Goal: Communication & Community: Answer question/provide support

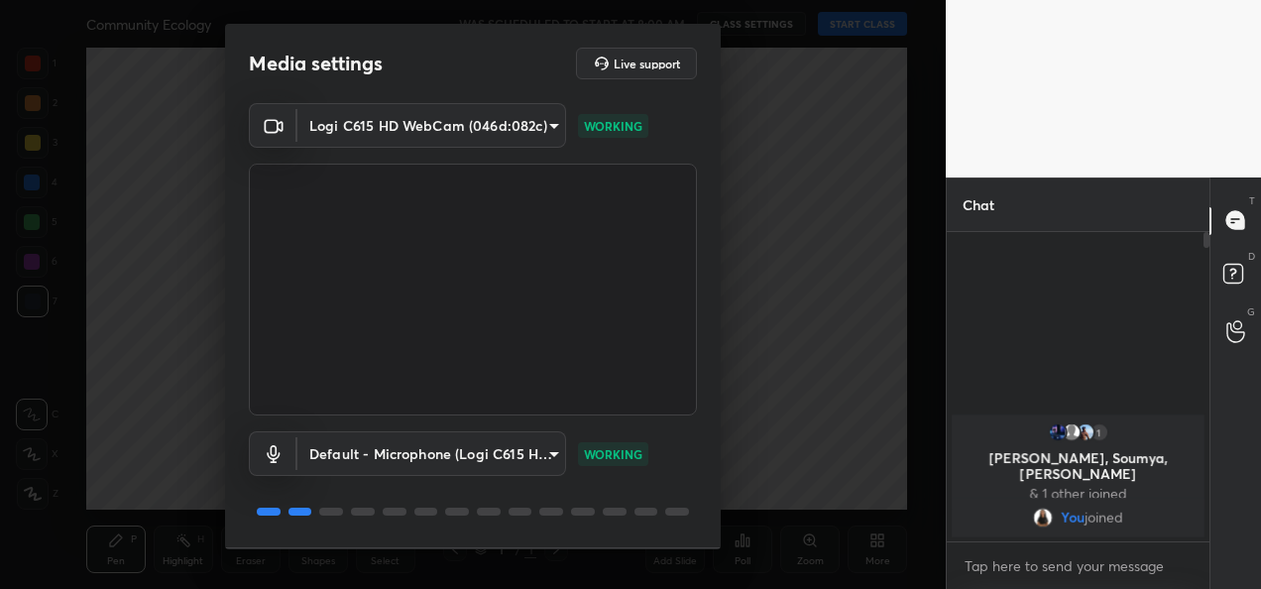
scroll to position [61, 0]
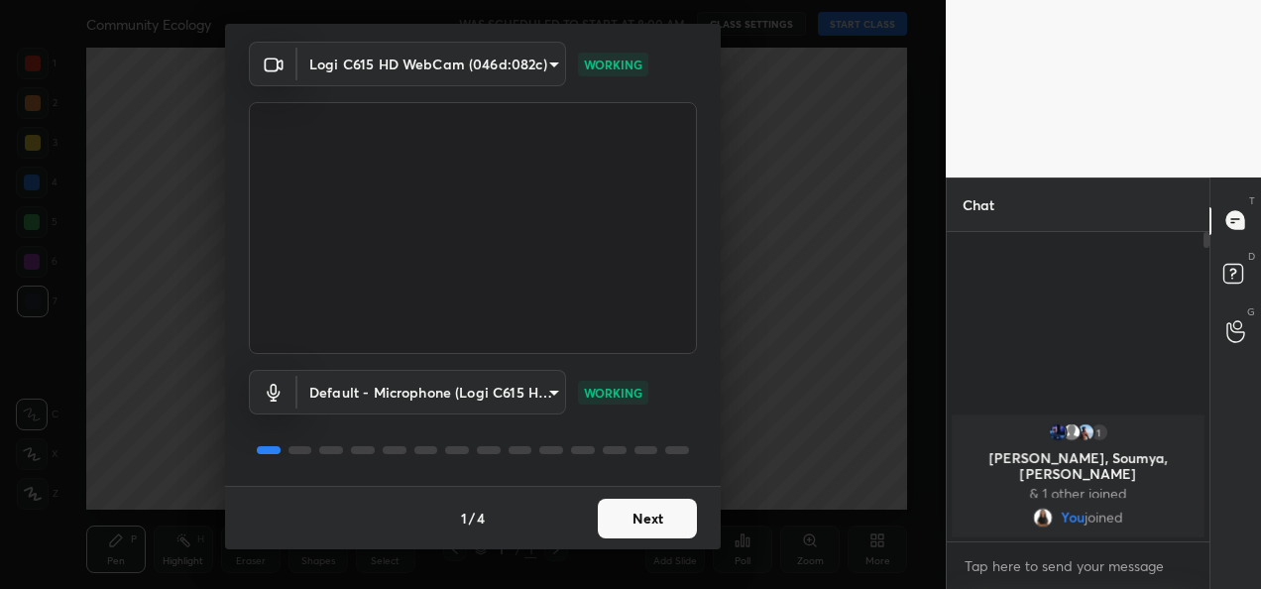
click at [642, 521] on button "Next" at bounding box center [647, 519] width 99 height 40
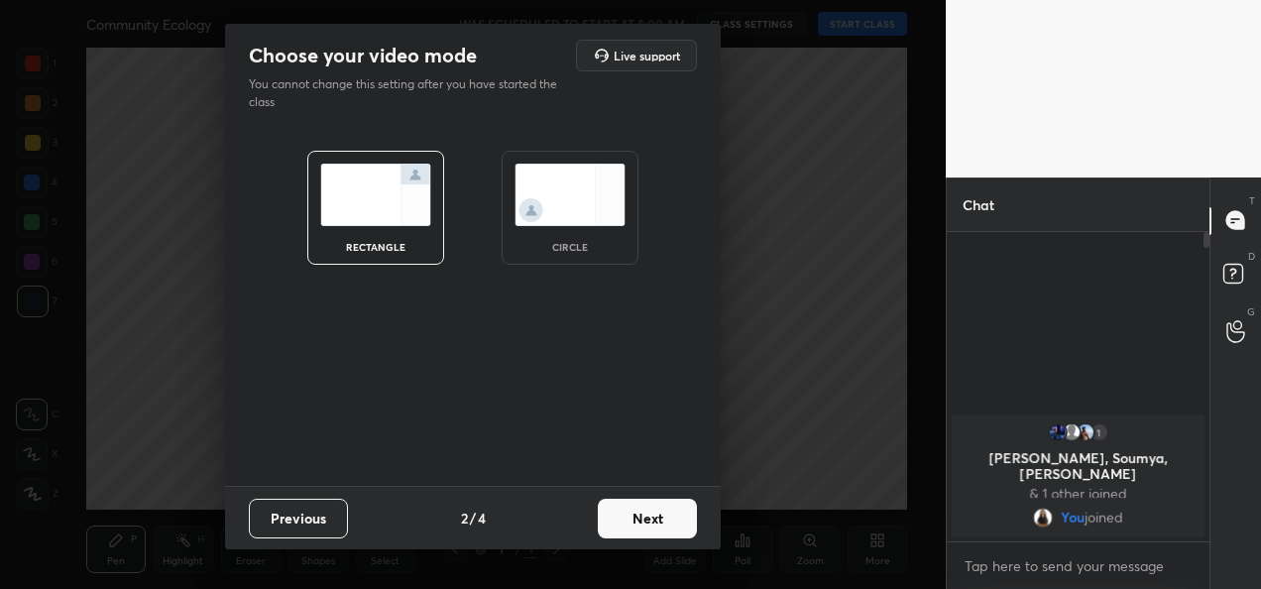
scroll to position [0, 0]
click at [642, 521] on button "Next" at bounding box center [647, 519] width 99 height 40
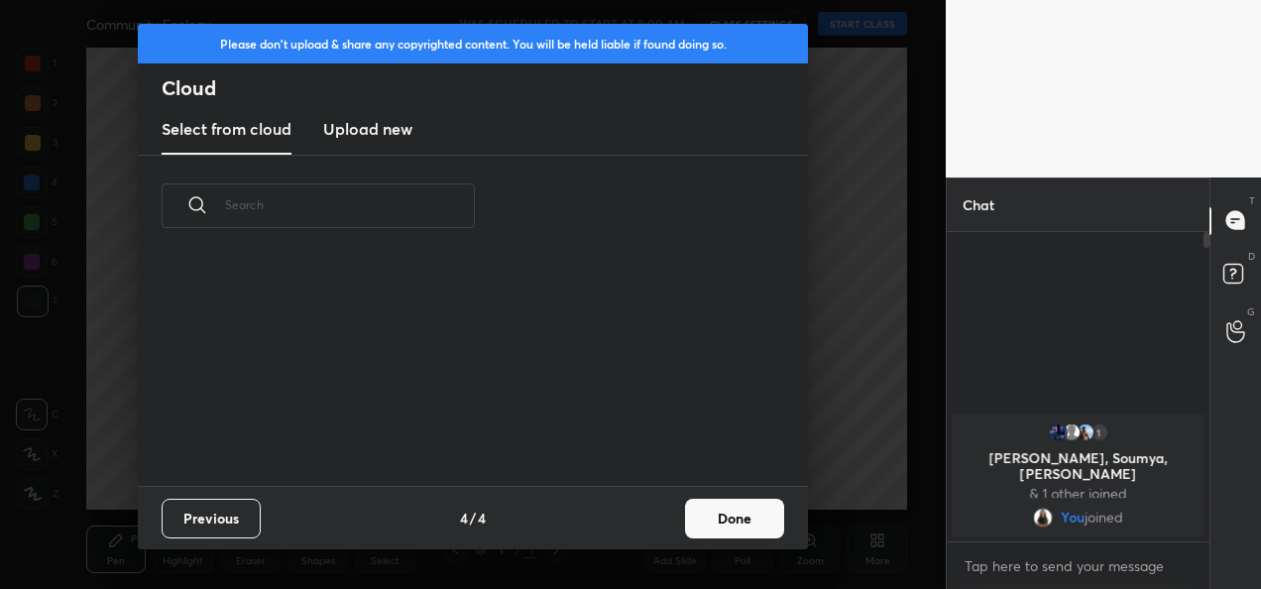
click at [642, 521] on div "Previous 4 / 4 Done" at bounding box center [473, 517] width 670 height 63
click at [761, 521] on button "Done" at bounding box center [734, 519] width 99 height 40
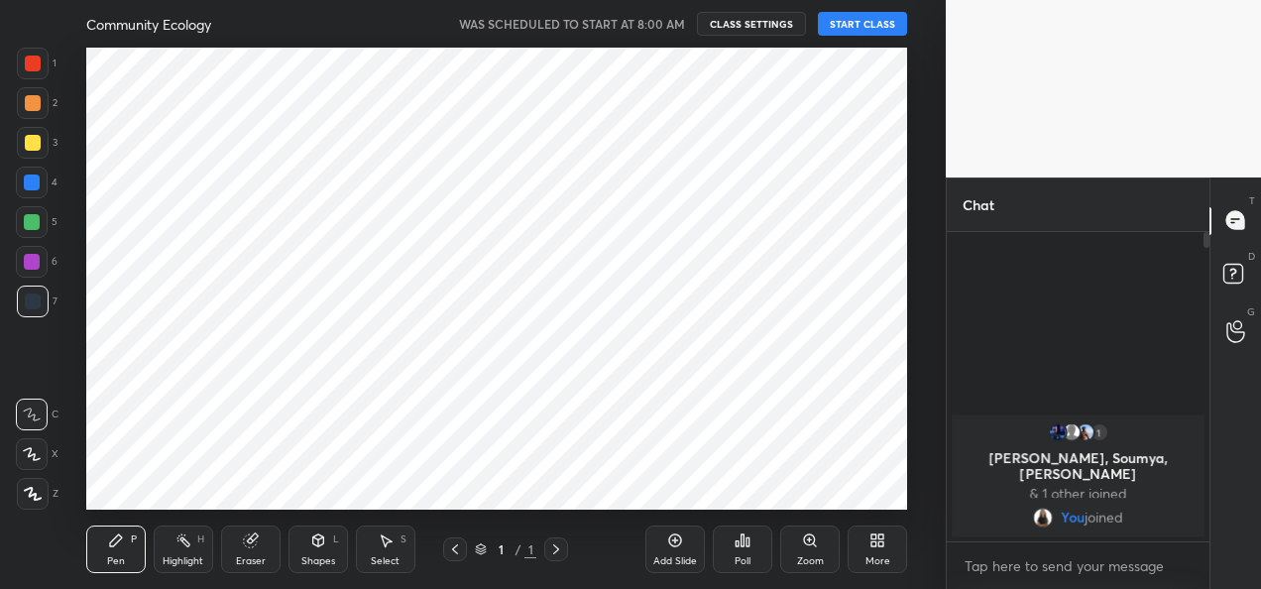
click at [857, 32] on button "START CLASS" at bounding box center [862, 24] width 89 height 24
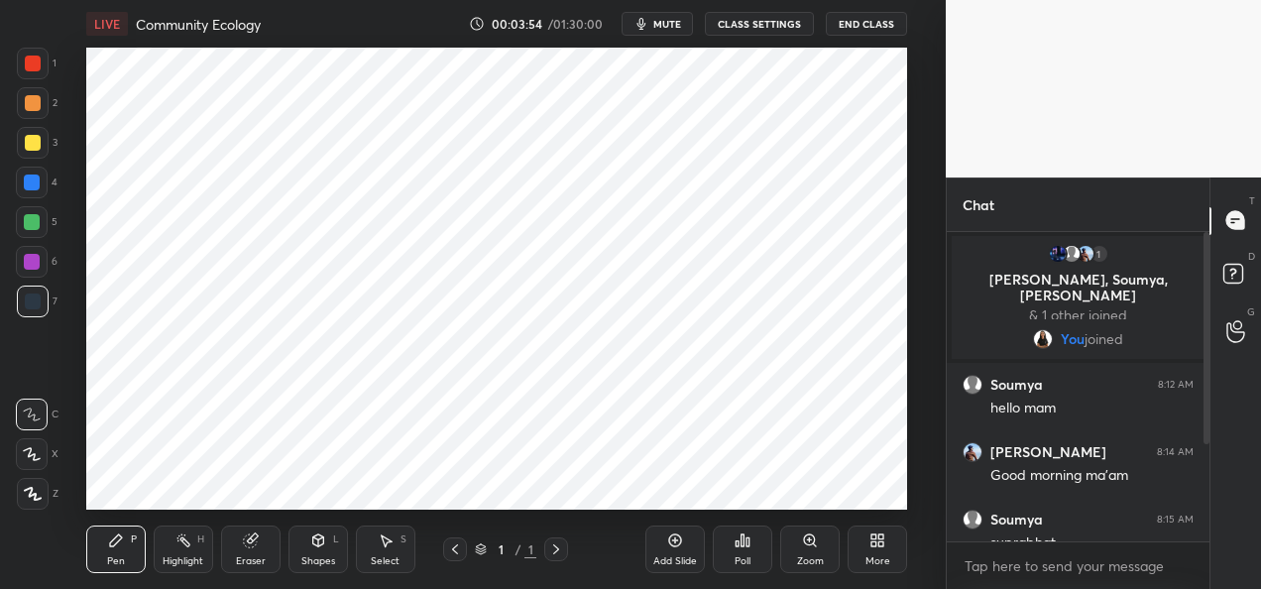
scroll to position [159, 0]
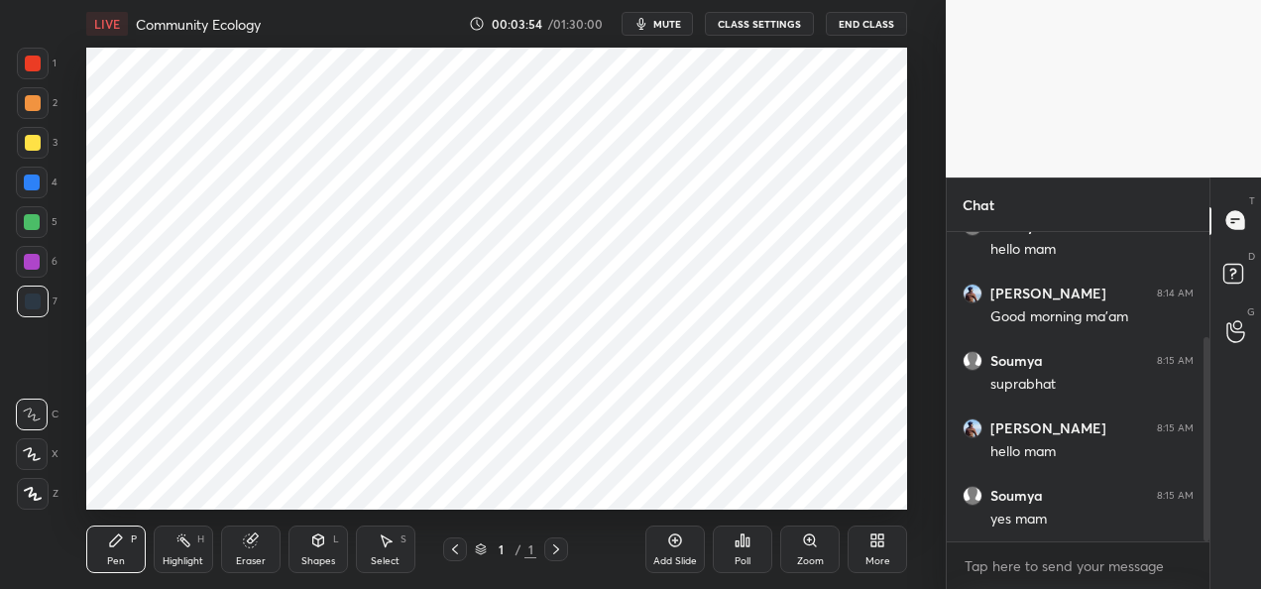
drag, startPoint x: 1208, startPoint y: 359, endPoint x: 1214, endPoint y: 494, distance: 135.0
click at [1214, 494] on div "Chat You joined [PERSON_NAME] 8:12 AM hello mam [PERSON_NAME] S 8:14 AM Good mo…" at bounding box center [1103, 382] width 315 height 411
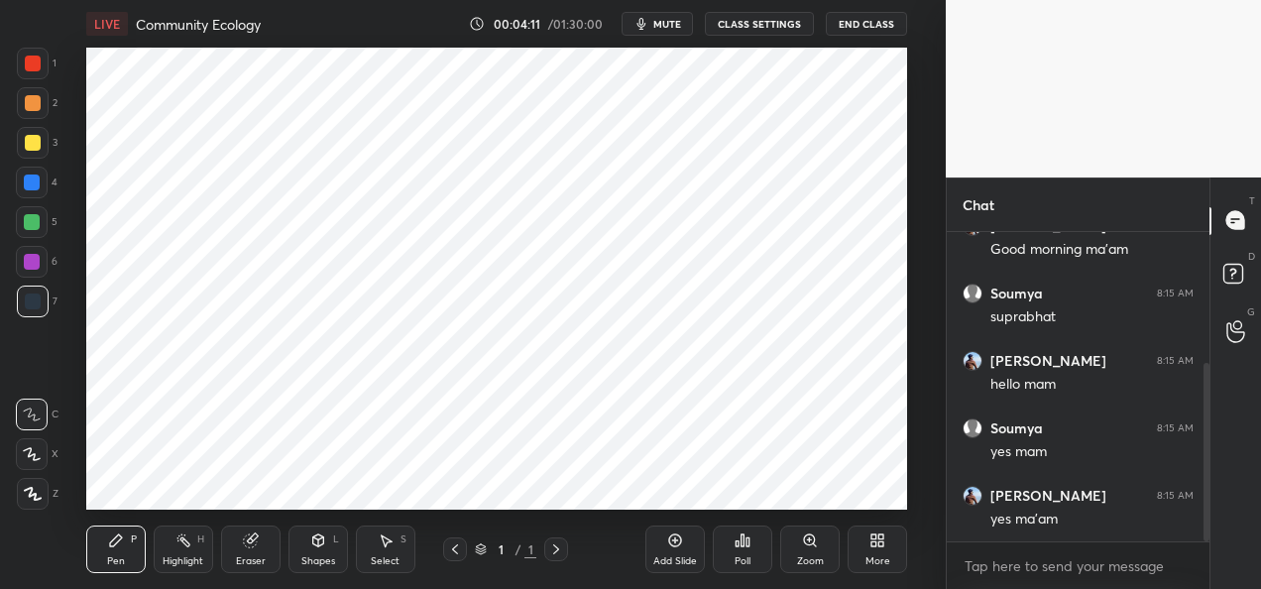
click at [878, 539] on icon at bounding box center [877, 540] width 16 height 16
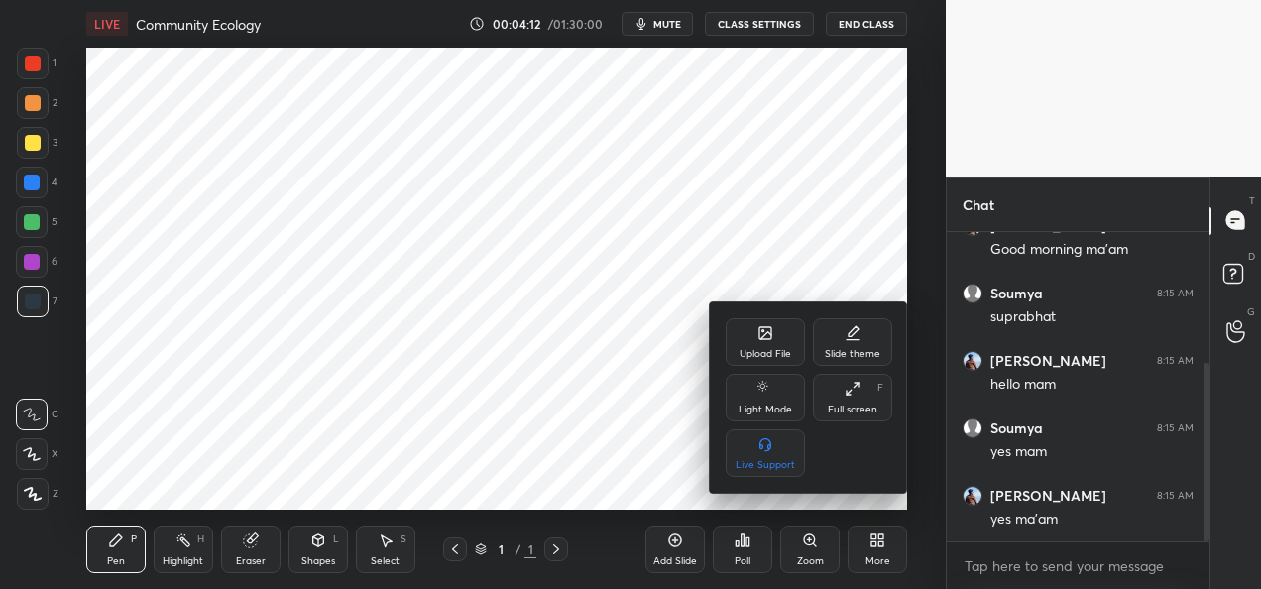
click at [776, 353] on div "Upload File" at bounding box center [766, 354] width 52 height 10
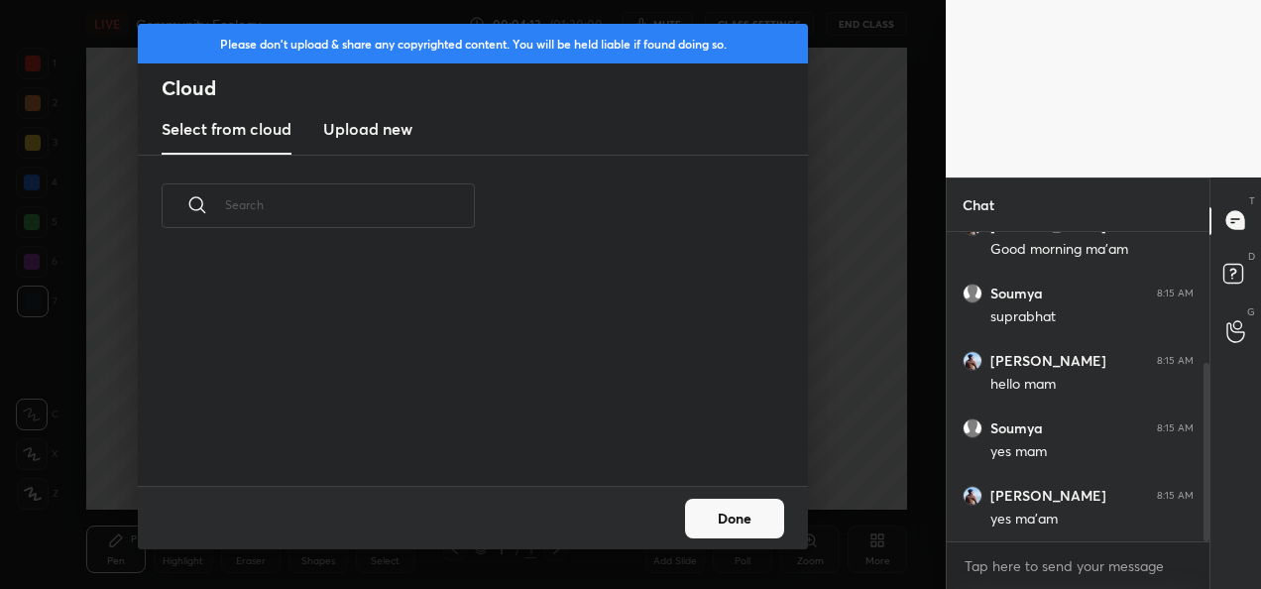
scroll to position [297, 0]
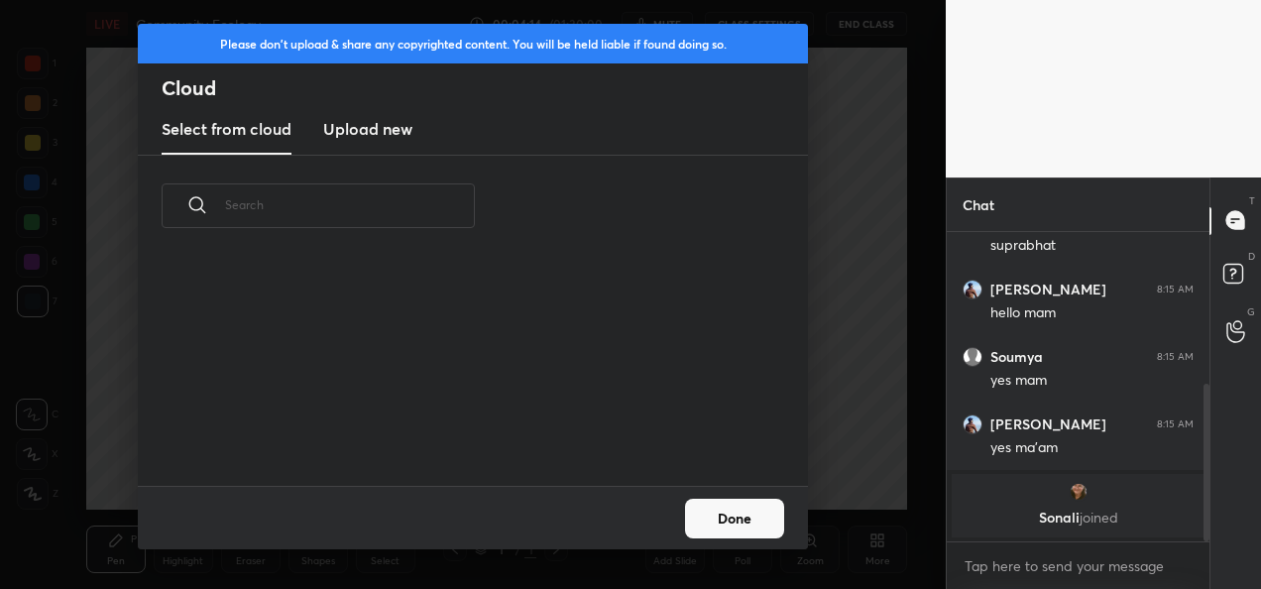
click at [392, 124] on h3 "Upload new" at bounding box center [367, 129] width 89 height 24
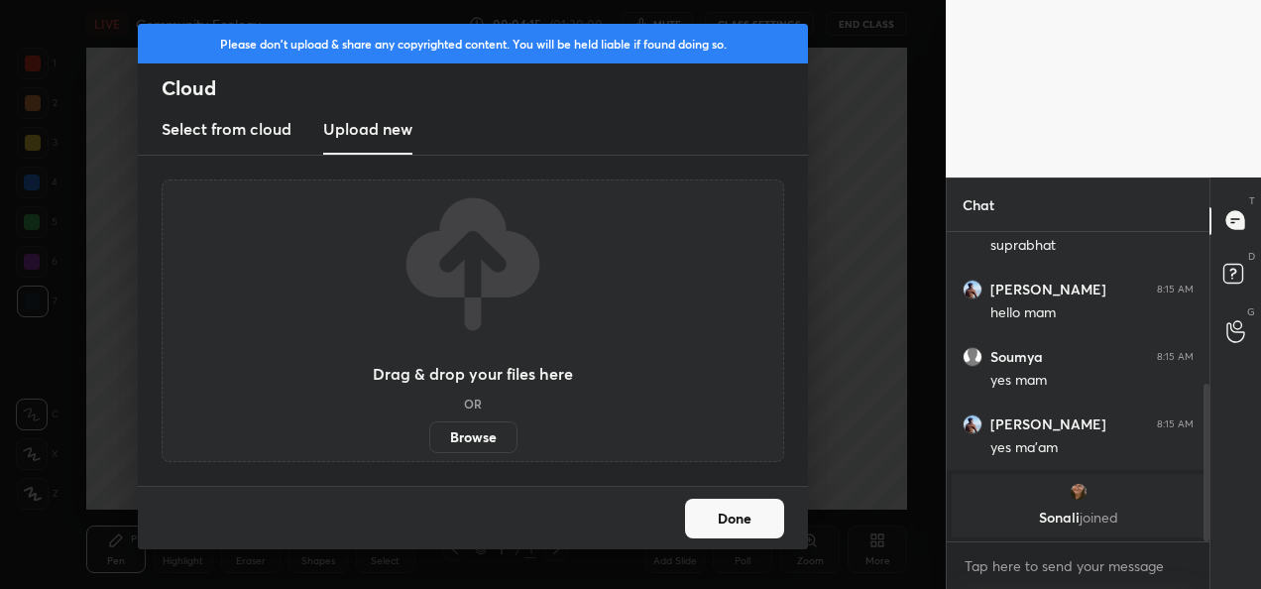
click at [485, 440] on label "Browse" at bounding box center [473, 437] width 88 height 32
click at [429, 440] on input "Browse" at bounding box center [429, 437] width 0 height 32
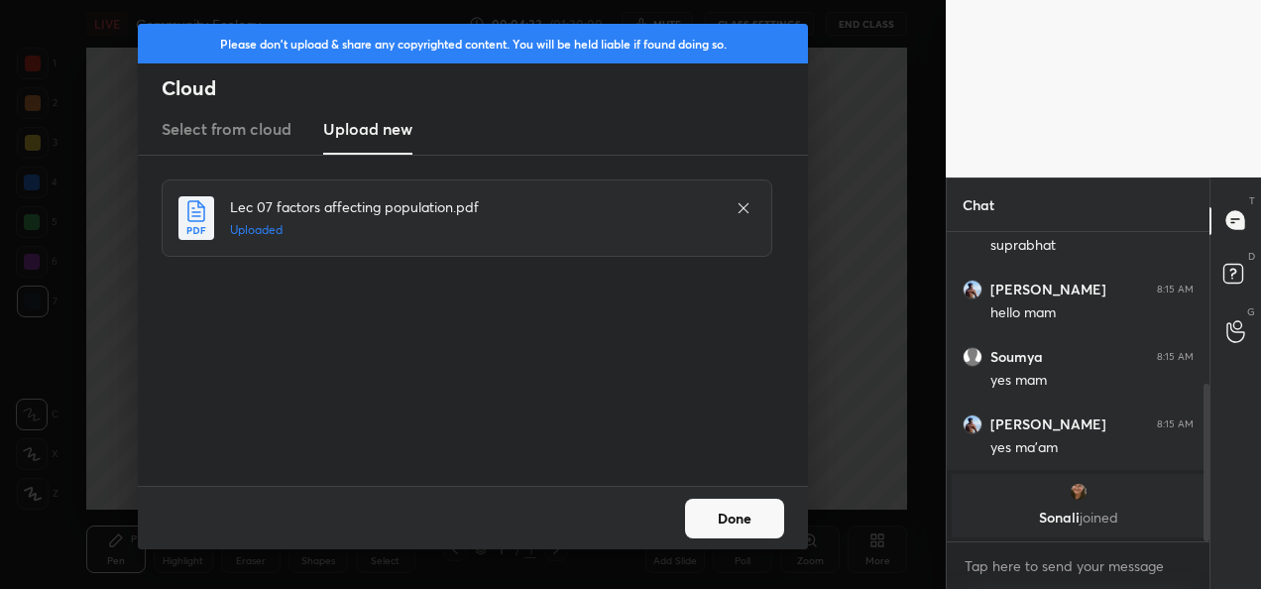
click at [737, 521] on button "Done" at bounding box center [734, 519] width 99 height 40
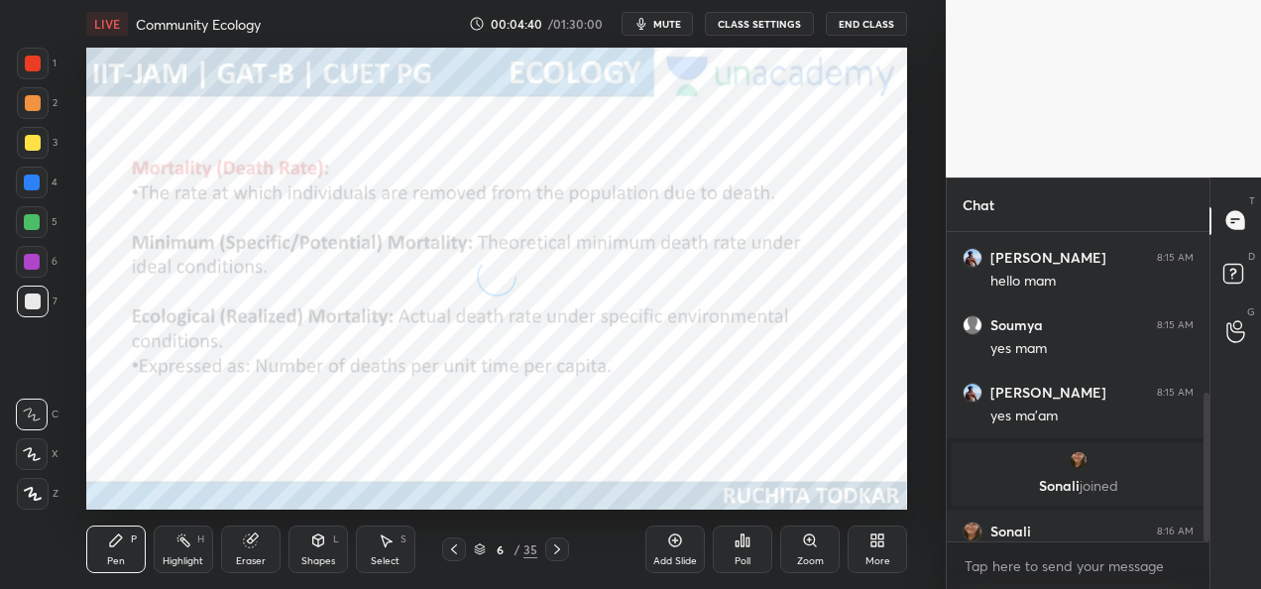
scroll to position [333, 0]
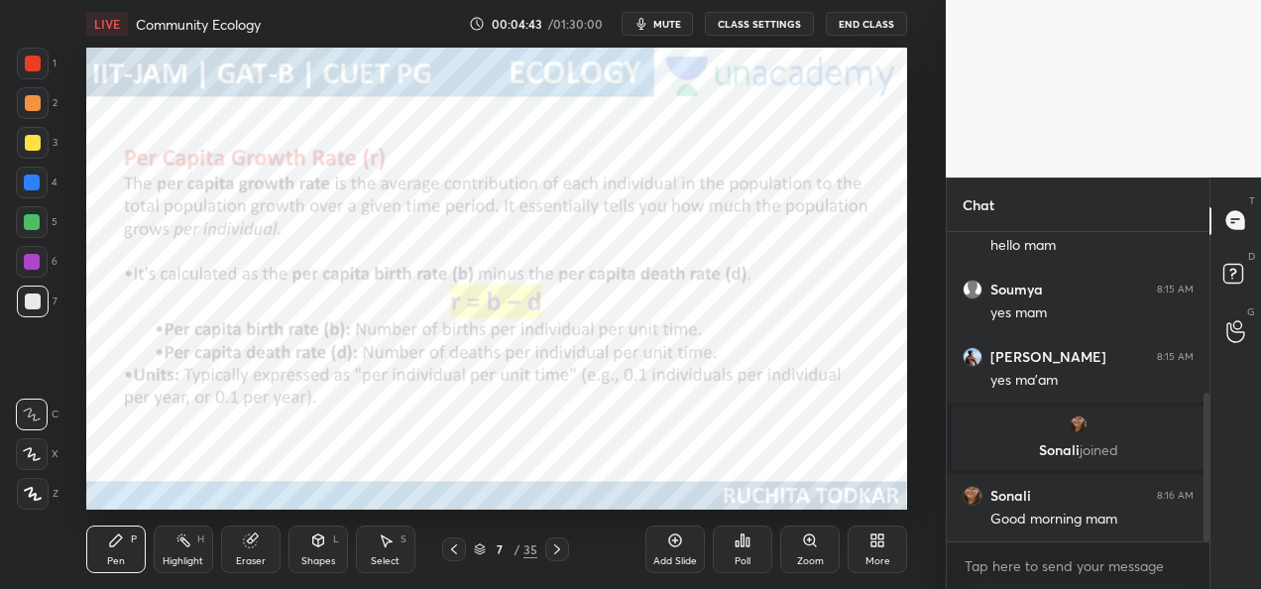
click at [477, 554] on icon at bounding box center [480, 549] width 12 height 12
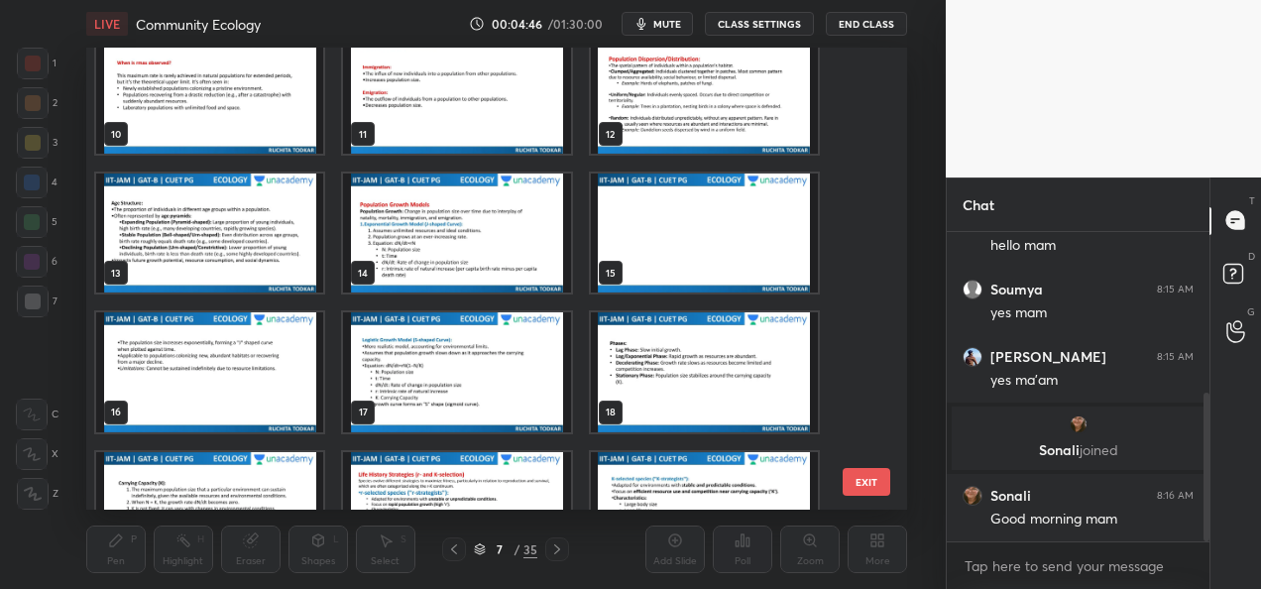
scroll to position [452, 0]
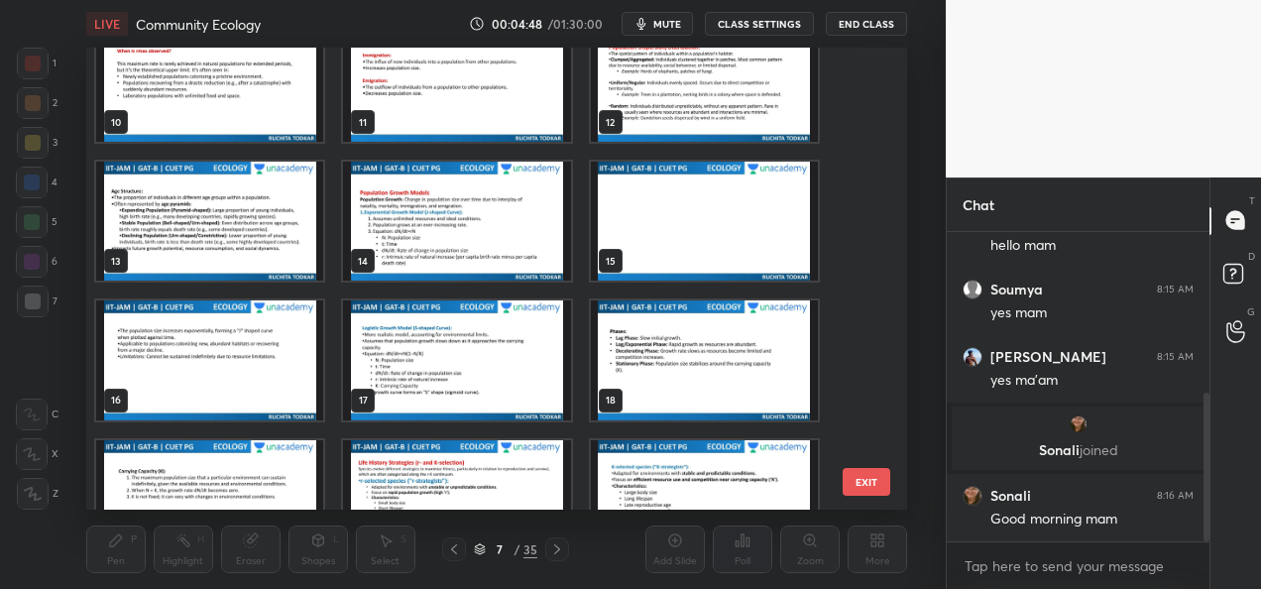
click at [660, 373] on img "grid" at bounding box center [703, 359] width 227 height 119
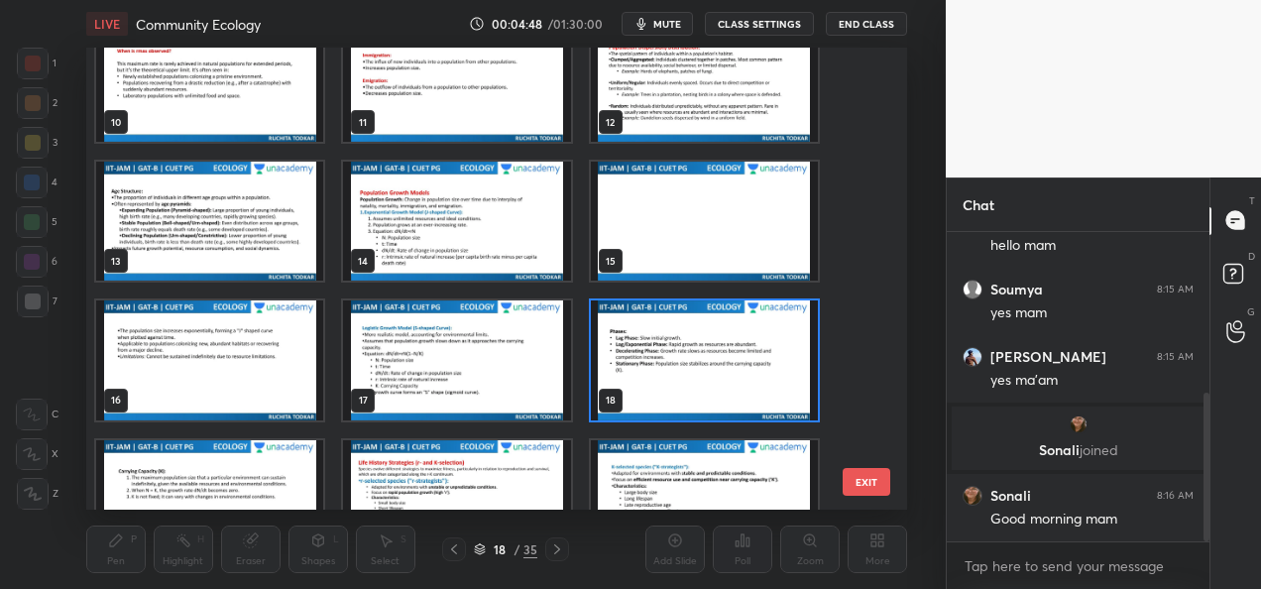
click at [659, 377] on img "grid" at bounding box center [703, 359] width 227 height 119
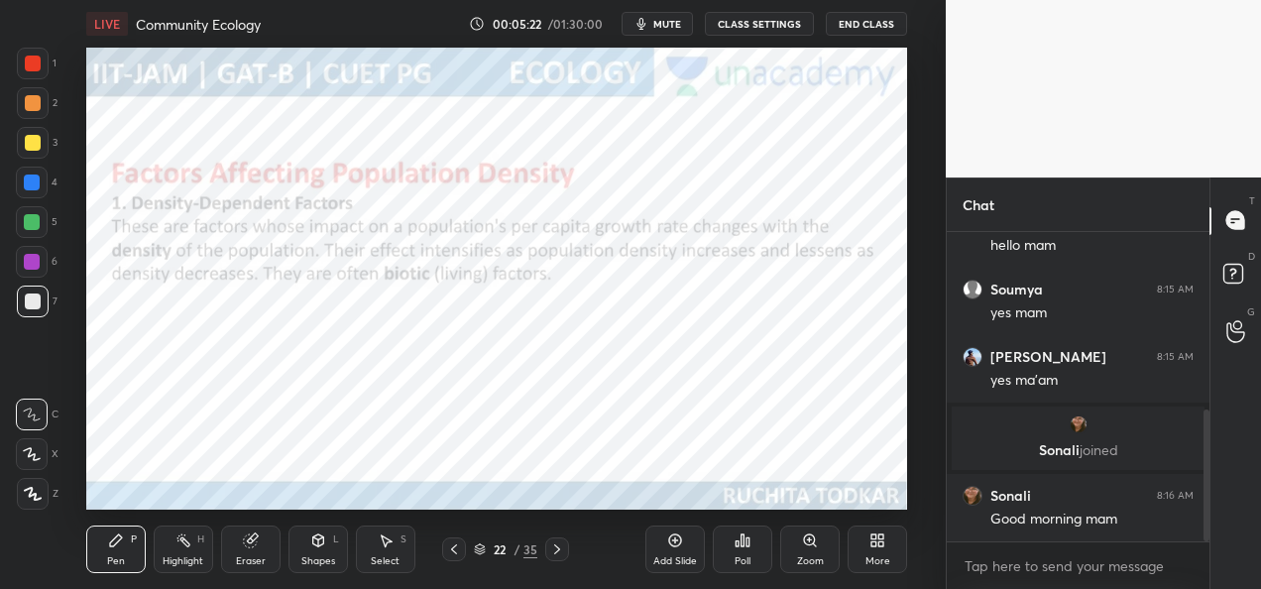
scroll to position [418, 0]
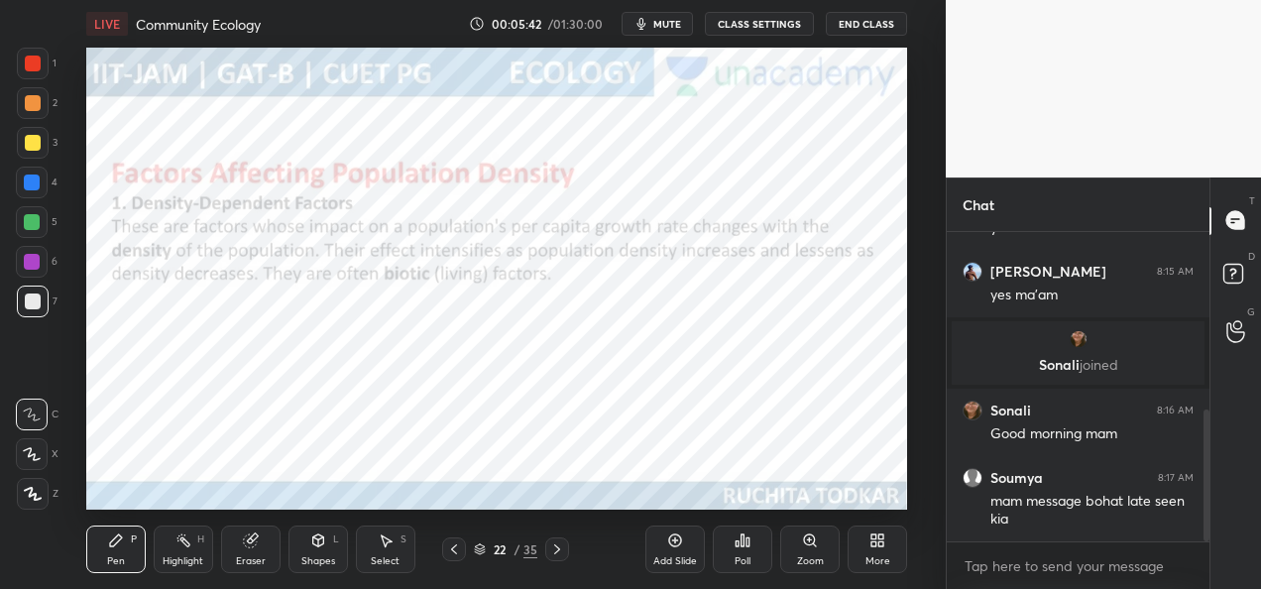
click at [40, 63] on div at bounding box center [33, 64] width 16 height 16
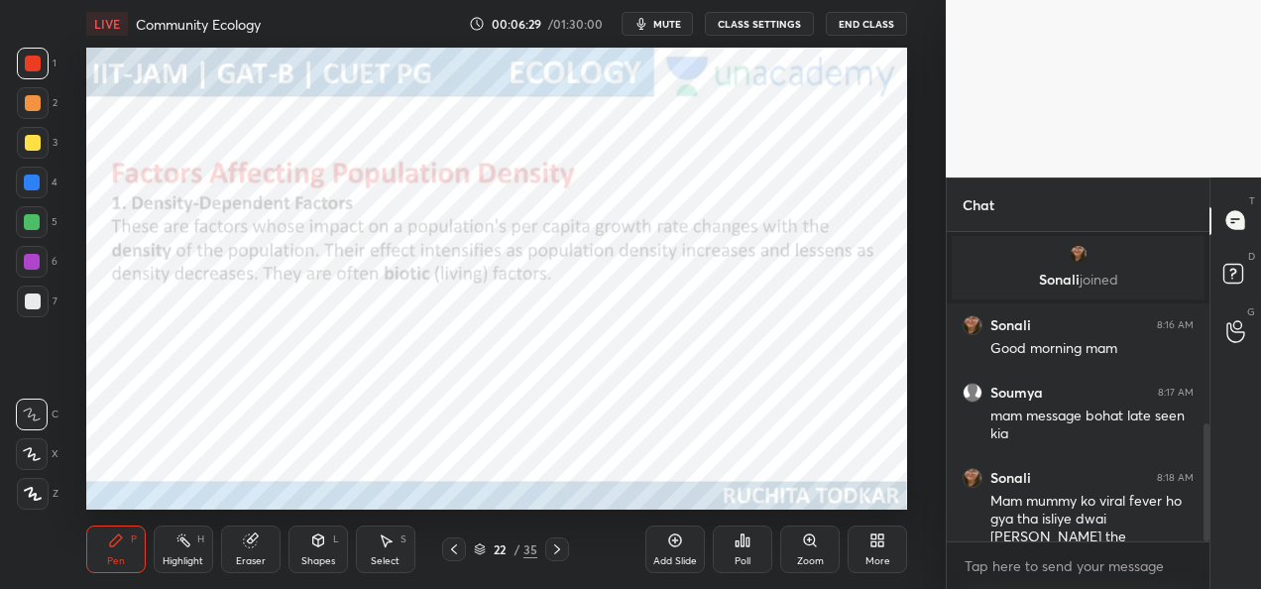
click at [30, 265] on div at bounding box center [32, 262] width 16 height 16
click at [664, 556] on div "Add Slide" at bounding box center [675, 561] width 44 height 10
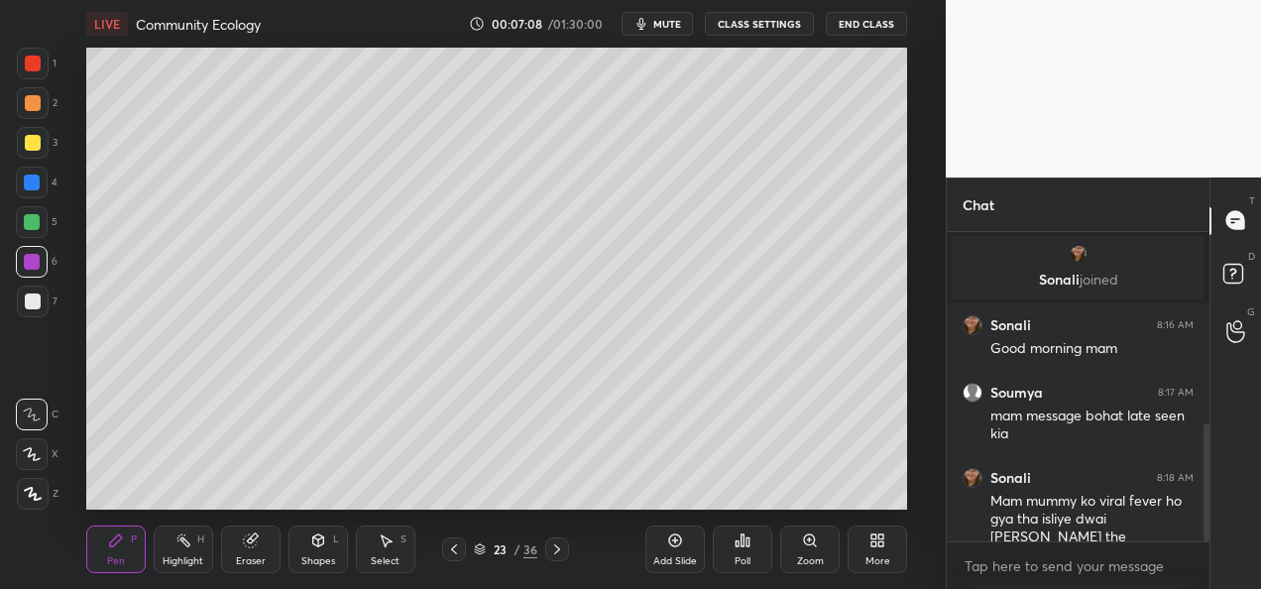
click at [326, 556] on div "Shapes" at bounding box center [318, 561] width 34 height 10
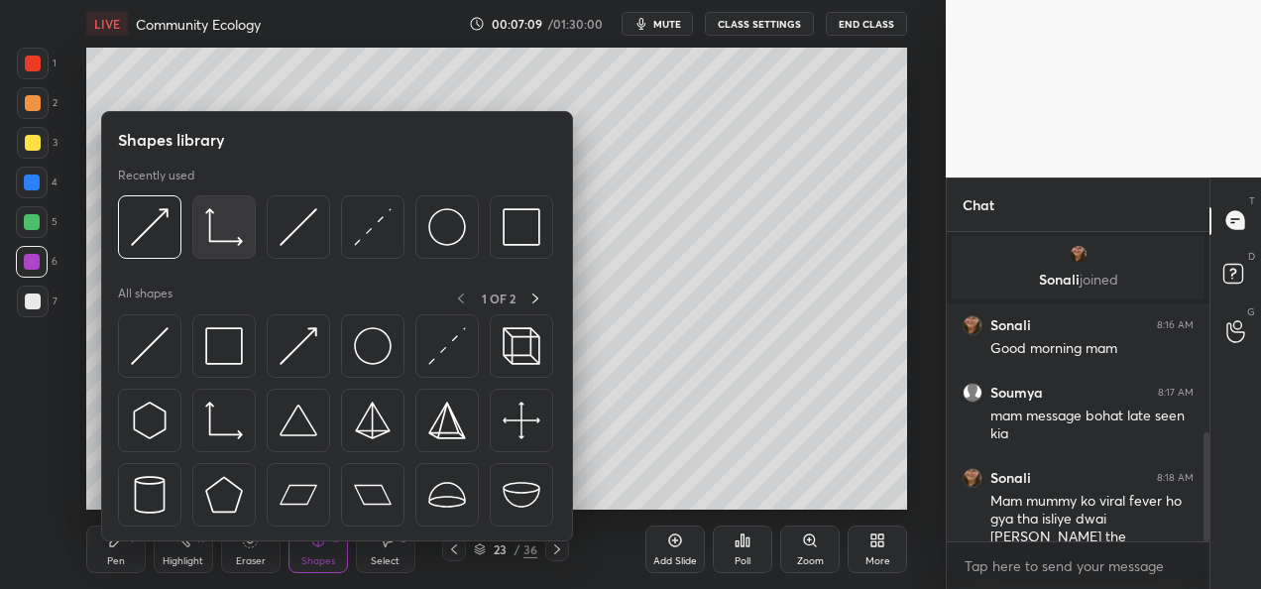
scroll to position [571, 0]
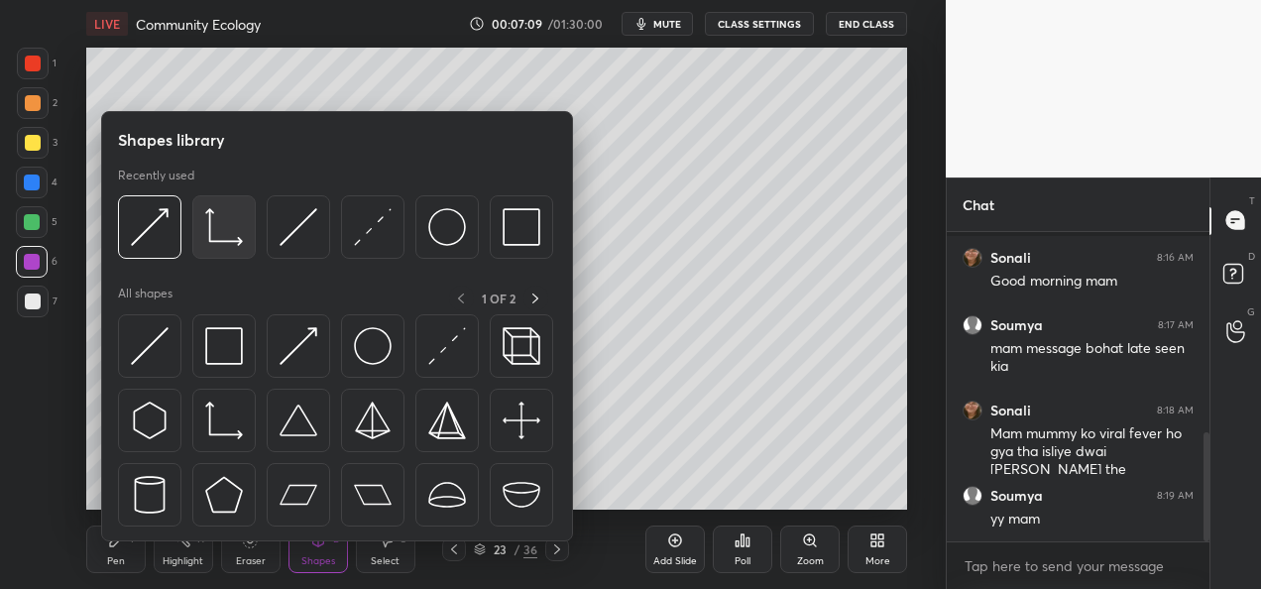
click at [232, 246] on img at bounding box center [224, 227] width 38 height 38
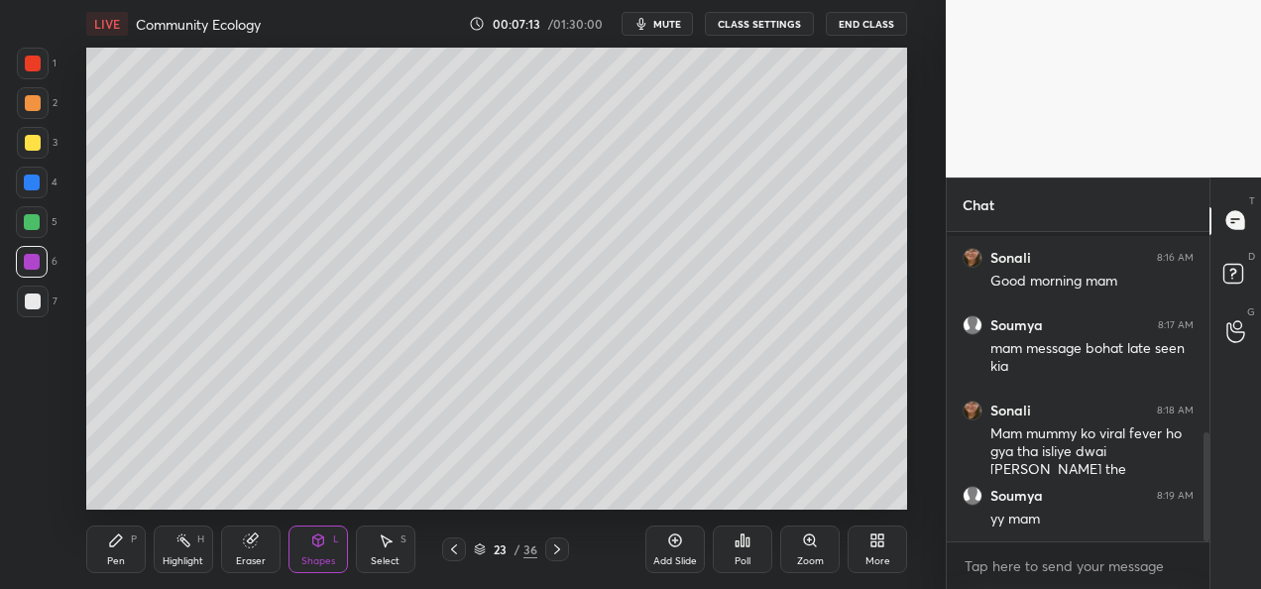
click at [31, 297] on div at bounding box center [33, 301] width 16 height 16
click at [313, 539] on icon at bounding box center [317, 540] width 11 height 12
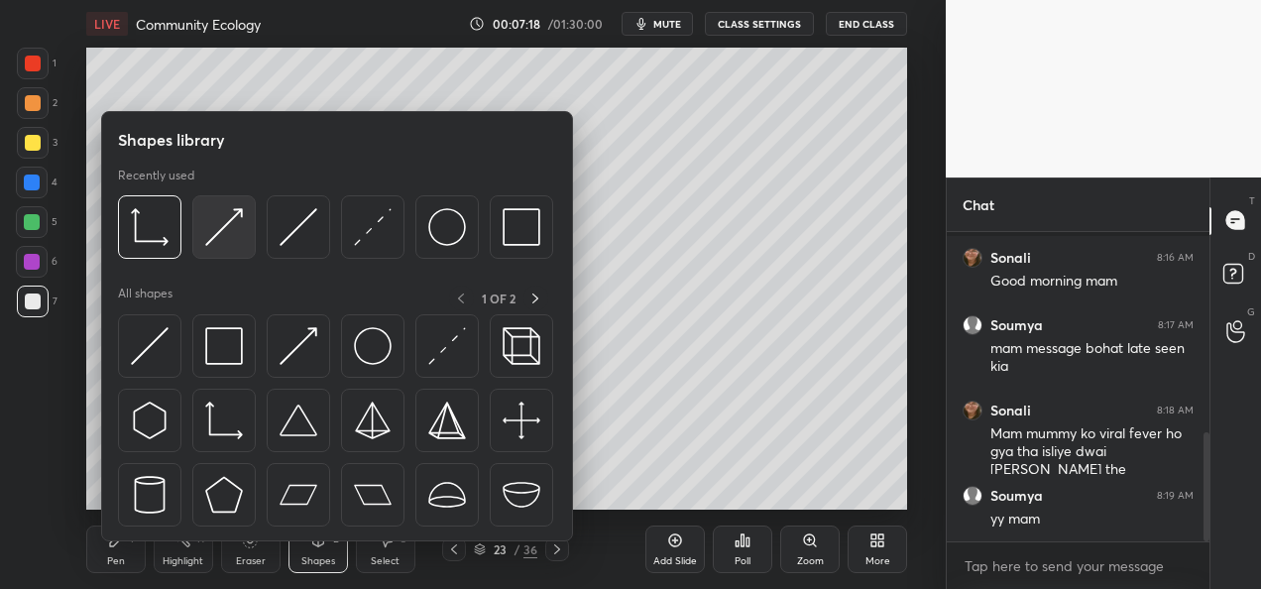
click at [237, 234] on img at bounding box center [224, 227] width 38 height 38
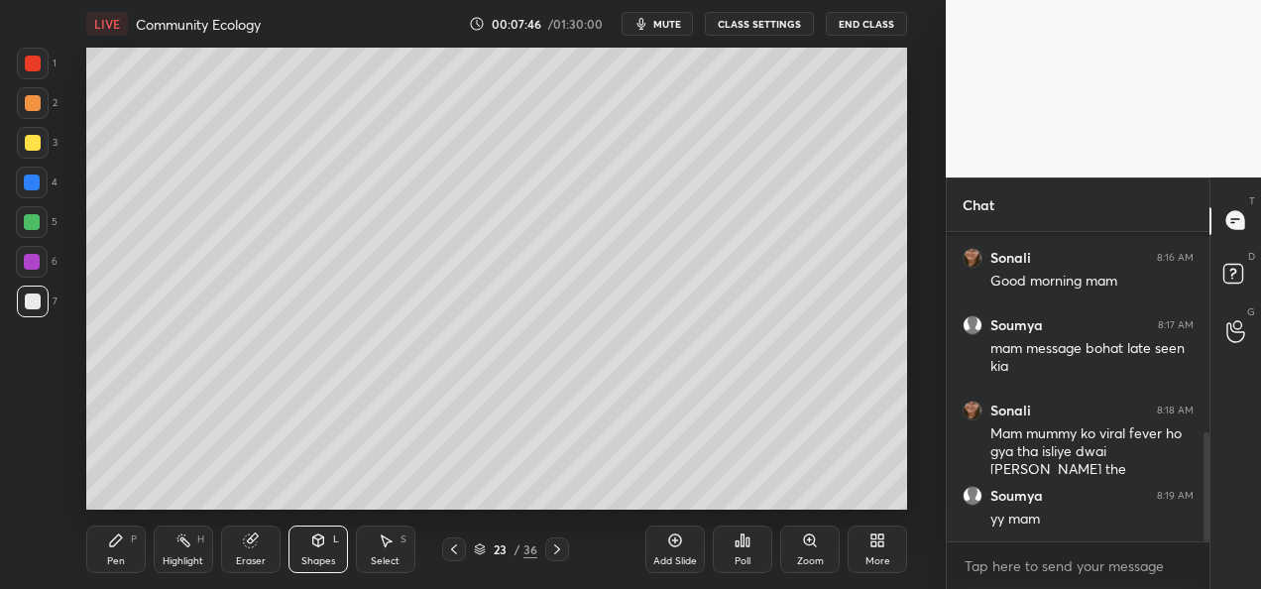
click at [121, 543] on icon at bounding box center [116, 540] width 16 height 16
click at [34, 307] on div at bounding box center [33, 301] width 16 height 16
click at [30, 458] on icon at bounding box center [32, 454] width 18 height 14
click at [549, 556] on icon at bounding box center [557, 549] width 16 height 16
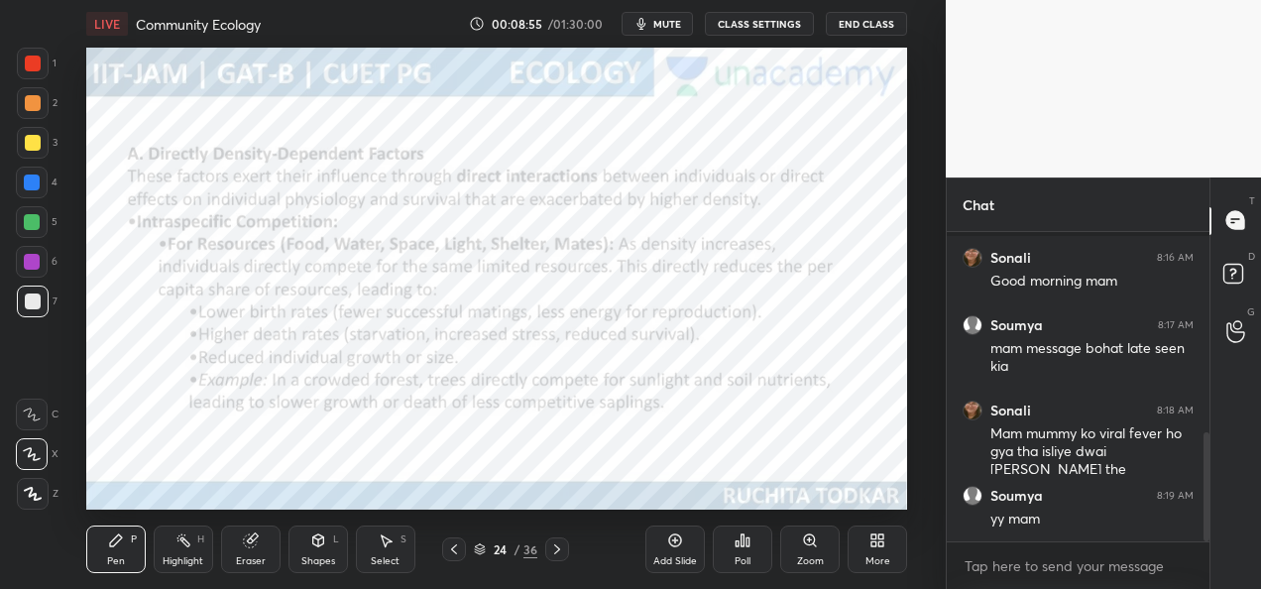
click at [451, 559] on div at bounding box center [454, 549] width 24 height 24
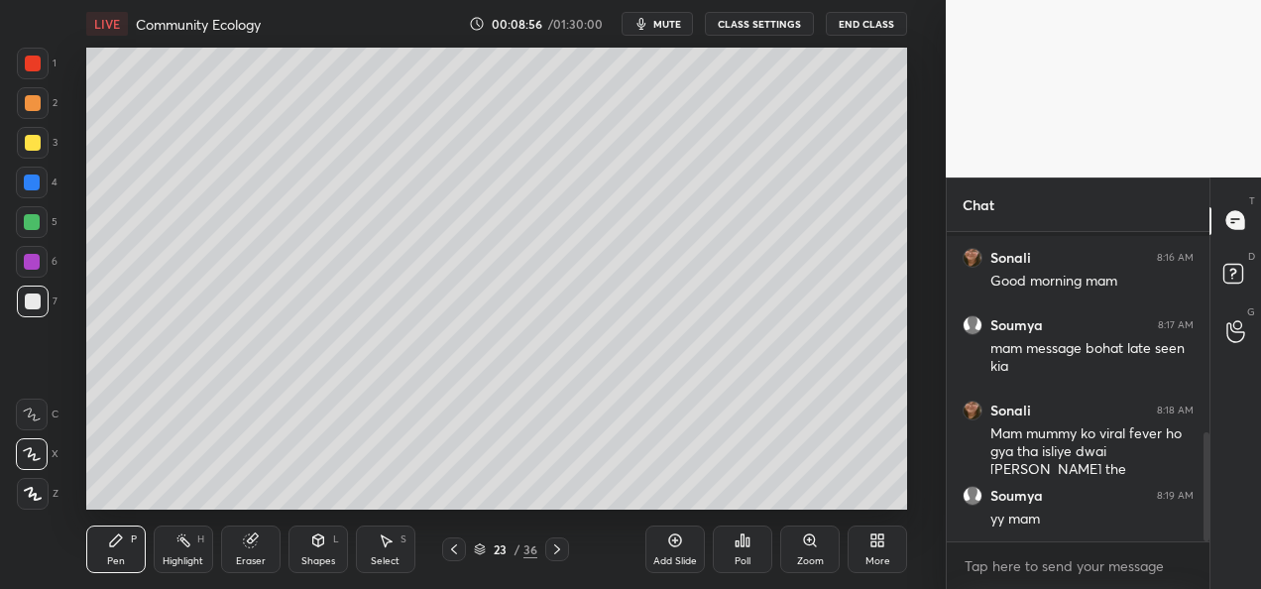
click at [679, 544] on icon at bounding box center [675, 540] width 13 height 13
click at [326, 561] on div "Shapes" at bounding box center [318, 561] width 34 height 10
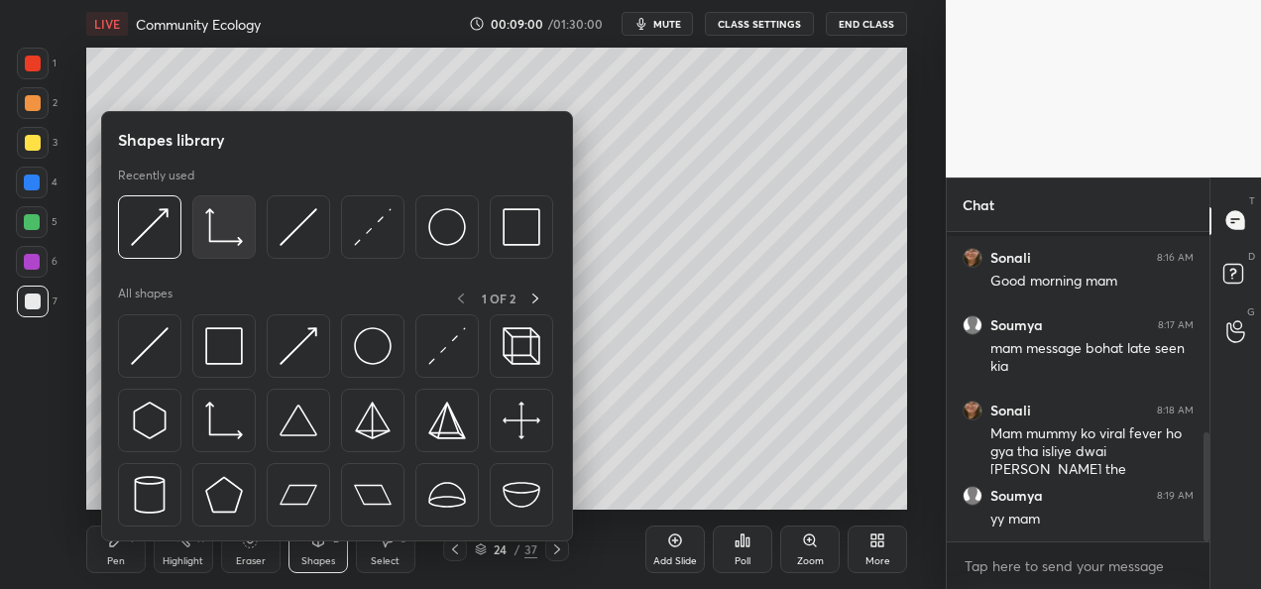
click at [222, 252] on div at bounding box center [223, 226] width 63 height 63
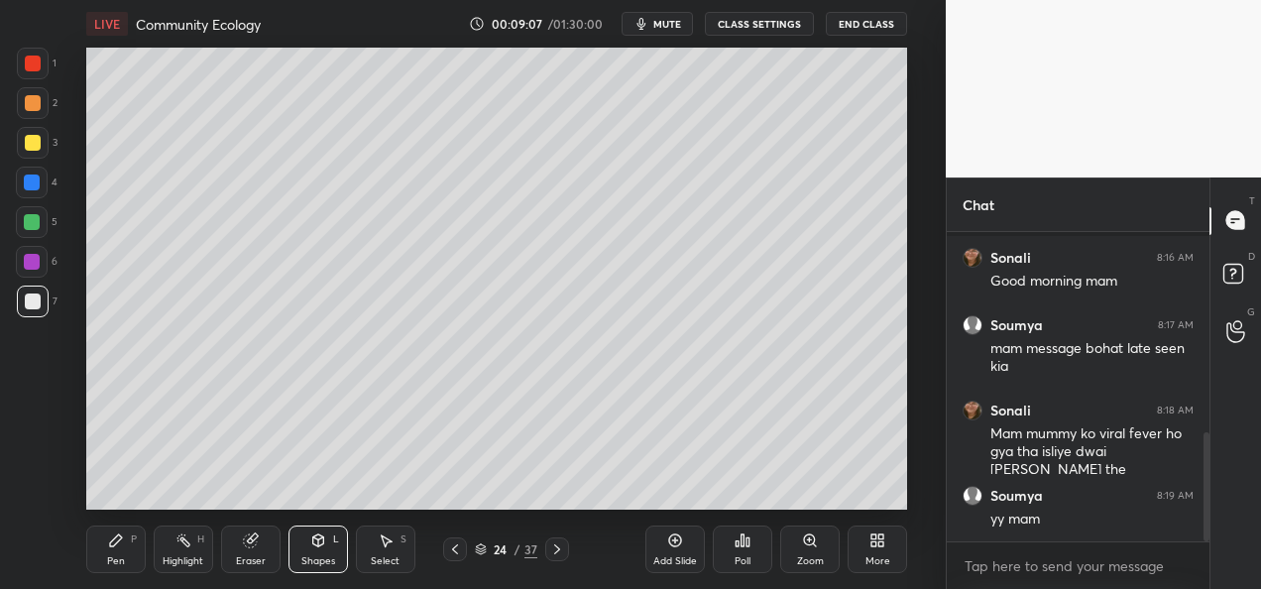
click at [38, 226] on div at bounding box center [32, 222] width 16 height 16
click at [36, 188] on div at bounding box center [32, 182] width 16 height 16
click at [37, 151] on div at bounding box center [33, 143] width 32 height 32
click at [249, 562] on div "Eraser" at bounding box center [251, 561] width 30 height 10
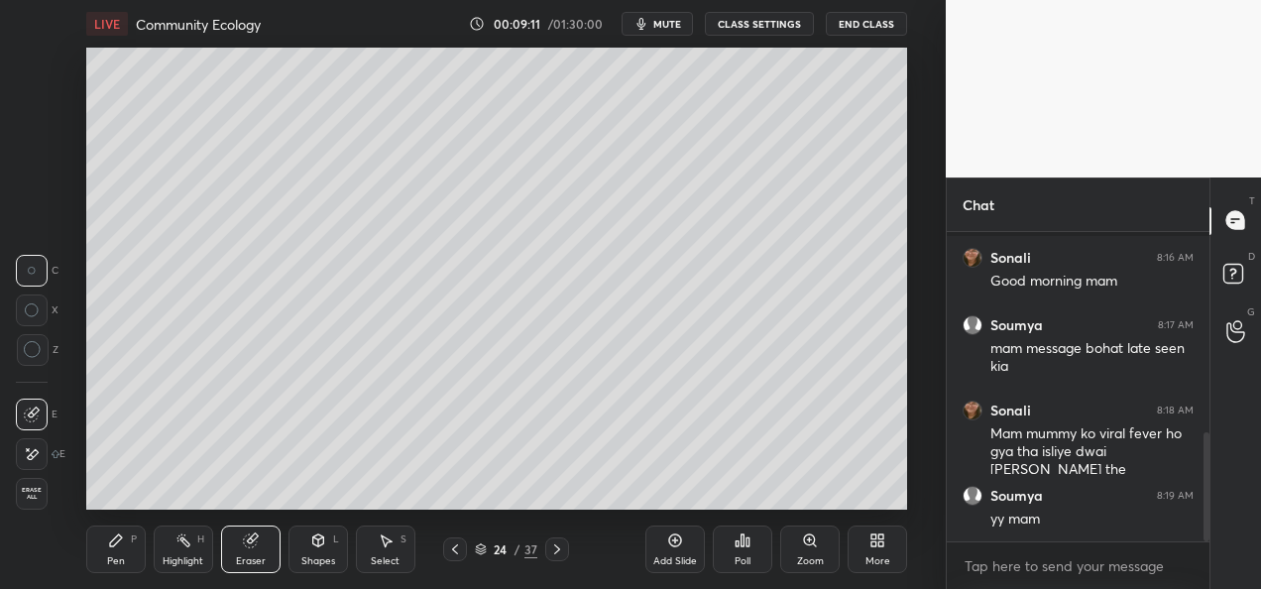
click at [312, 551] on div "Shapes L" at bounding box center [317, 549] width 59 height 48
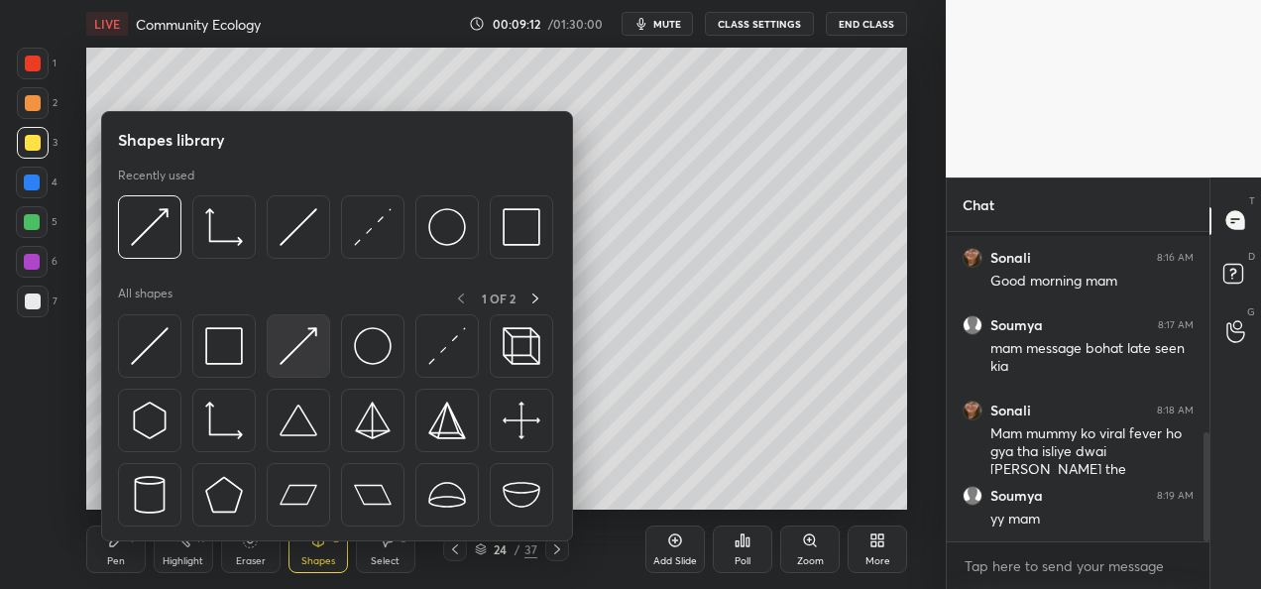
click at [282, 357] on img at bounding box center [299, 346] width 38 height 38
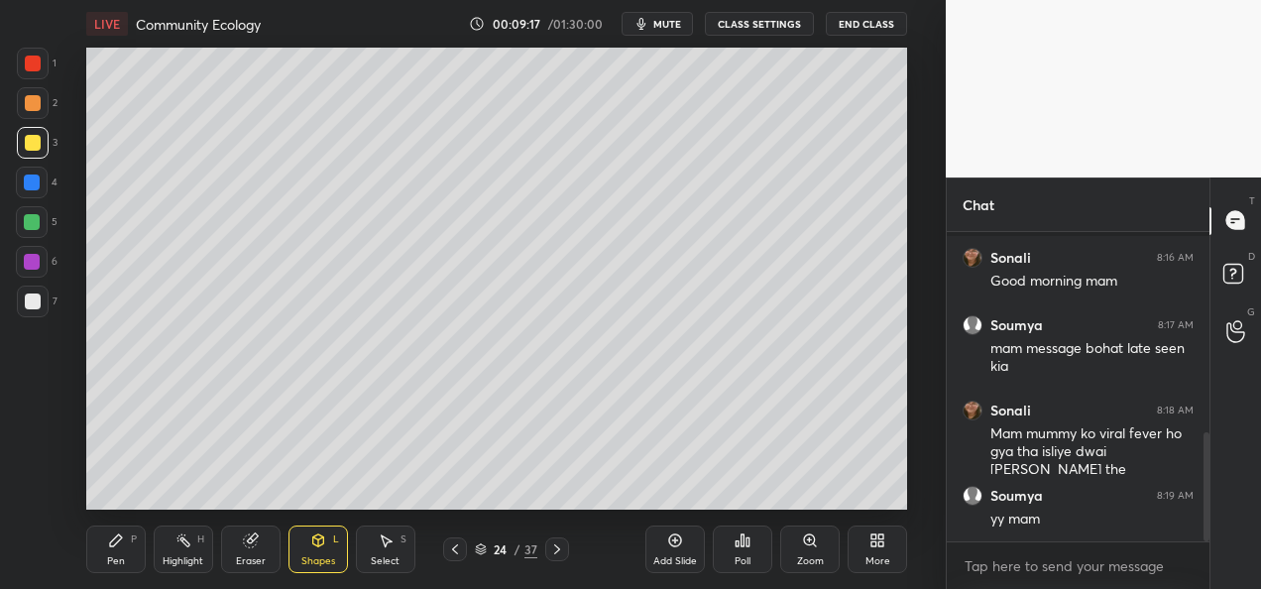
click at [125, 554] on div "Pen P" at bounding box center [115, 549] width 59 height 48
click at [311, 549] on div "Shapes L" at bounding box center [317, 549] width 59 height 48
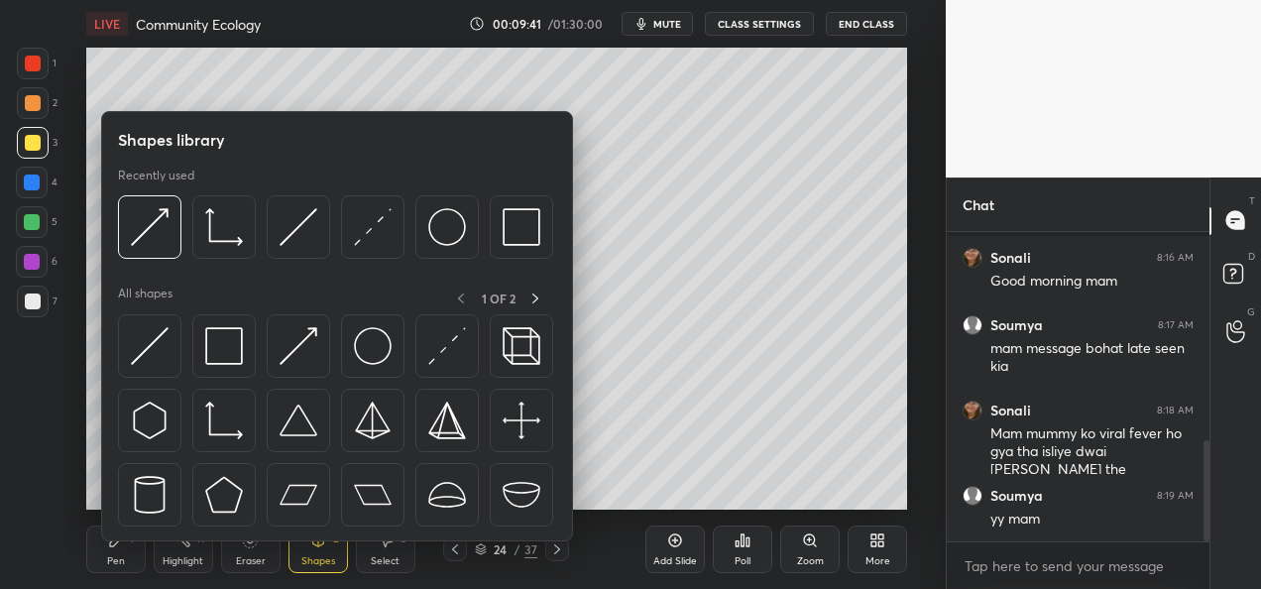
scroll to position [638, 0]
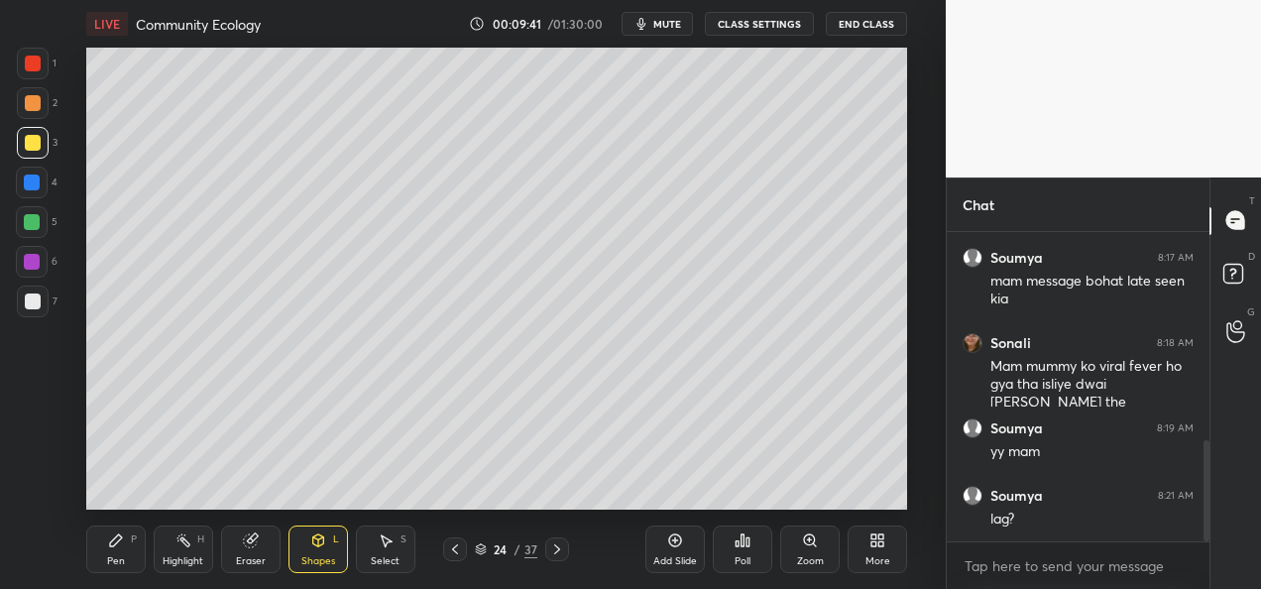
click at [238, 558] on div "Eraser" at bounding box center [251, 561] width 30 height 10
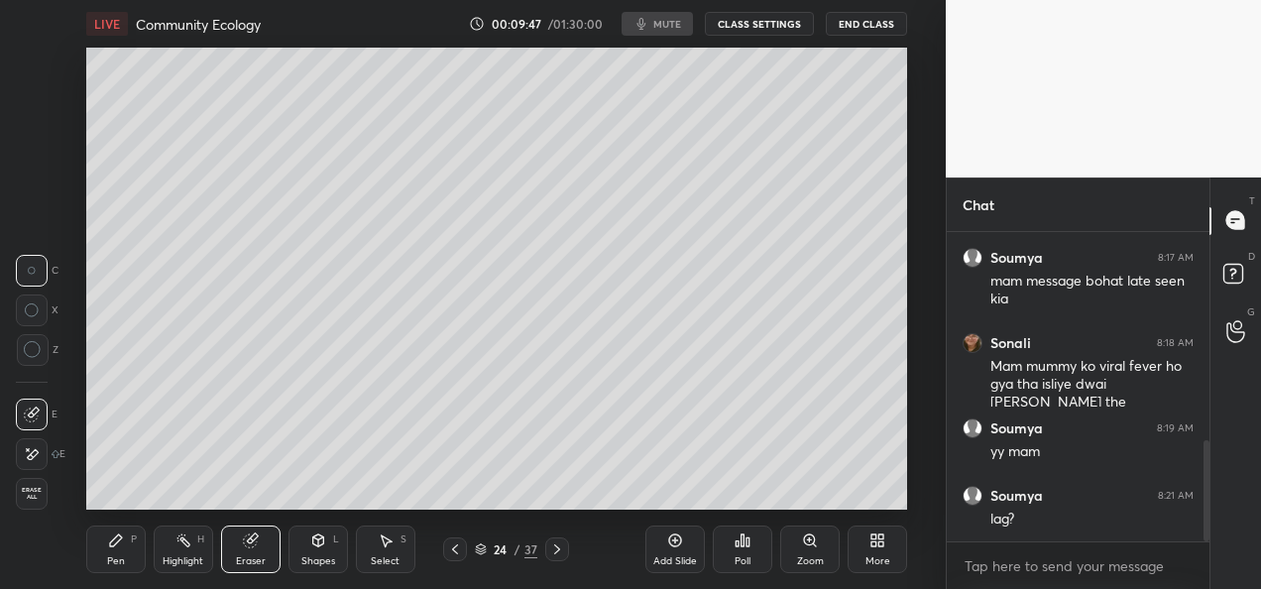
scroll to position [706, 0]
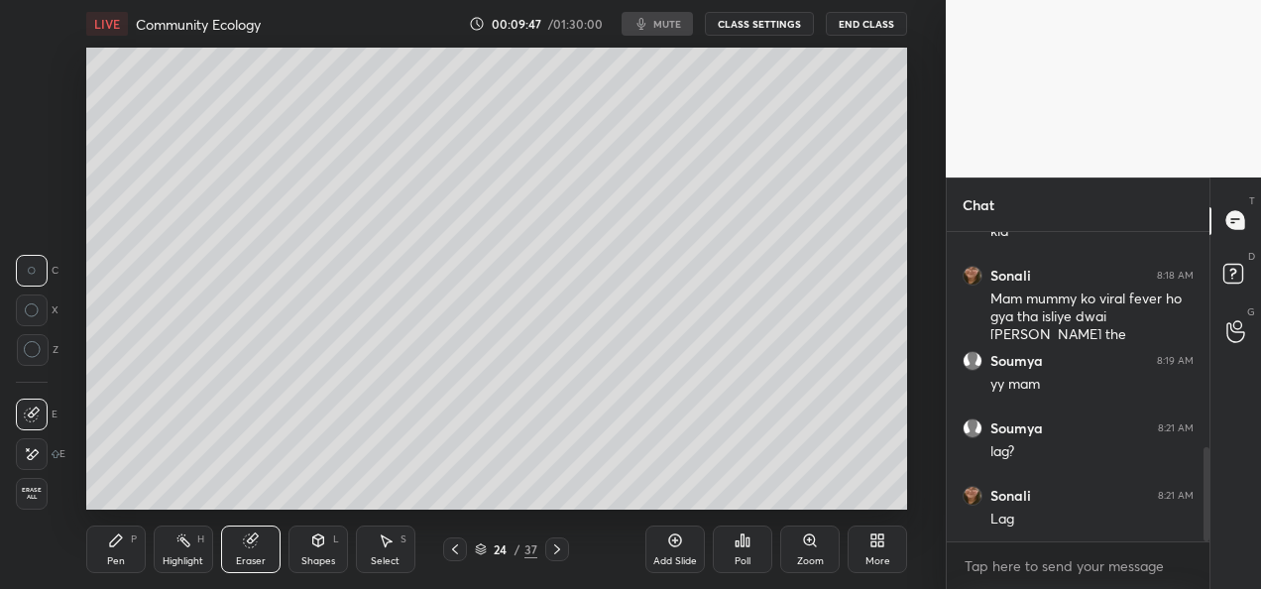
click at [113, 561] on div "Pen" at bounding box center [116, 561] width 18 height 10
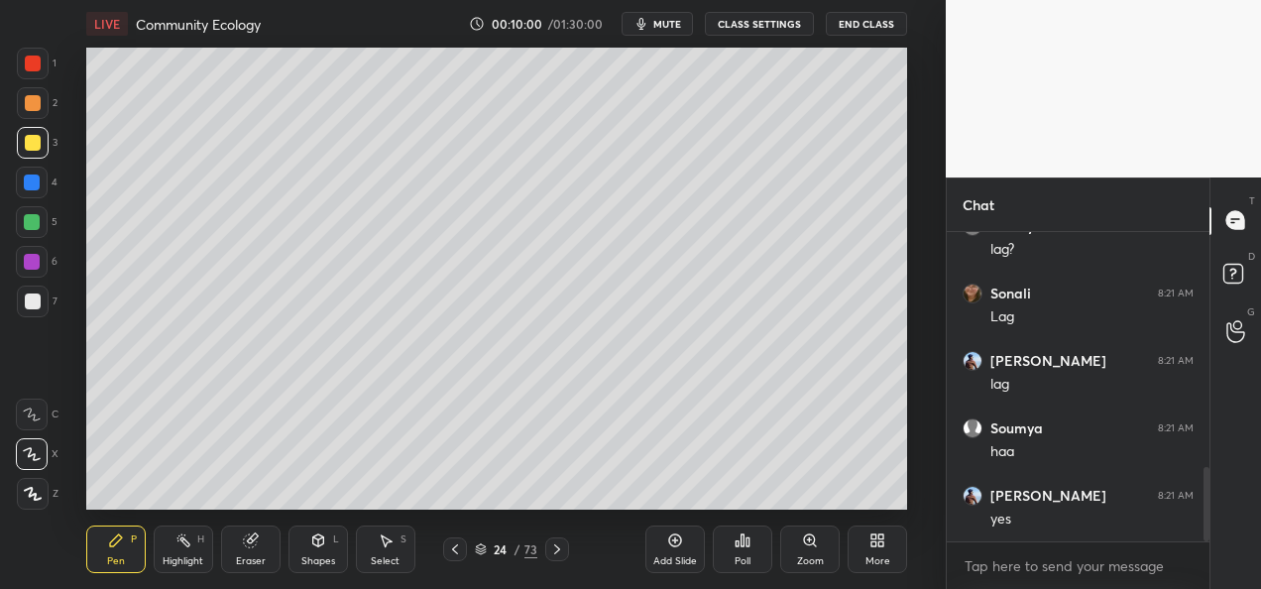
scroll to position [975, 0]
click at [254, 560] on div "Eraser" at bounding box center [251, 561] width 30 height 10
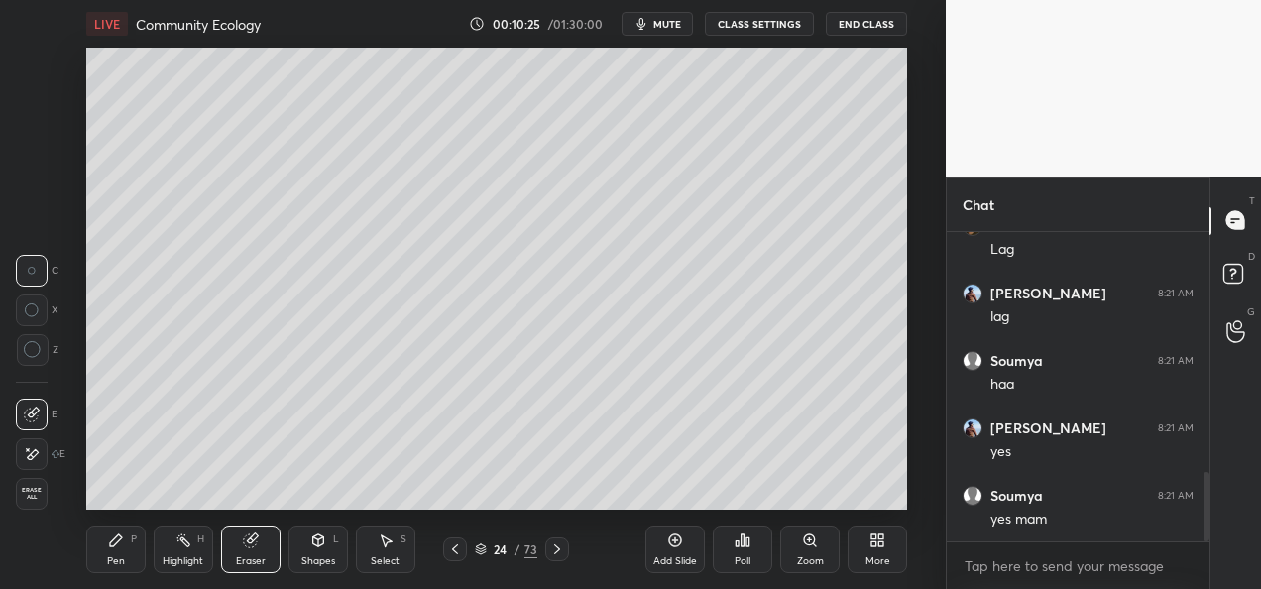
scroll to position [1061, 0]
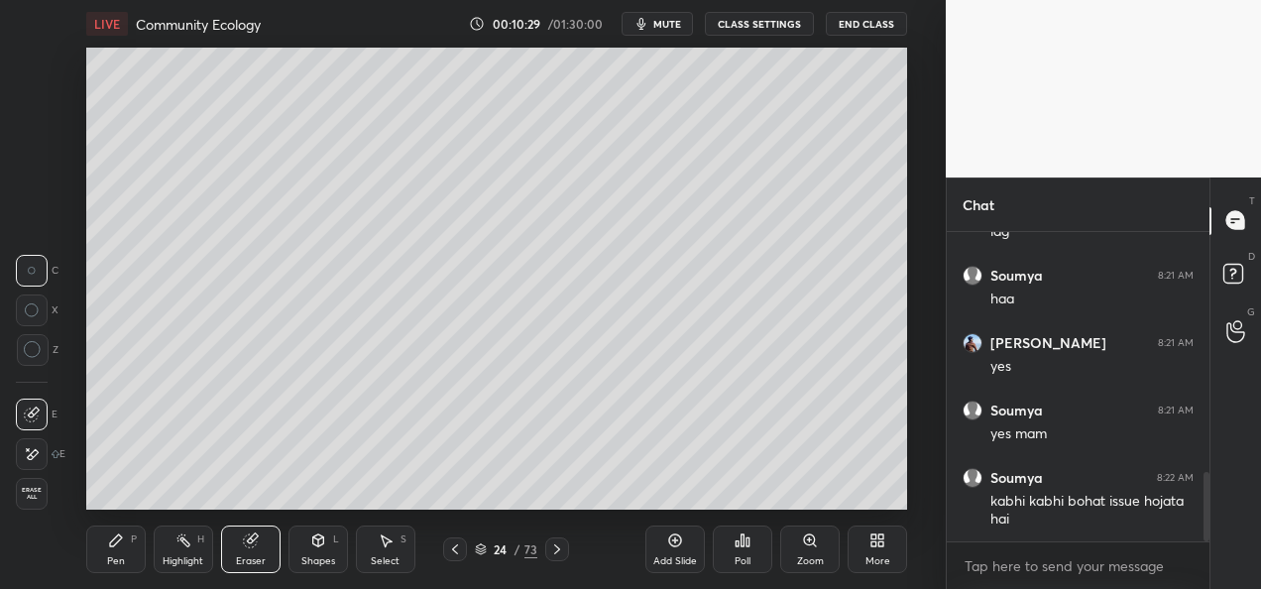
click at [120, 556] on div "Pen" at bounding box center [116, 561] width 18 height 10
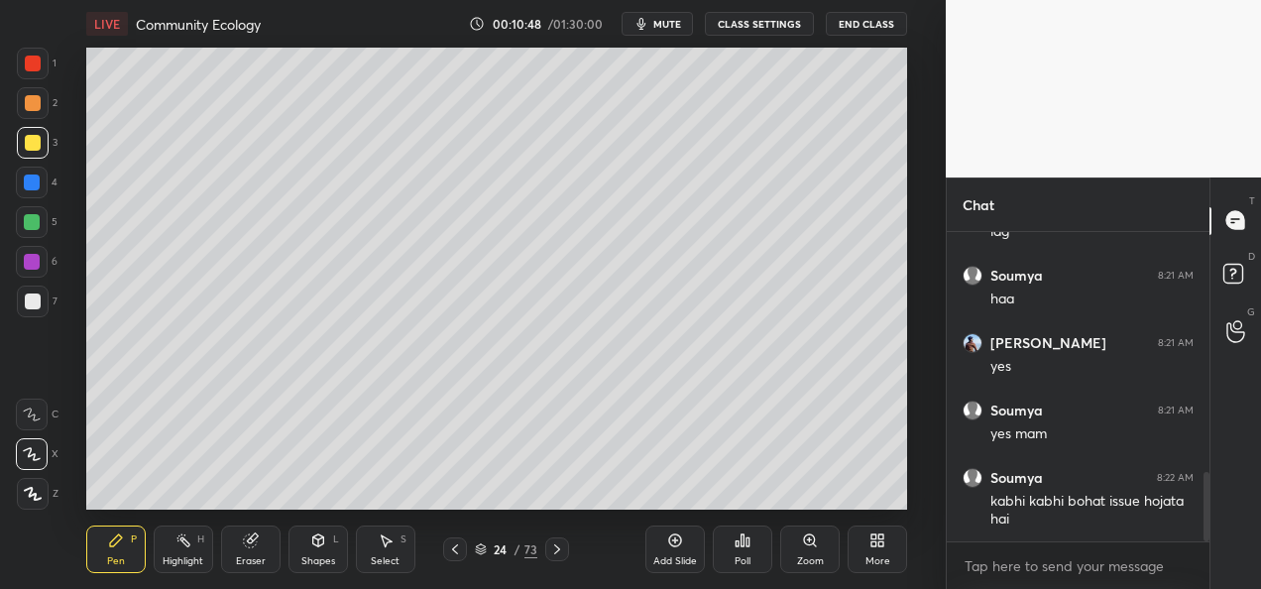
click at [36, 104] on div at bounding box center [33, 103] width 16 height 16
click at [454, 557] on div at bounding box center [455, 549] width 24 height 24
click at [556, 555] on icon at bounding box center [557, 549] width 16 height 16
click at [30, 143] on div at bounding box center [33, 143] width 16 height 16
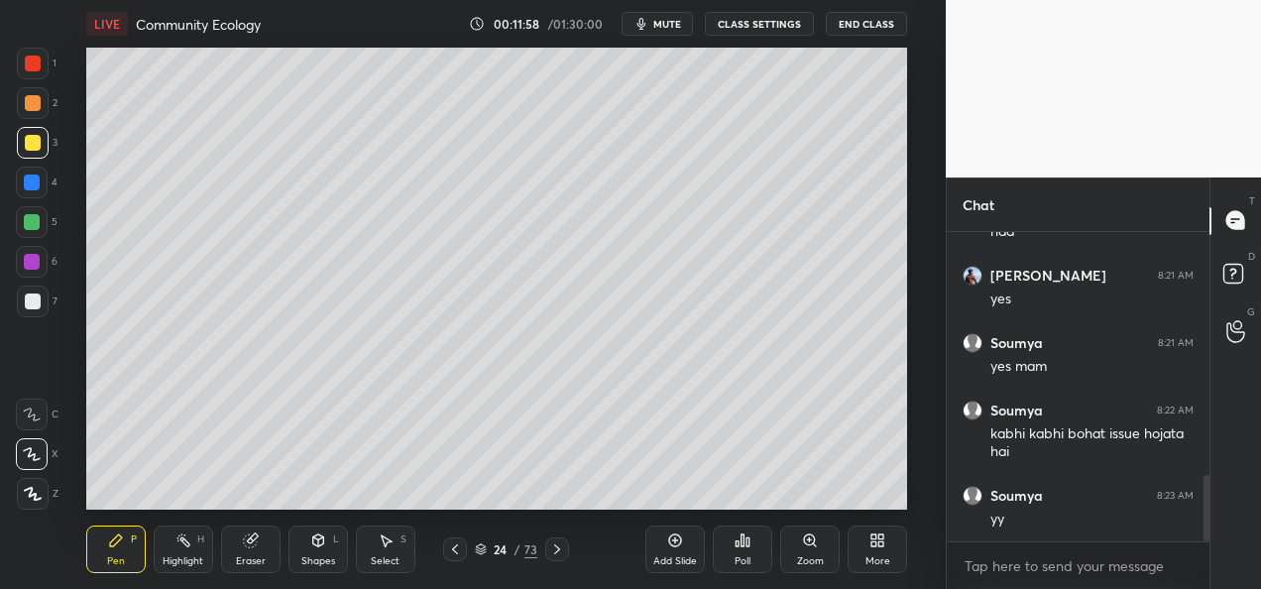
click at [557, 555] on icon at bounding box center [557, 549] width 16 height 16
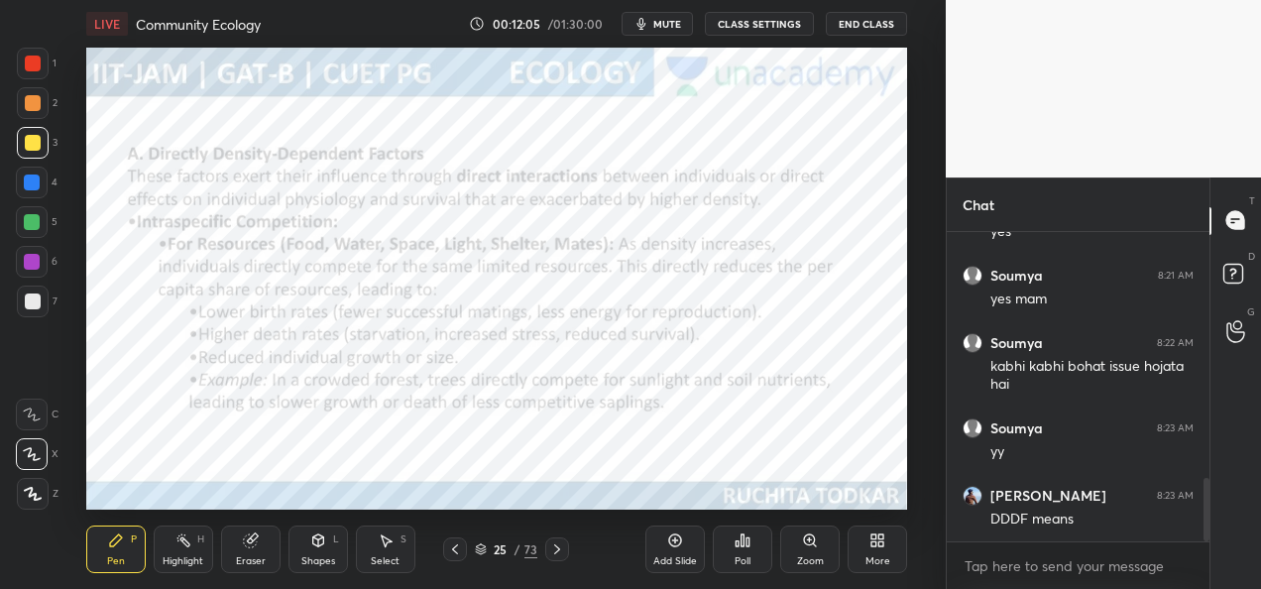
click at [450, 551] on icon at bounding box center [455, 549] width 16 height 16
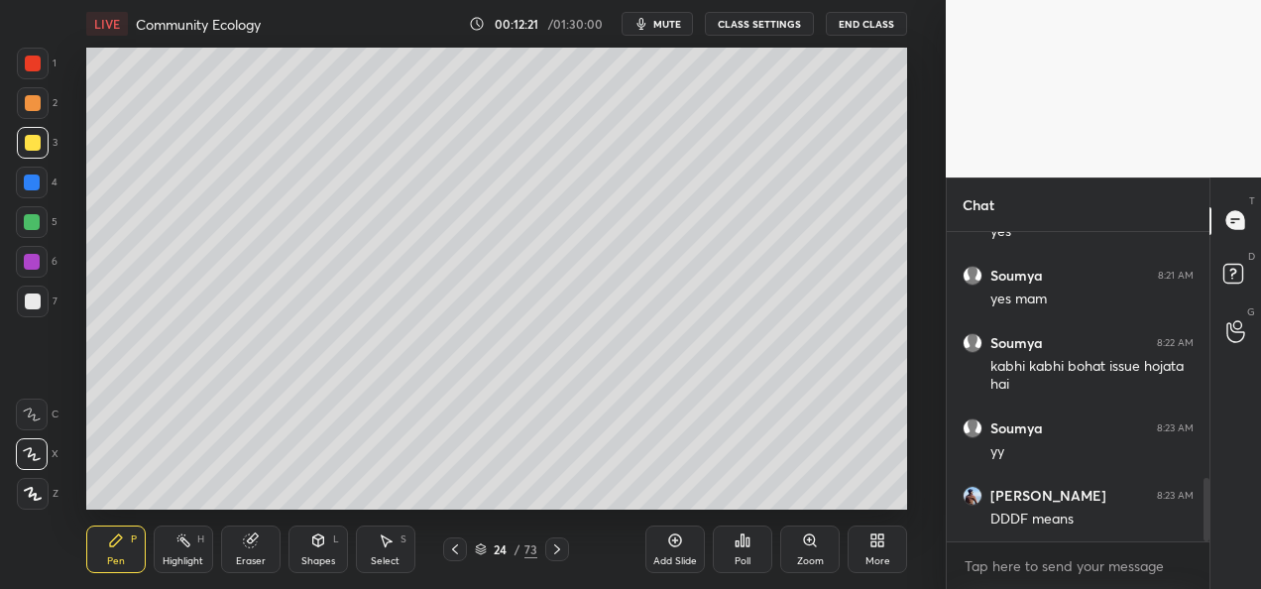
scroll to position [1263, 0]
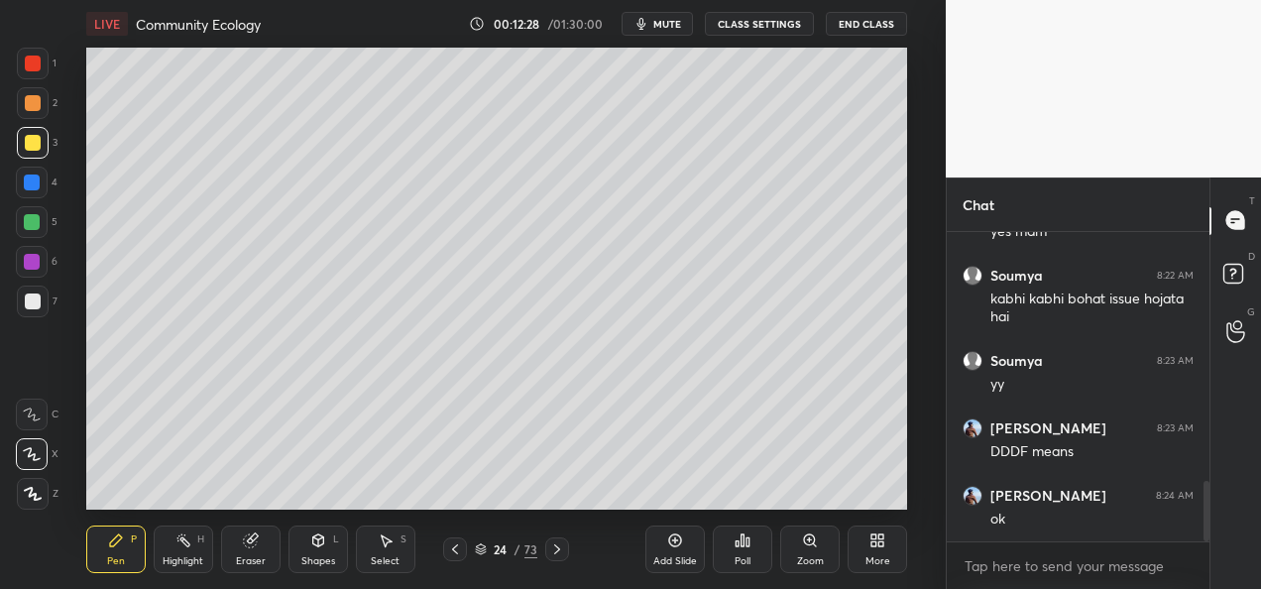
click at [30, 221] on div at bounding box center [32, 222] width 16 height 16
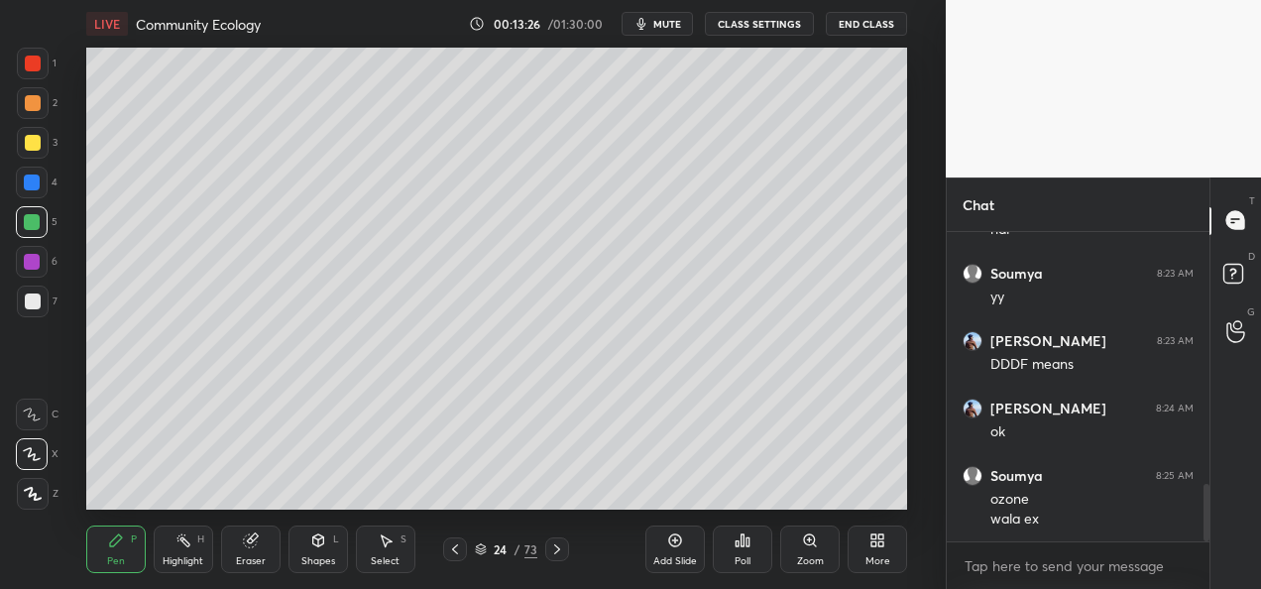
scroll to position [1418, 0]
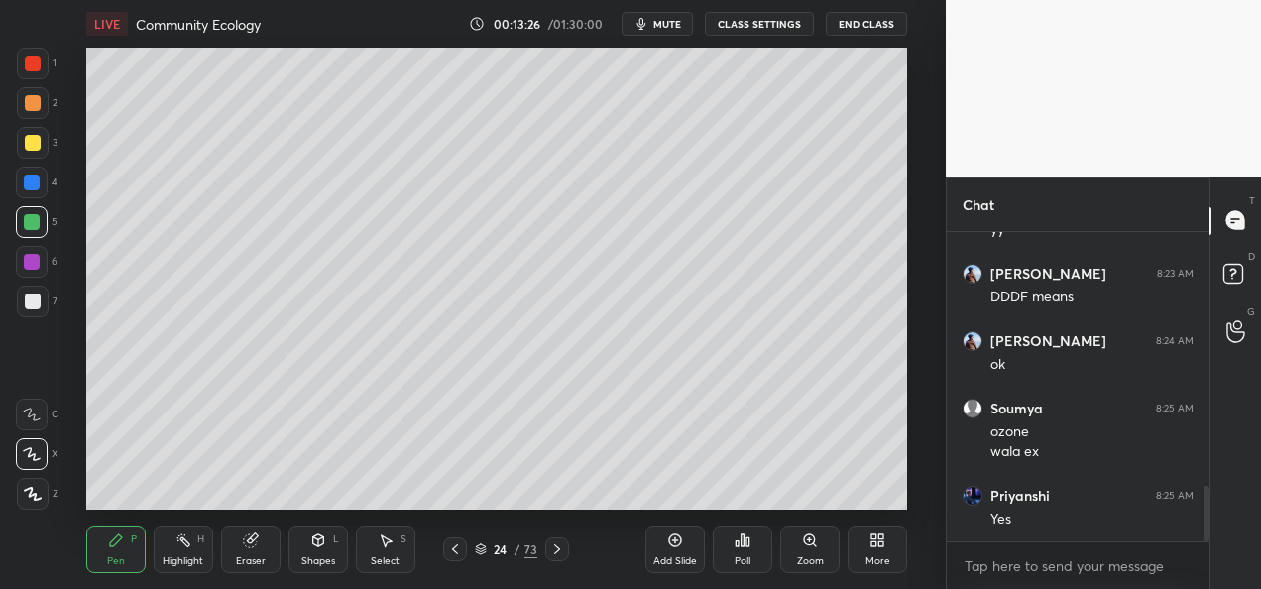
click at [555, 549] on icon at bounding box center [557, 549] width 16 height 16
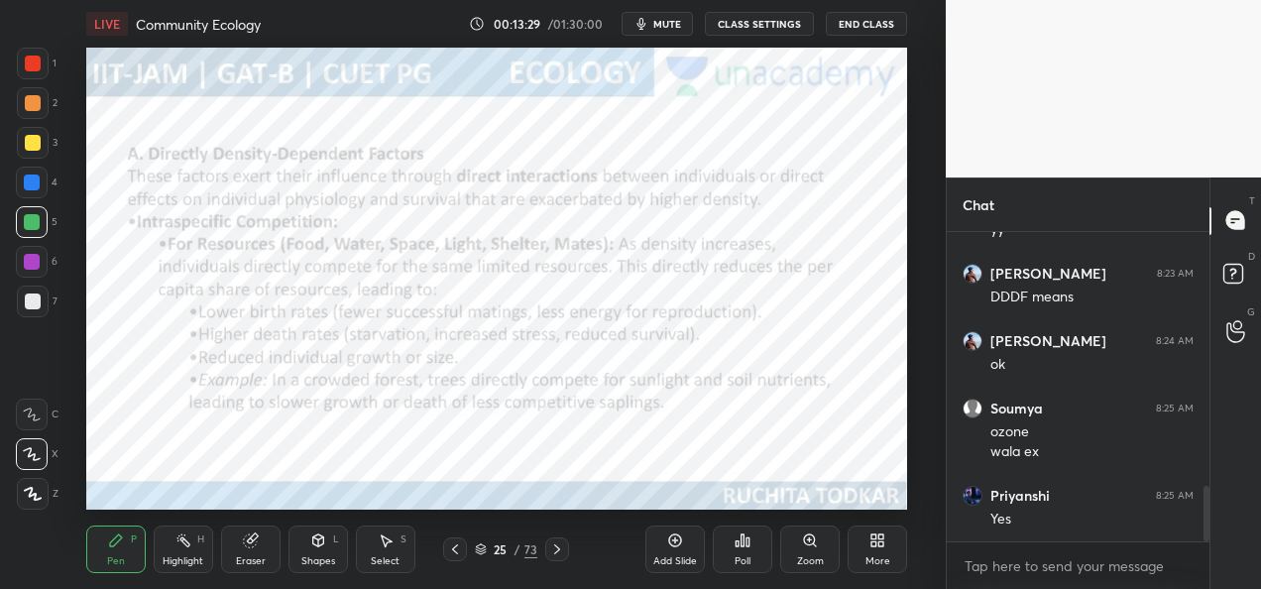
click at [557, 551] on icon at bounding box center [557, 549] width 6 height 10
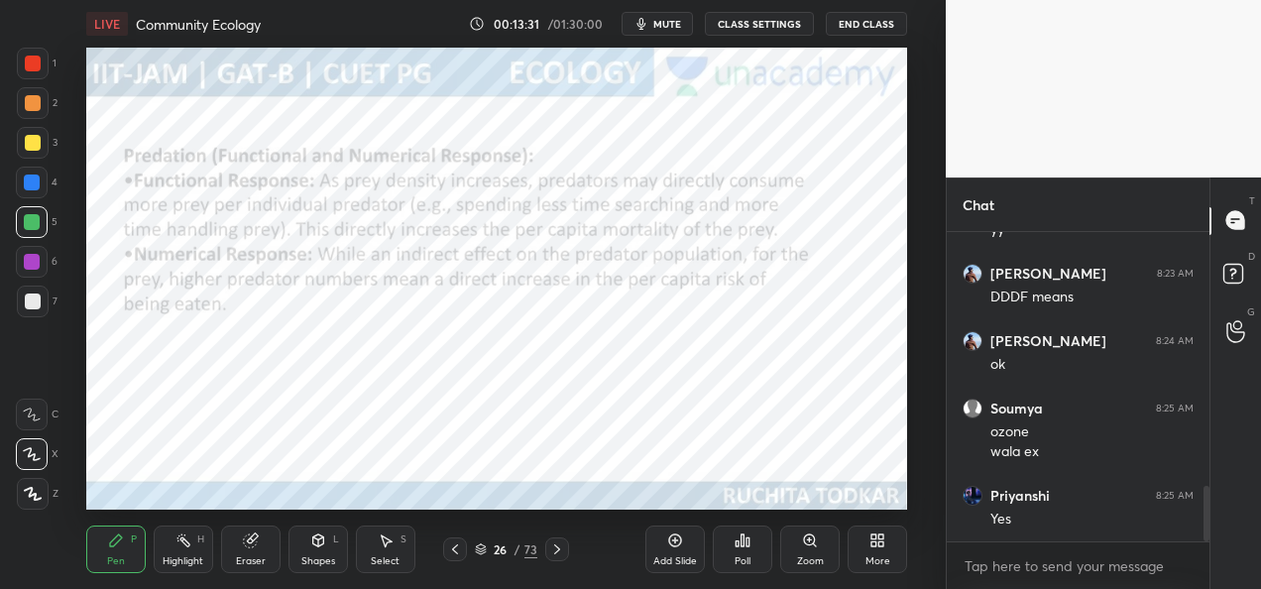
click at [561, 551] on icon at bounding box center [557, 549] width 16 height 16
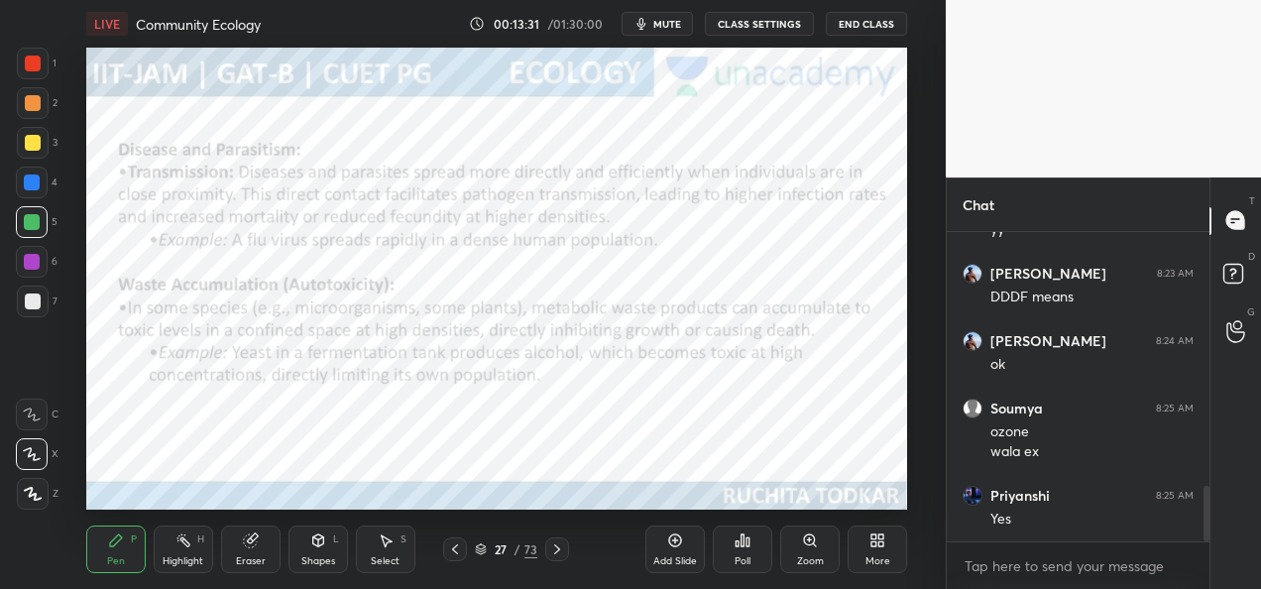
click at [560, 551] on icon at bounding box center [557, 549] width 16 height 16
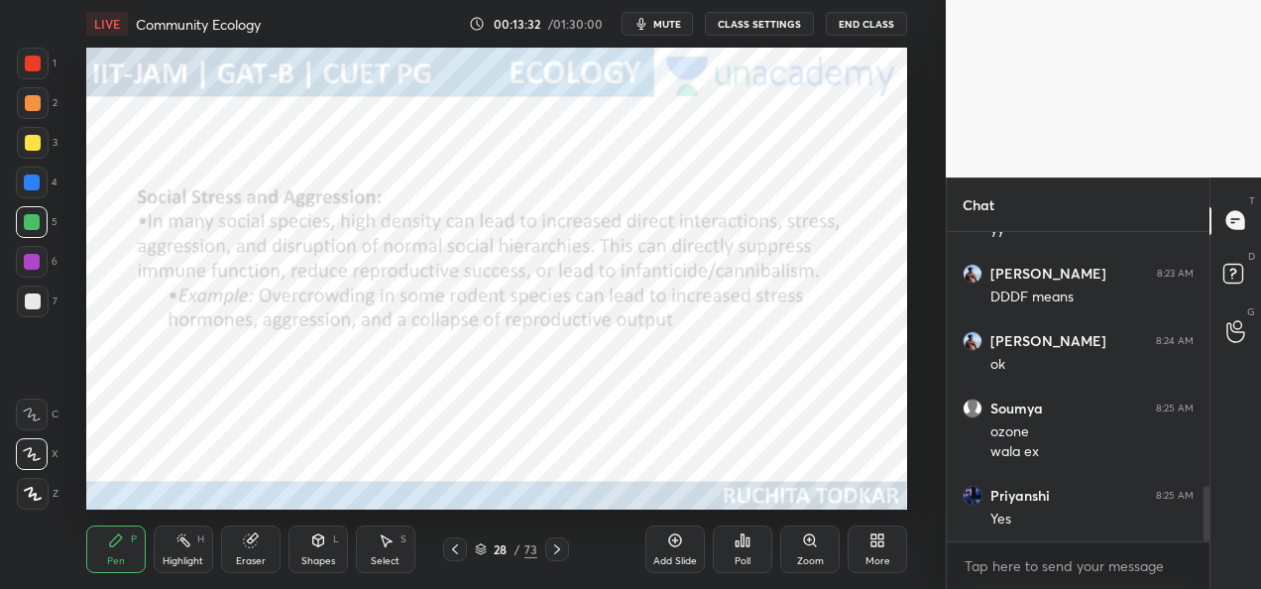
click at [561, 551] on icon at bounding box center [557, 549] width 16 height 16
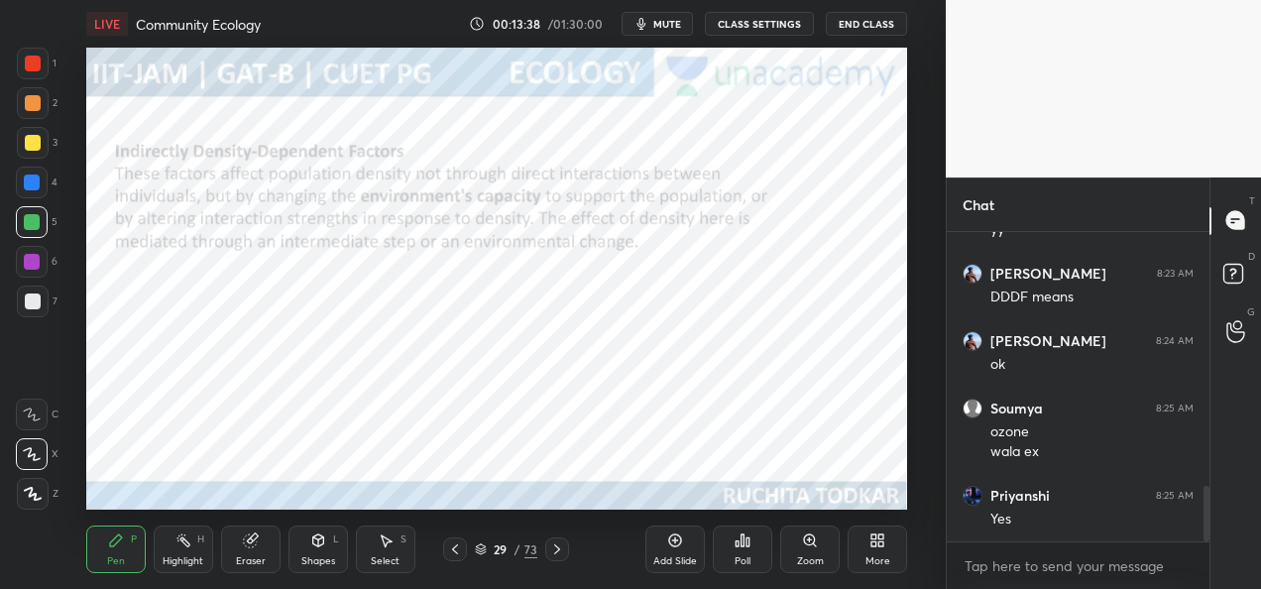
click at [560, 549] on icon at bounding box center [557, 549] width 16 height 16
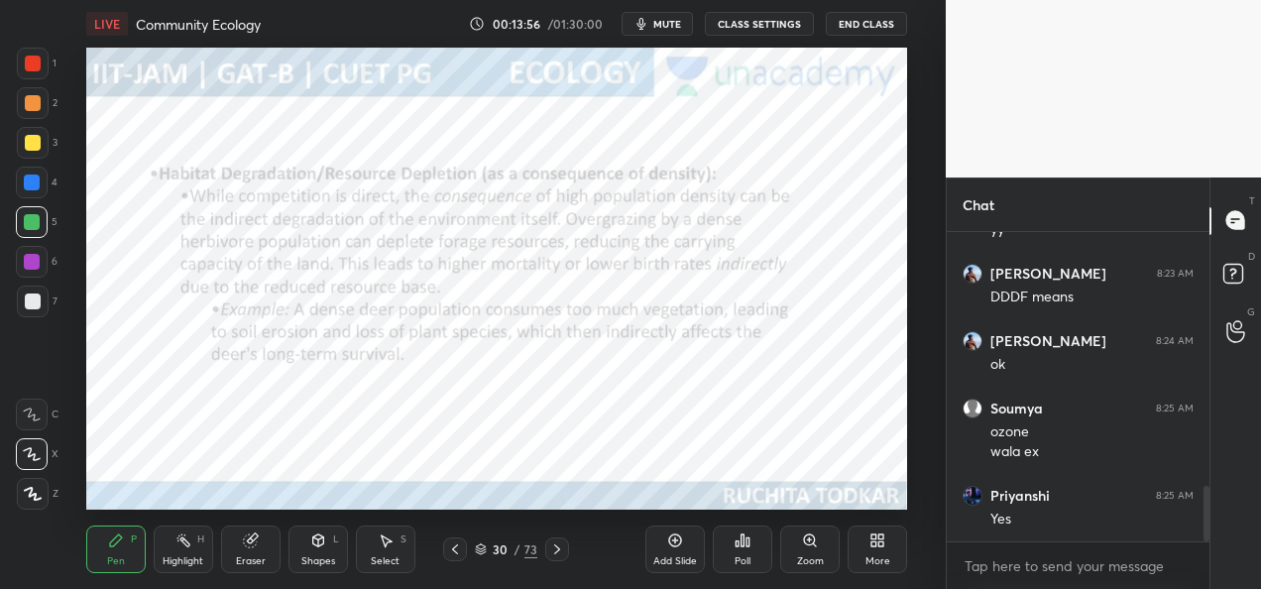
scroll to position [1437, 0]
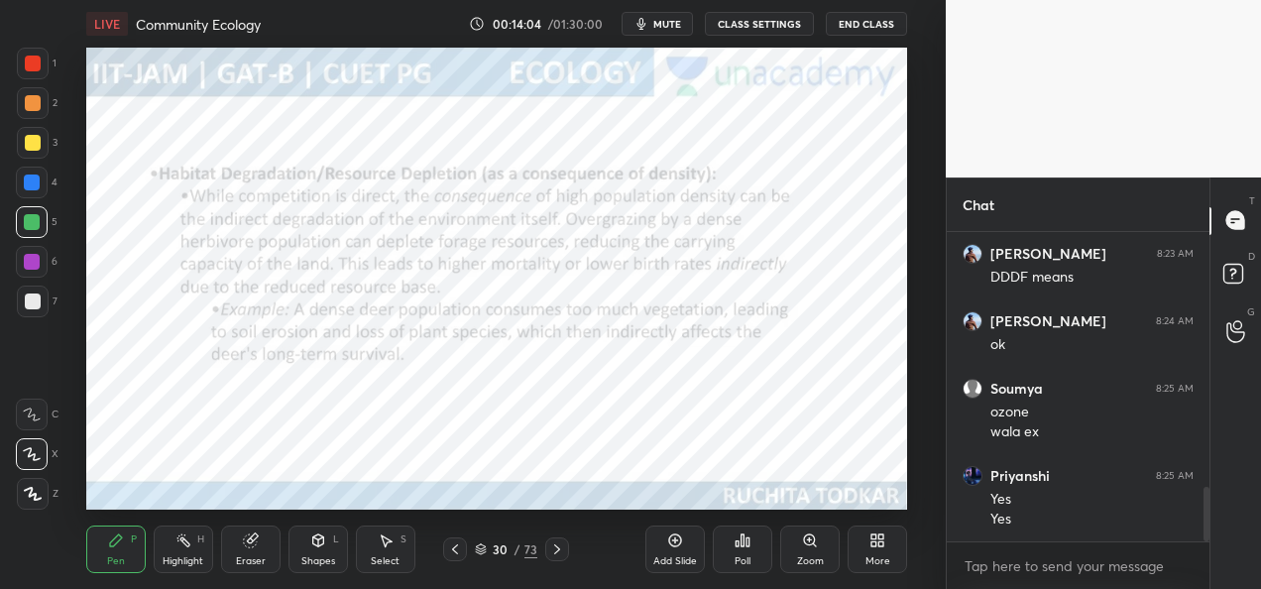
click at [558, 553] on icon at bounding box center [557, 549] width 16 height 16
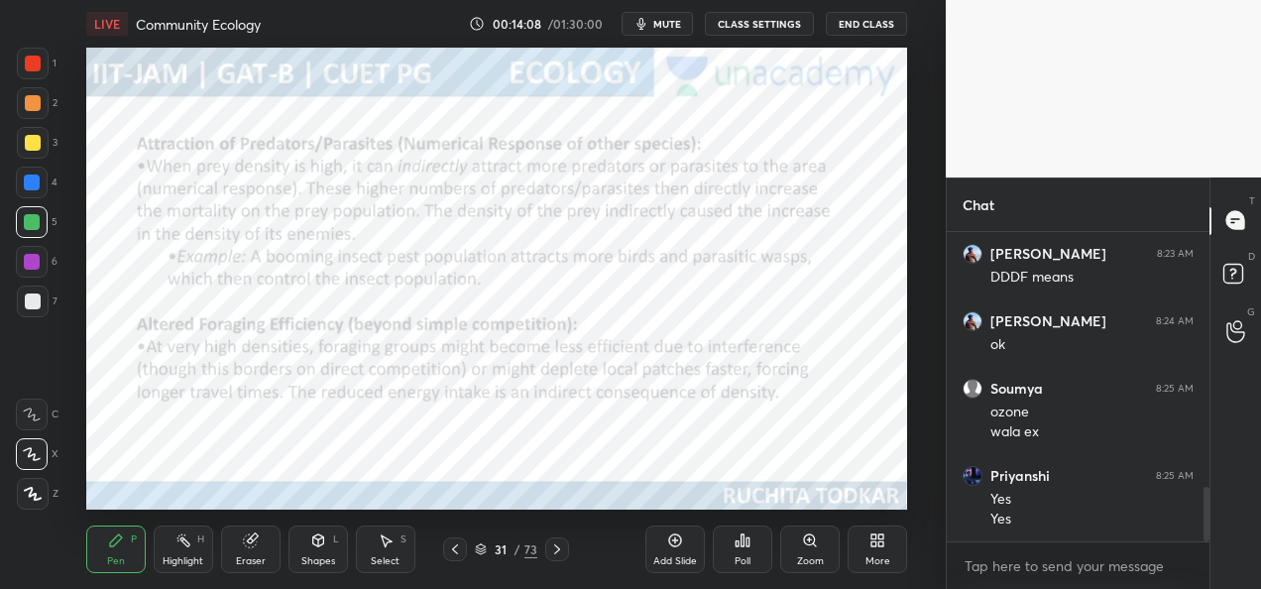
click at [559, 553] on icon at bounding box center [557, 549] width 16 height 16
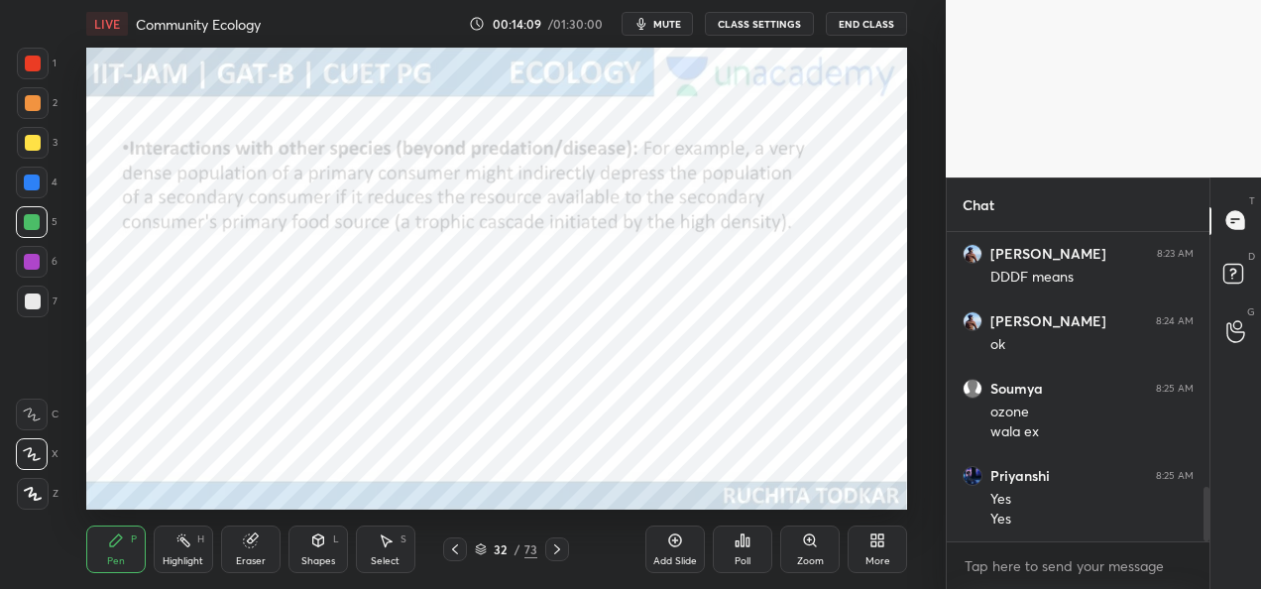
click at [564, 551] on div at bounding box center [557, 549] width 24 height 24
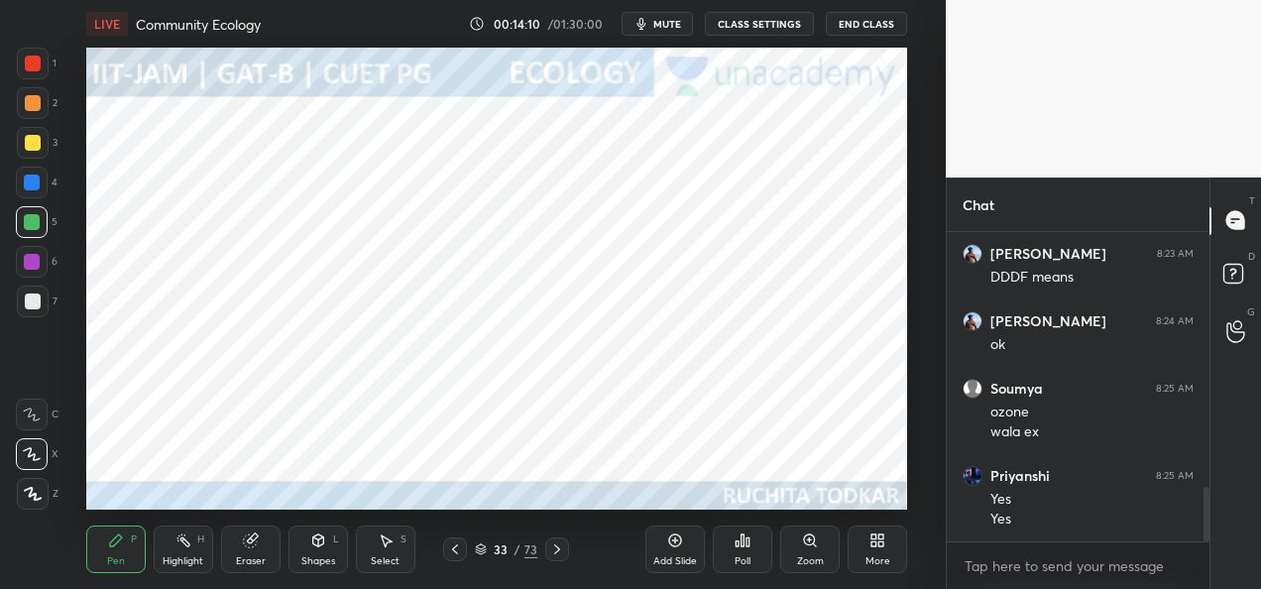
click at [567, 553] on div at bounding box center [557, 549] width 24 height 24
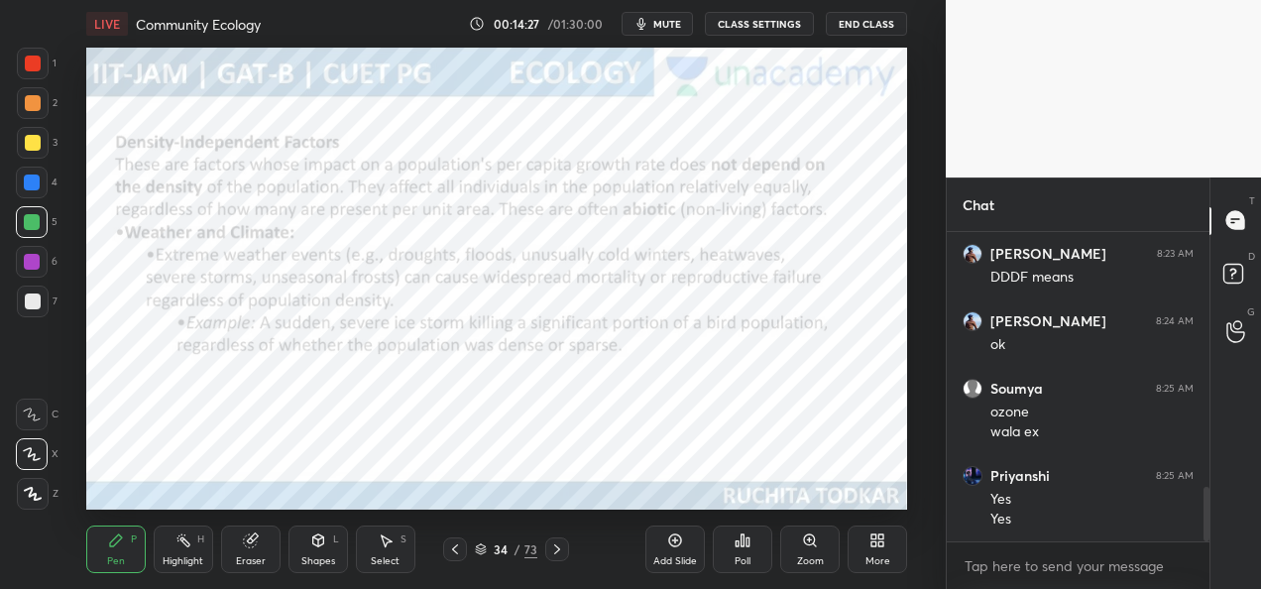
click at [555, 549] on icon at bounding box center [557, 549] width 16 height 16
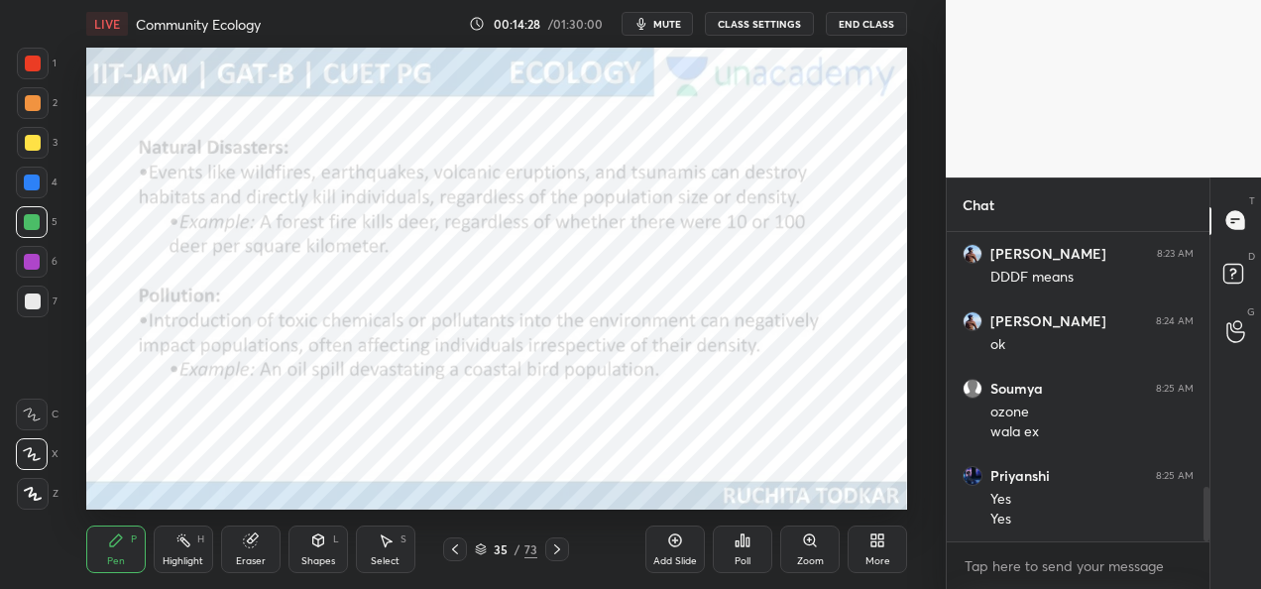
click at [556, 555] on icon at bounding box center [557, 549] width 16 height 16
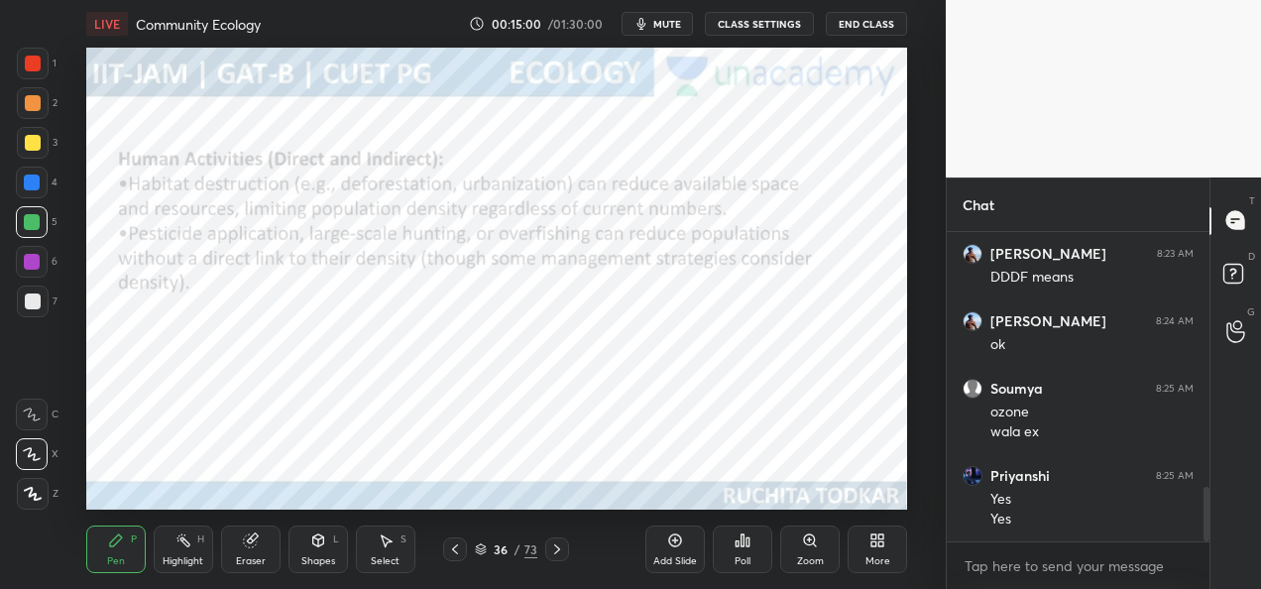
click at [557, 551] on icon at bounding box center [557, 549] width 16 height 16
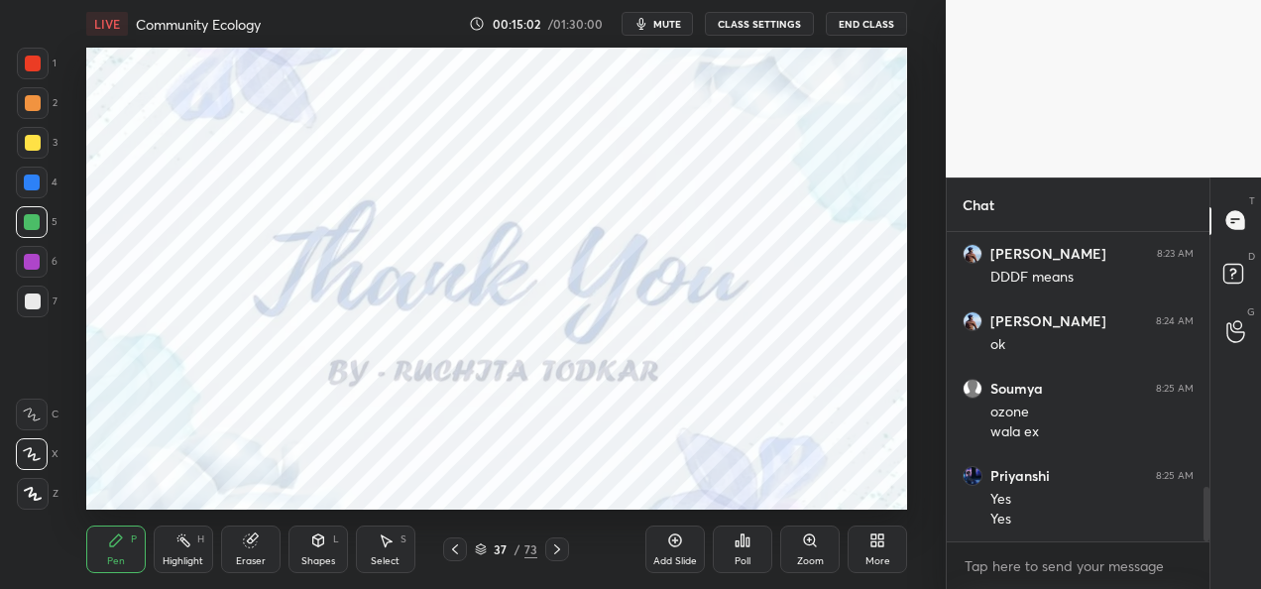
click at [450, 559] on div at bounding box center [455, 549] width 24 height 24
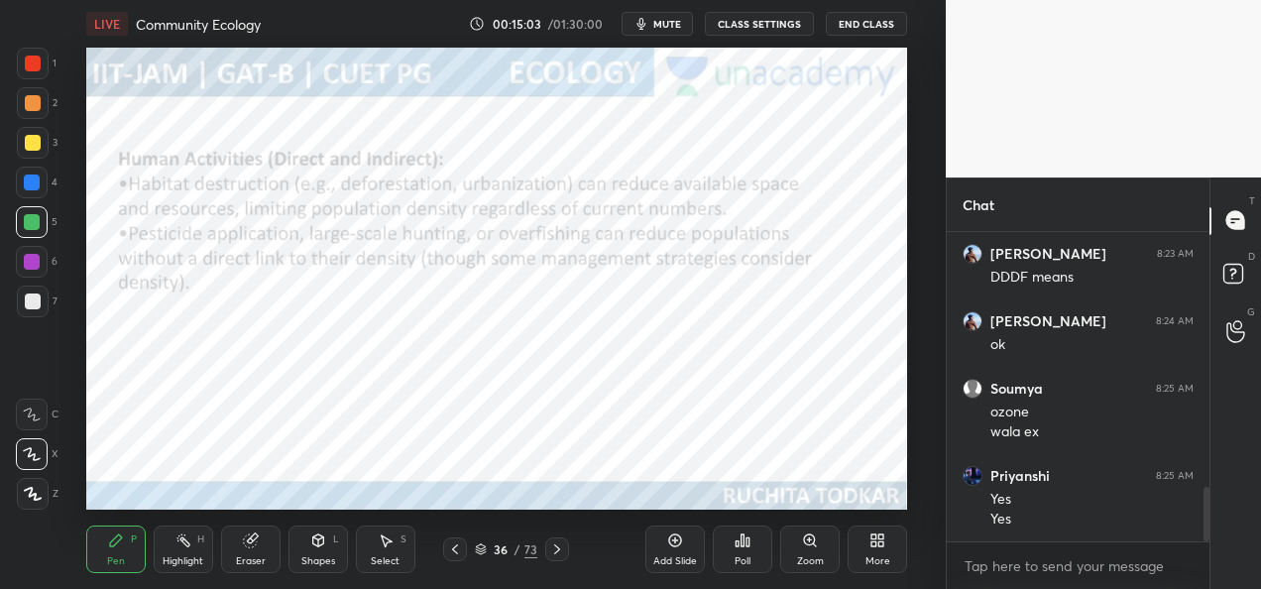
click at [872, 548] on div "More" at bounding box center [877, 549] width 59 height 48
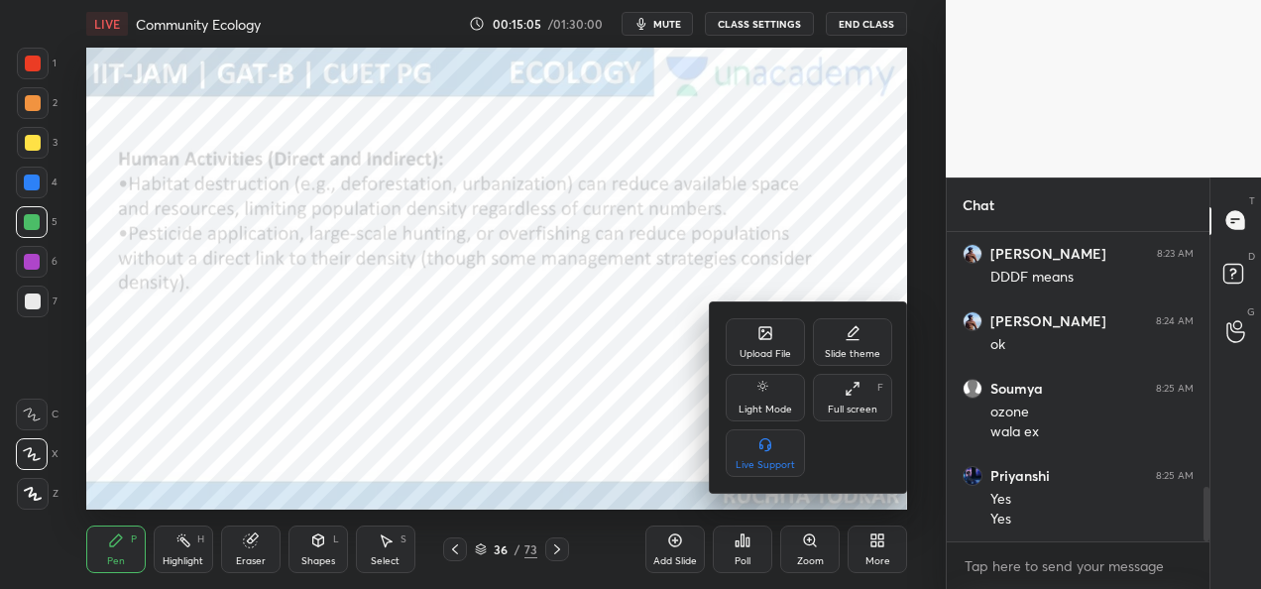
click at [763, 349] on div "Upload File" at bounding box center [766, 354] width 52 height 10
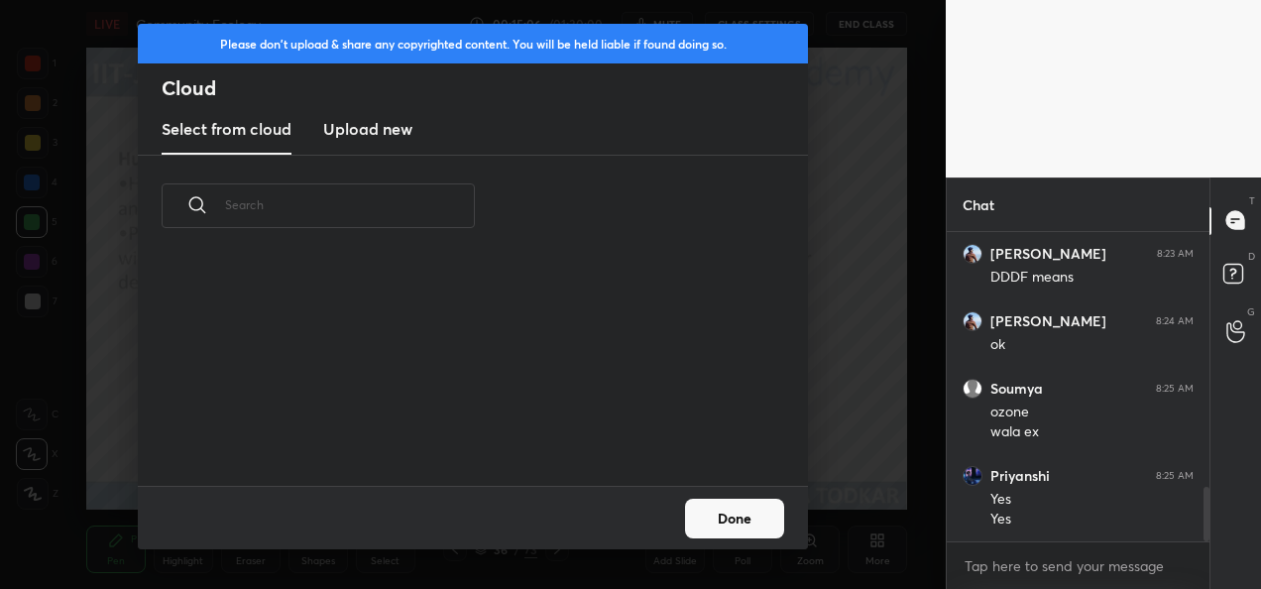
scroll to position [228, 636]
click at [346, 131] on h3 "Upload new" at bounding box center [367, 129] width 89 height 24
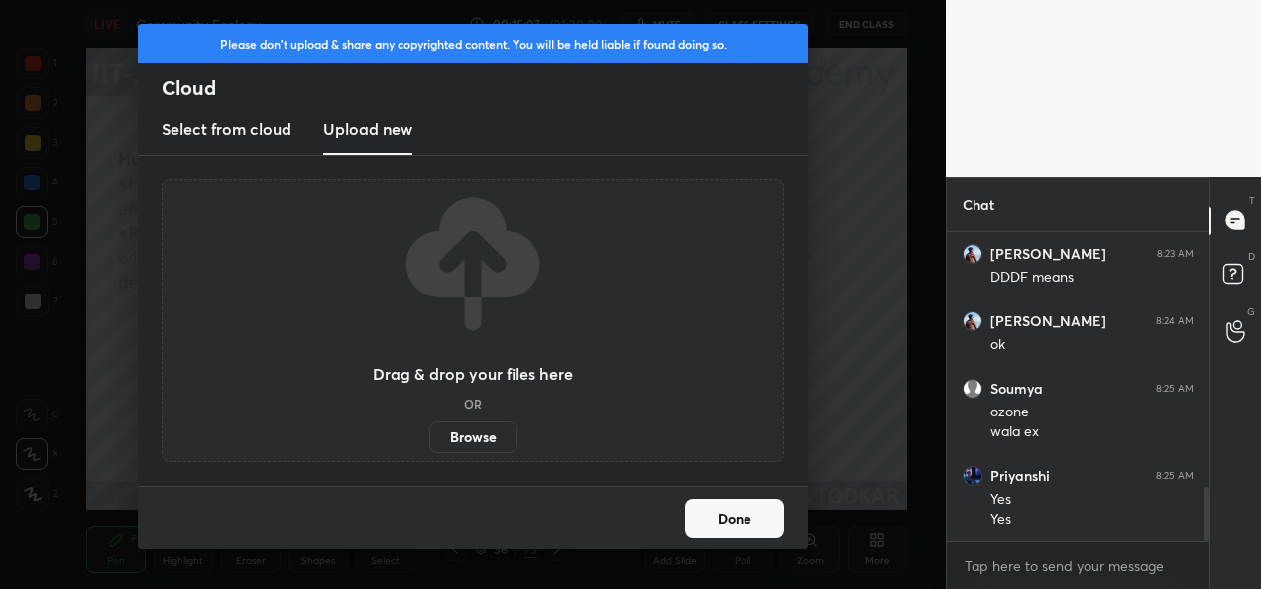
click at [492, 443] on label "Browse" at bounding box center [473, 437] width 88 height 32
click at [429, 443] on input "Browse" at bounding box center [429, 437] width 0 height 32
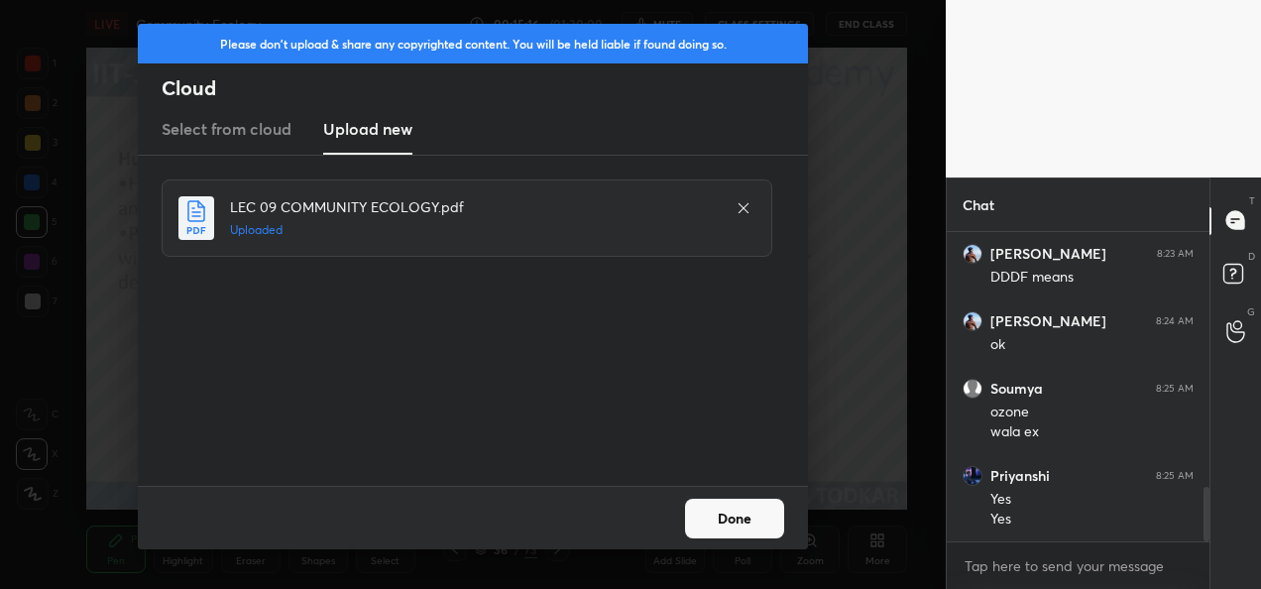
click at [745, 519] on button "Done" at bounding box center [734, 519] width 99 height 40
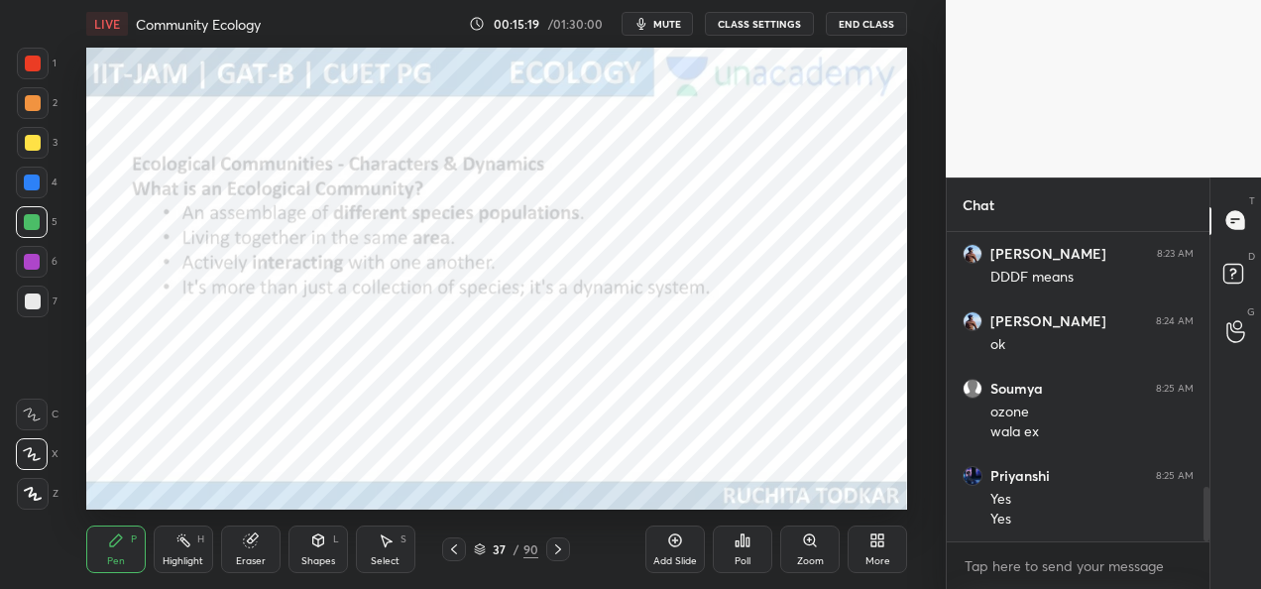
click at [556, 555] on icon at bounding box center [558, 549] width 16 height 16
click at [564, 555] on icon at bounding box center [558, 549] width 16 height 16
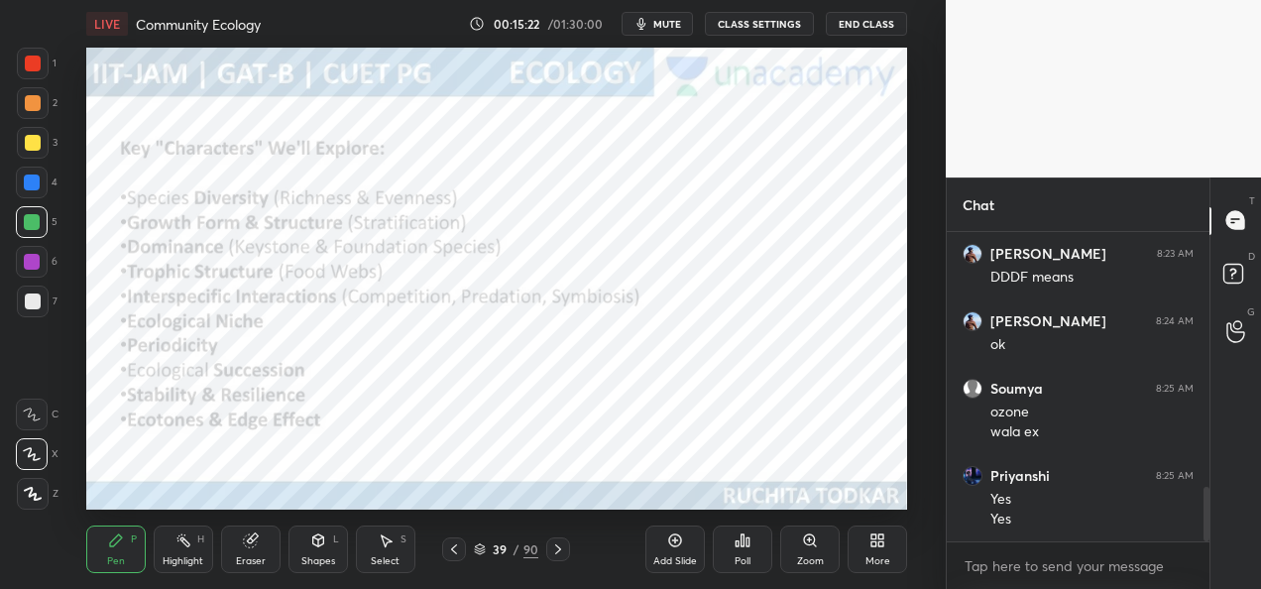
click at [451, 551] on icon at bounding box center [454, 549] width 16 height 16
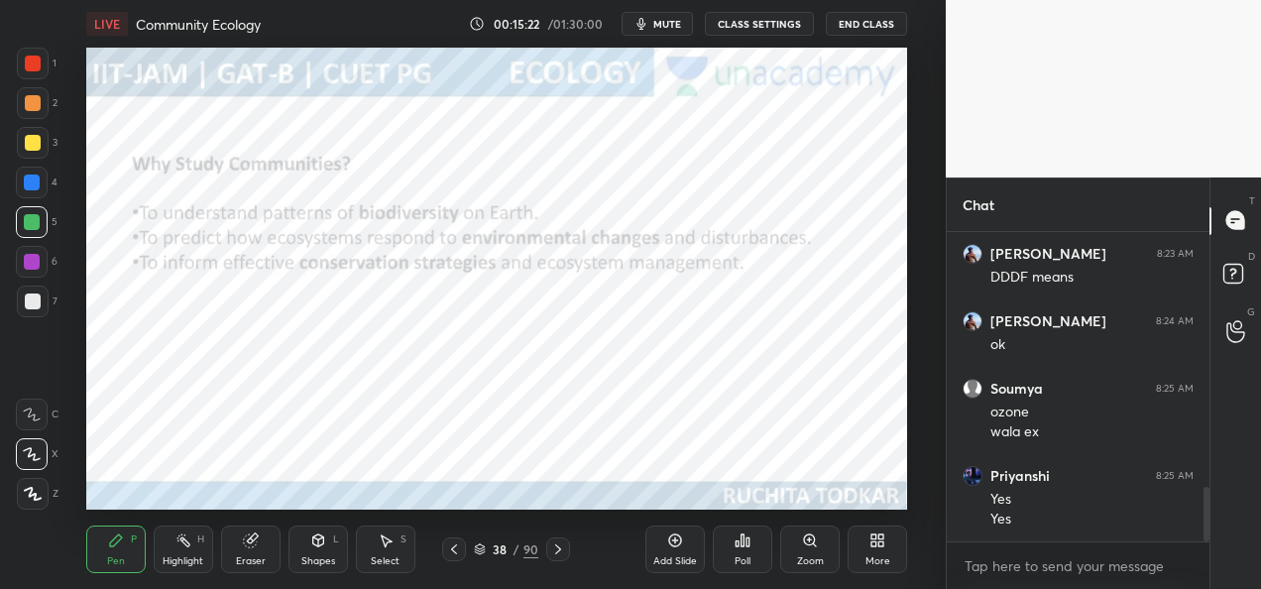
click at [452, 555] on icon at bounding box center [454, 549] width 16 height 16
click at [32, 109] on div at bounding box center [33, 103] width 16 height 16
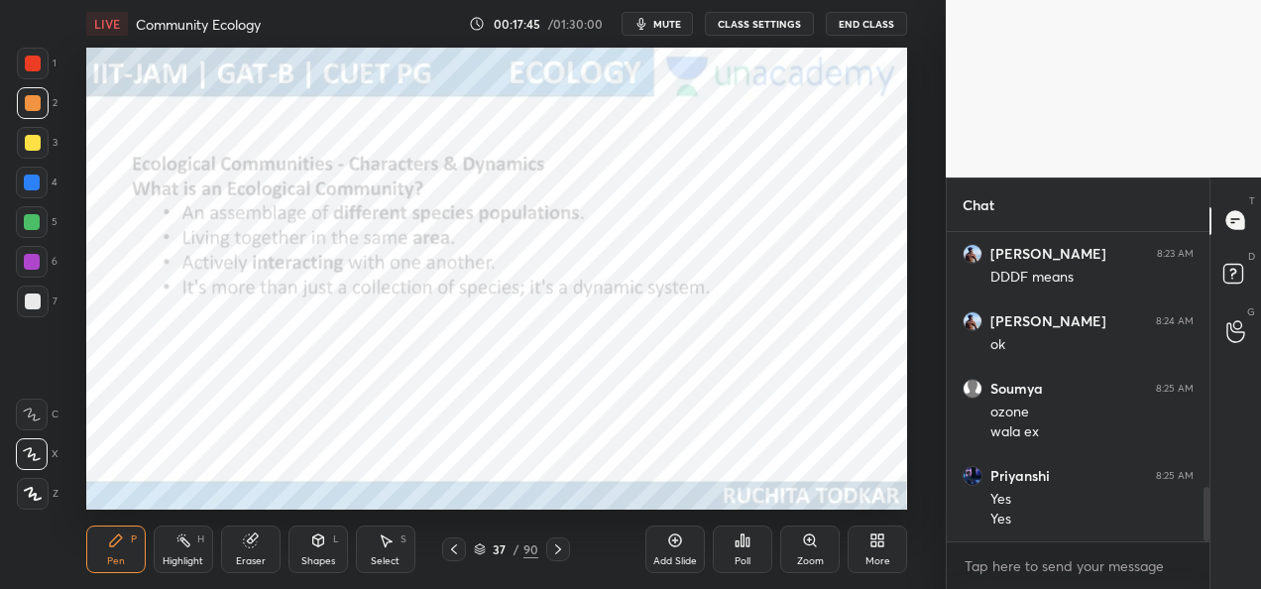
click at [557, 553] on icon at bounding box center [558, 549] width 16 height 16
click at [563, 547] on icon at bounding box center [560, 549] width 16 height 16
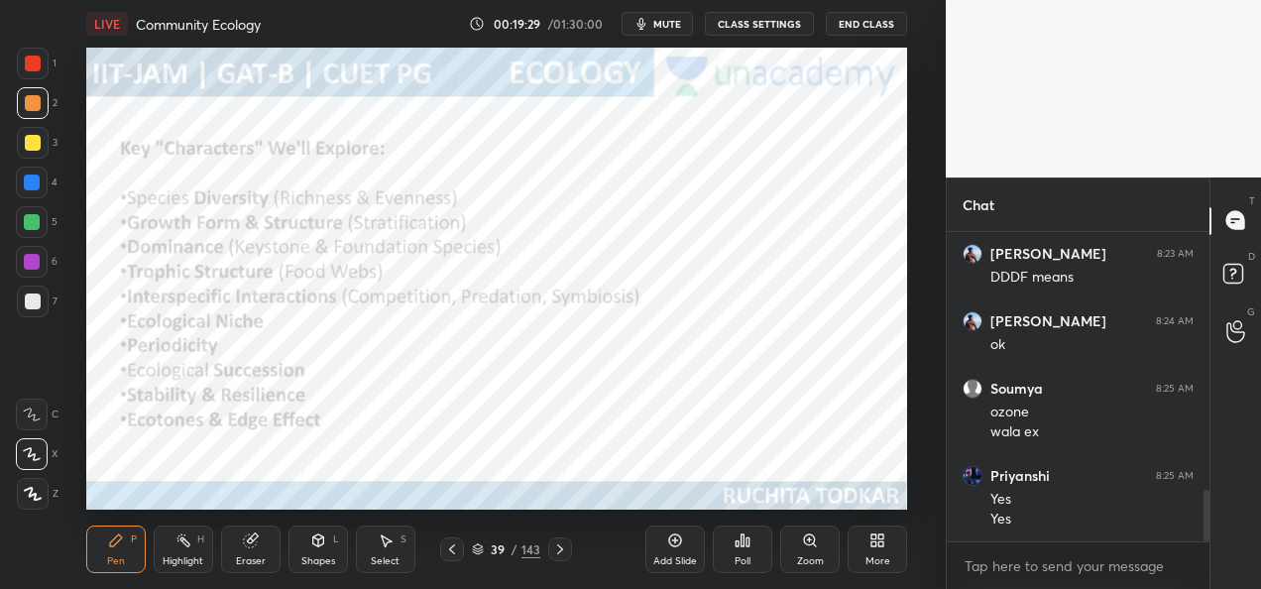
scroll to position [1558, 0]
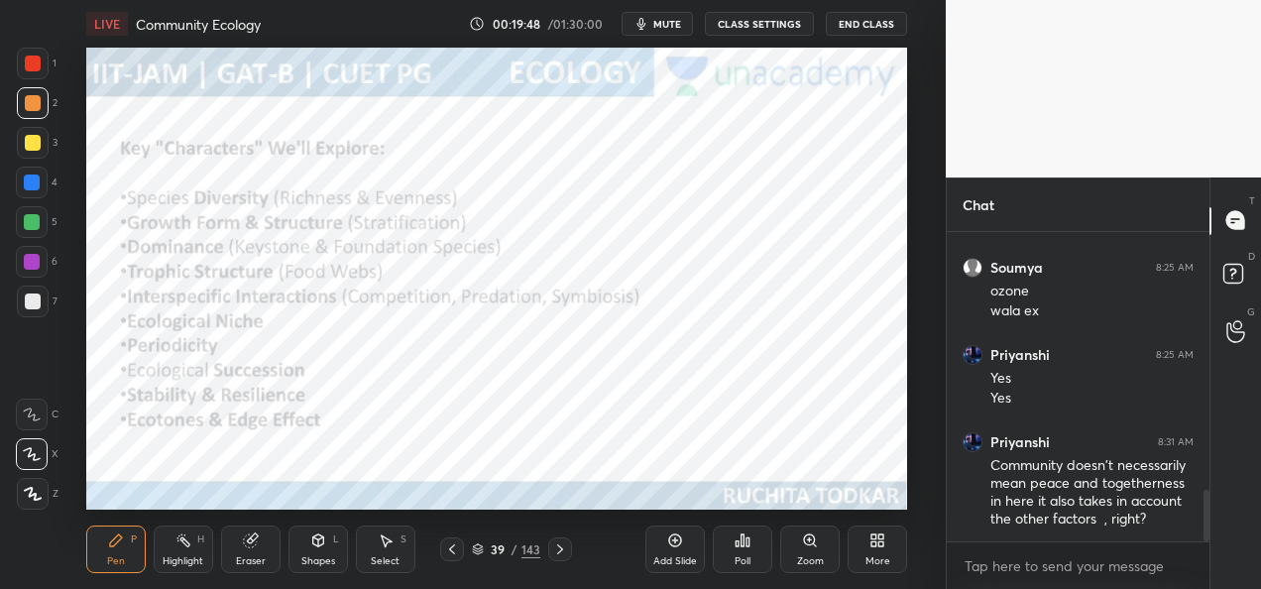
click at [669, 548] on div "Add Slide" at bounding box center [674, 549] width 59 height 48
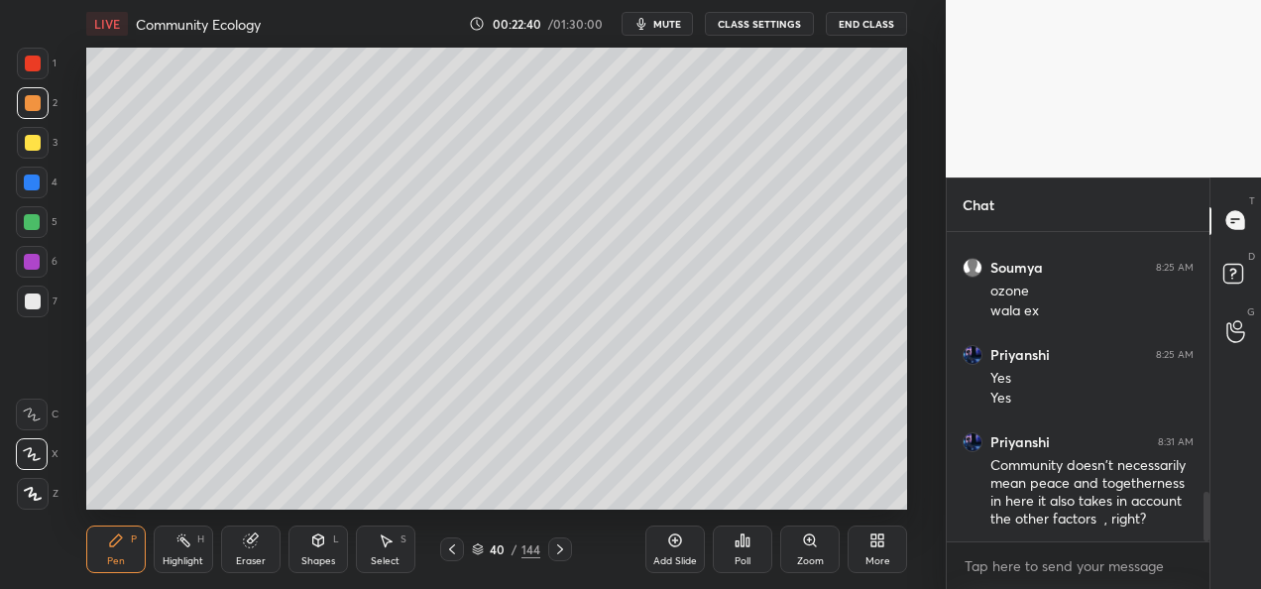
scroll to position [1626, 0]
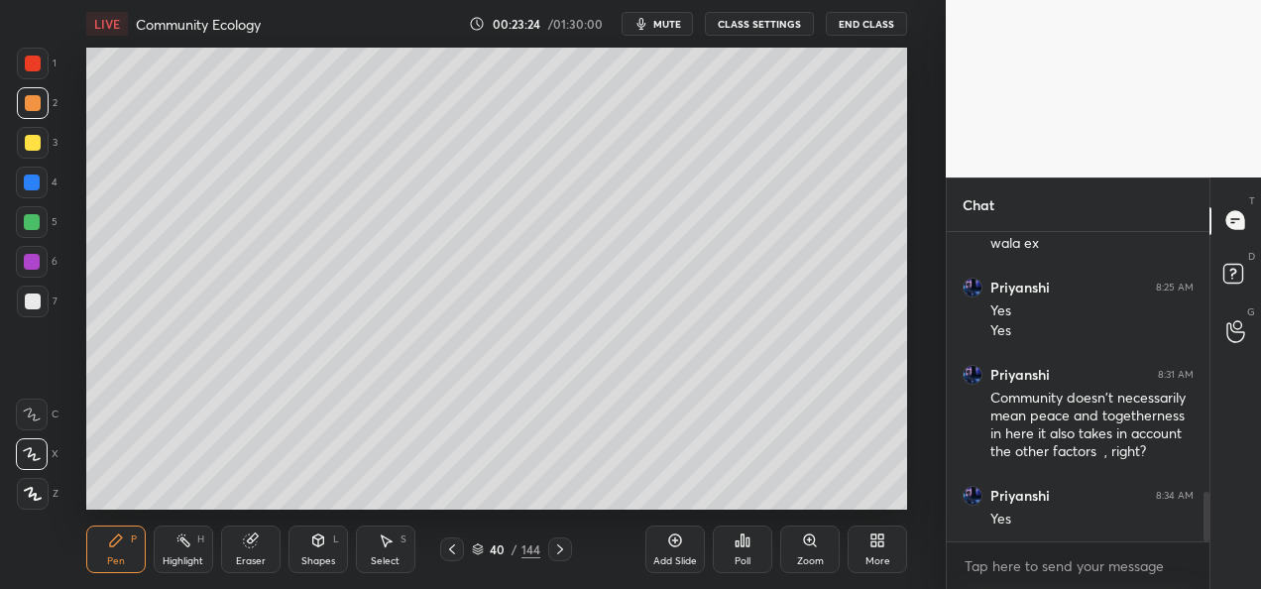
click at [452, 555] on icon at bounding box center [452, 549] width 16 height 16
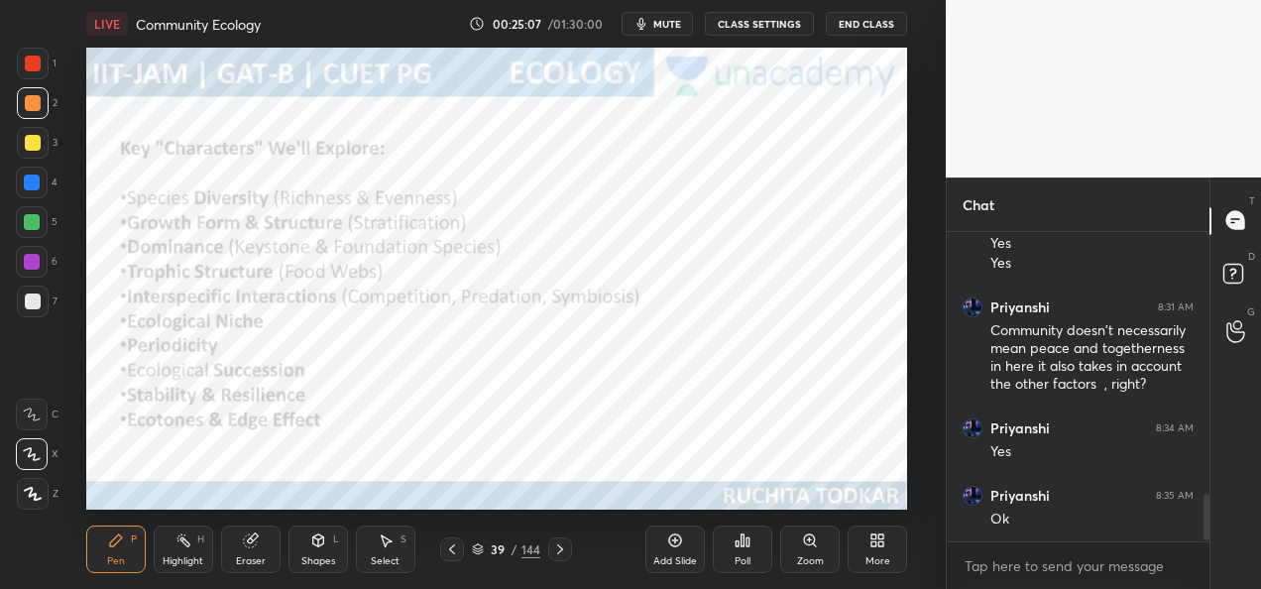
scroll to position [1761, 0]
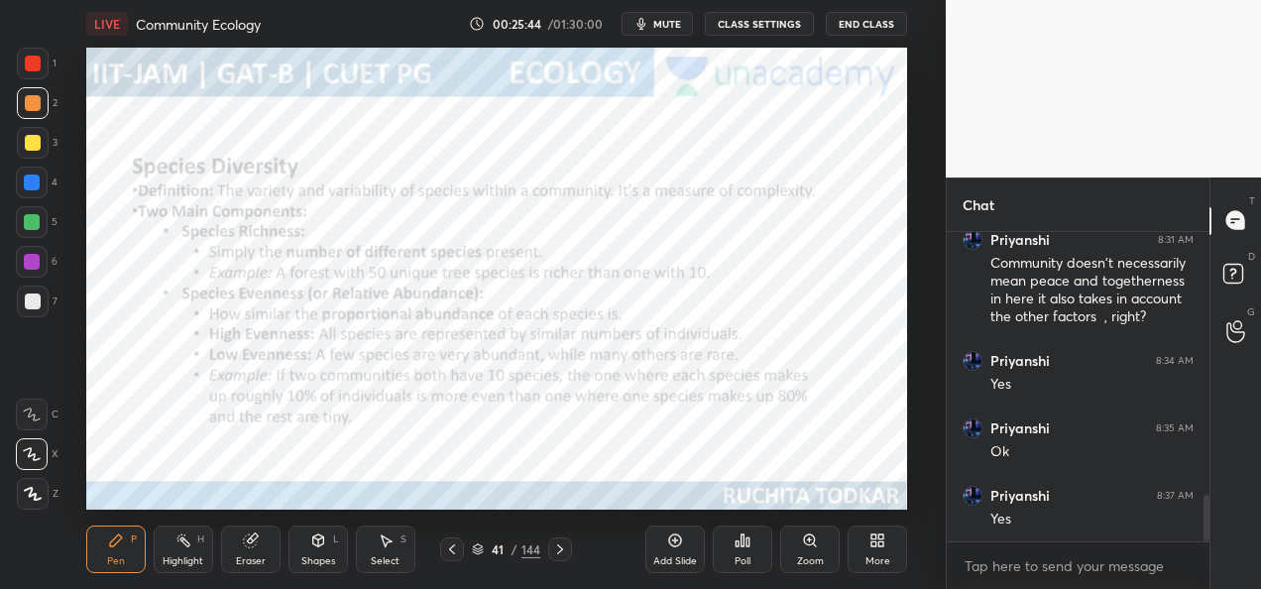
click at [24, 69] on div at bounding box center [33, 64] width 32 height 32
click at [678, 557] on div "Add Slide" at bounding box center [675, 561] width 44 height 10
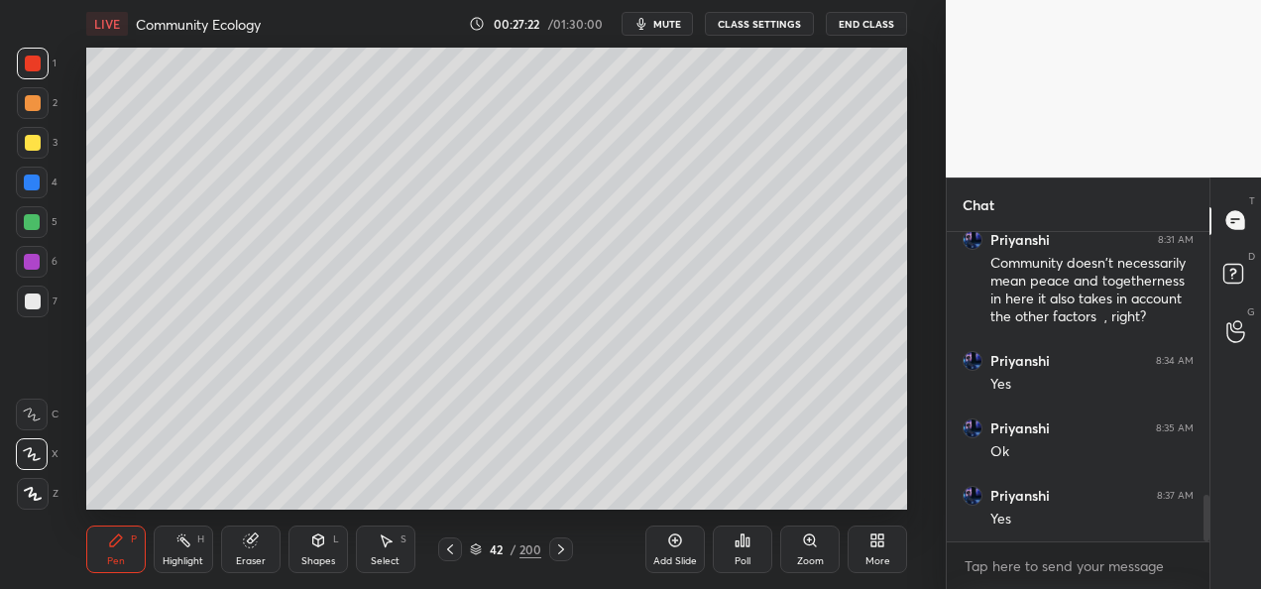
click at [34, 305] on div at bounding box center [33, 301] width 16 height 16
click at [30, 232] on div at bounding box center [32, 222] width 32 height 32
click at [27, 270] on div at bounding box center [32, 262] width 32 height 32
click at [27, 148] on div at bounding box center [33, 143] width 16 height 16
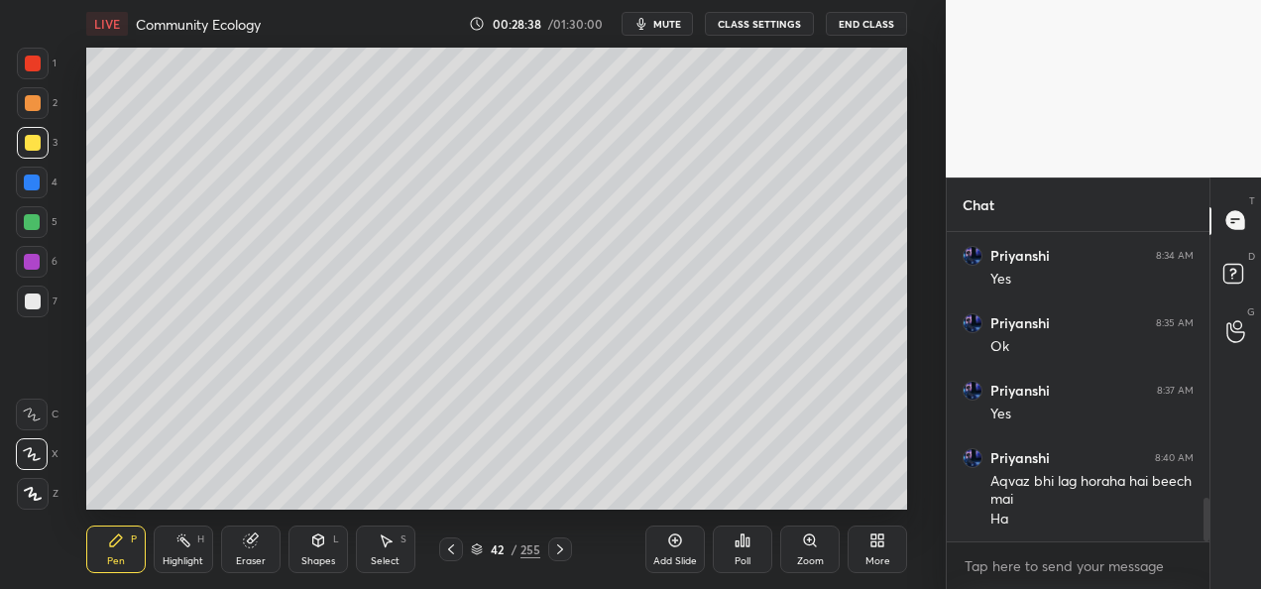
scroll to position [1933, 0]
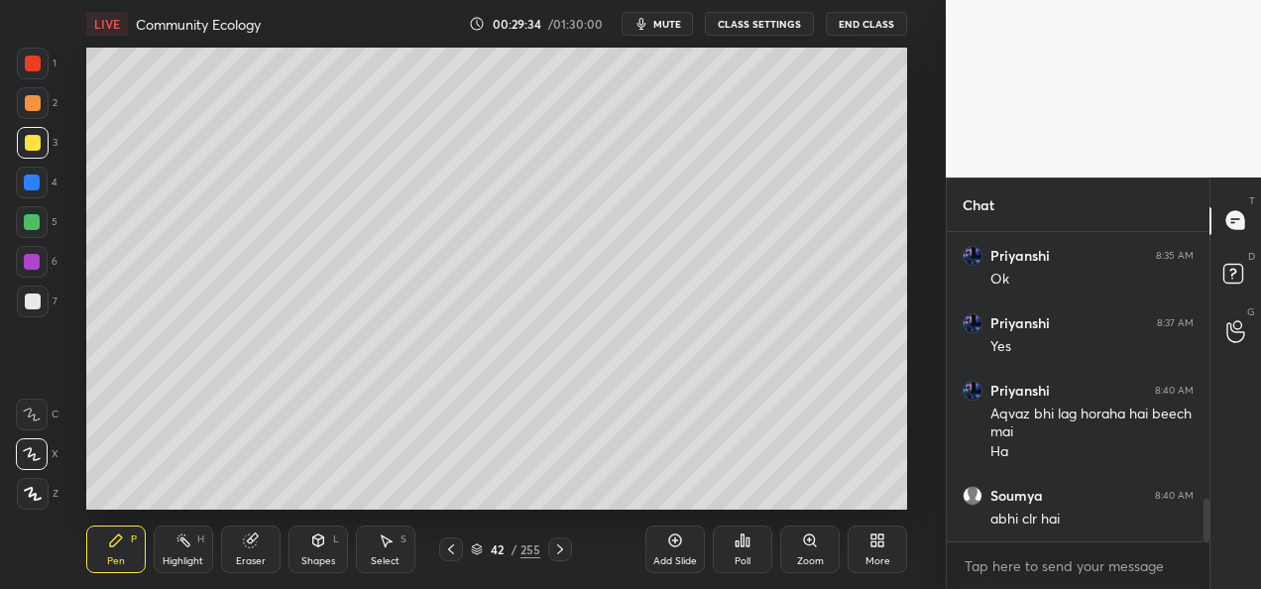
click at [36, 218] on div at bounding box center [32, 222] width 16 height 16
click at [249, 556] on div "Eraser" at bounding box center [251, 561] width 30 height 10
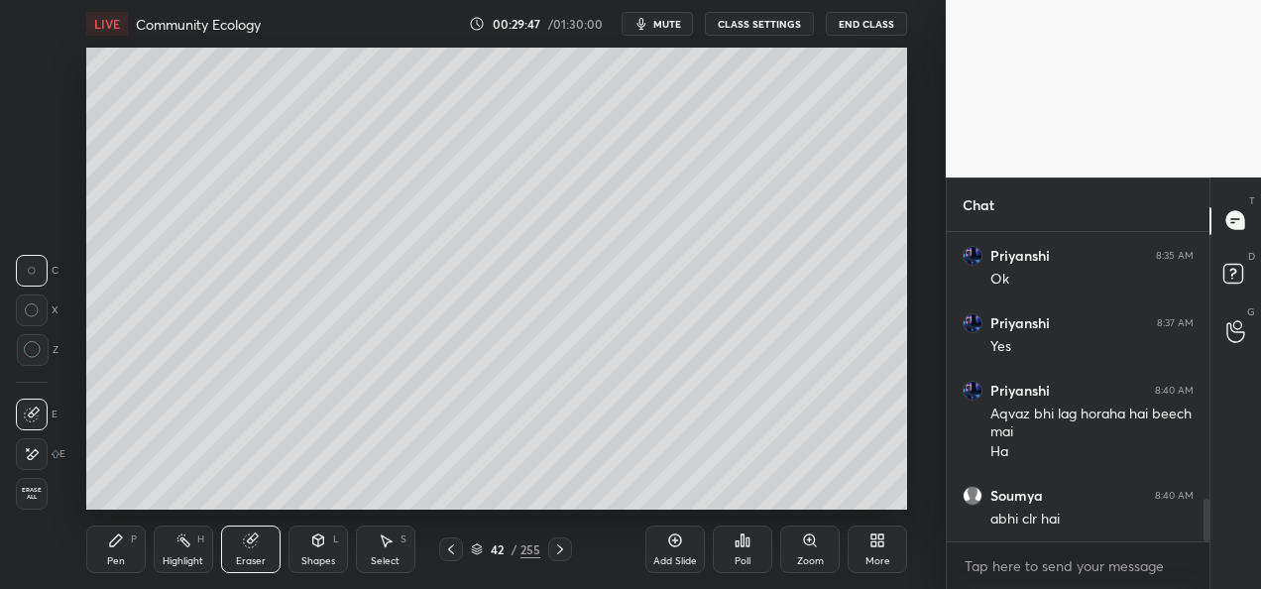
click at [118, 548] on div "Pen P" at bounding box center [115, 549] width 59 height 48
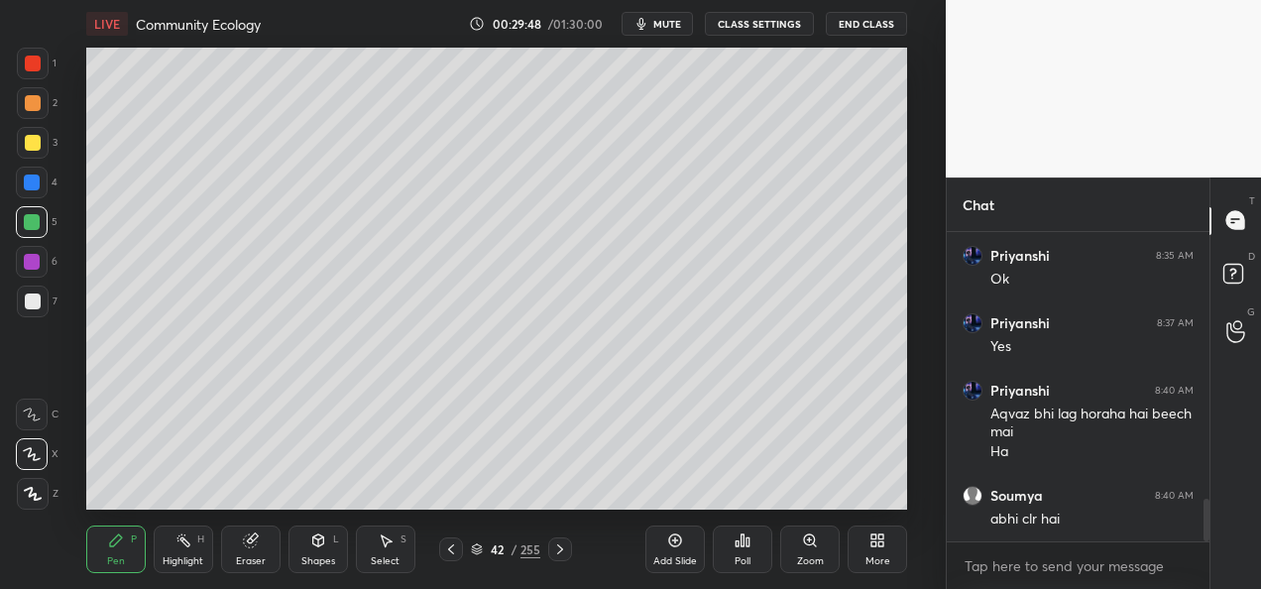
click at [34, 146] on div at bounding box center [33, 143] width 16 height 16
click at [653, 502] on div "Add Slide Poll Zoom More" at bounding box center [776, 549] width 262 height 111
click at [658, 494] on div "Add Slide Poll Zoom More" at bounding box center [776, 549] width 262 height 111
click at [692, 497] on div "Add Slide Poll Zoom More" at bounding box center [776, 549] width 262 height 111
click at [450, 558] on div at bounding box center [451, 549] width 24 height 24
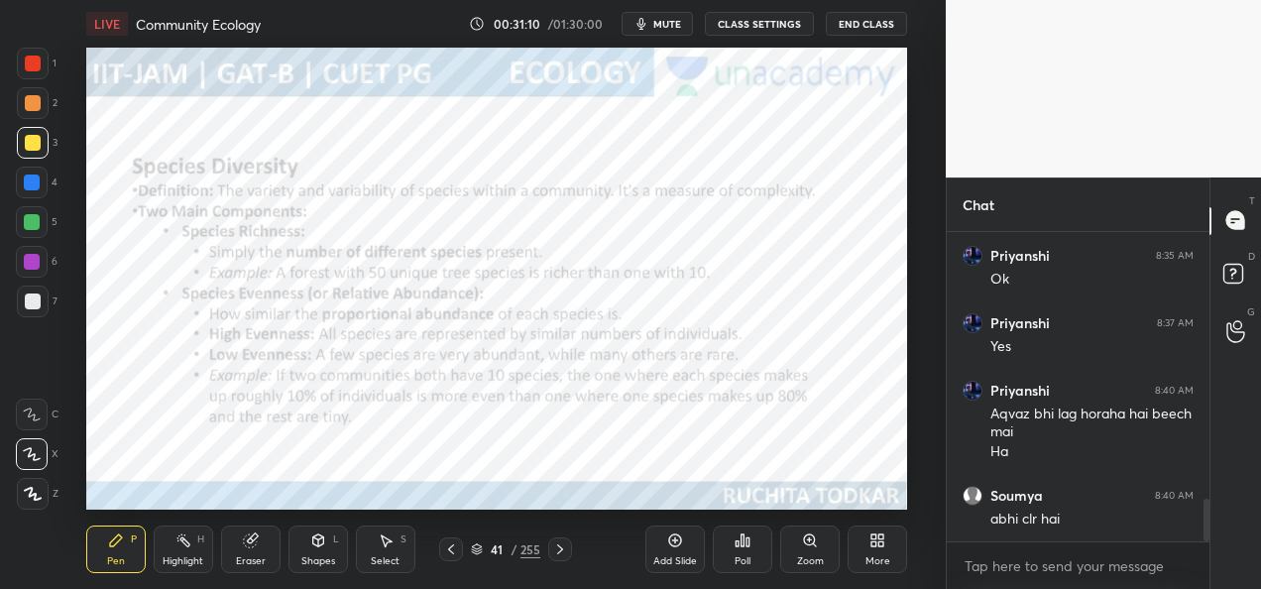
click at [40, 73] on div at bounding box center [33, 64] width 32 height 32
click at [42, 77] on div at bounding box center [33, 64] width 32 height 32
click at [668, 553] on div "Add Slide" at bounding box center [674, 549] width 59 height 48
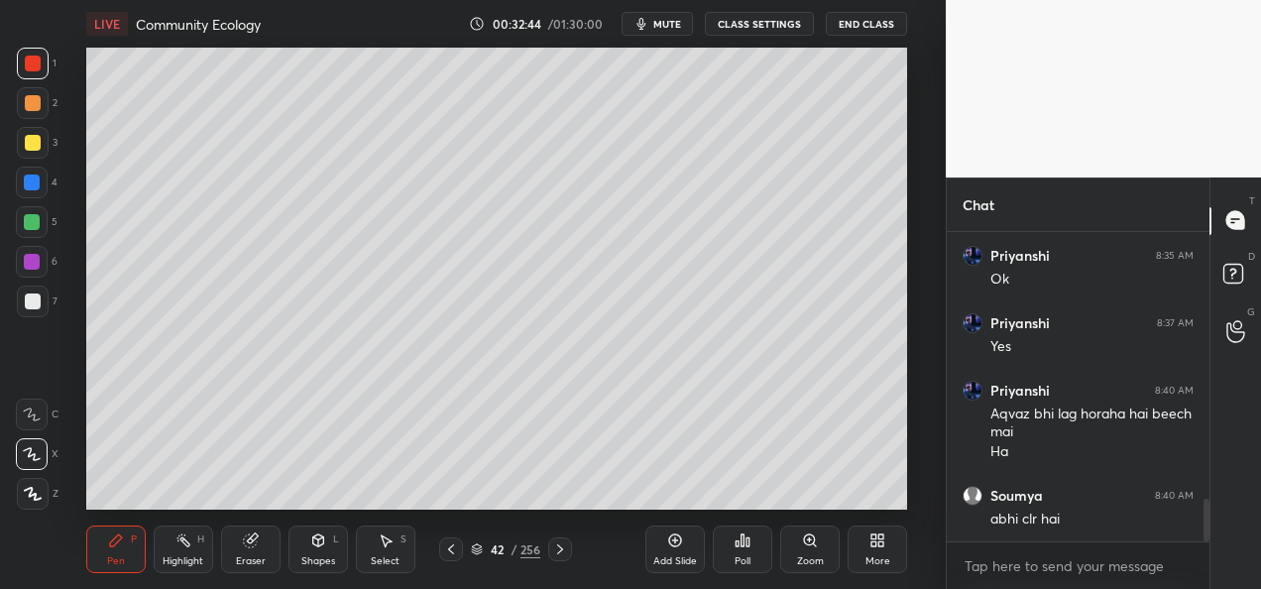
click at [323, 551] on div "Shapes L" at bounding box center [317, 549] width 59 height 48
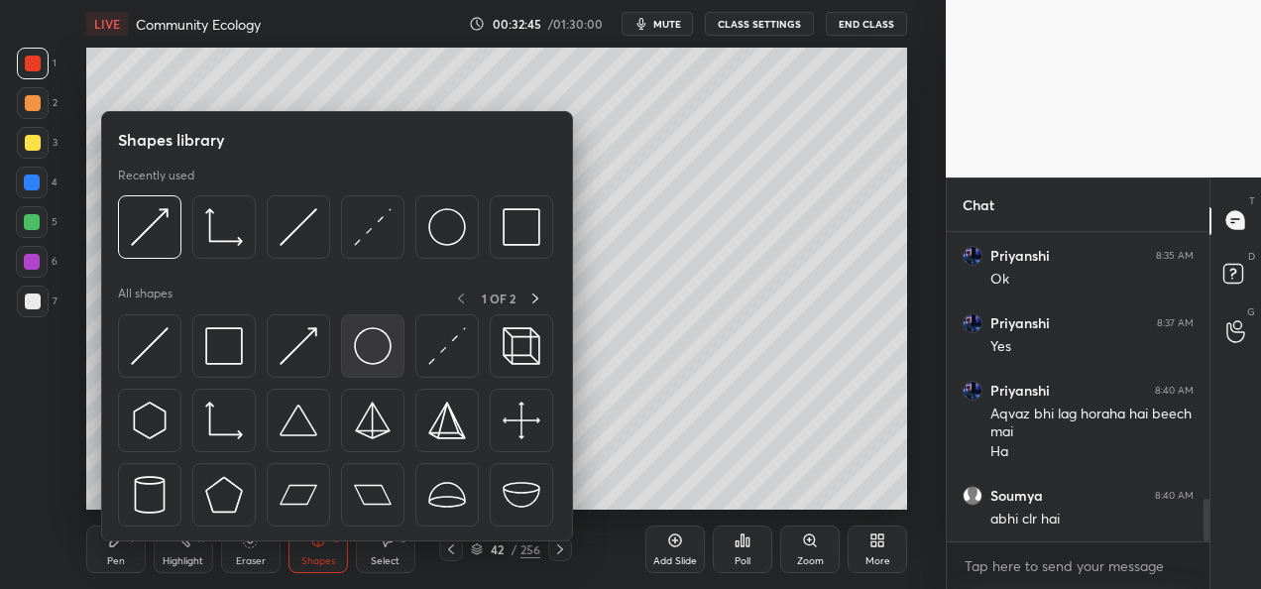
click at [375, 363] on img at bounding box center [373, 346] width 38 height 38
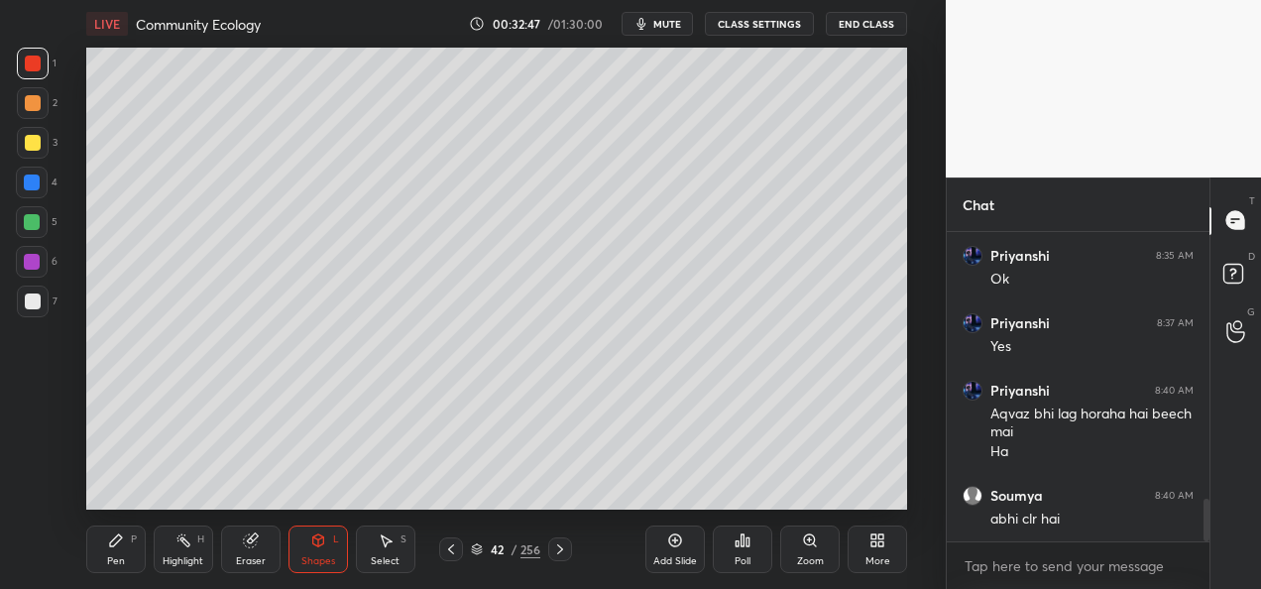
click at [30, 223] on div at bounding box center [32, 222] width 16 height 16
click at [38, 304] on div at bounding box center [33, 301] width 16 height 16
click at [131, 554] on div "Pen P" at bounding box center [115, 549] width 59 height 48
click at [30, 146] on div at bounding box center [33, 143] width 16 height 16
click at [32, 192] on div at bounding box center [32, 183] width 32 height 32
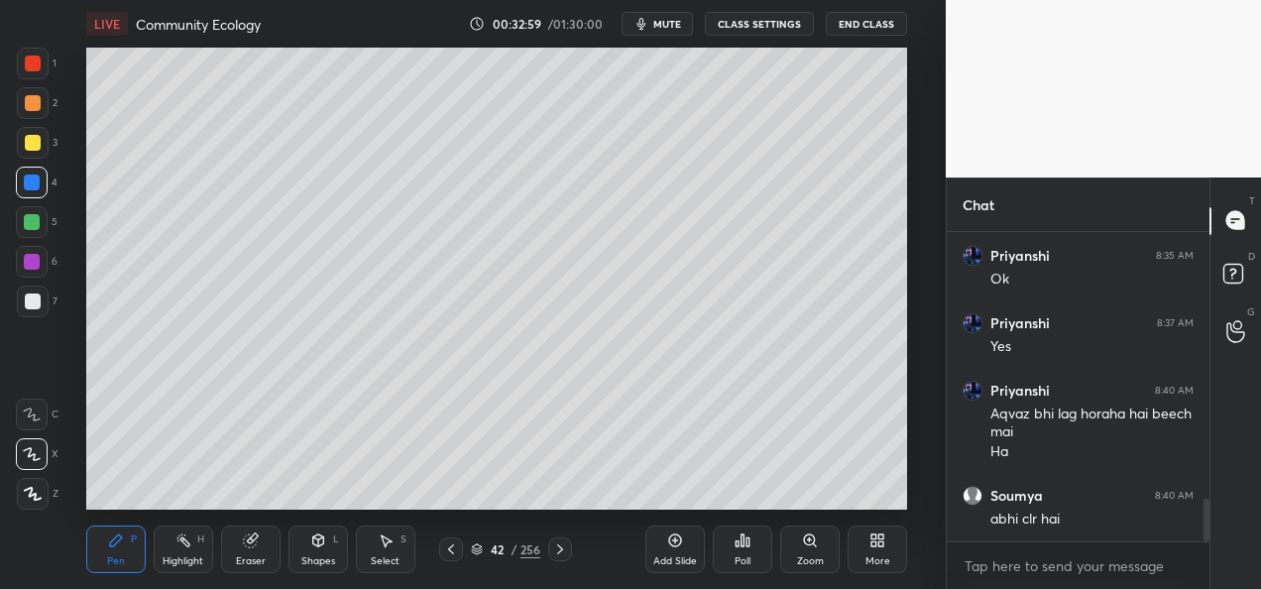
click at [34, 102] on div at bounding box center [33, 103] width 16 height 16
click at [33, 77] on div at bounding box center [33, 64] width 32 height 32
click at [36, 171] on div at bounding box center [32, 183] width 32 height 32
click at [26, 260] on div at bounding box center [32, 262] width 16 height 16
click at [30, 309] on div at bounding box center [33, 302] width 32 height 32
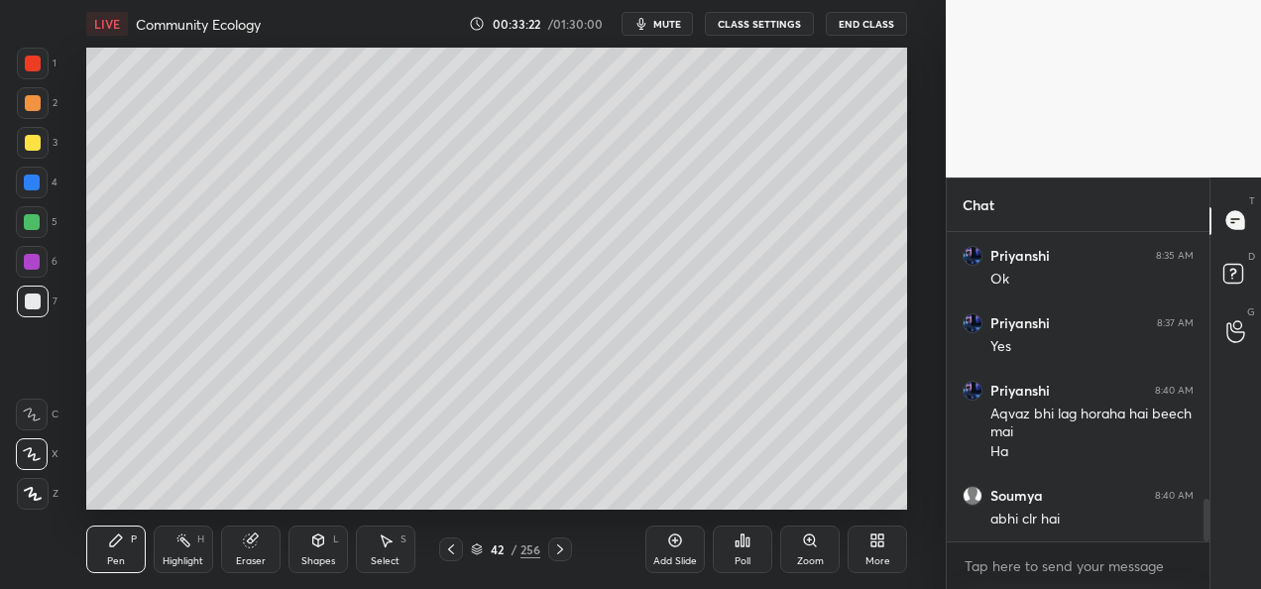
click at [37, 142] on div at bounding box center [33, 143] width 16 height 16
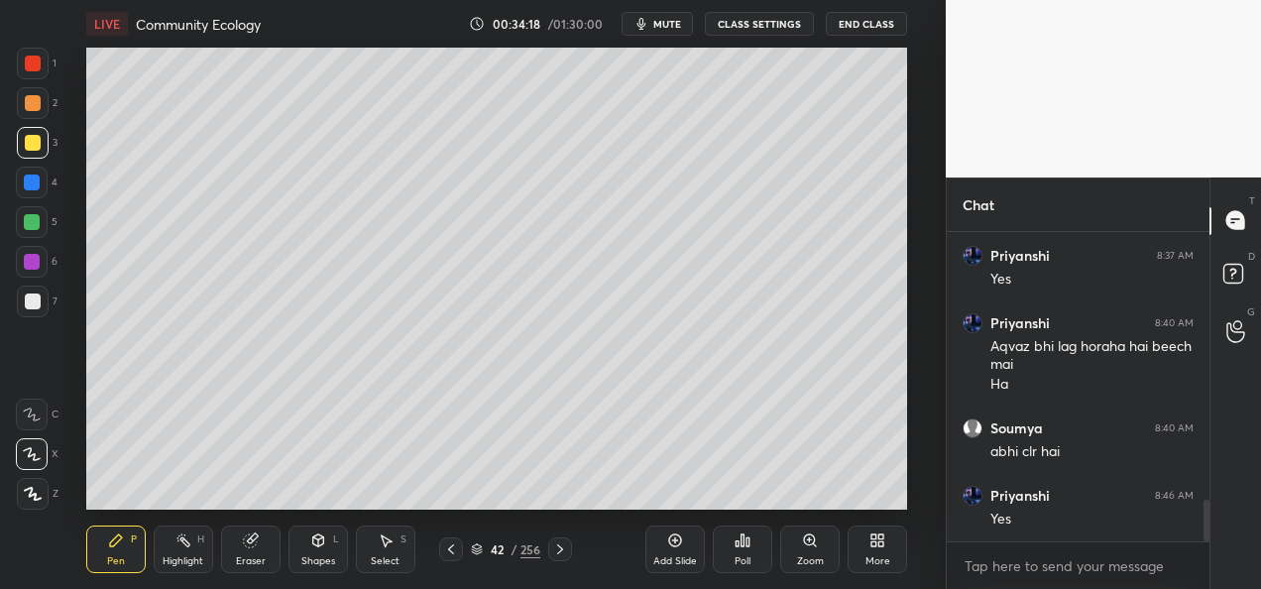
scroll to position [2068, 0]
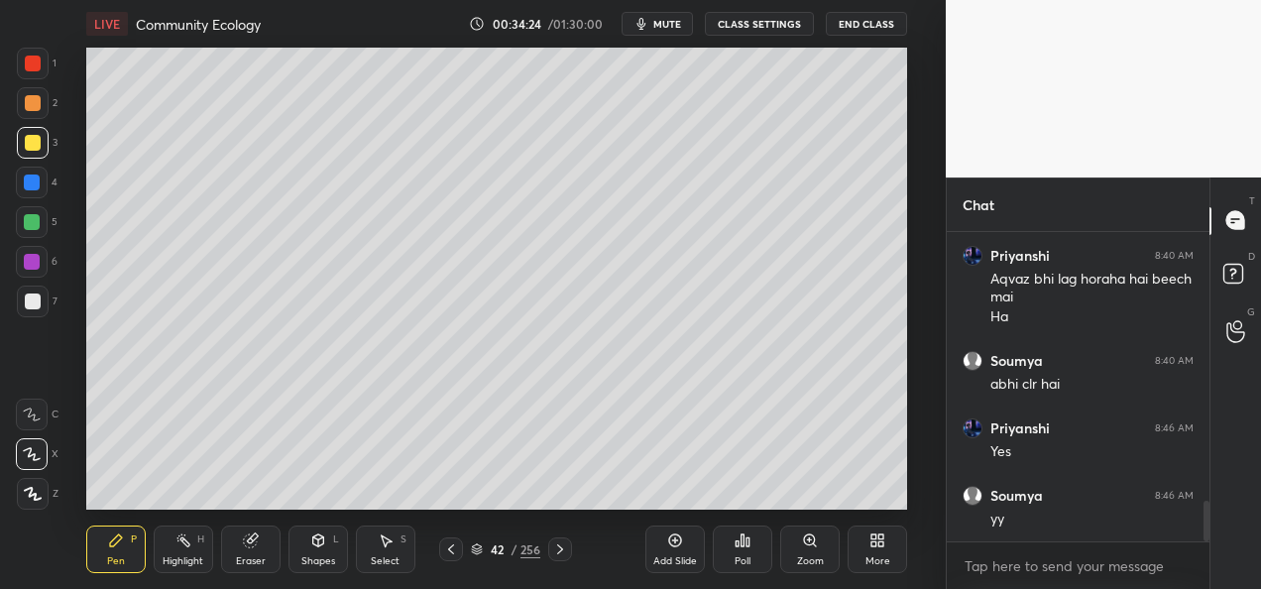
click at [39, 186] on div at bounding box center [32, 182] width 16 height 16
click at [30, 145] on div at bounding box center [33, 143] width 16 height 16
click at [28, 228] on div at bounding box center [32, 222] width 16 height 16
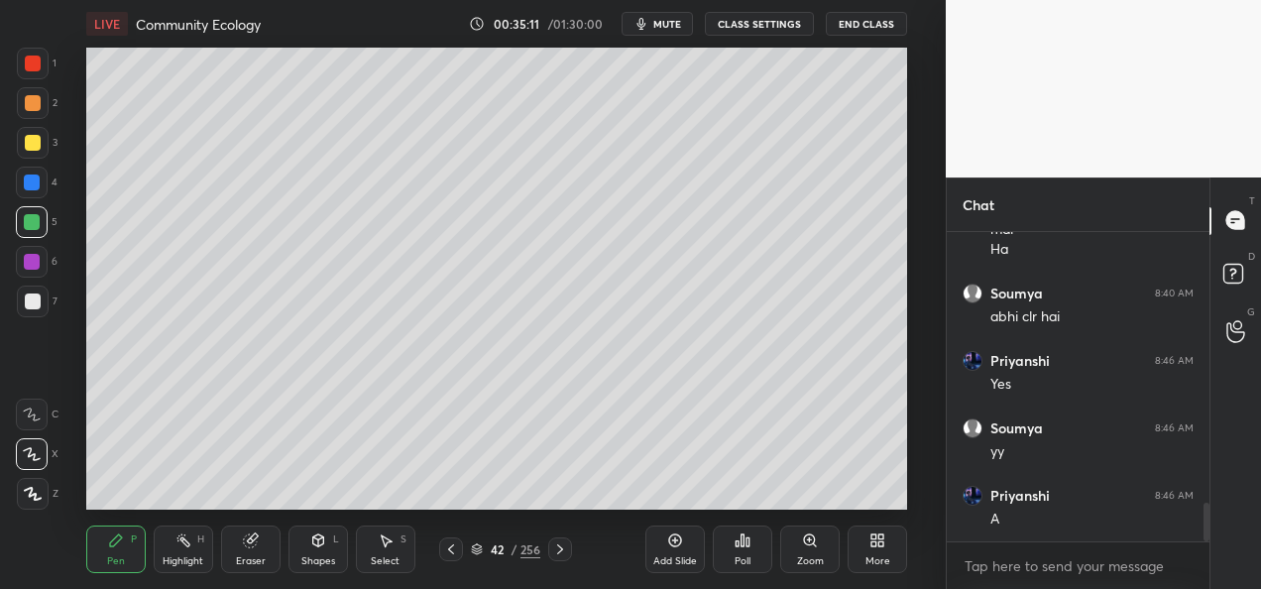
click at [450, 557] on div at bounding box center [451, 549] width 24 height 24
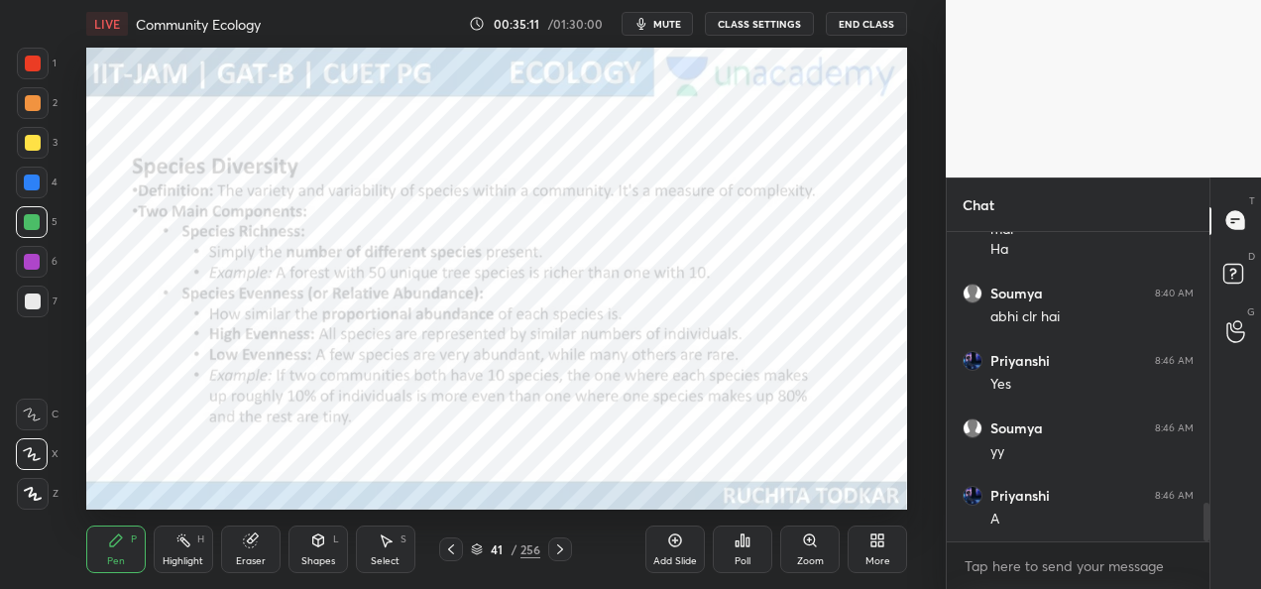
click at [450, 553] on icon at bounding box center [451, 549] width 16 height 16
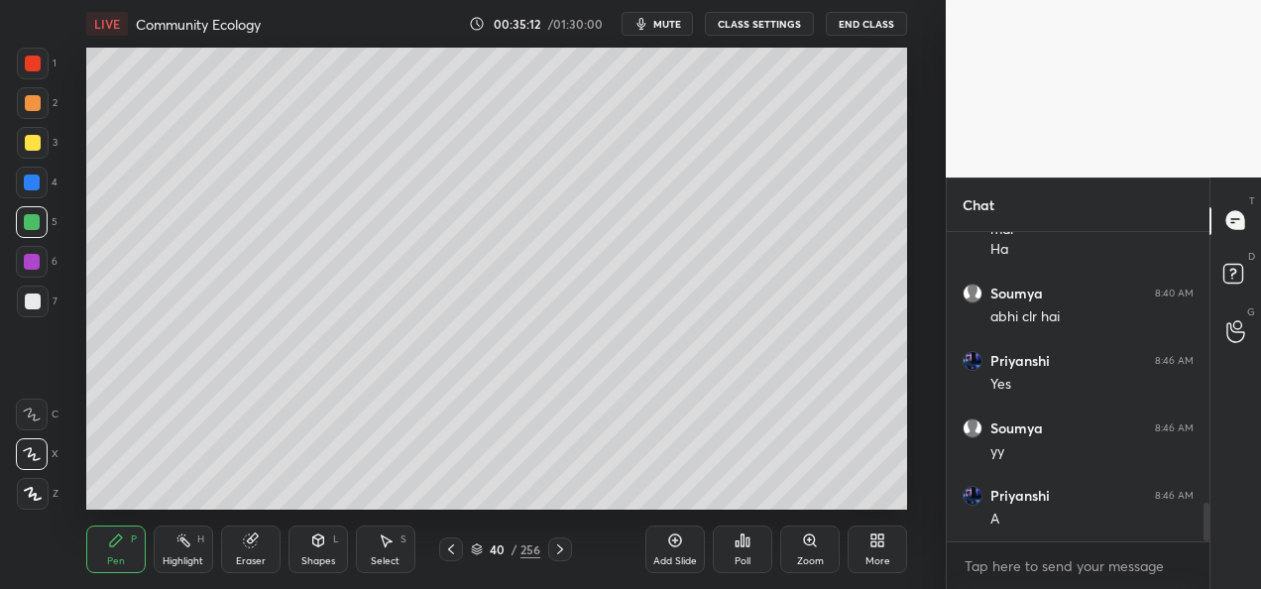
click at [563, 552] on icon at bounding box center [560, 549] width 16 height 16
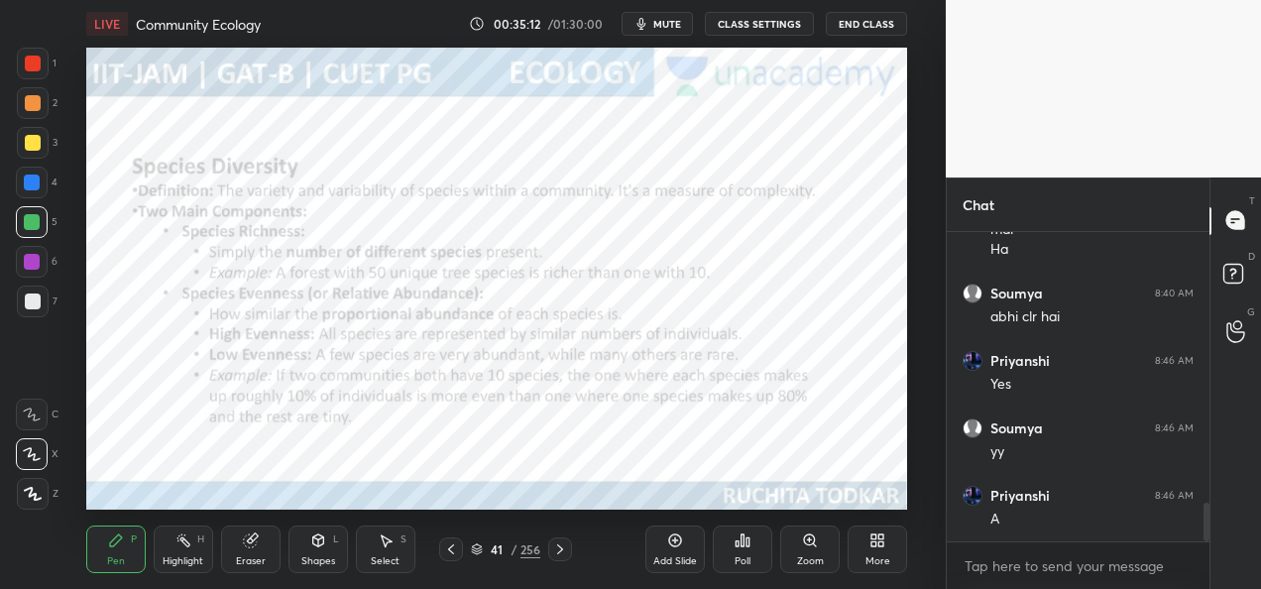
click at [564, 553] on icon at bounding box center [560, 549] width 16 height 16
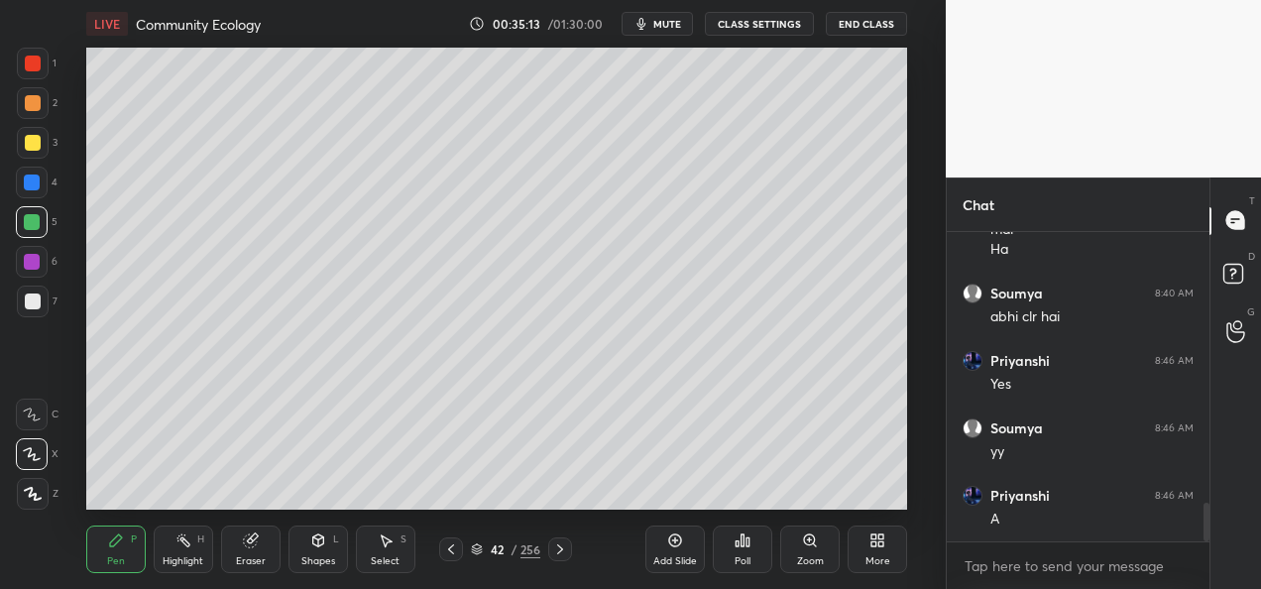
click at [557, 553] on icon at bounding box center [560, 549] width 6 height 10
click at [450, 549] on icon at bounding box center [451, 549] width 16 height 16
click at [452, 551] on icon at bounding box center [451, 549] width 16 height 16
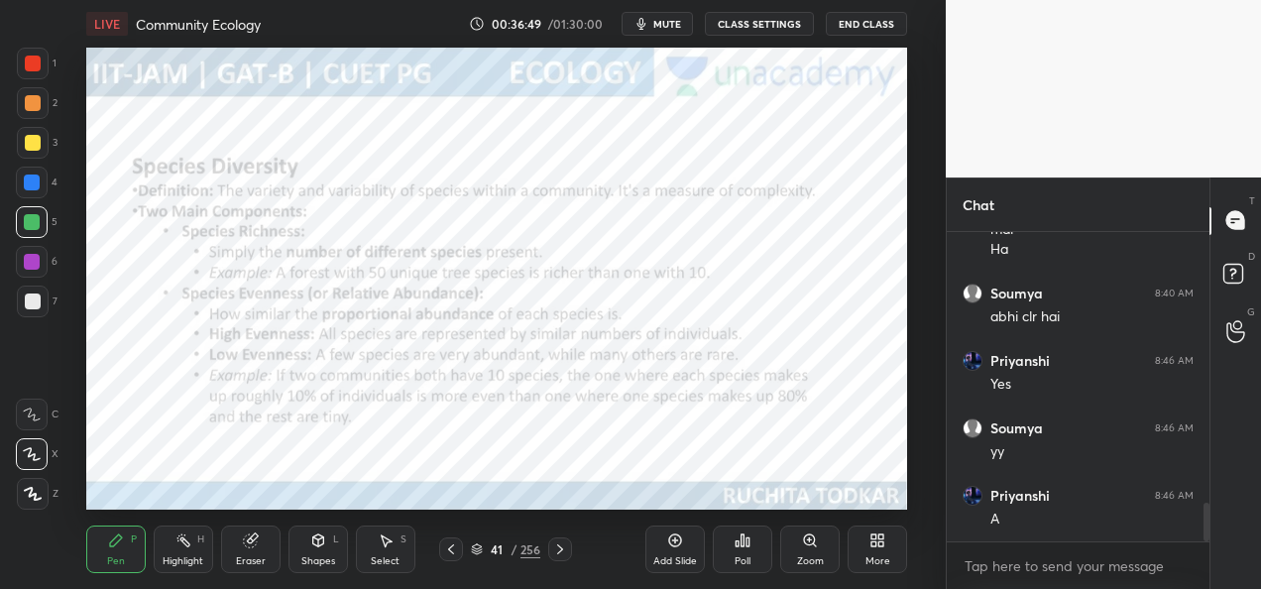
click at [557, 551] on icon at bounding box center [560, 549] width 16 height 16
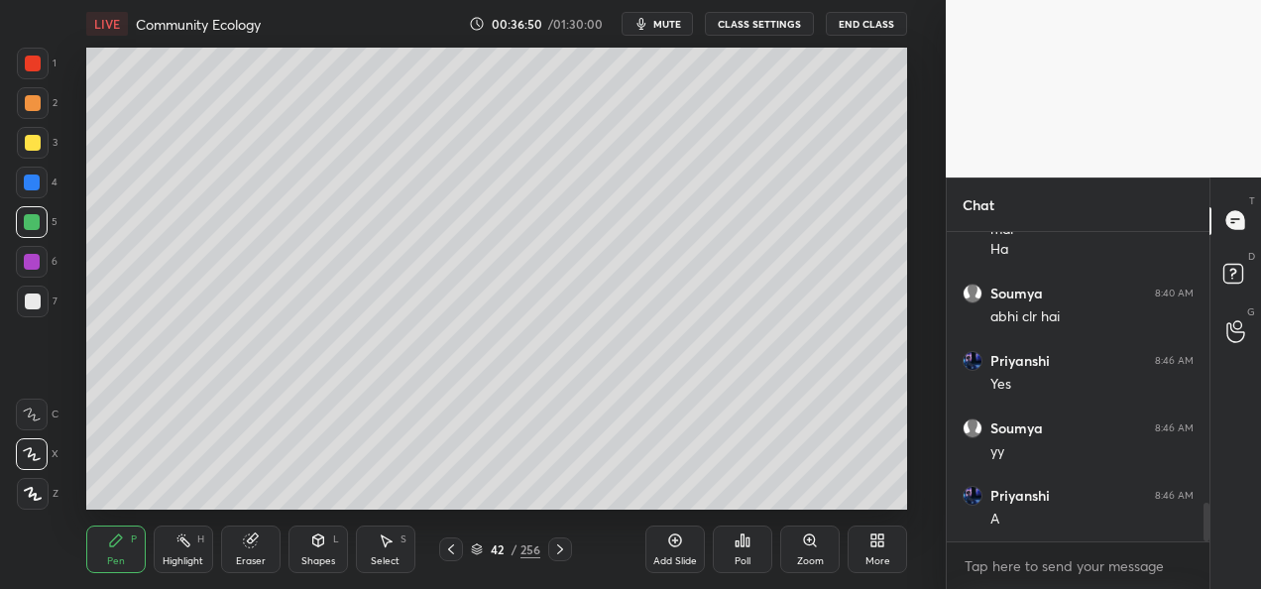
click at [559, 553] on icon at bounding box center [560, 549] width 16 height 16
click at [561, 553] on icon at bounding box center [560, 549] width 16 height 16
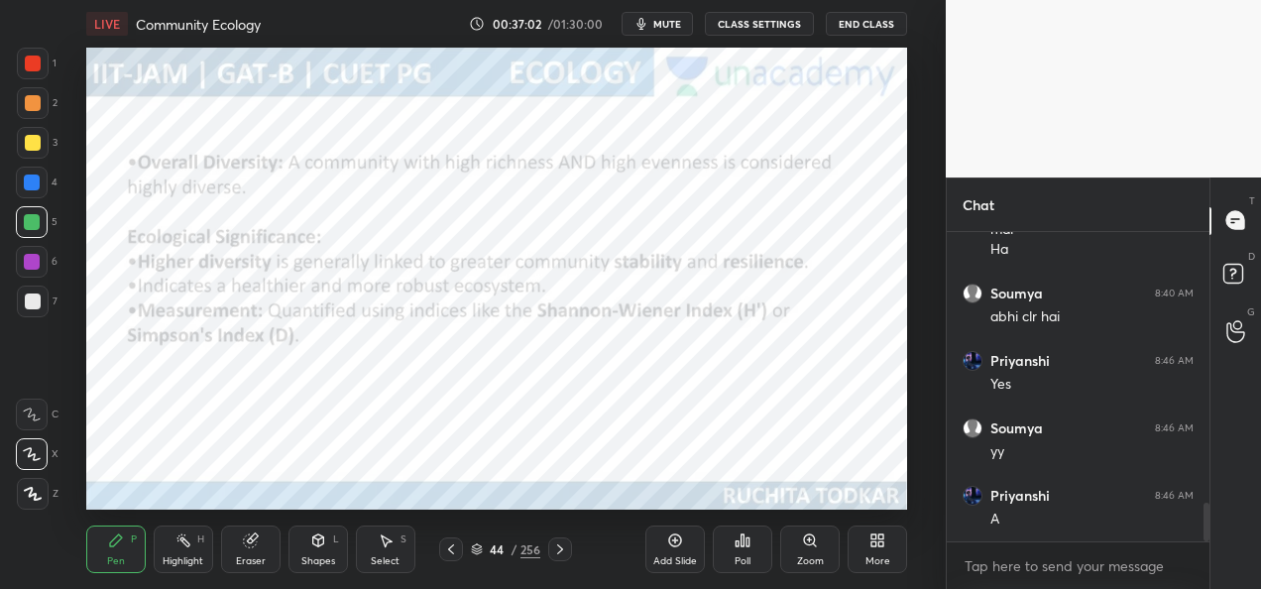
click at [561, 551] on icon at bounding box center [560, 549] width 16 height 16
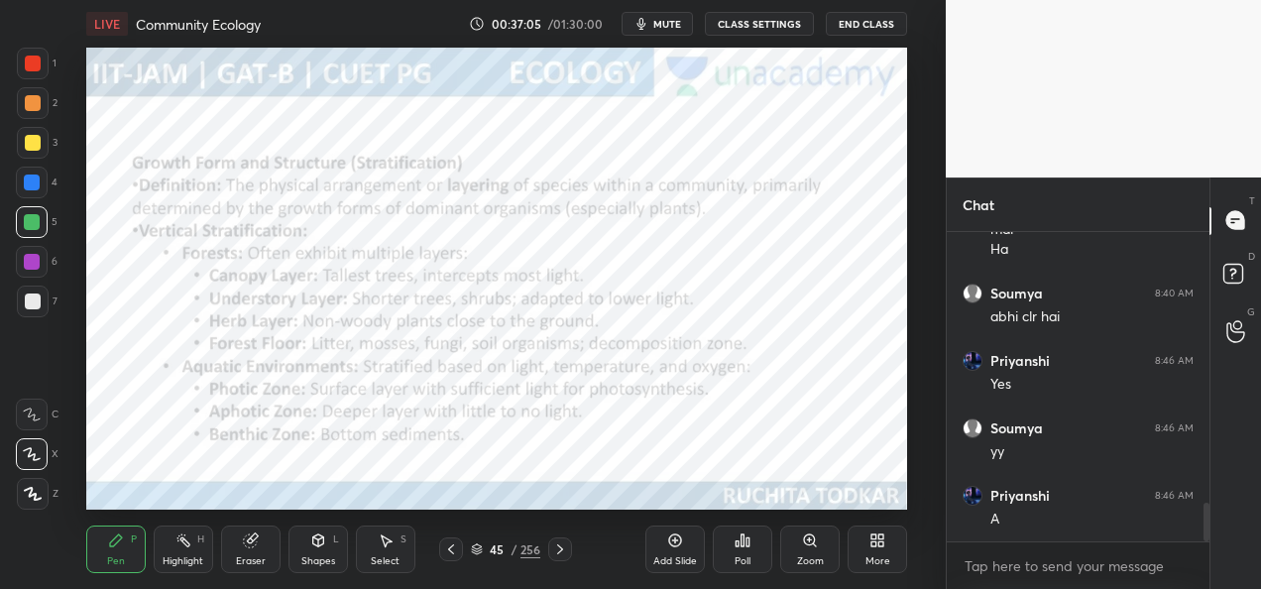
click at [451, 550] on icon at bounding box center [451, 549] width 16 height 16
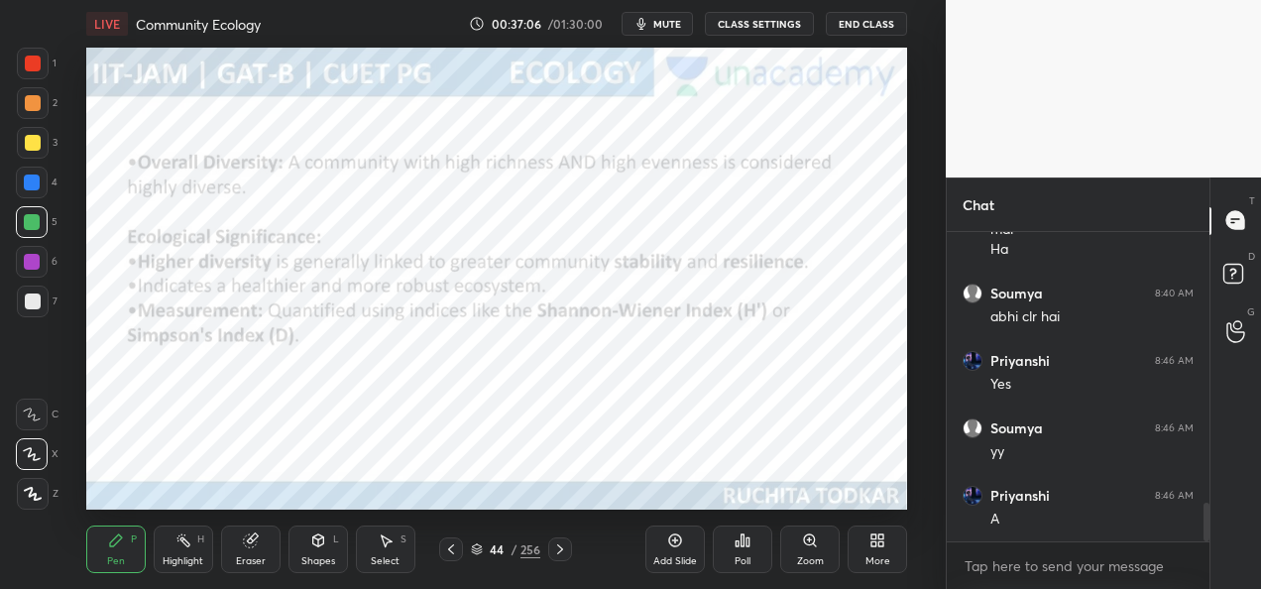
click at [680, 557] on div "Add Slide" at bounding box center [675, 561] width 44 height 10
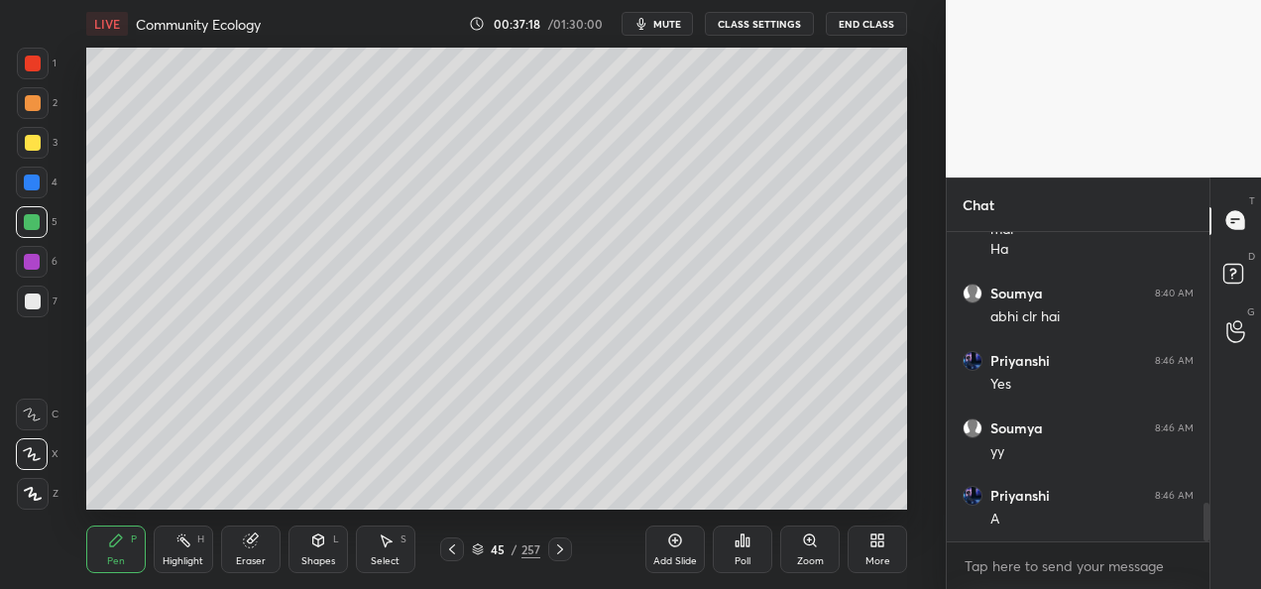
click at [318, 556] on div "Shapes" at bounding box center [318, 561] width 34 height 10
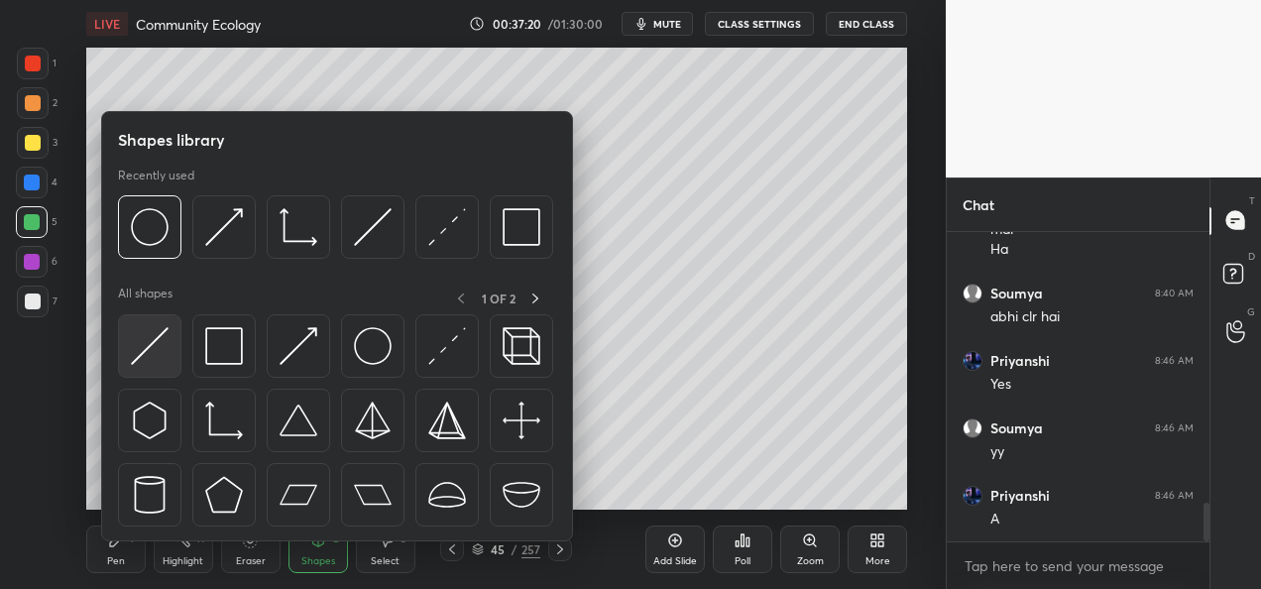
click at [155, 357] on img at bounding box center [150, 346] width 38 height 38
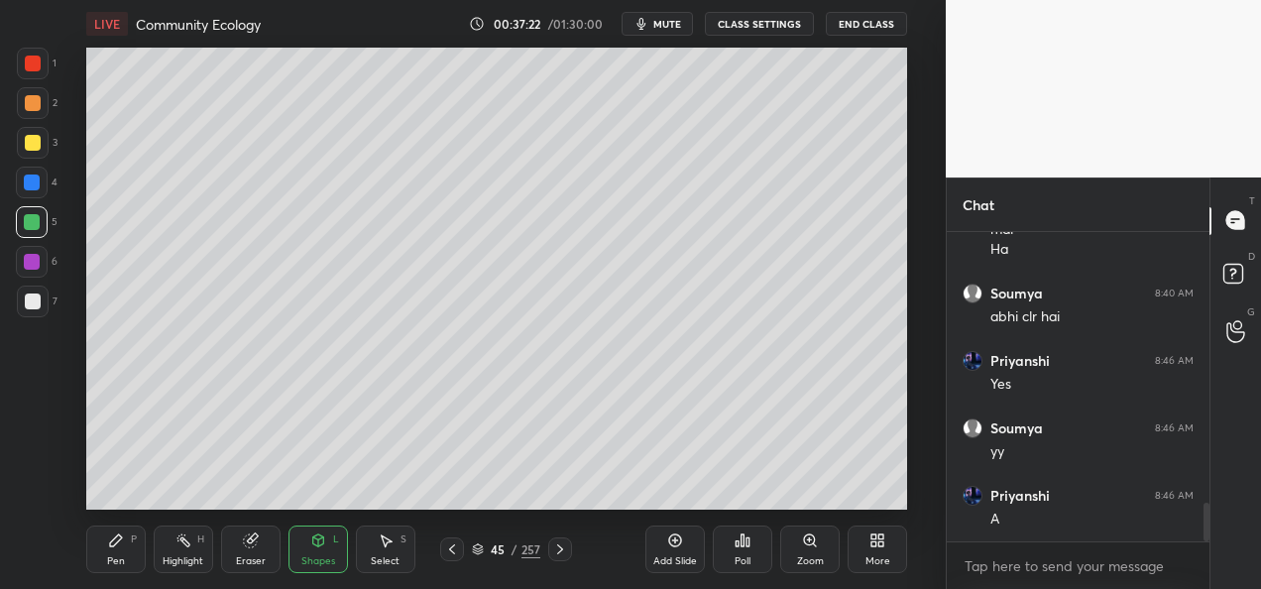
click at [36, 303] on div at bounding box center [33, 301] width 16 height 16
click at [104, 557] on div "Pen P" at bounding box center [115, 549] width 59 height 48
click at [28, 135] on div at bounding box center [33, 143] width 16 height 16
click at [459, 549] on icon at bounding box center [452, 549] width 16 height 16
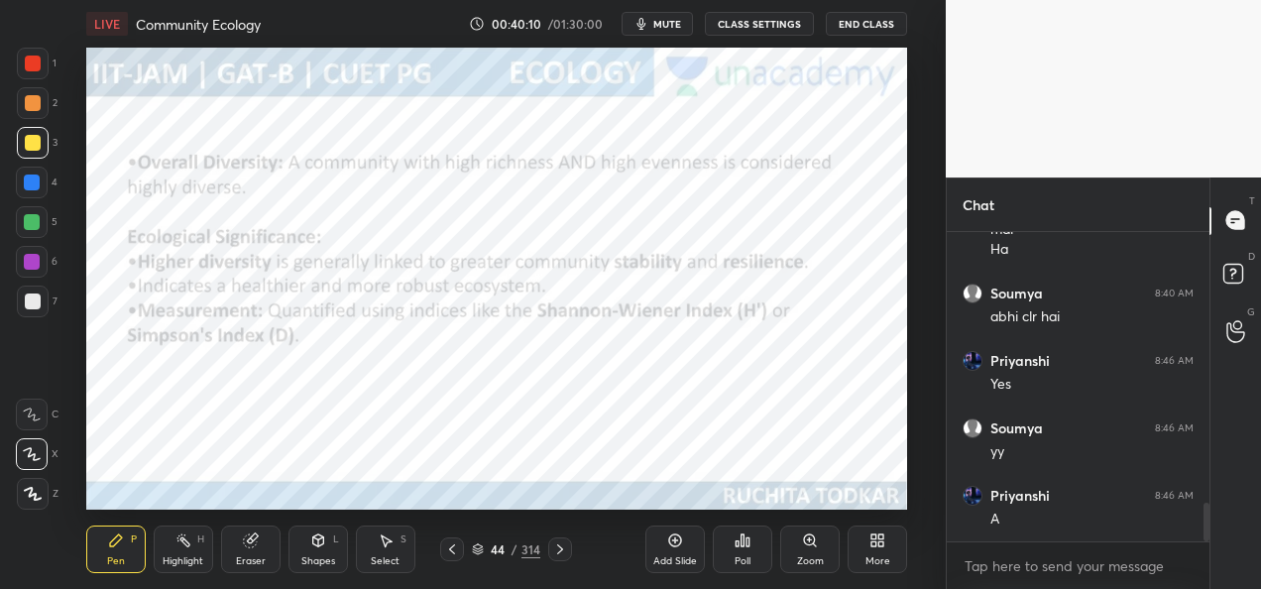
click at [455, 554] on icon at bounding box center [452, 549] width 16 height 16
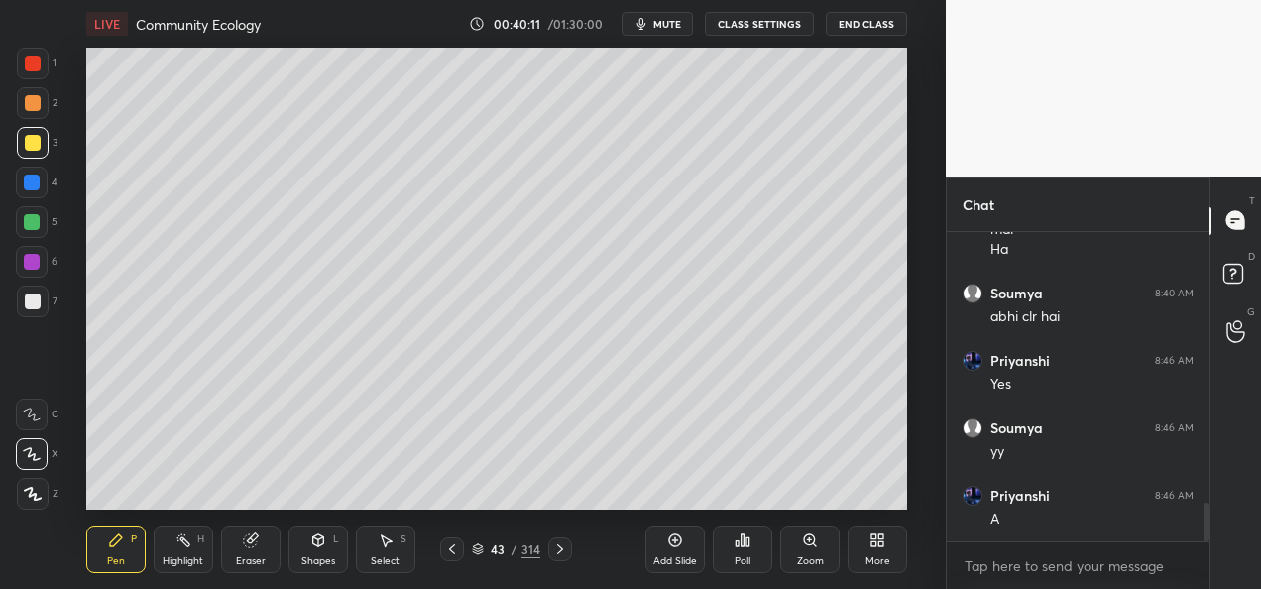
click at [452, 552] on icon at bounding box center [452, 549] width 16 height 16
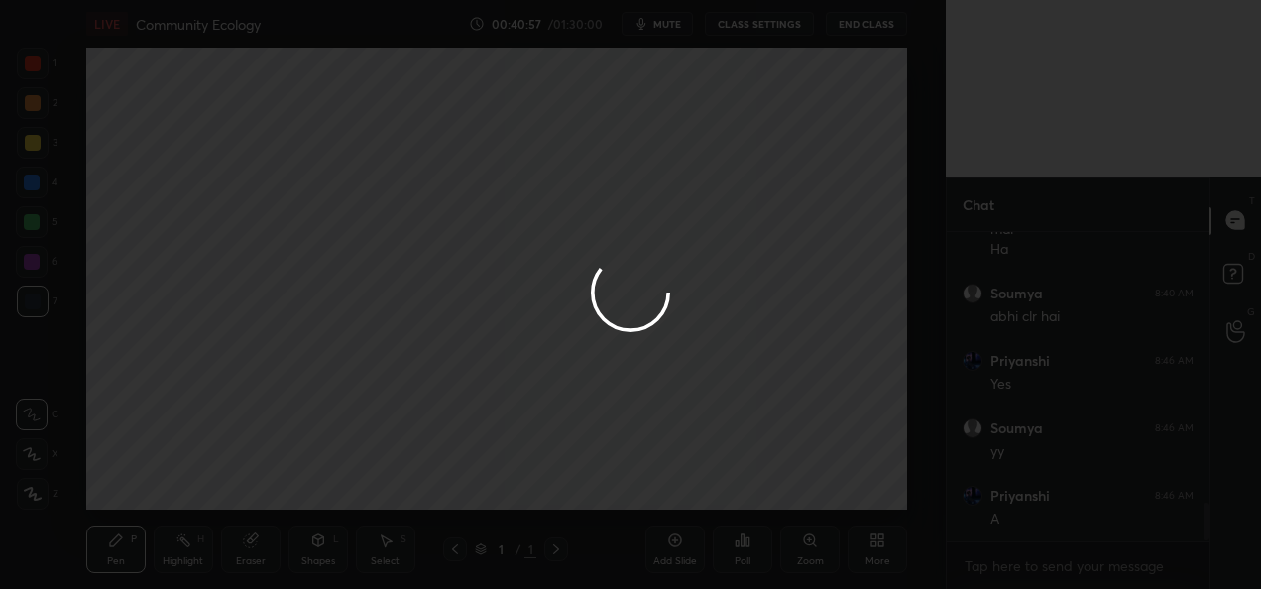
scroll to position [2203, 0]
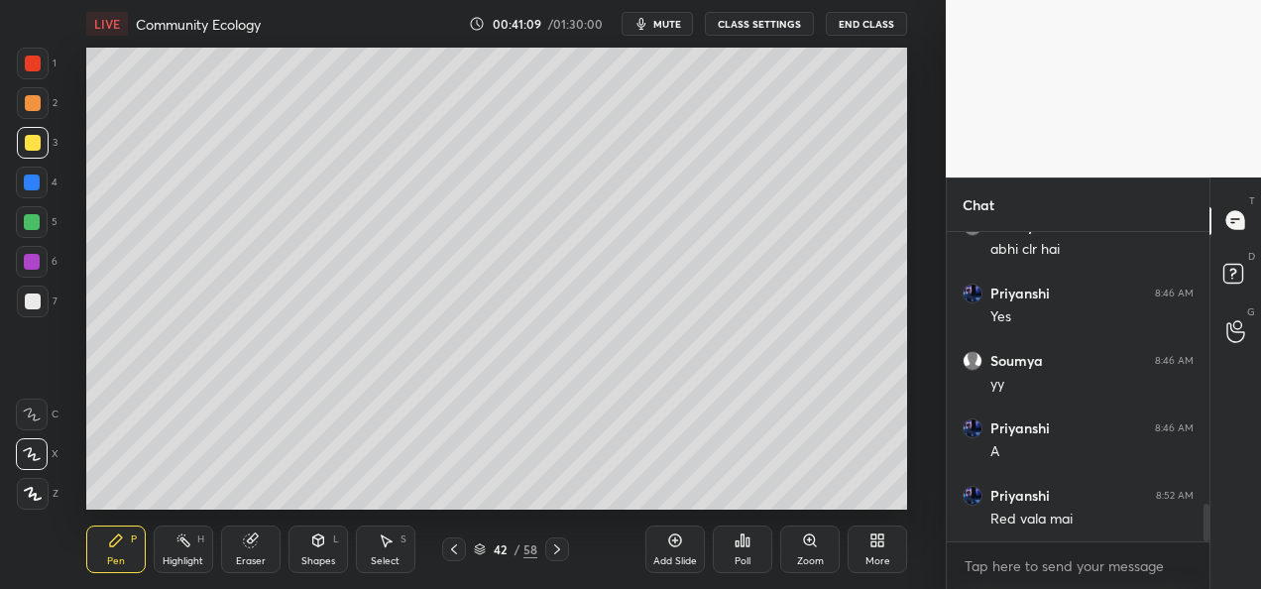
click at [454, 553] on icon at bounding box center [454, 549] width 16 height 16
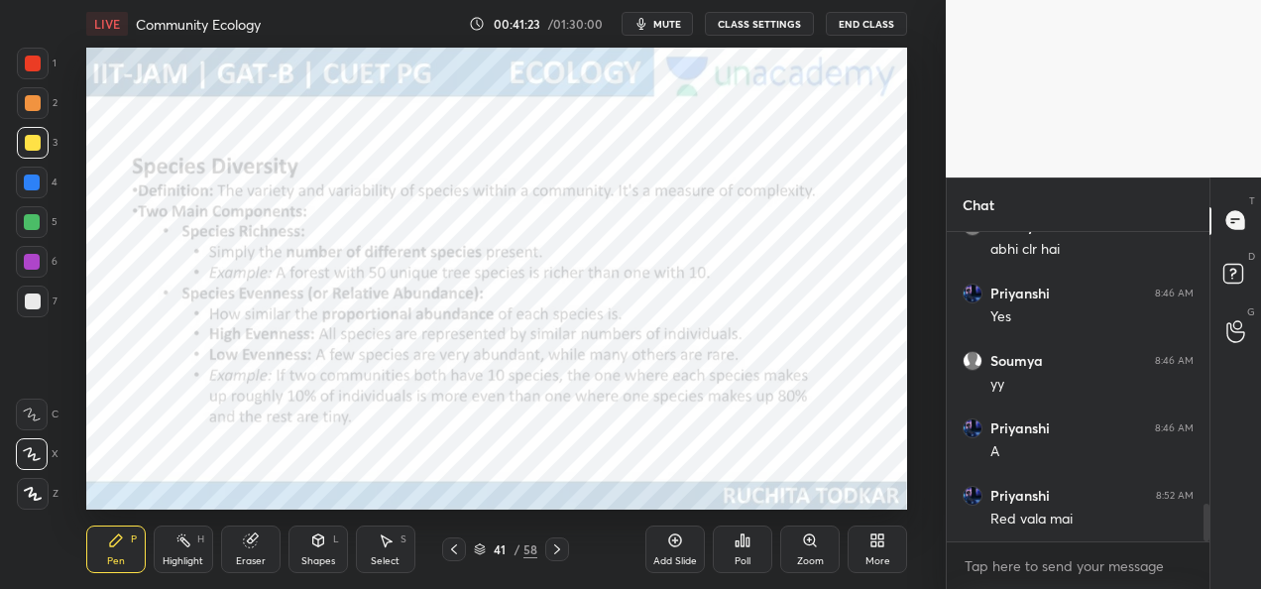
click at [559, 554] on icon at bounding box center [557, 549] width 16 height 16
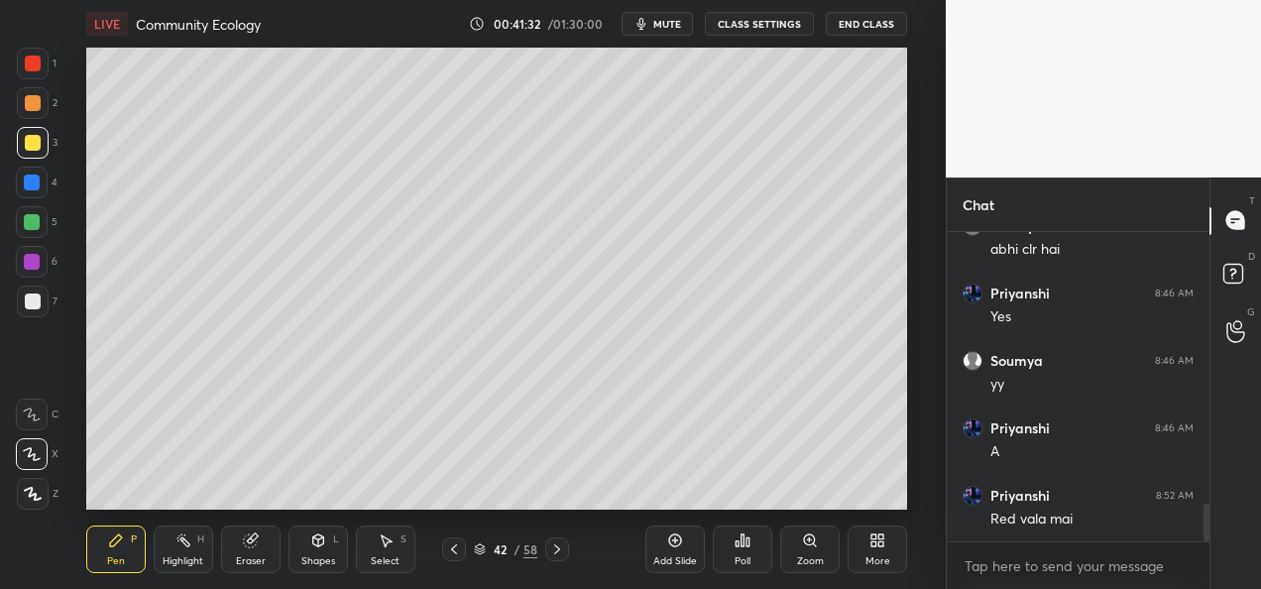
click at [561, 556] on icon at bounding box center [557, 549] width 16 height 16
click at [565, 555] on div at bounding box center [557, 549] width 24 height 24
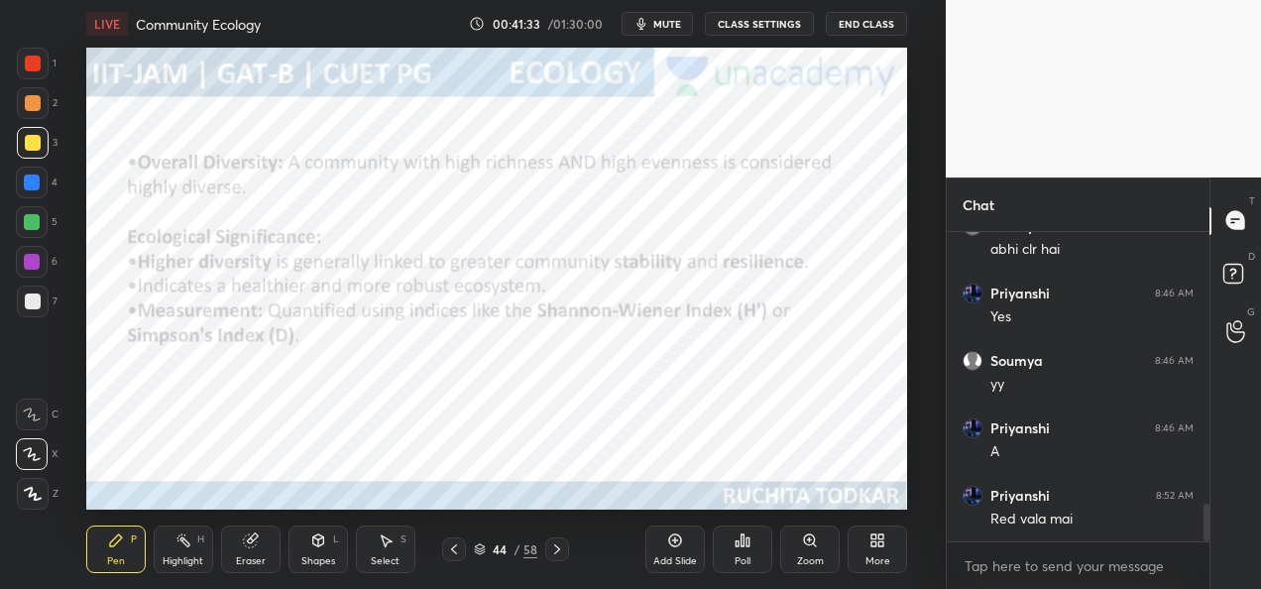
click at [571, 555] on div "44 / 58" at bounding box center [506, 549] width 280 height 24
click at [549, 549] on icon at bounding box center [557, 549] width 16 height 16
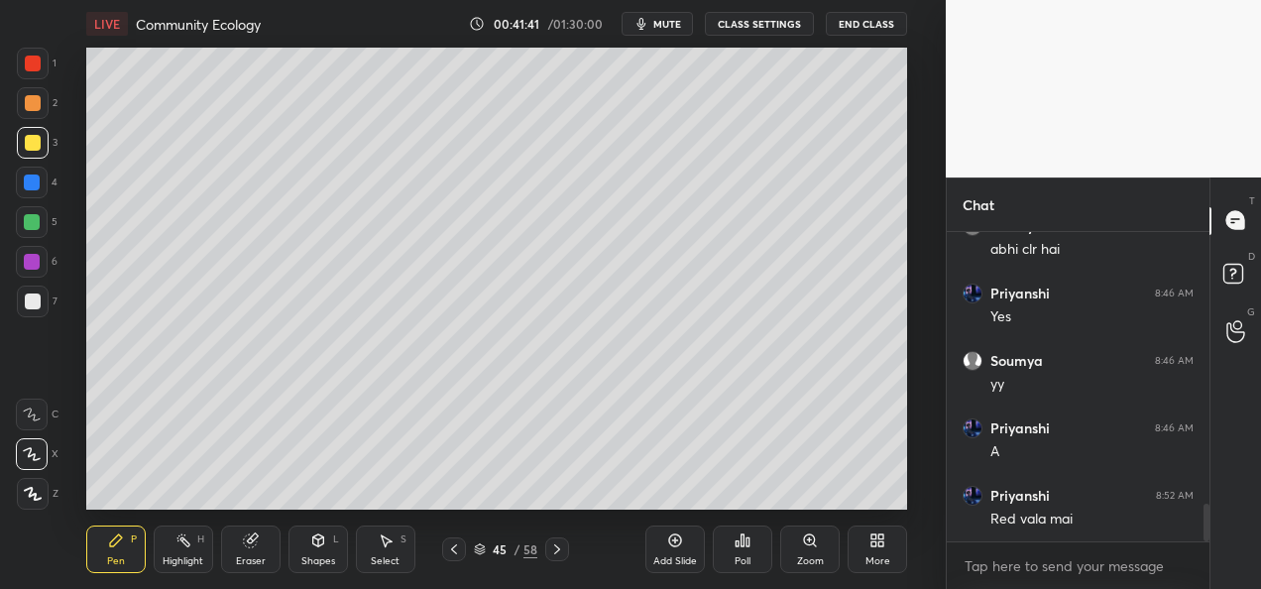
click at [40, 101] on div at bounding box center [33, 103] width 32 height 32
click at [28, 140] on div at bounding box center [33, 143] width 16 height 16
click at [458, 551] on icon at bounding box center [454, 549] width 16 height 16
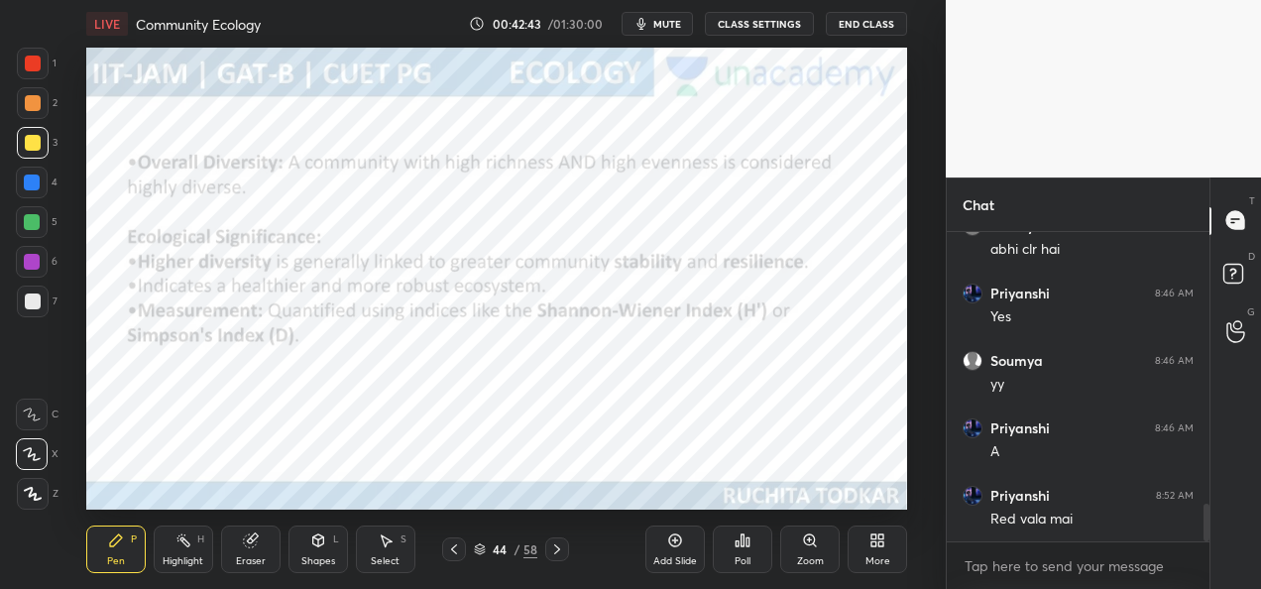
click at [459, 551] on icon at bounding box center [454, 549] width 16 height 16
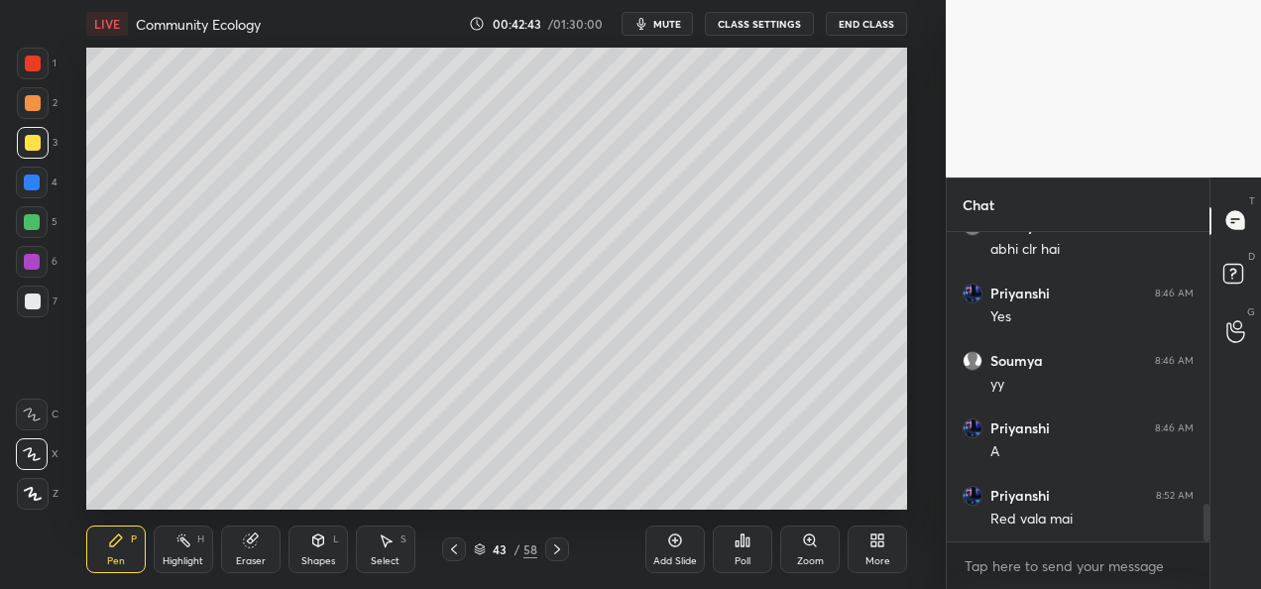
click at [458, 553] on icon at bounding box center [454, 549] width 16 height 16
click at [558, 556] on icon at bounding box center [557, 549] width 16 height 16
click at [561, 555] on icon at bounding box center [557, 549] width 16 height 16
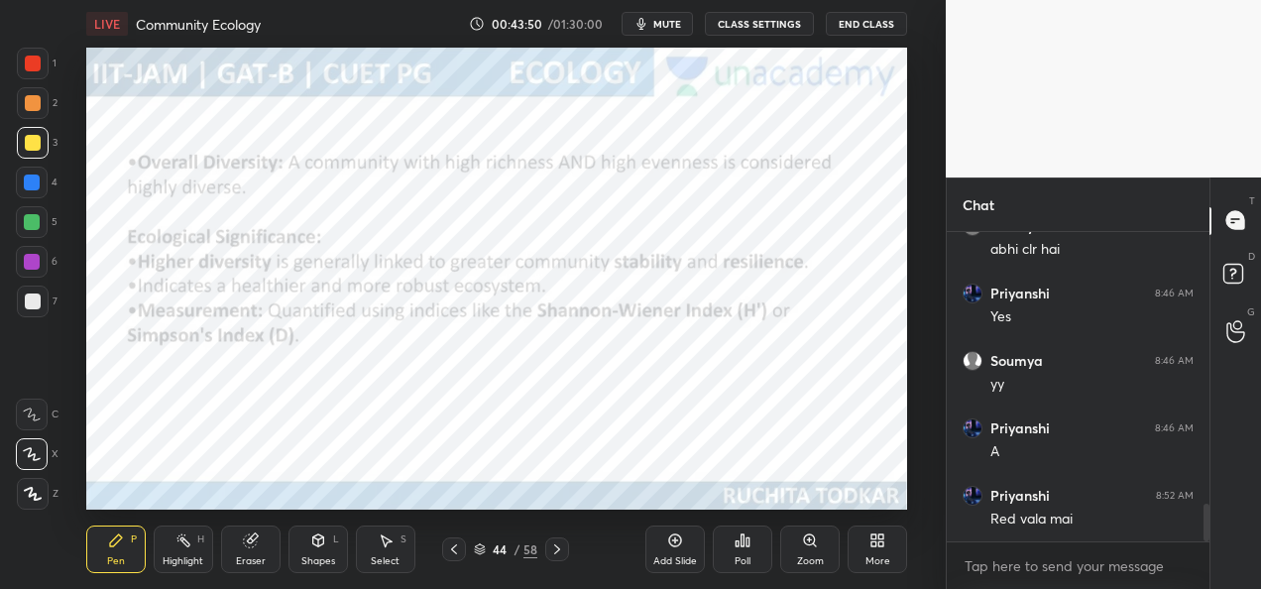
click at [560, 557] on div at bounding box center [557, 549] width 24 height 24
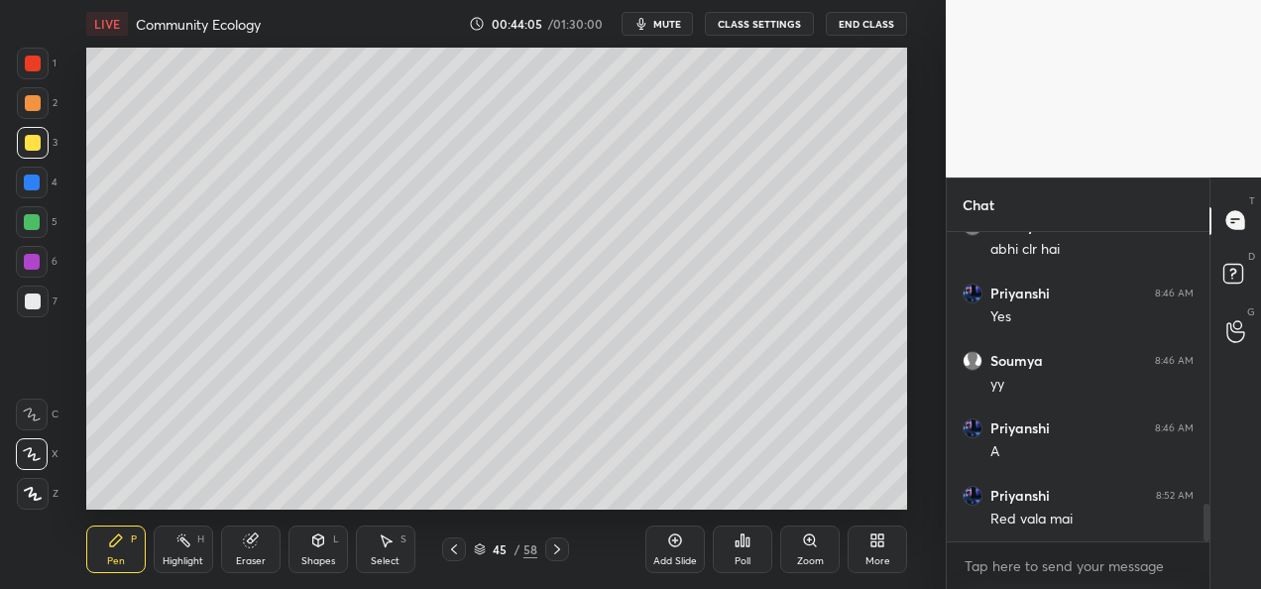
click at [36, 302] on div at bounding box center [33, 301] width 16 height 16
click at [559, 555] on icon at bounding box center [557, 549] width 16 height 16
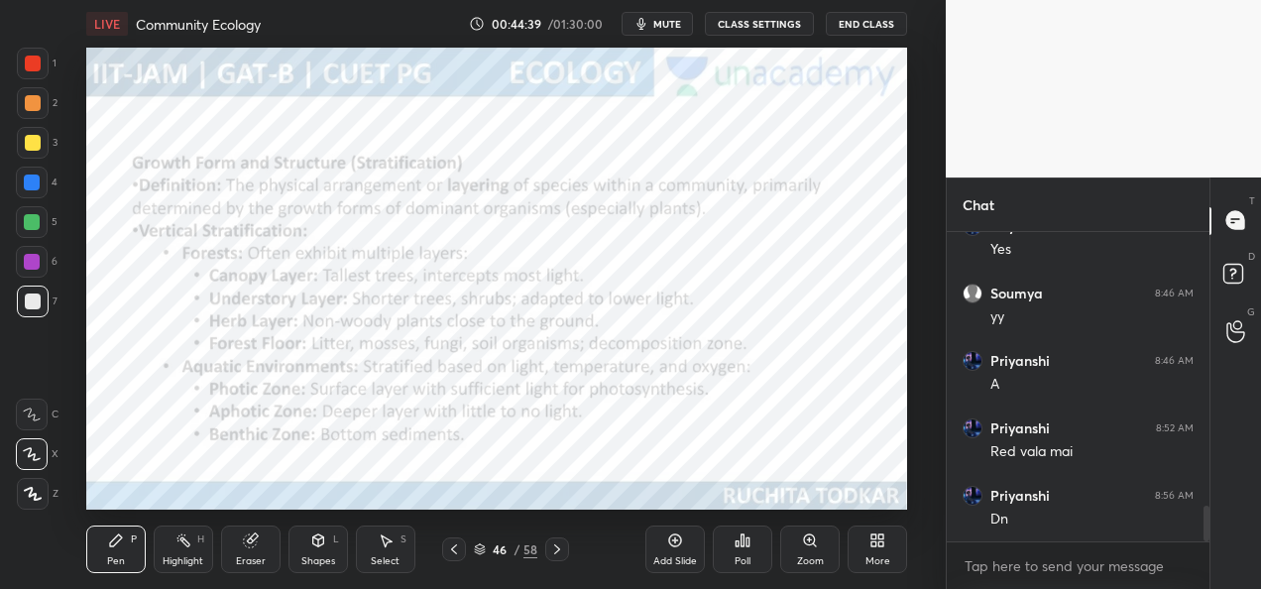
scroll to position [2338, 0]
click at [453, 555] on icon at bounding box center [454, 549] width 16 height 16
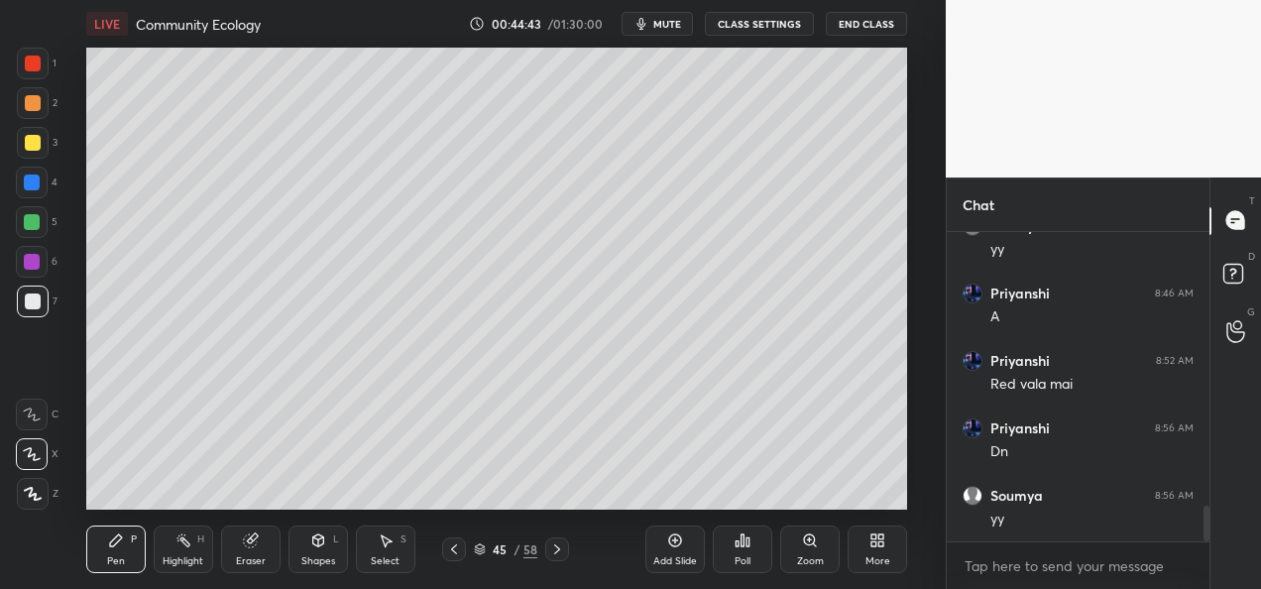
click at [669, 549] on div "Add Slide" at bounding box center [674, 549] width 59 height 48
click at [36, 105] on div at bounding box center [33, 103] width 16 height 16
click at [32, 299] on div at bounding box center [33, 301] width 16 height 16
click at [27, 232] on div at bounding box center [32, 222] width 32 height 32
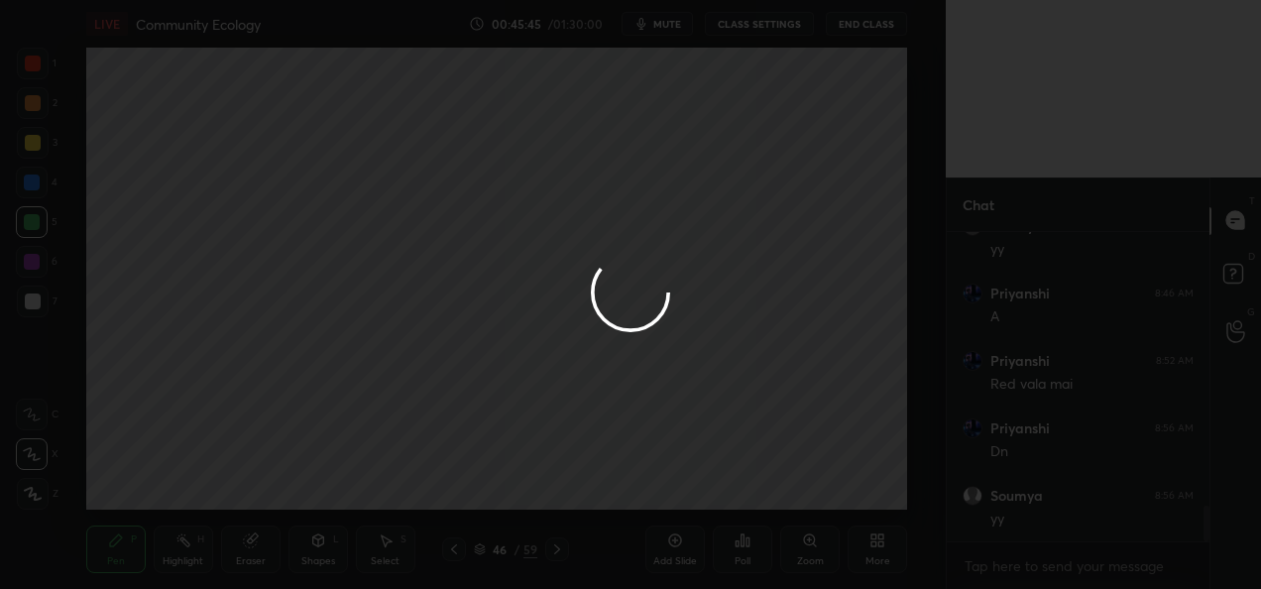
click at [658, 254] on div at bounding box center [630, 294] width 79 height 83
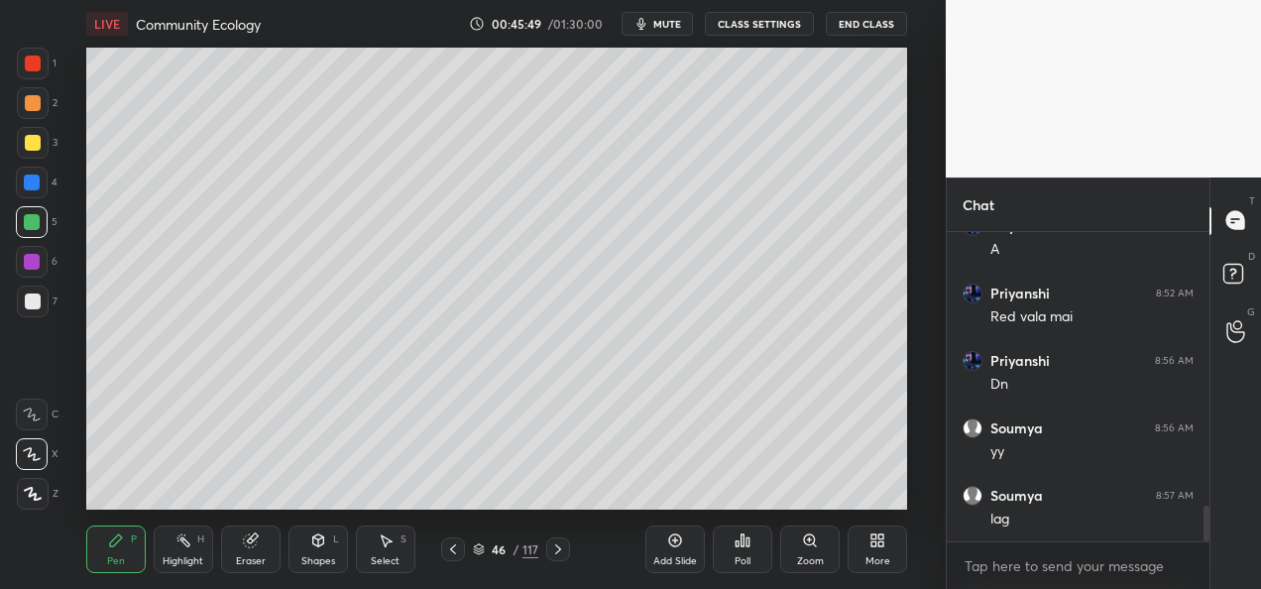
scroll to position [2425, 0]
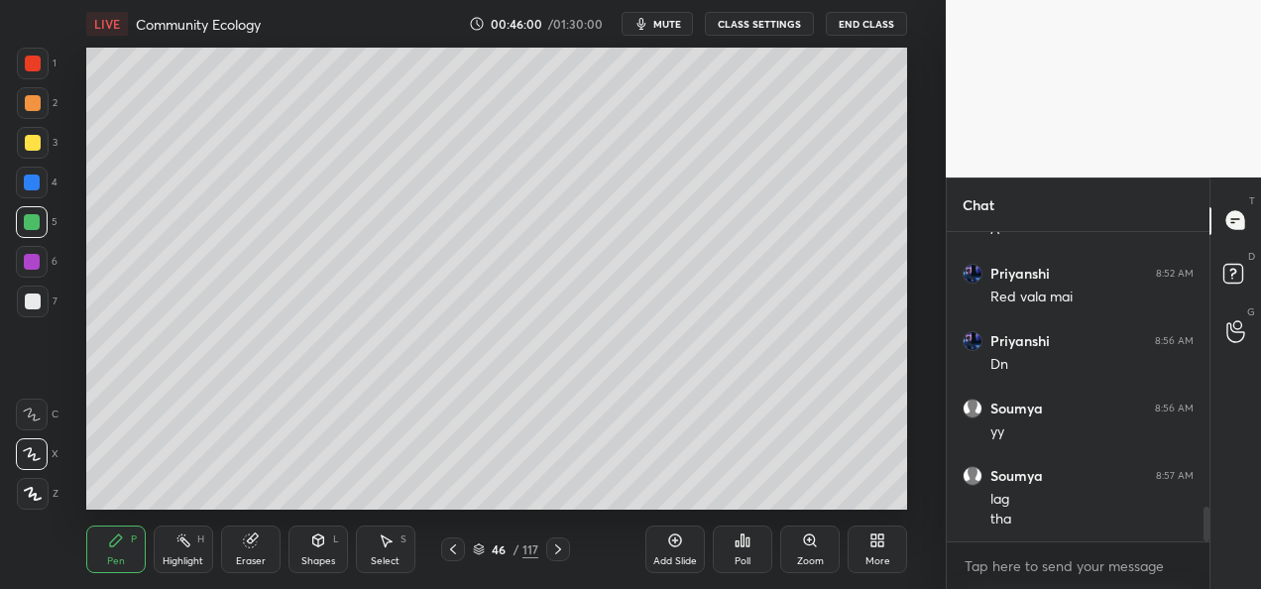
click at [38, 300] on div at bounding box center [33, 301] width 16 height 16
click at [46, 228] on div at bounding box center [32, 222] width 32 height 32
click at [667, 553] on div "Add Slide" at bounding box center [674, 549] width 59 height 48
click at [33, 301] on div at bounding box center [33, 301] width 16 height 16
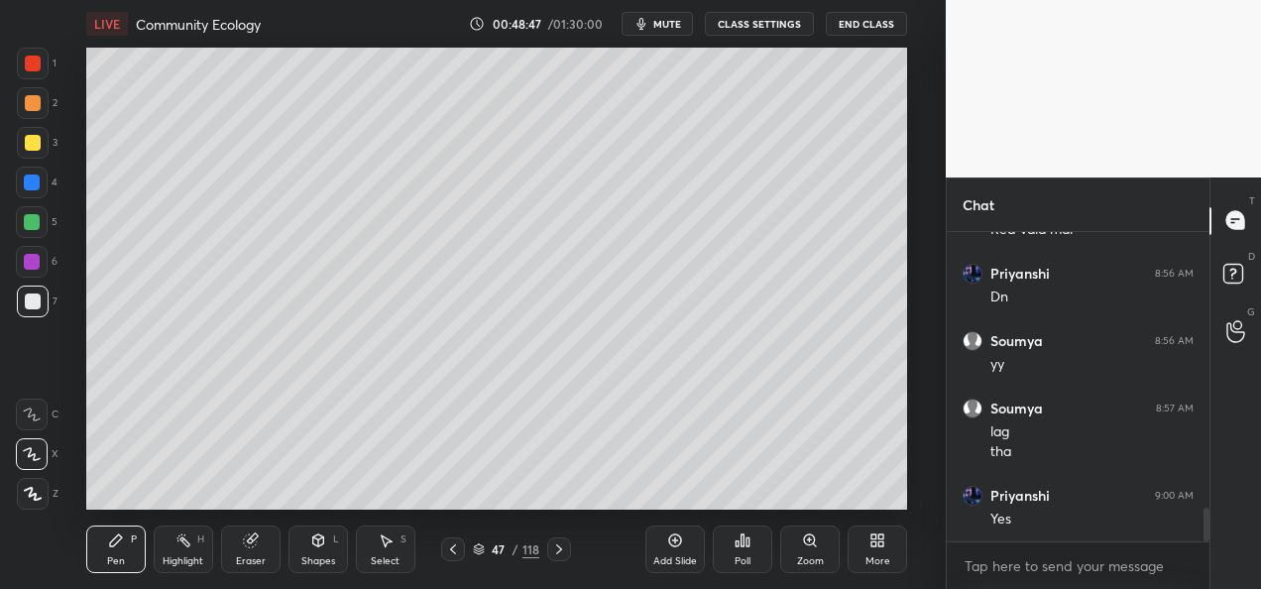
click at [39, 228] on div at bounding box center [32, 222] width 32 height 32
click at [36, 297] on div at bounding box center [33, 301] width 16 height 16
click at [38, 226] on div at bounding box center [32, 222] width 16 height 16
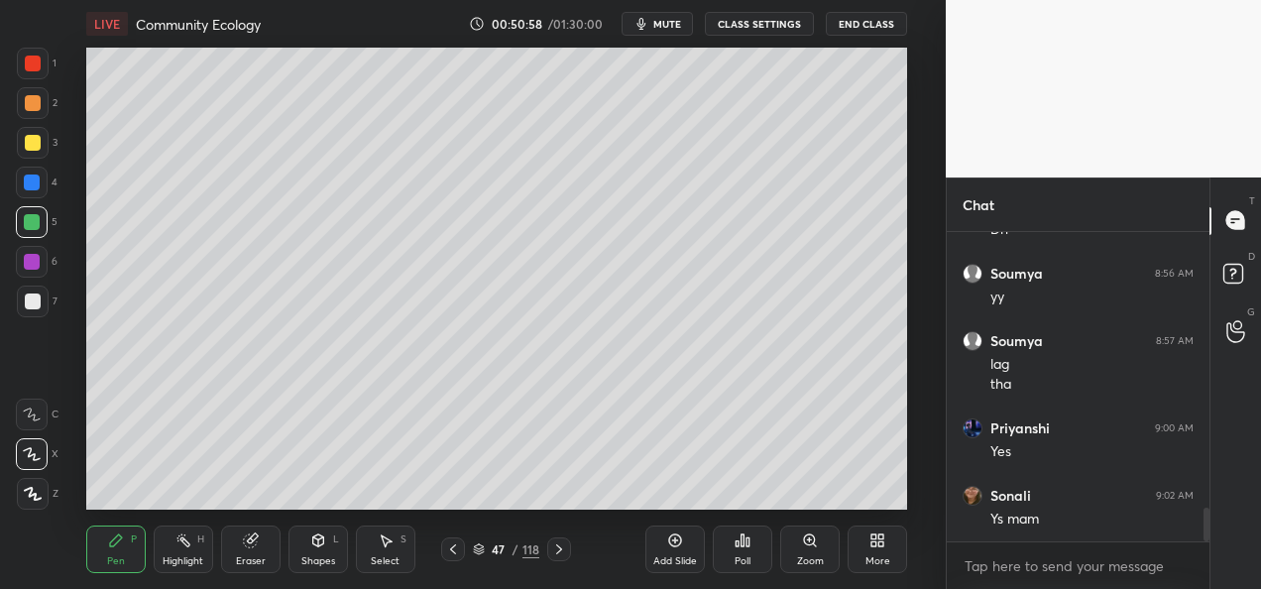
click at [893, 496] on div "Add Slide Poll Zoom More" at bounding box center [776, 549] width 262 height 111
click at [575, 553] on div "47 / 118" at bounding box center [506, 549] width 280 height 24
click at [666, 551] on div "Add Slide" at bounding box center [674, 549] width 59 height 48
click at [38, 307] on div at bounding box center [33, 301] width 16 height 16
click at [44, 228] on div at bounding box center [32, 222] width 32 height 32
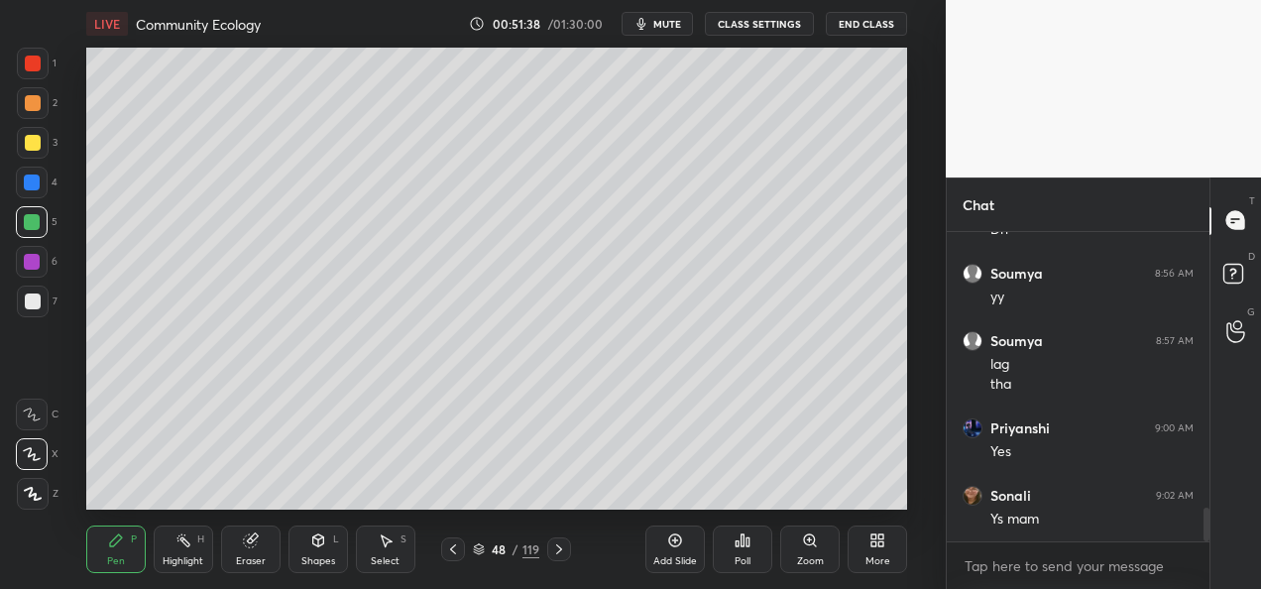
click at [34, 303] on div at bounding box center [33, 301] width 16 height 16
click at [38, 232] on div at bounding box center [32, 222] width 32 height 32
click at [551, 545] on icon at bounding box center [559, 549] width 16 height 16
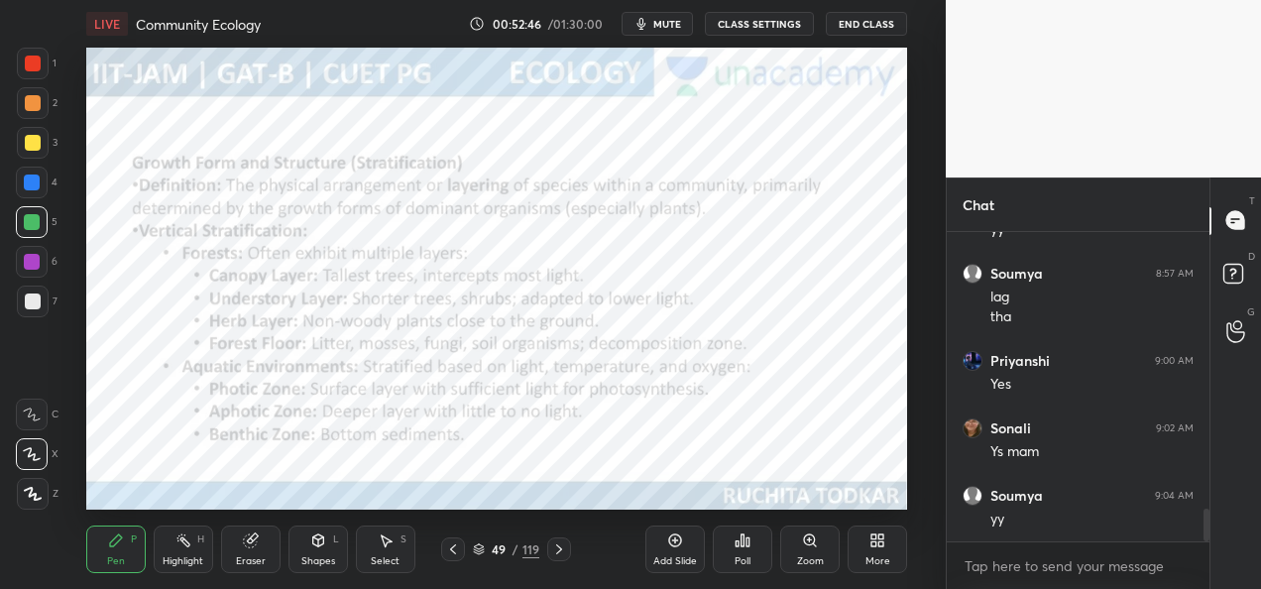
scroll to position [2748, 0]
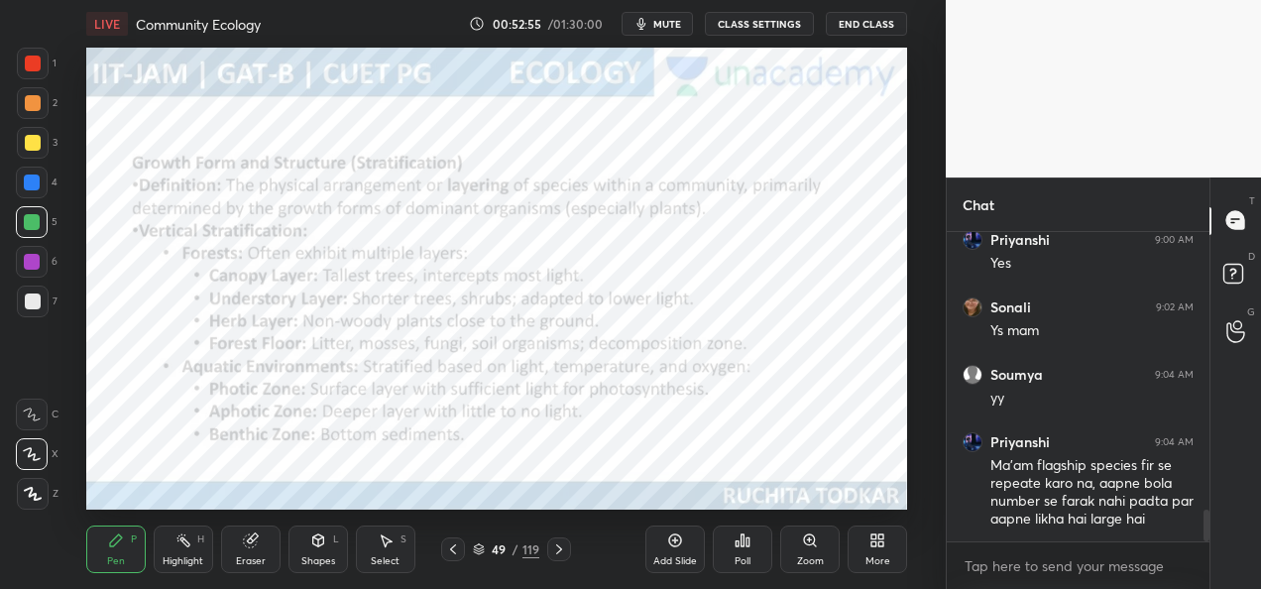
click at [450, 549] on icon at bounding box center [453, 549] width 6 height 10
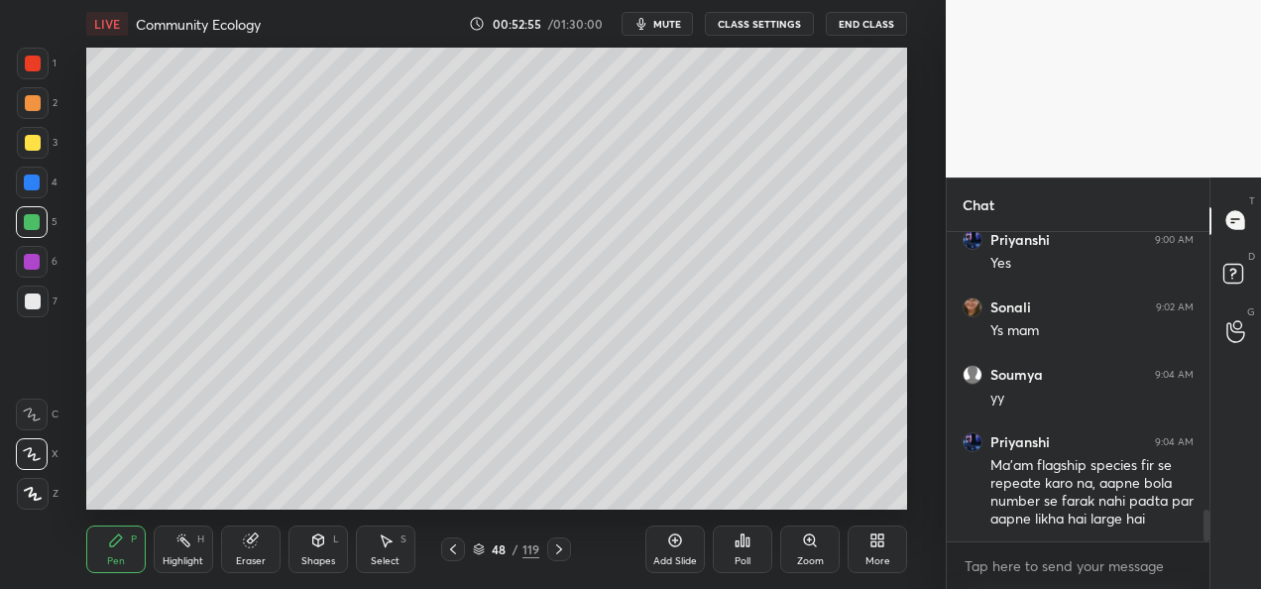
click at [450, 553] on icon at bounding box center [453, 549] width 16 height 16
click at [451, 551] on icon at bounding box center [453, 549] width 16 height 16
click at [562, 548] on icon at bounding box center [559, 549] width 16 height 16
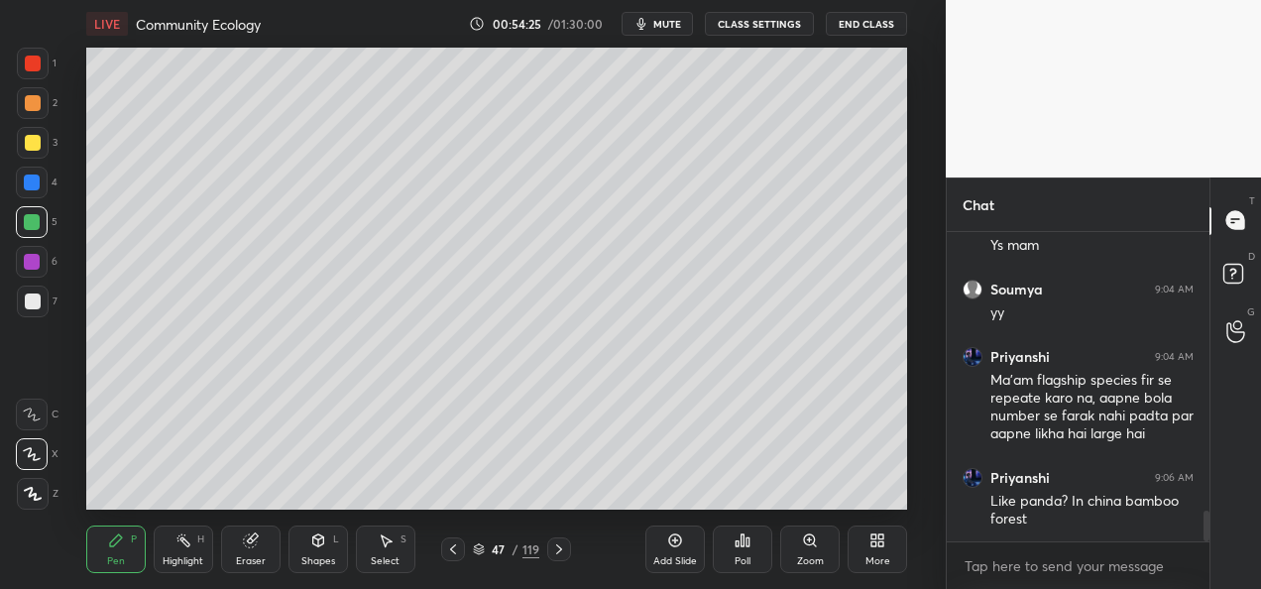
click at [558, 550] on icon at bounding box center [559, 549] width 16 height 16
click at [457, 554] on icon at bounding box center [453, 549] width 16 height 16
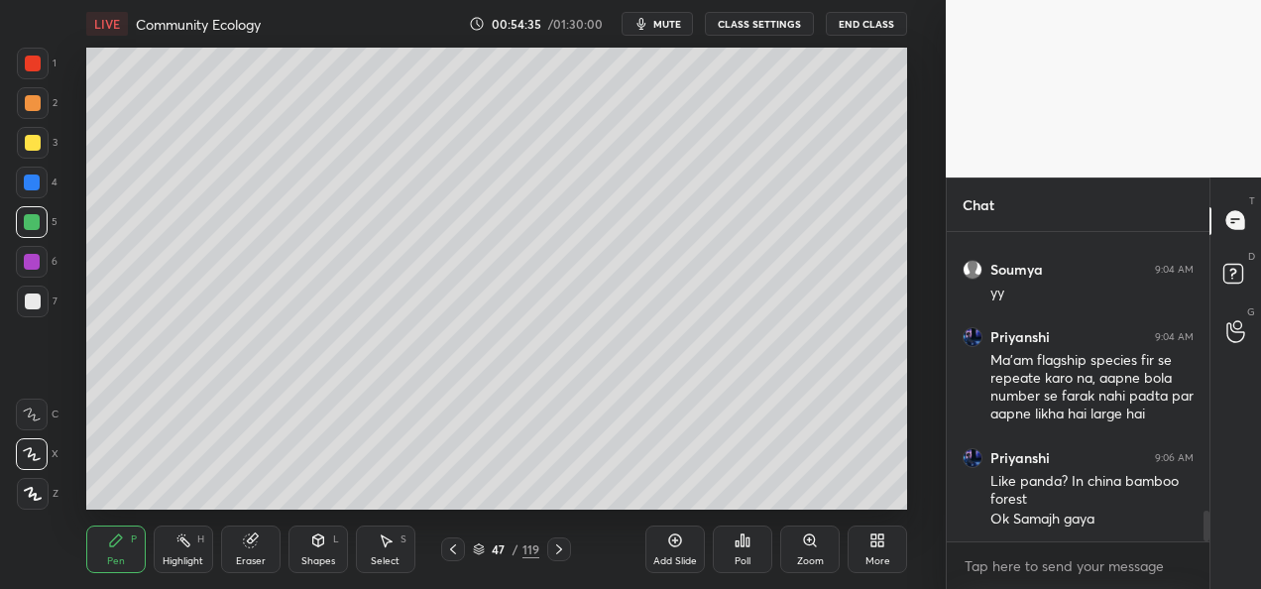
click at [549, 547] on div at bounding box center [559, 549] width 24 height 24
click at [463, 547] on div at bounding box center [453, 549] width 24 height 24
click at [464, 547] on div at bounding box center [453, 549] width 24 height 24
click at [560, 548] on icon at bounding box center [559, 549] width 6 height 10
click at [553, 553] on icon at bounding box center [559, 549] width 16 height 16
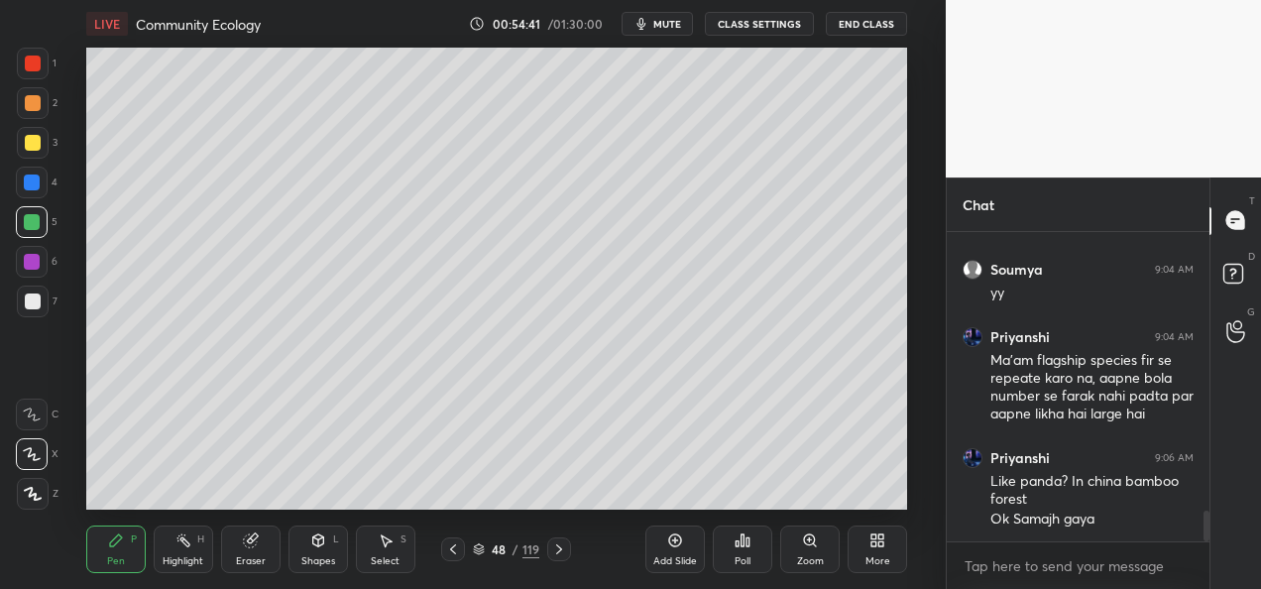
click at [555, 549] on icon at bounding box center [559, 549] width 16 height 16
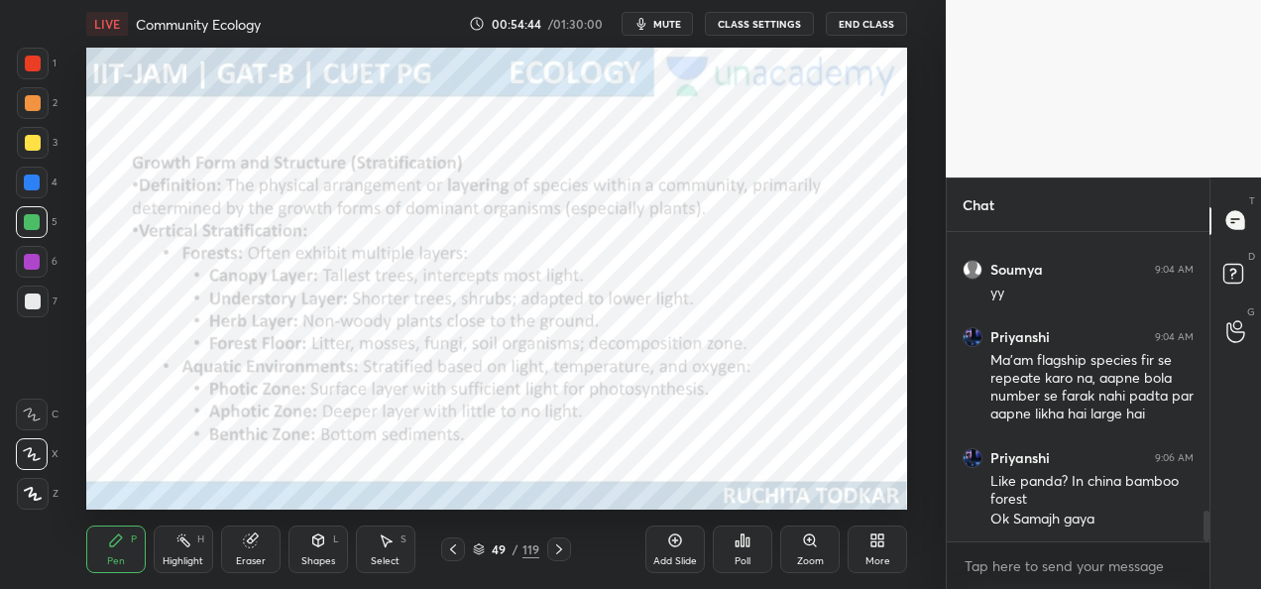
click at [32, 107] on div at bounding box center [33, 103] width 16 height 16
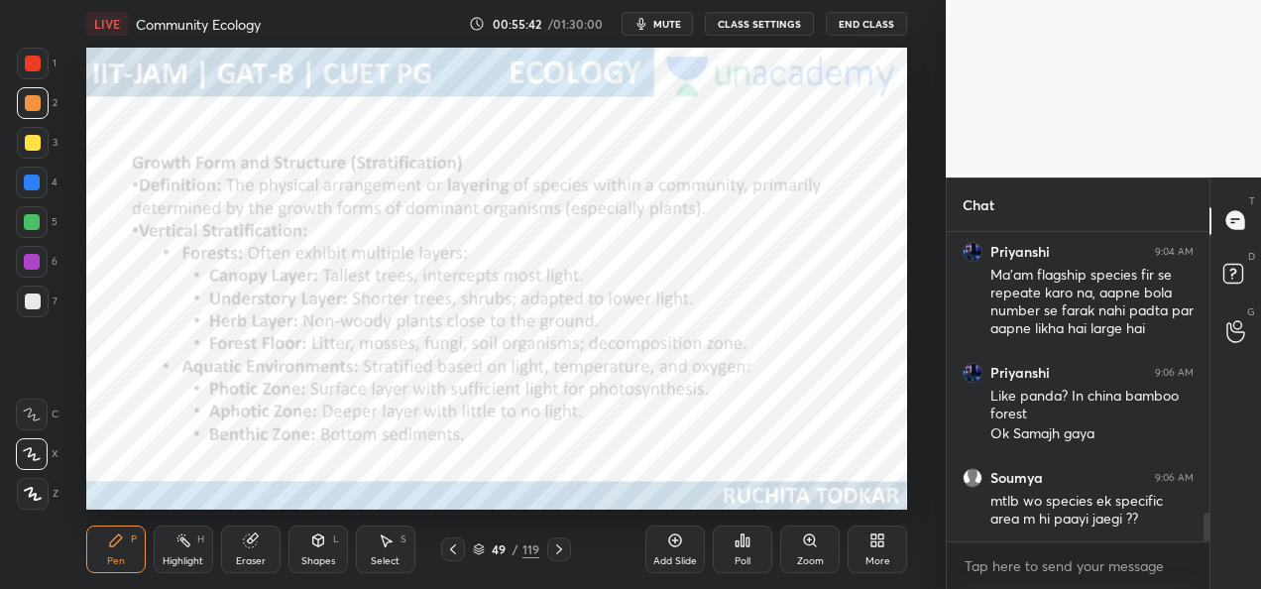
scroll to position [3006, 0]
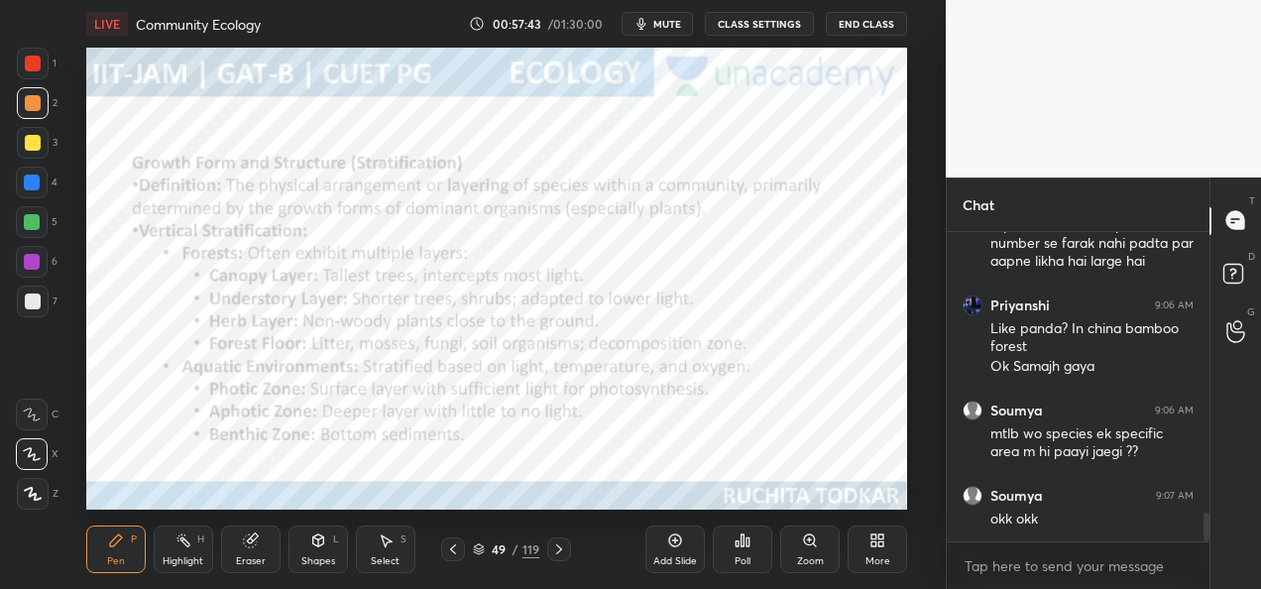
click at [555, 551] on icon at bounding box center [559, 549] width 16 height 16
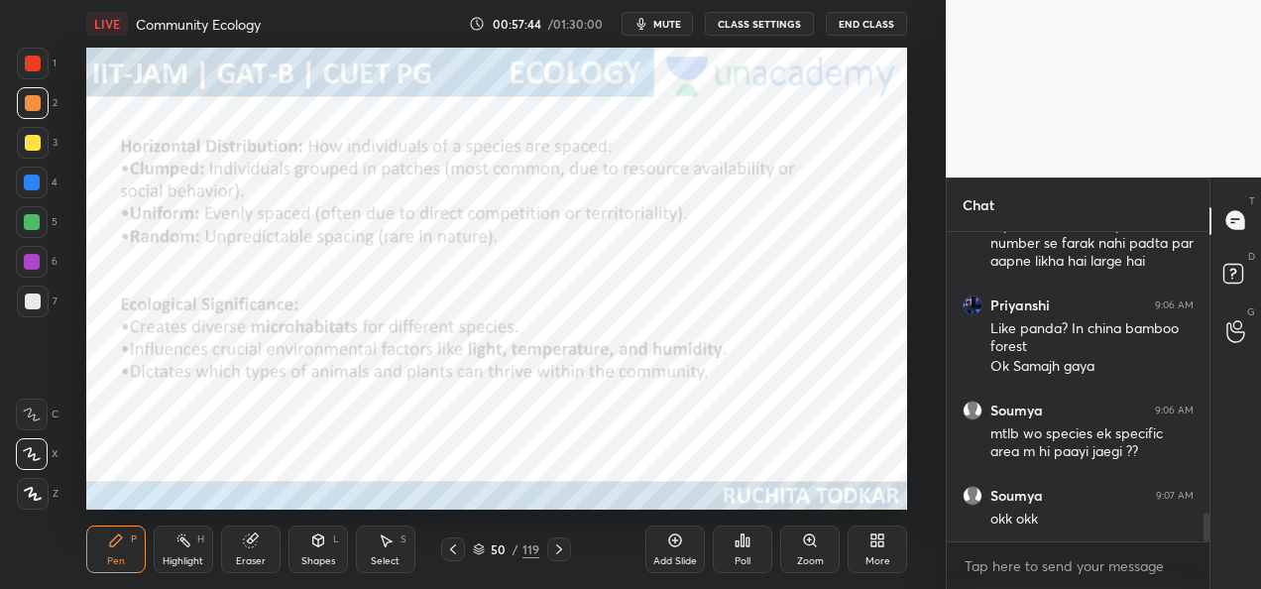
click at [552, 553] on icon at bounding box center [559, 549] width 16 height 16
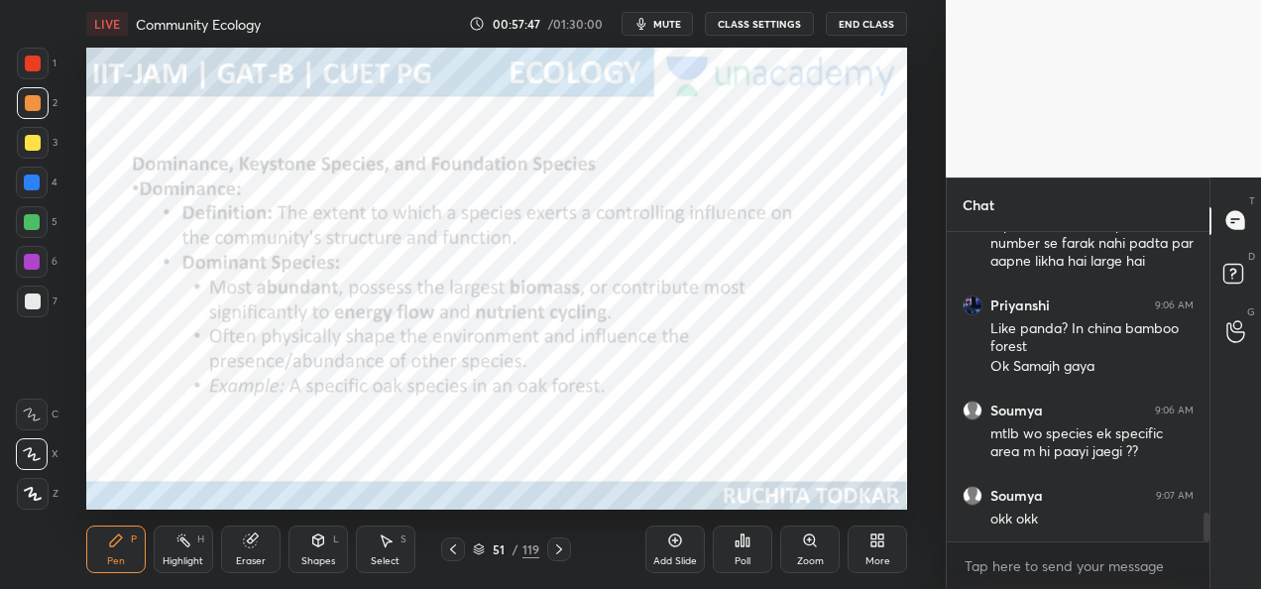
click at [453, 547] on icon at bounding box center [453, 549] width 16 height 16
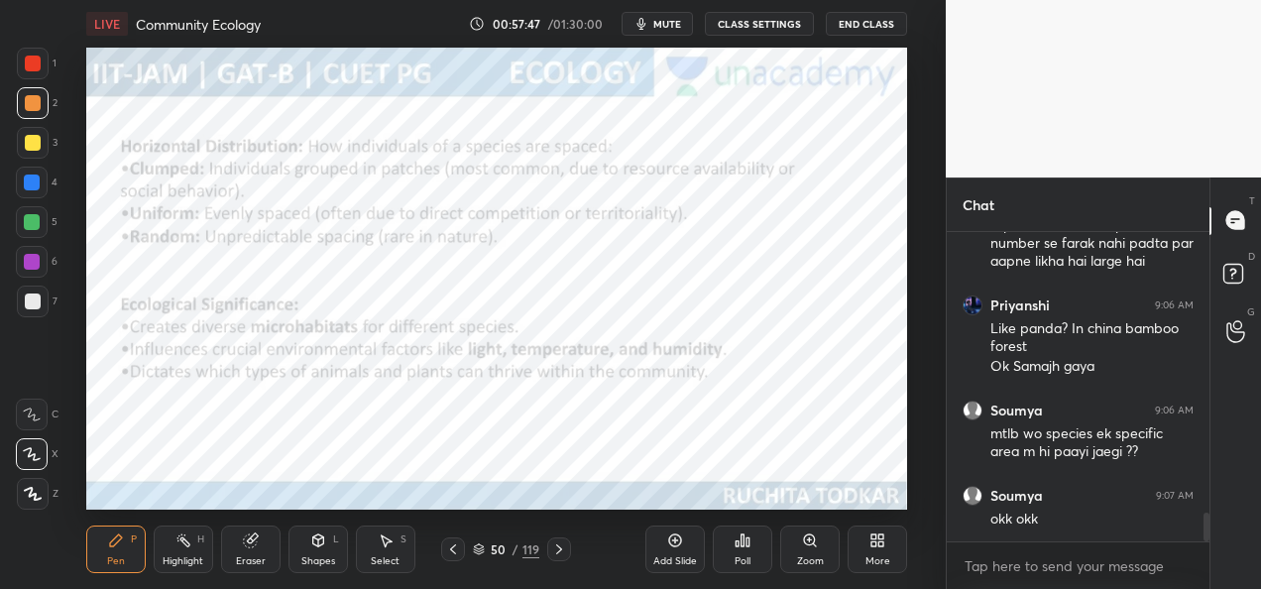
click at [456, 551] on icon at bounding box center [453, 549] width 16 height 16
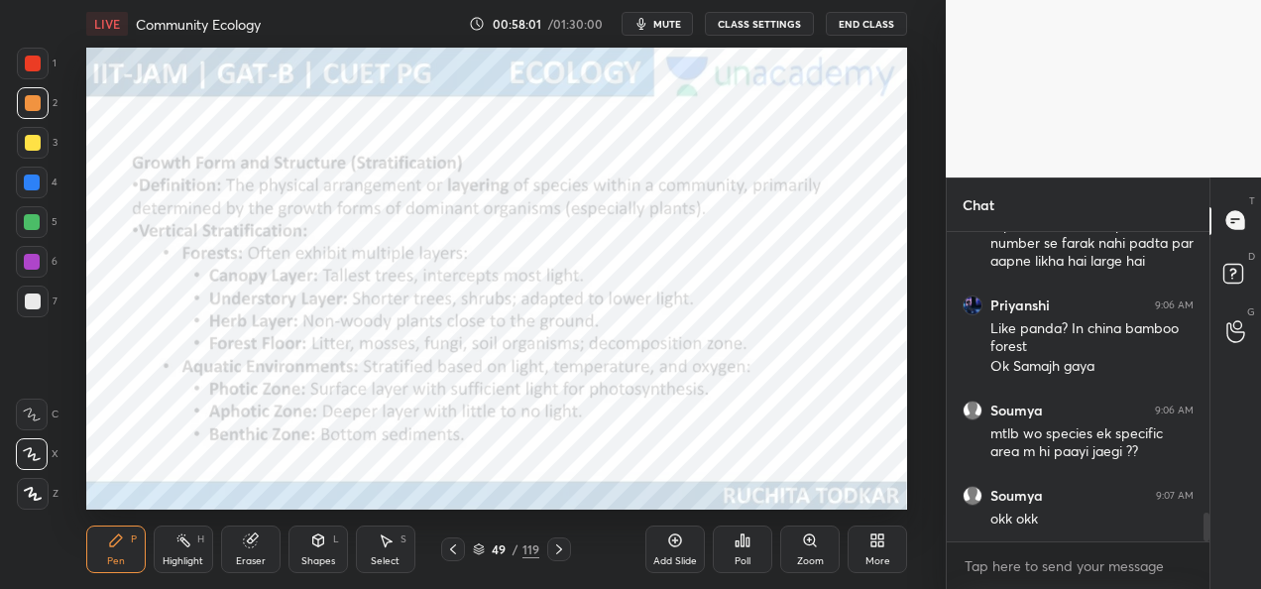
click at [551, 554] on icon at bounding box center [559, 549] width 16 height 16
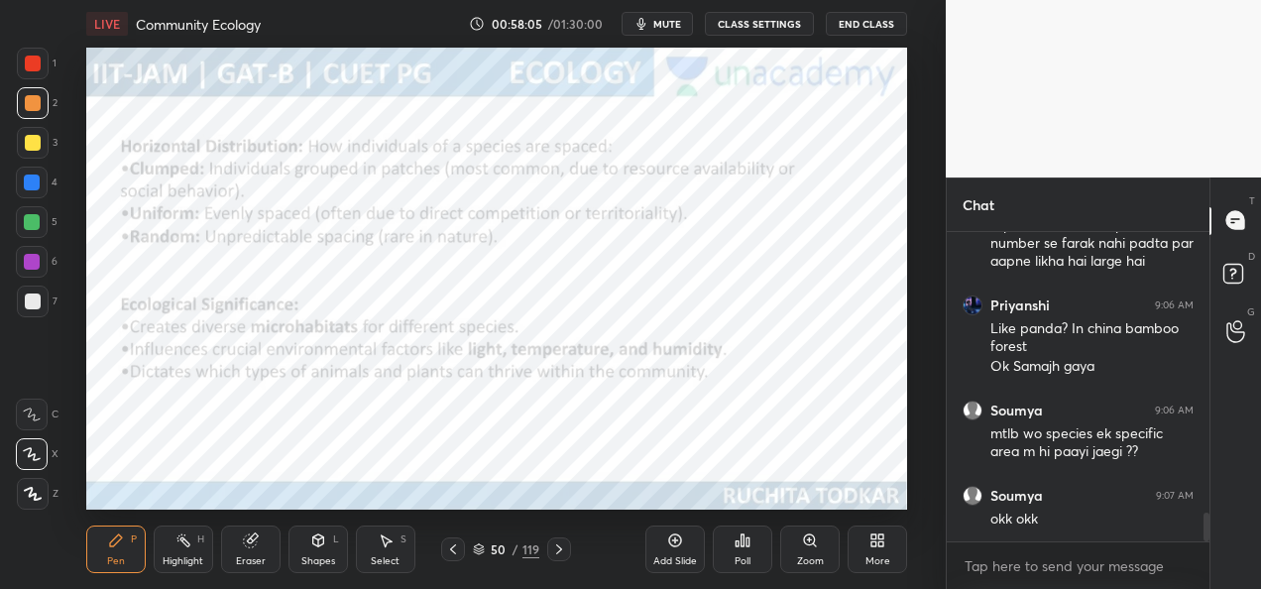
click at [450, 557] on div at bounding box center [453, 549] width 24 height 24
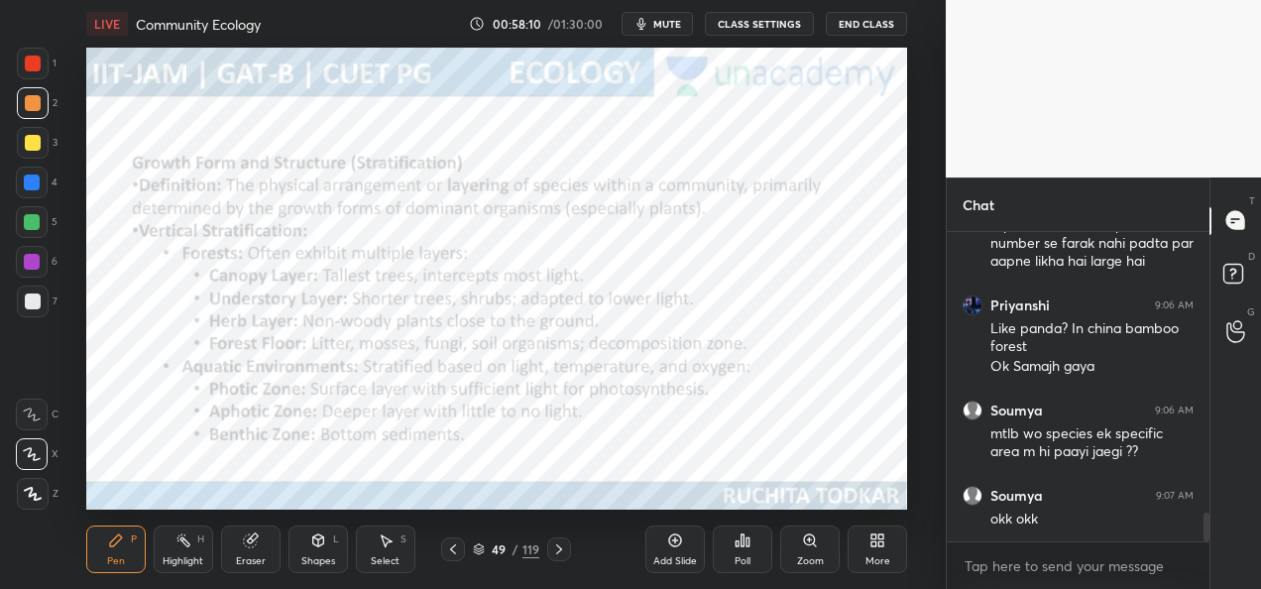
click at [558, 548] on icon at bounding box center [559, 549] width 16 height 16
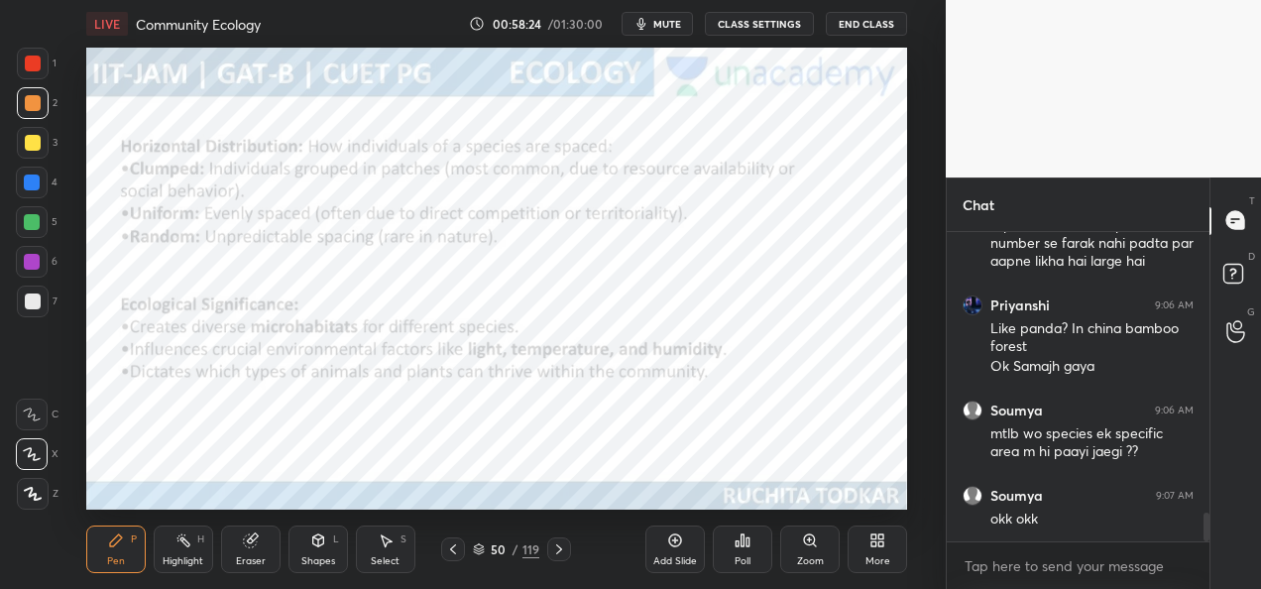
click at [450, 549] on icon at bounding box center [453, 549] width 6 height 10
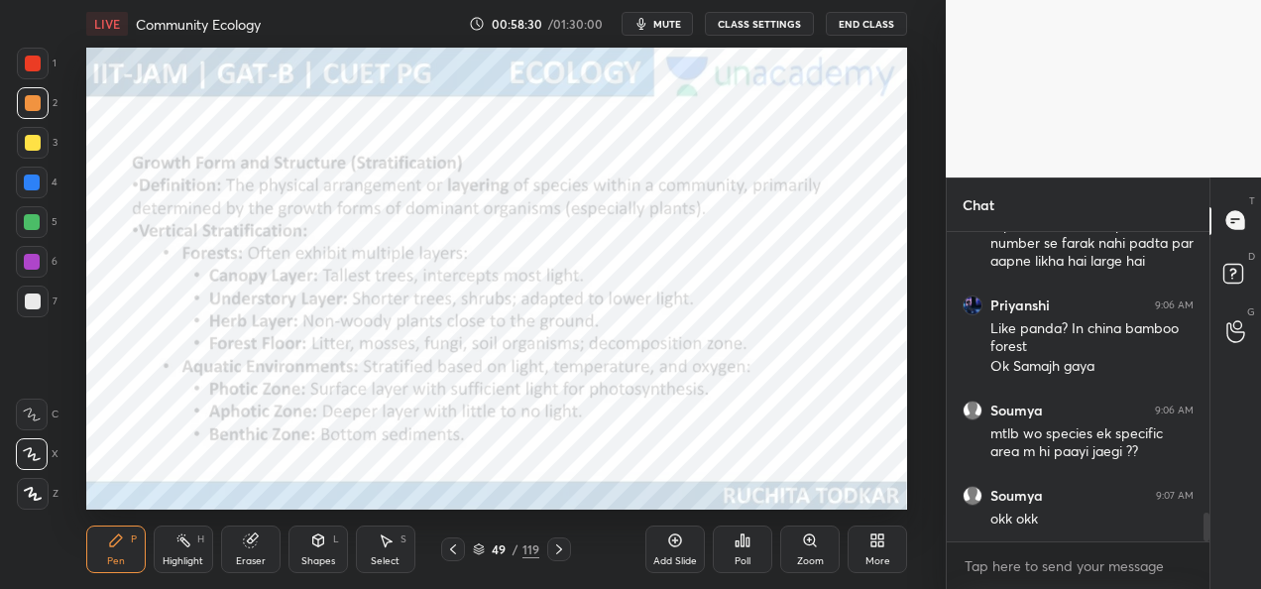
click at [662, 548] on div "Add Slide" at bounding box center [674, 549] width 59 height 48
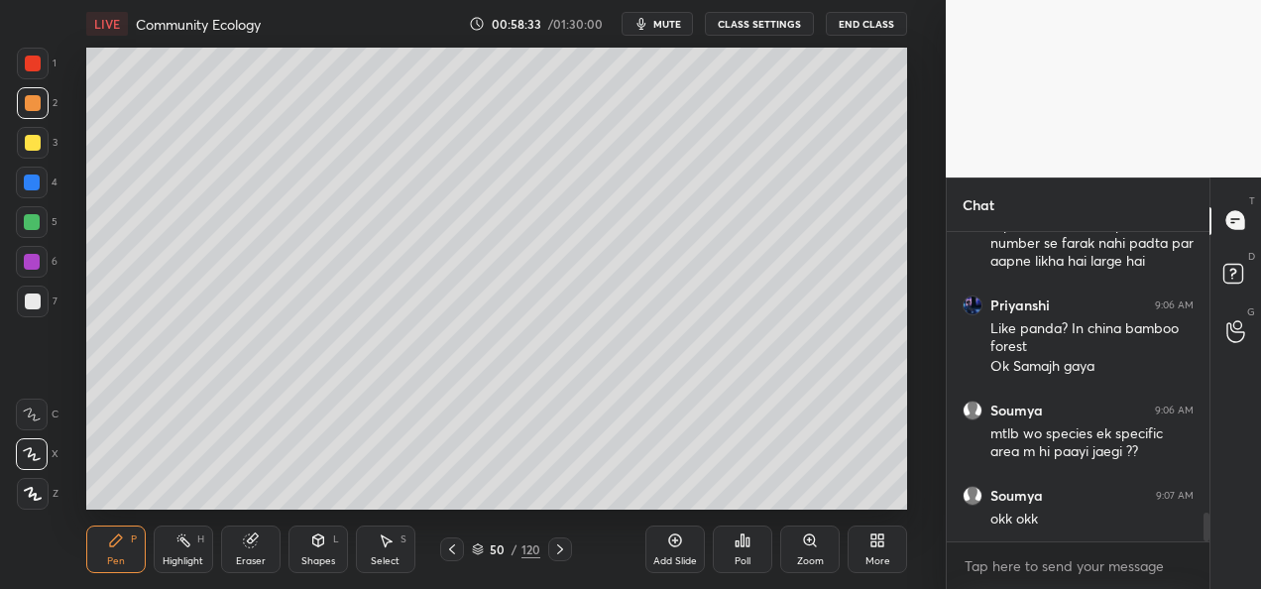
click at [256, 557] on div "Eraser" at bounding box center [251, 561] width 30 height 10
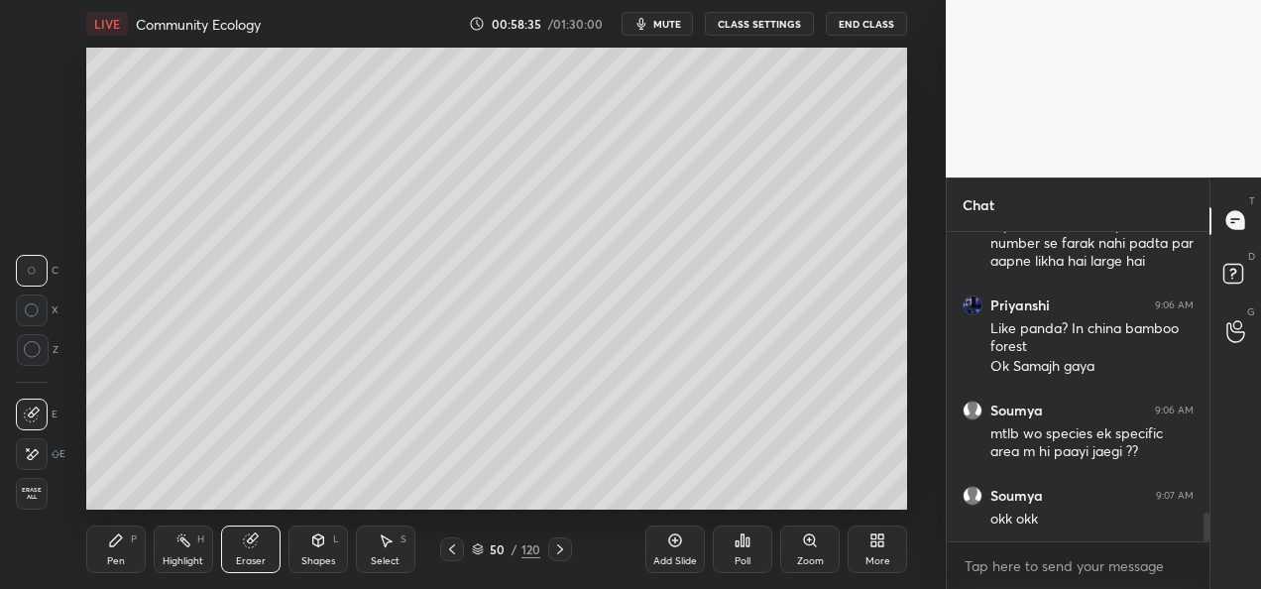
click at [320, 547] on icon at bounding box center [318, 540] width 16 height 16
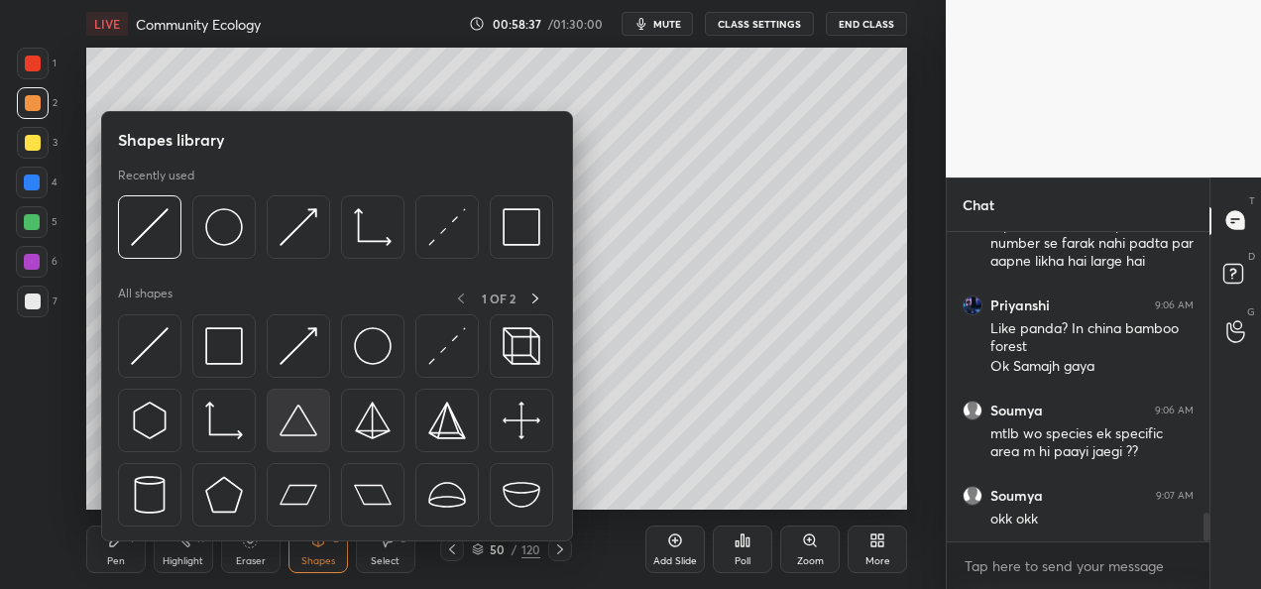
click at [289, 417] on img at bounding box center [299, 420] width 38 height 38
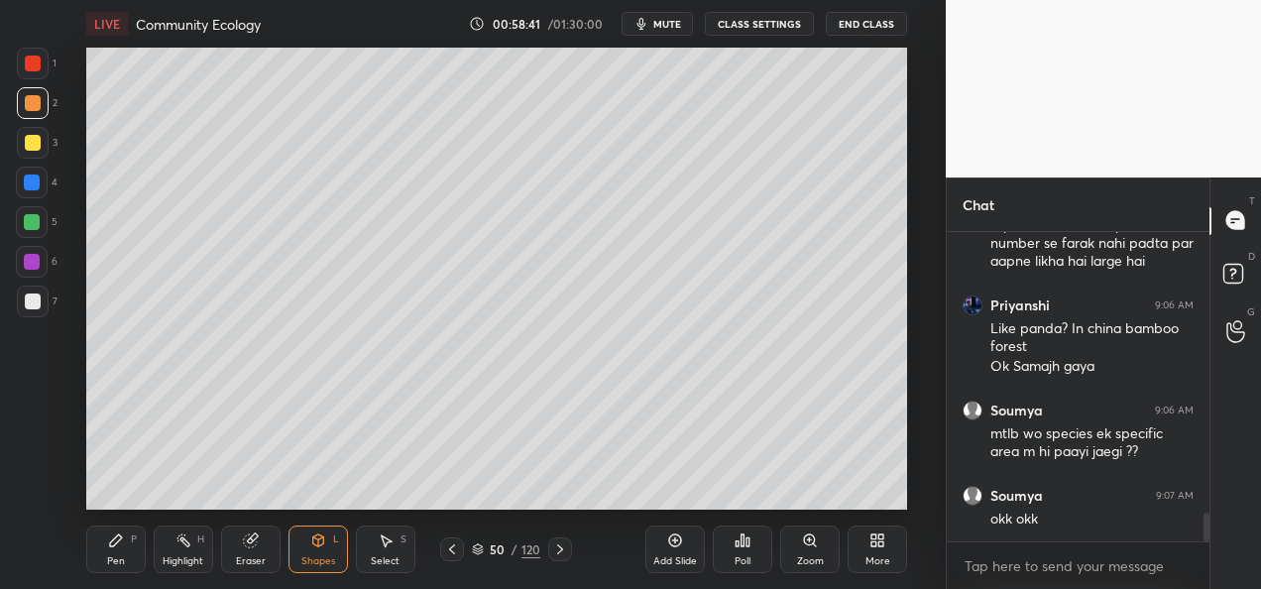
click at [300, 544] on div "Shapes L" at bounding box center [317, 549] width 59 height 48
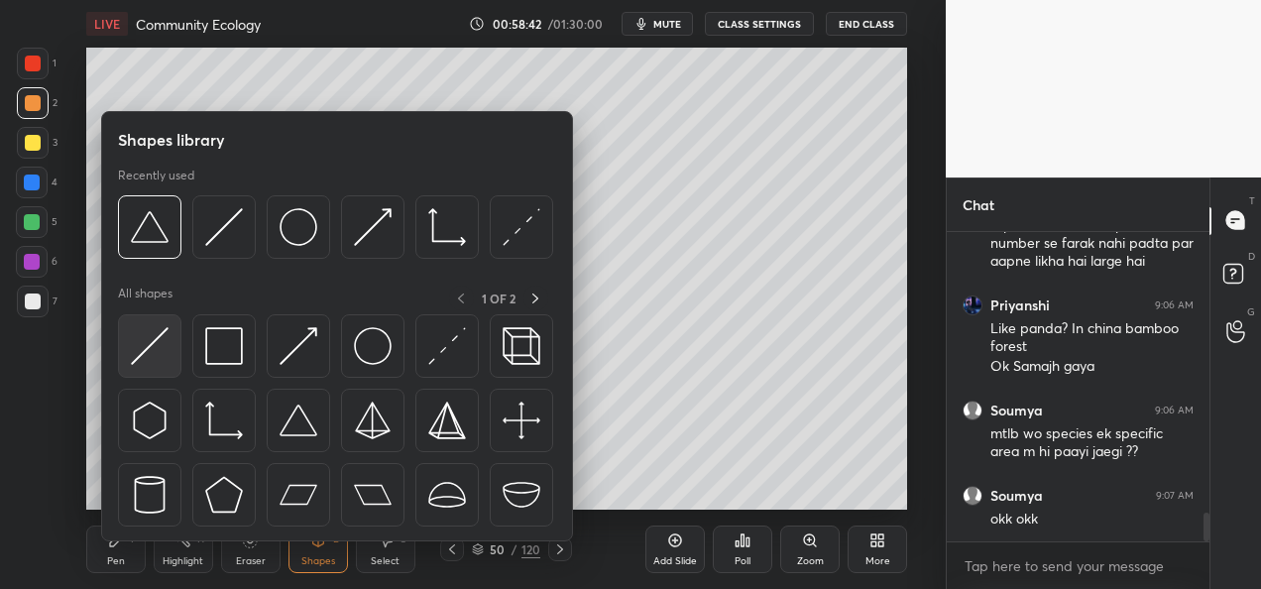
click at [143, 368] on div at bounding box center [149, 345] width 63 height 63
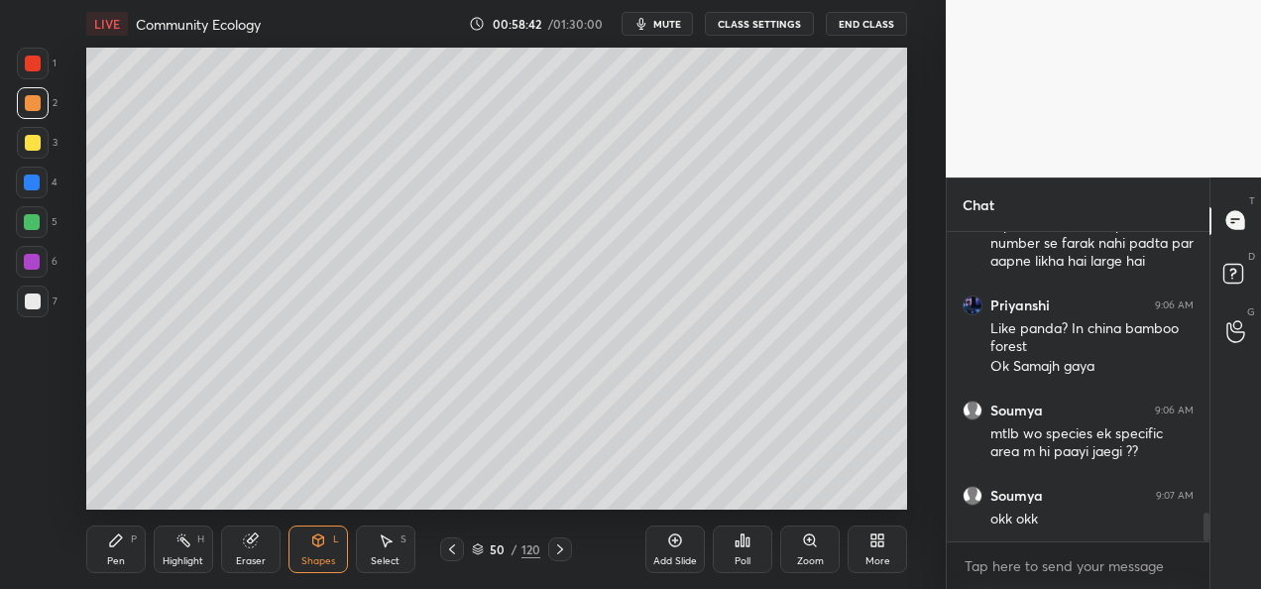
click at [35, 310] on div at bounding box center [33, 302] width 32 height 32
click at [121, 561] on div "Pen" at bounding box center [116, 561] width 18 height 10
click at [28, 143] on div at bounding box center [33, 143] width 16 height 16
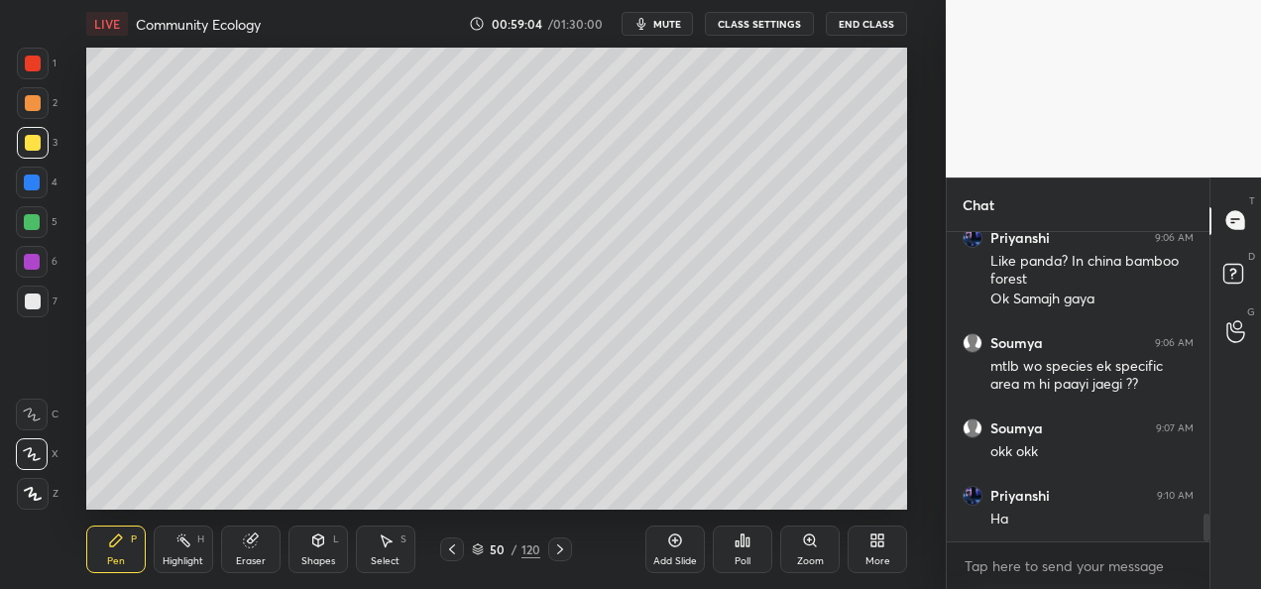
scroll to position [3141, 0]
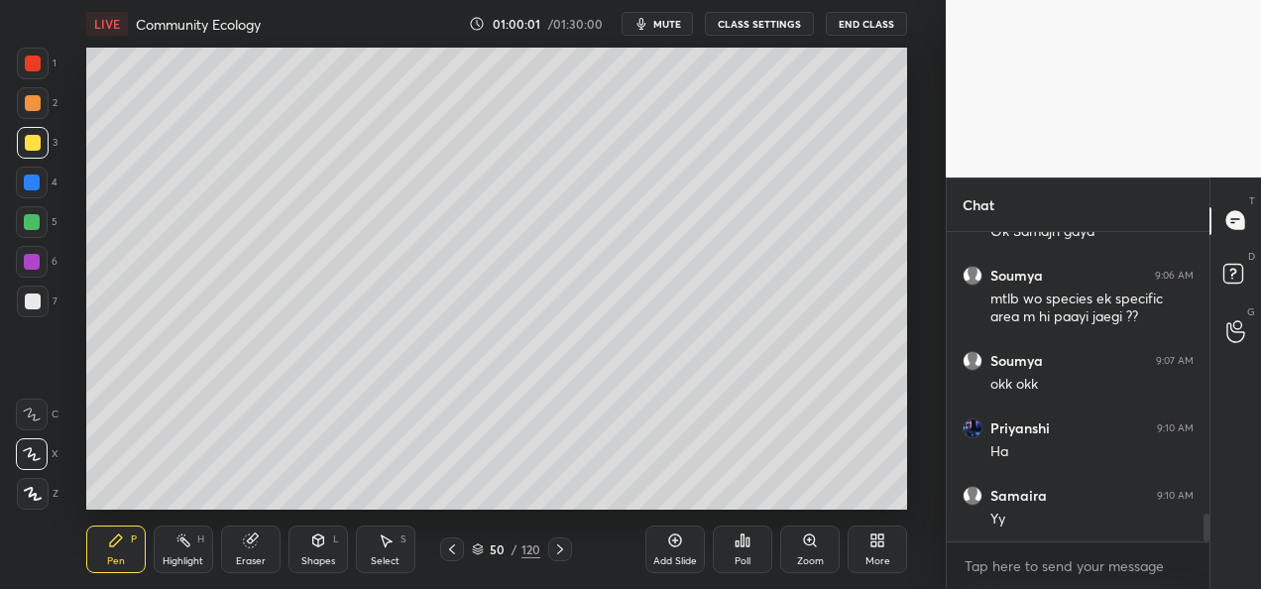
click at [28, 303] on div at bounding box center [33, 301] width 16 height 16
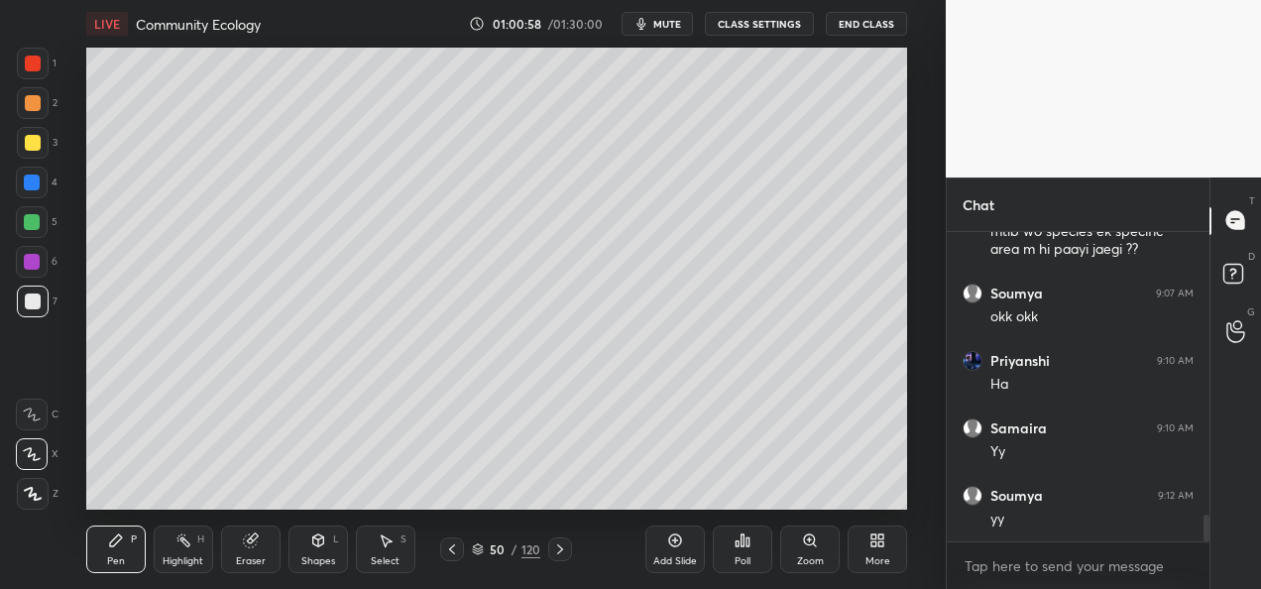
click at [672, 556] on div "Add Slide" at bounding box center [675, 561] width 44 height 10
click at [320, 559] on div "Shapes" at bounding box center [318, 561] width 34 height 10
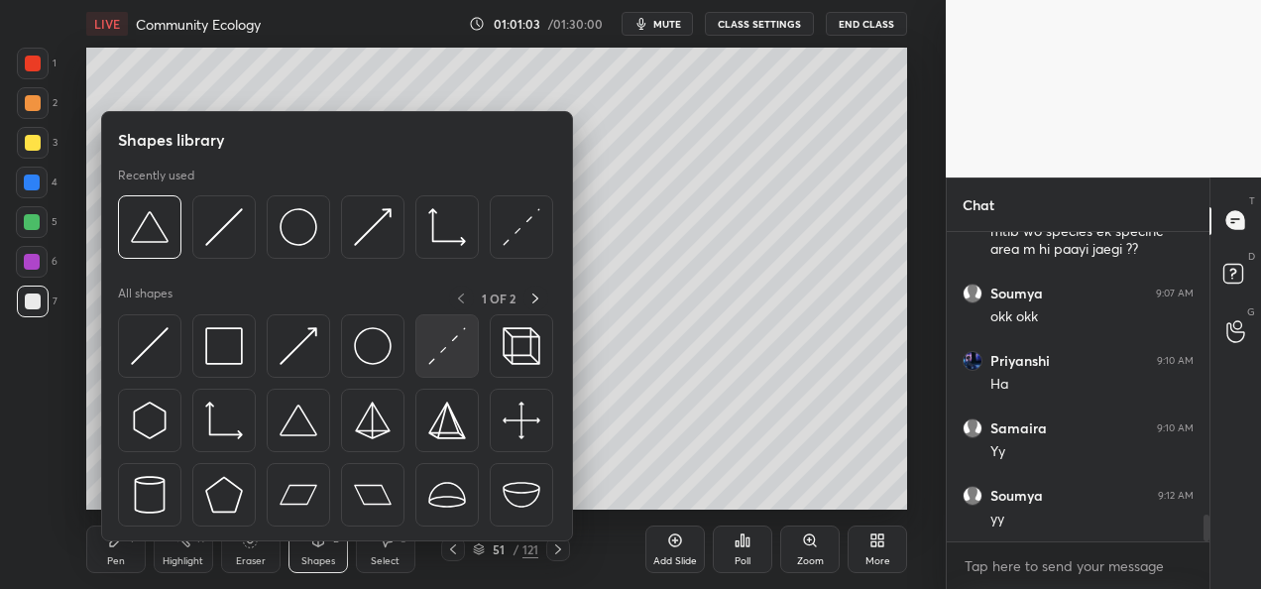
click at [438, 347] on img at bounding box center [447, 346] width 38 height 38
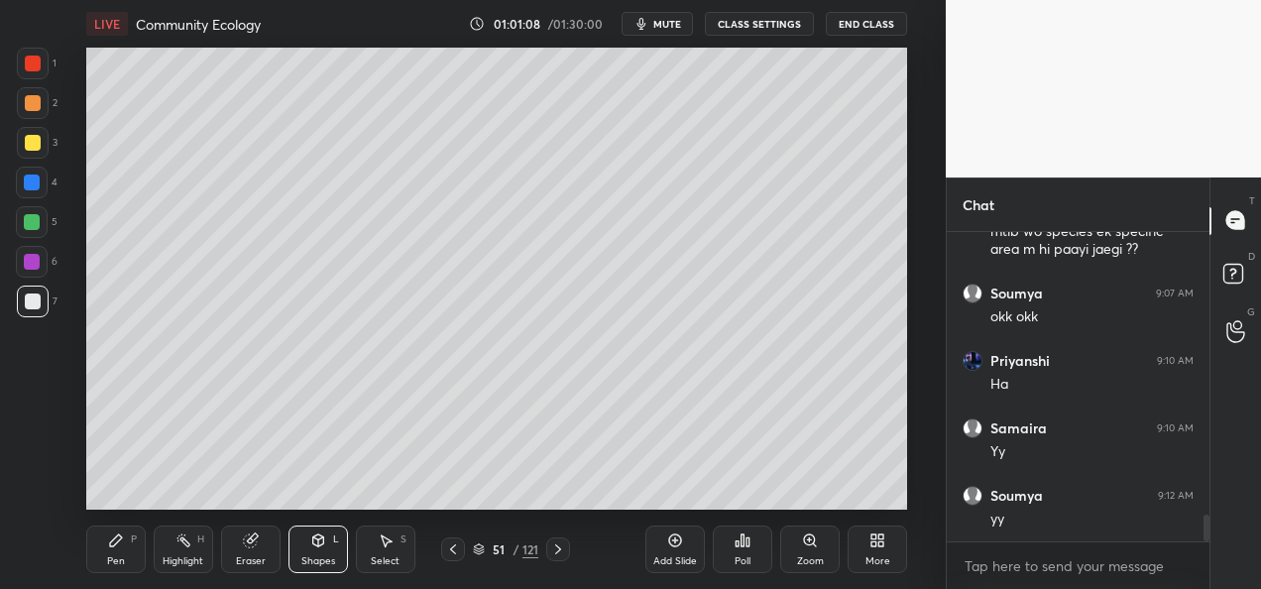
click at [20, 143] on div at bounding box center [33, 143] width 32 height 32
click at [131, 565] on div "Pen P" at bounding box center [115, 549] width 59 height 48
click at [311, 547] on icon at bounding box center [318, 540] width 16 height 16
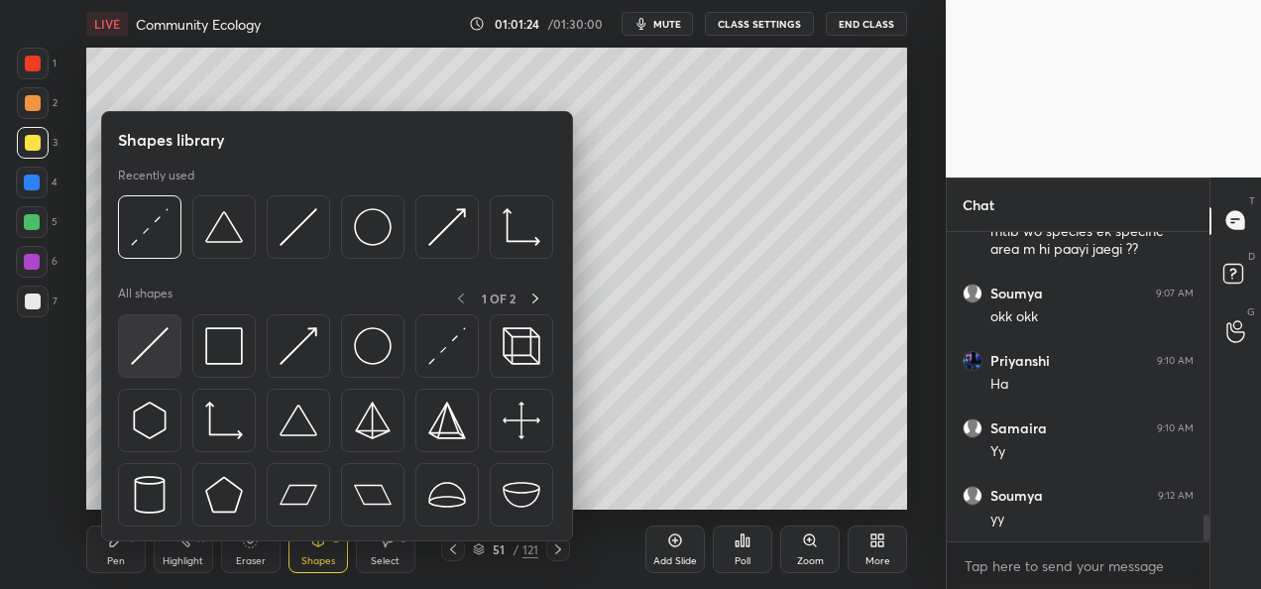
click at [160, 361] on img at bounding box center [150, 346] width 38 height 38
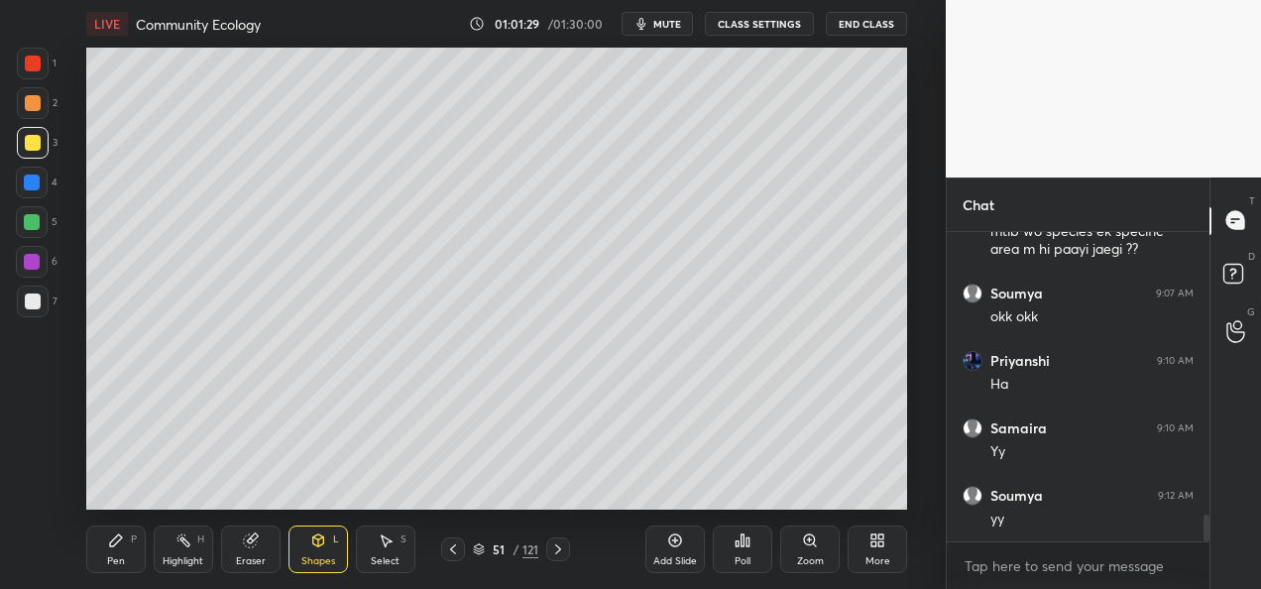
click at [25, 304] on div at bounding box center [33, 301] width 16 height 16
click at [42, 222] on div at bounding box center [32, 222] width 32 height 32
click at [127, 552] on div "Pen P" at bounding box center [115, 549] width 59 height 48
click at [26, 101] on div at bounding box center [33, 103] width 16 height 16
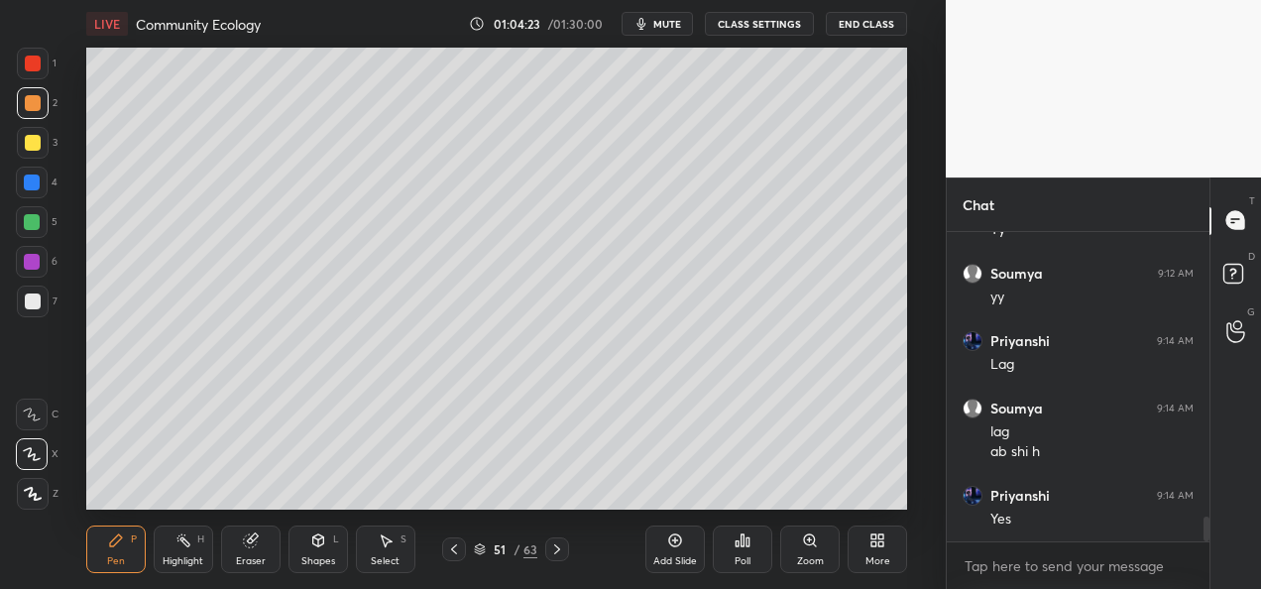
scroll to position [3497, 0]
click at [454, 555] on icon at bounding box center [454, 549] width 16 height 16
click at [555, 553] on icon at bounding box center [557, 549] width 6 height 10
click at [561, 554] on icon at bounding box center [557, 549] width 16 height 16
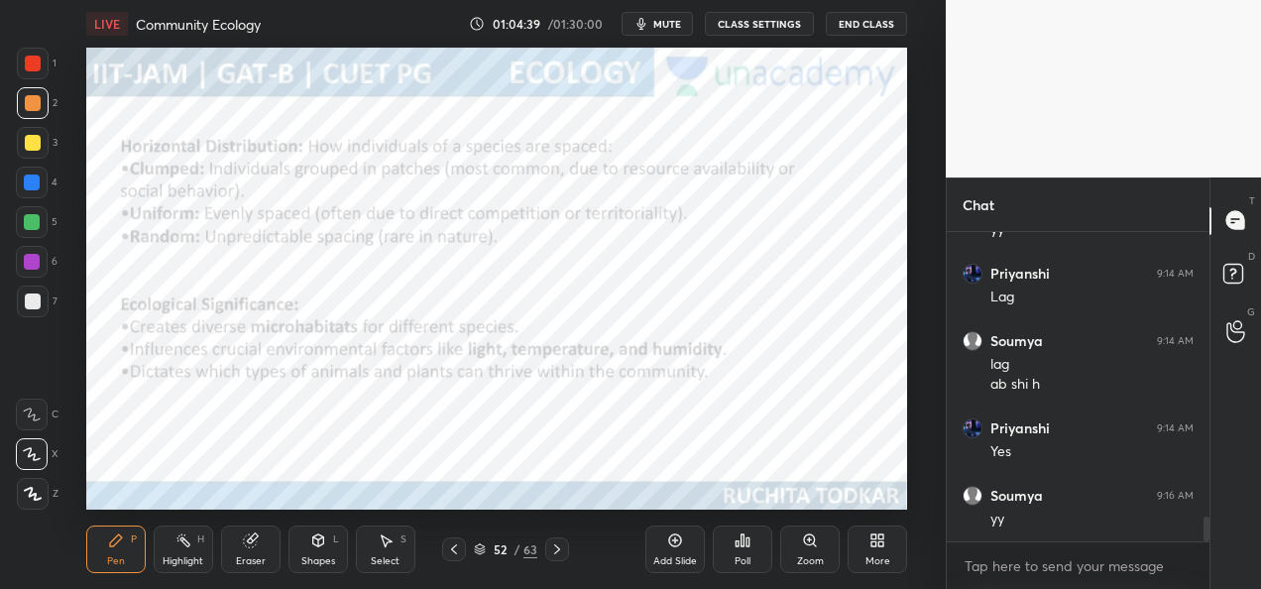
click at [448, 548] on icon at bounding box center [454, 549] width 16 height 16
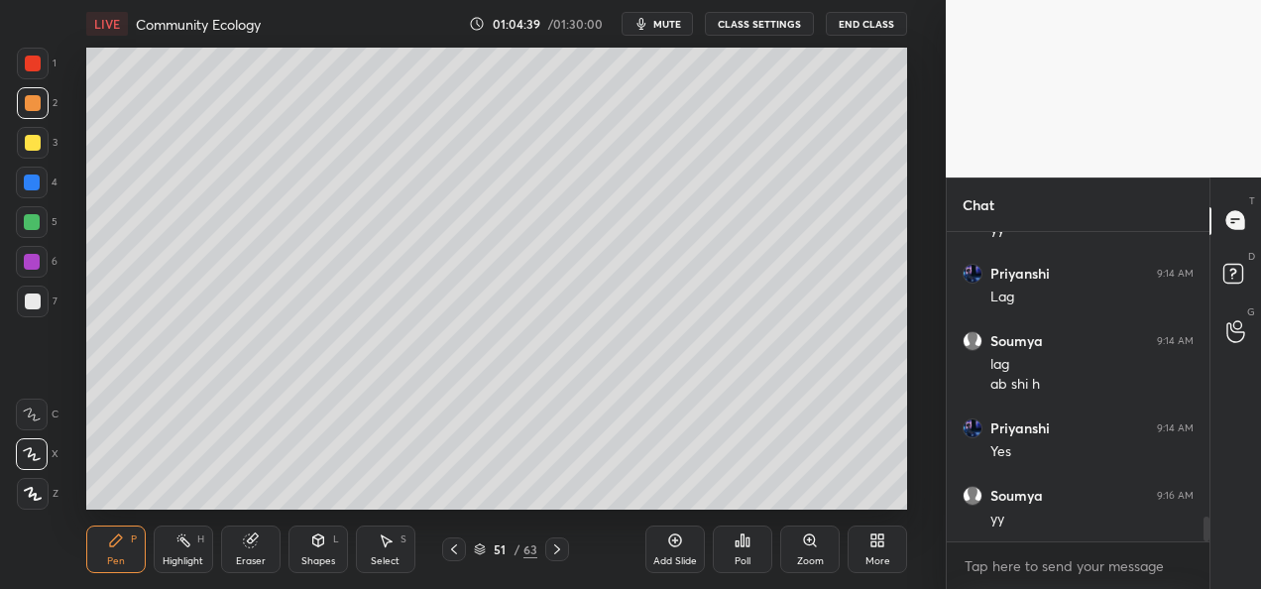
click at [452, 551] on icon at bounding box center [454, 549] width 16 height 16
click at [455, 551] on icon at bounding box center [454, 549] width 16 height 16
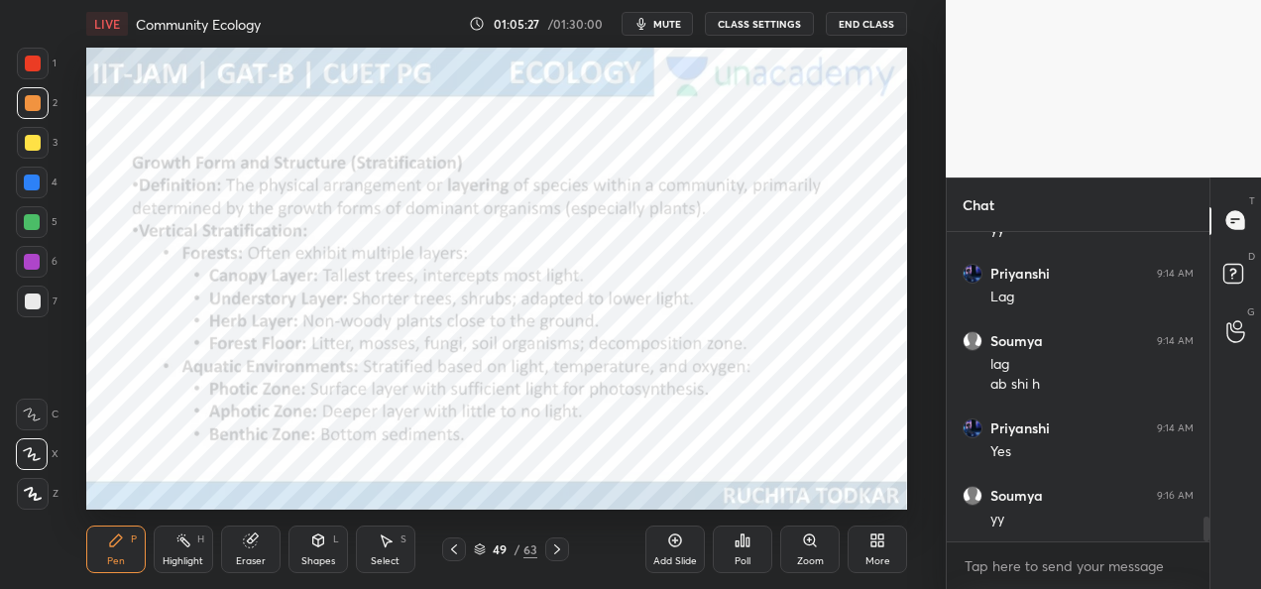
click at [554, 547] on icon at bounding box center [557, 549] width 16 height 16
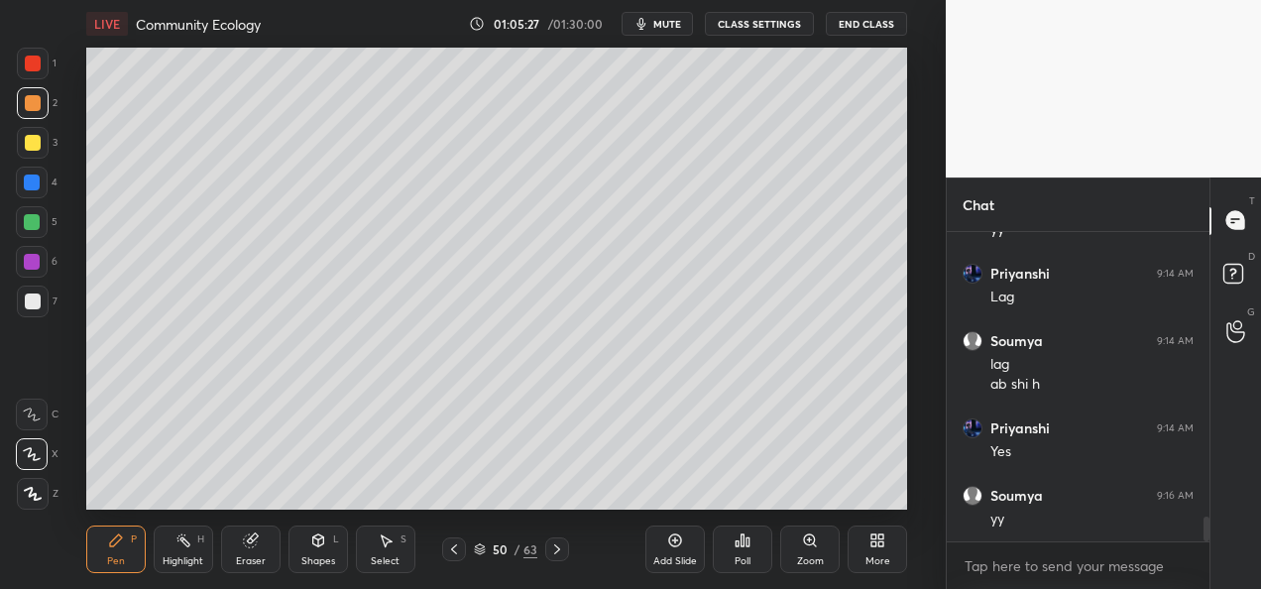
click at [561, 551] on icon at bounding box center [557, 549] width 16 height 16
click at [36, 137] on div at bounding box center [33, 143] width 16 height 16
click at [36, 101] on div at bounding box center [33, 103] width 16 height 16
click at [34, 143] on div at bounding box center [33, 143] width 16 height 16
click at [656, 546] on div "Add Slide" at bounding box center [674, 549] width 59 height 48
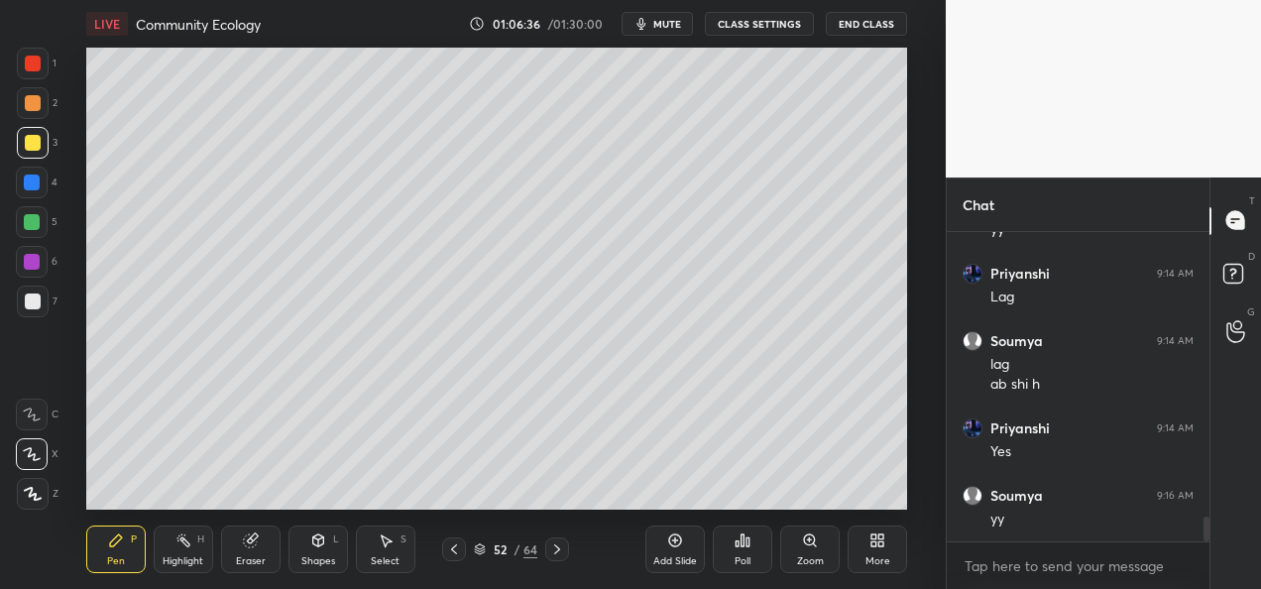
click at [38, 188] on div at bounding box center [32, 182] width 16 height 16
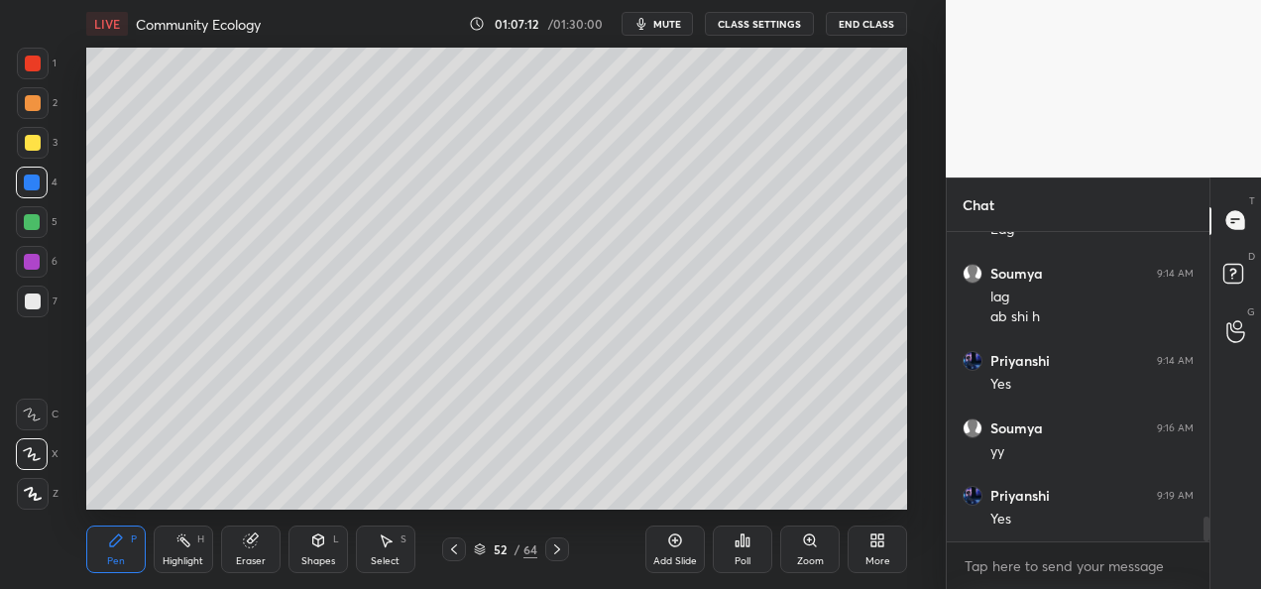
scroll to position [3632, 0]
click at [563, 551] on icon at bounding box center [557, 549] width 16 height 16
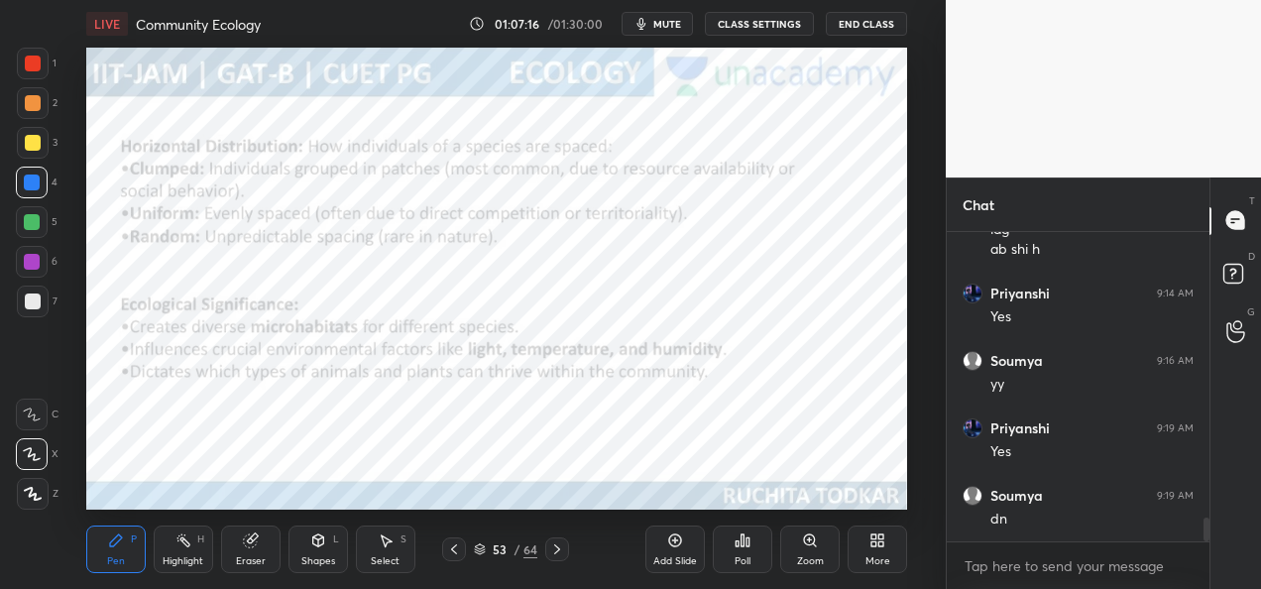
click at [565, 551] on icon at bounding box center [557, 549] width 16 height 16
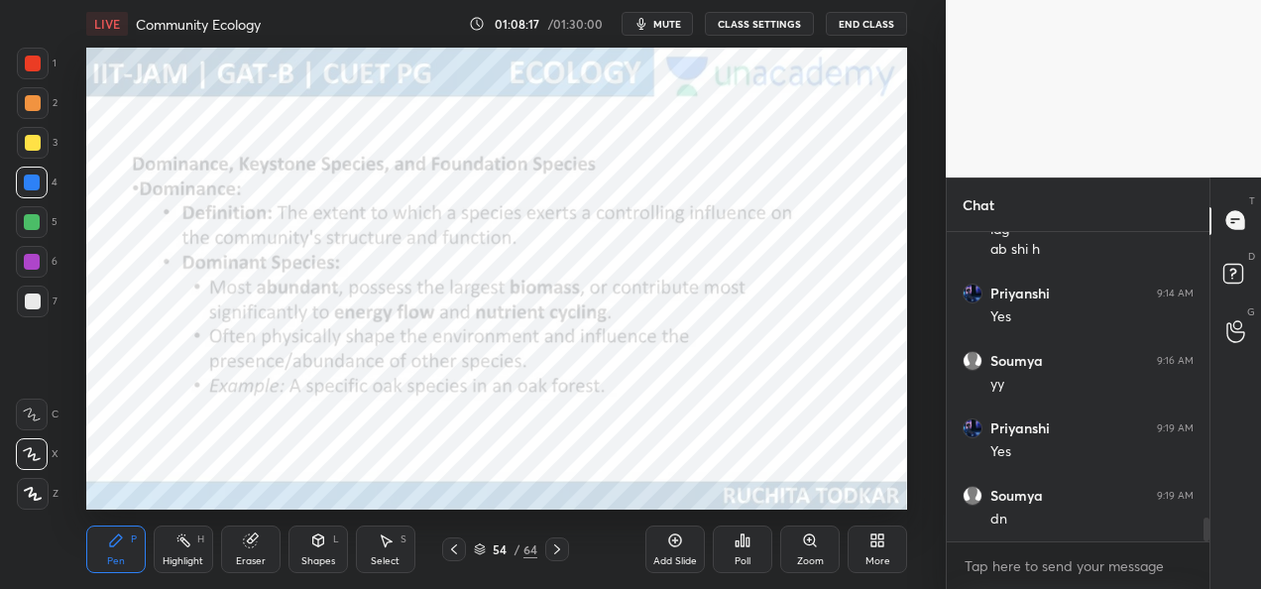
click at [559, 547] on icon at bounding box center [557, 549] width 16 height 16
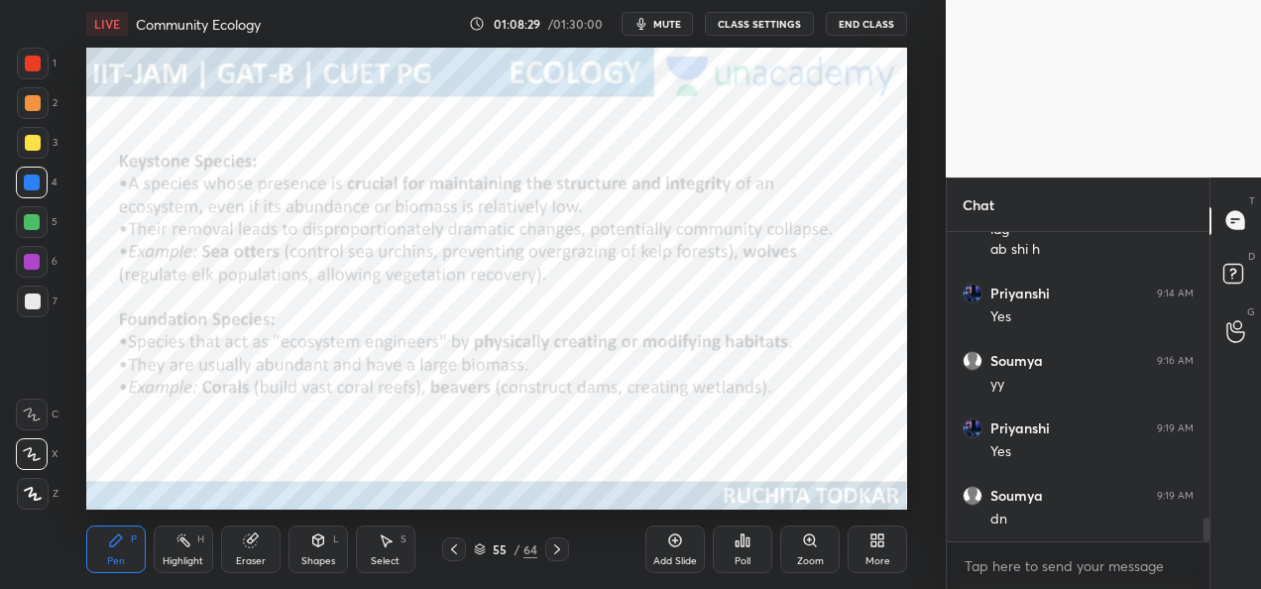
scroll to position [3704, 0]
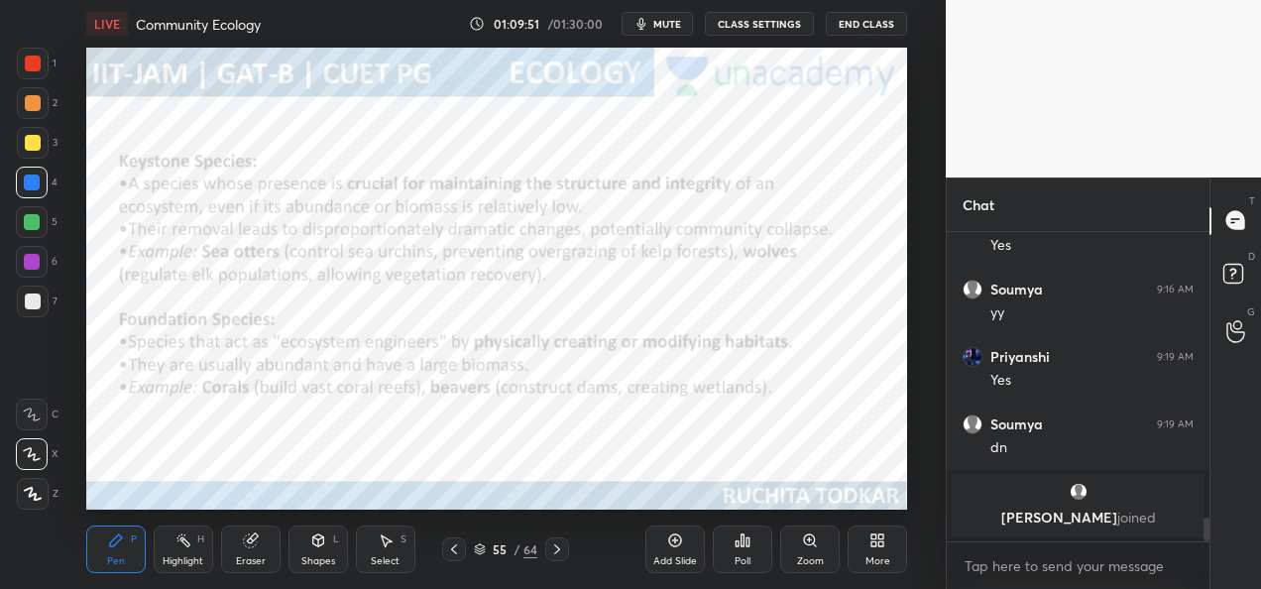
click at [556, 551] on icon at bounding box center [557, 549] width 16 height 16
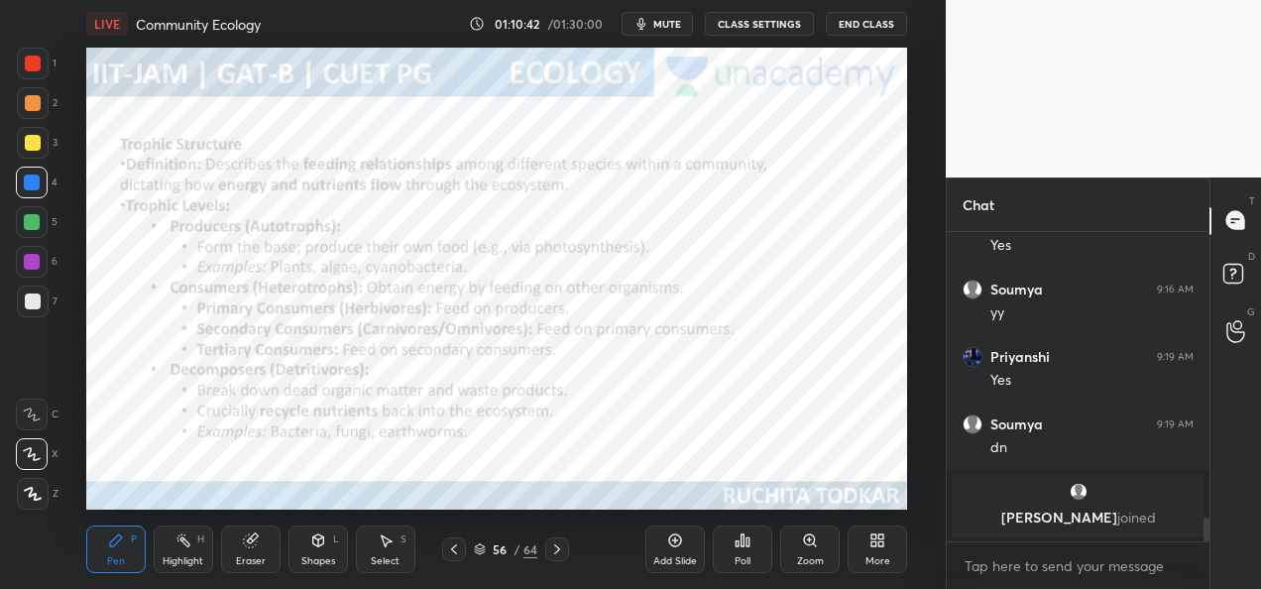
click at [666, 556] on div "Add Slide" at bounding box center [675, 561] width 44 height 10
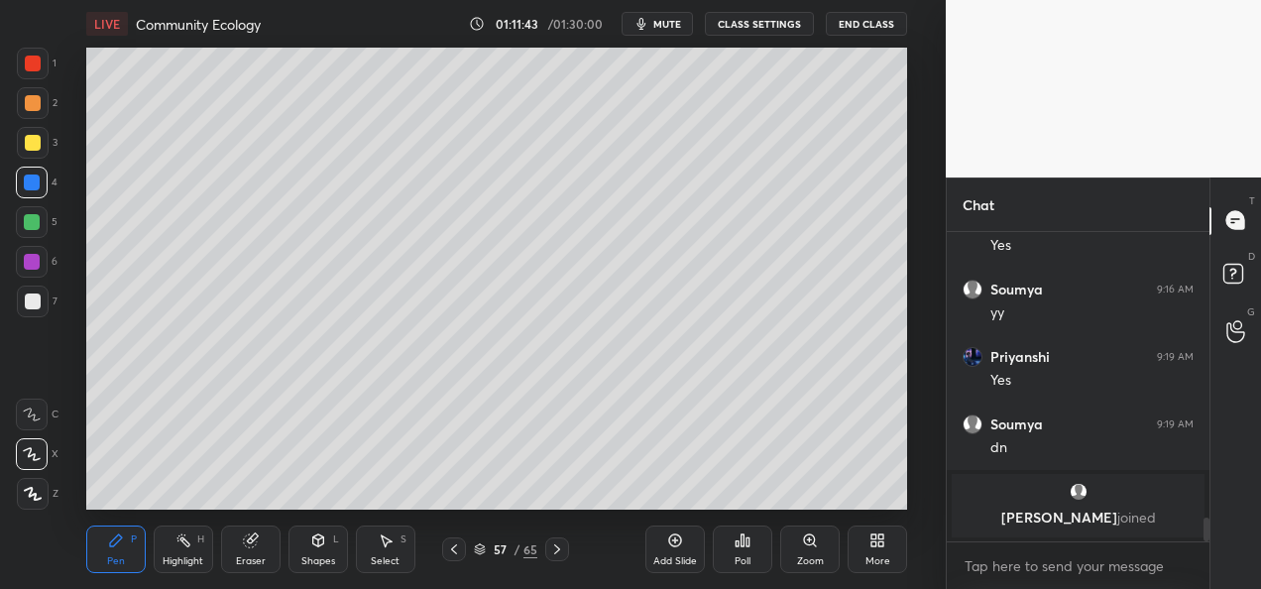
click at [466, 550] on div at bounding box center [454, 549] width 24 height 24
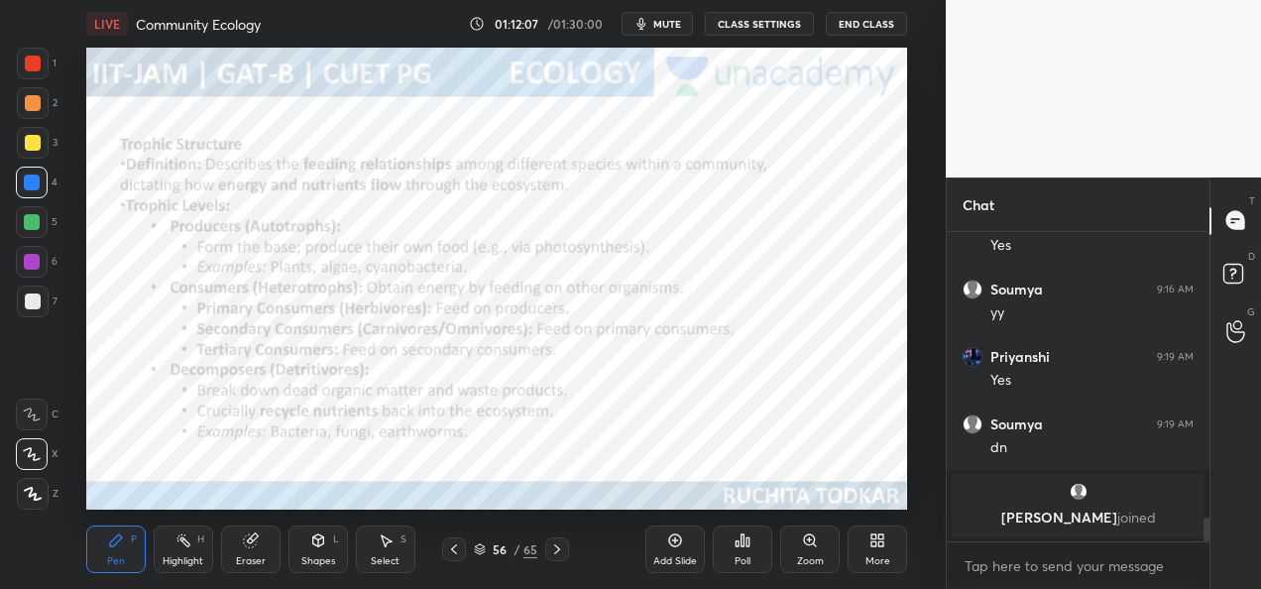
click at [556, 555] on icon at bounding box center [557, 549] width 16 height 16
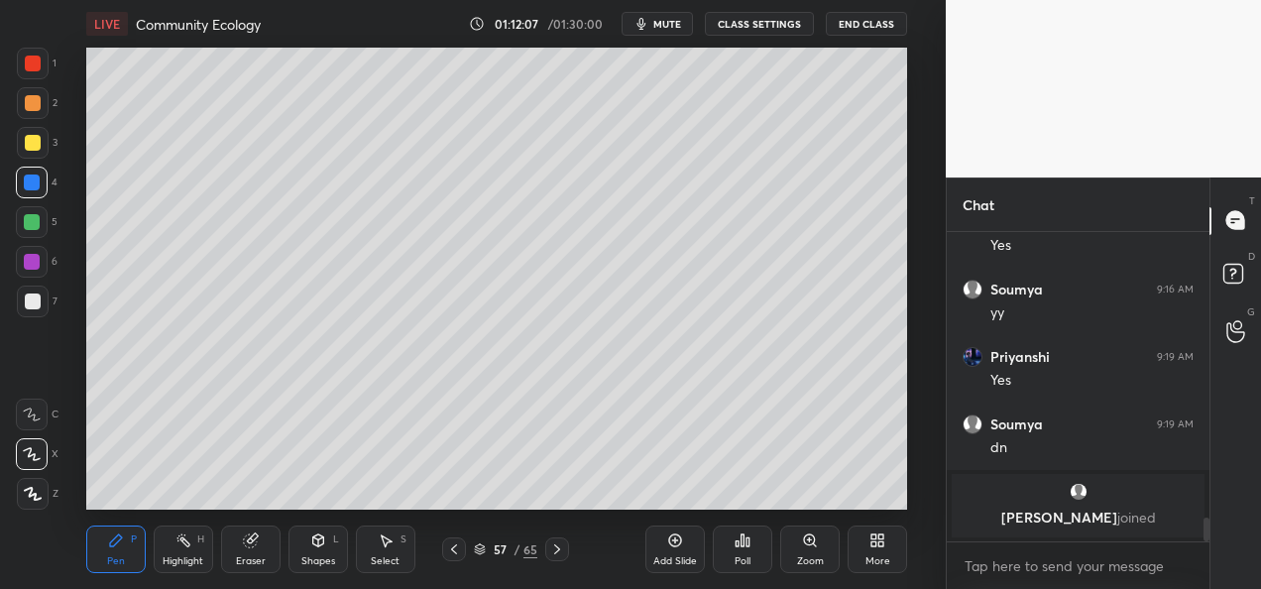
click at [560, 555] on icon at bounding box center [557, 549] width 16 height 16
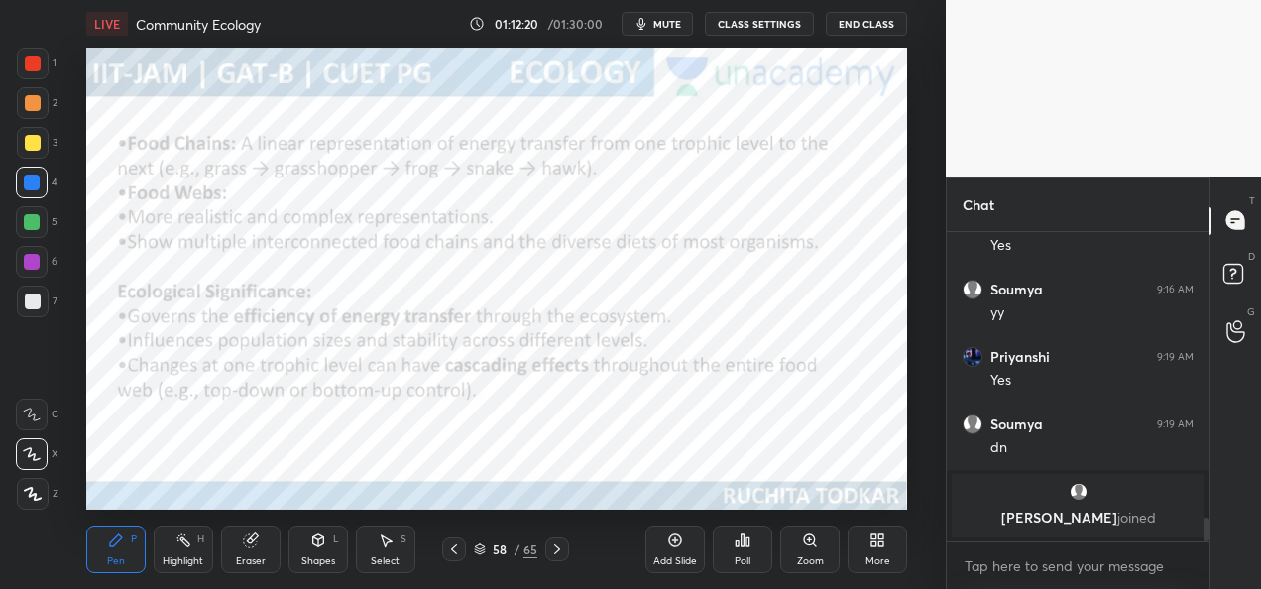
click at [458, 551] on icon at bounding box center [454, 549] width 16 height 16
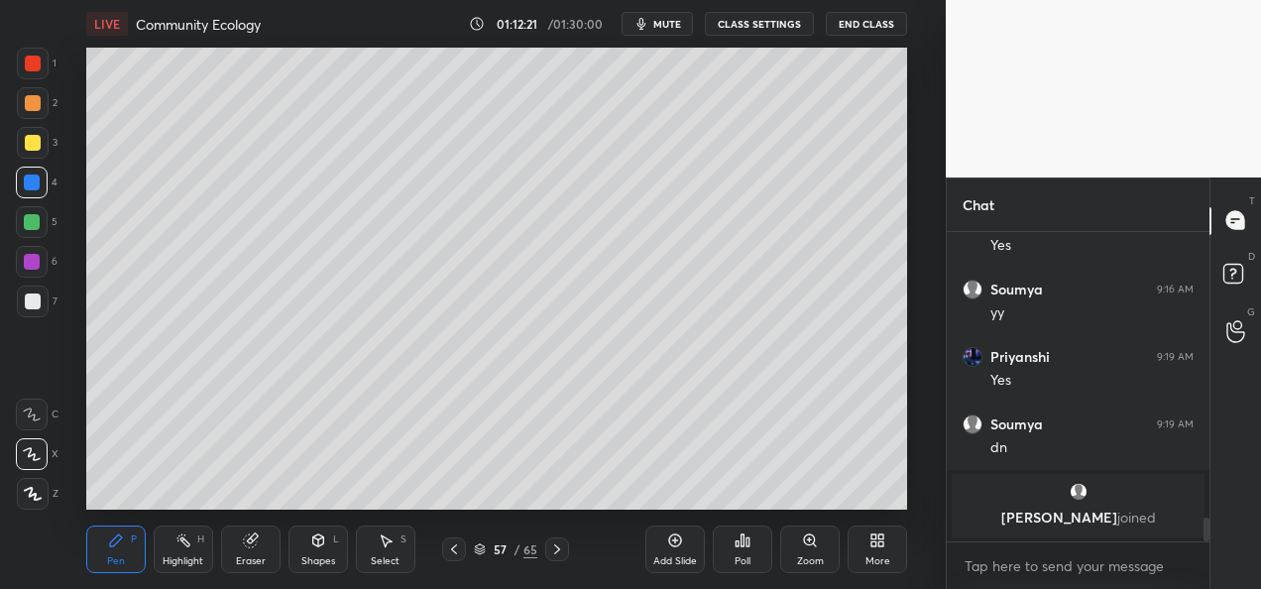
click at [555, 552] on icon at bounding box center [557, 549] width 6 height 10
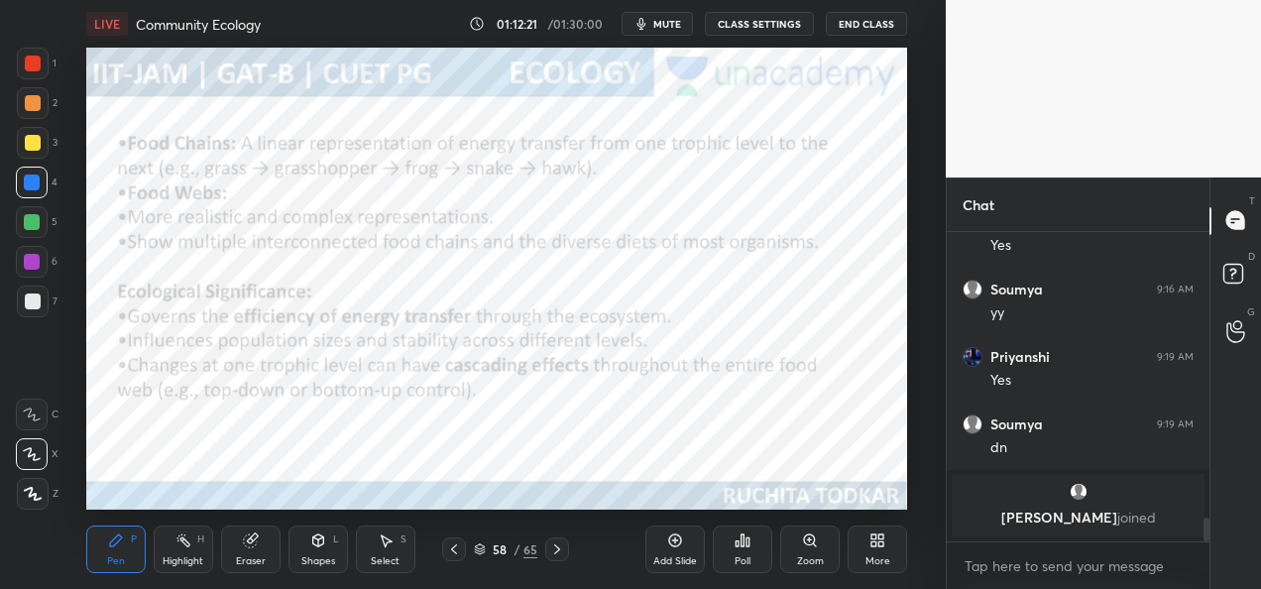
click at [559, 551] on icon at bounding box center [557, 549] width 16 height 16
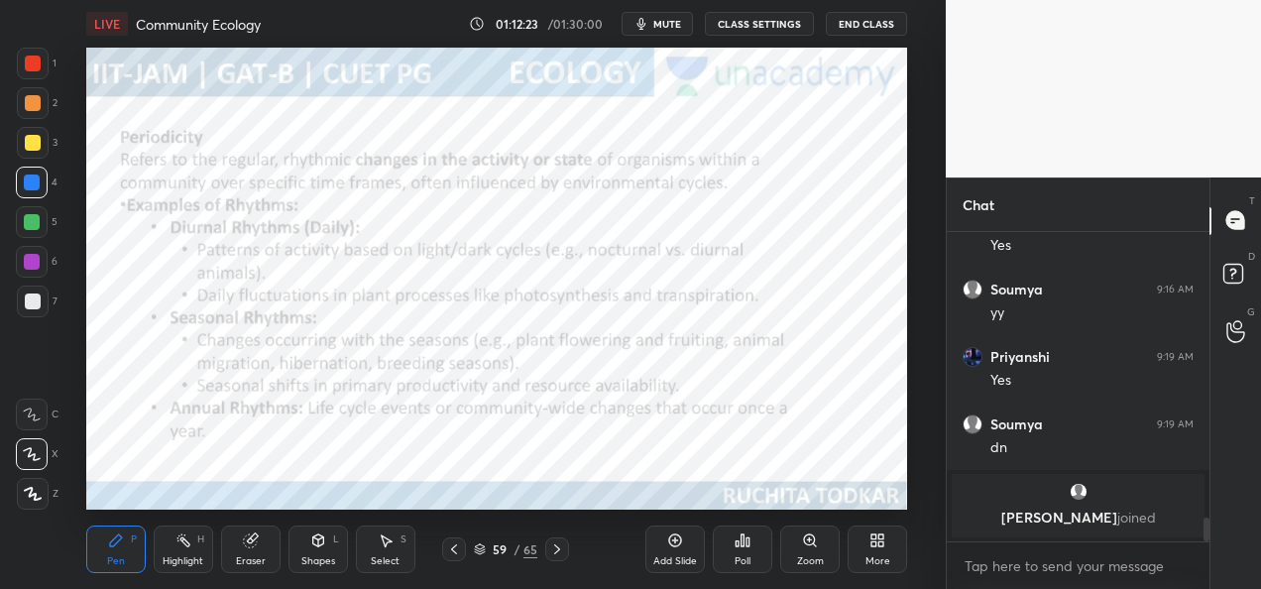
click at [557, 553] on icon at bounding box center [557, 549] width 16 height 16
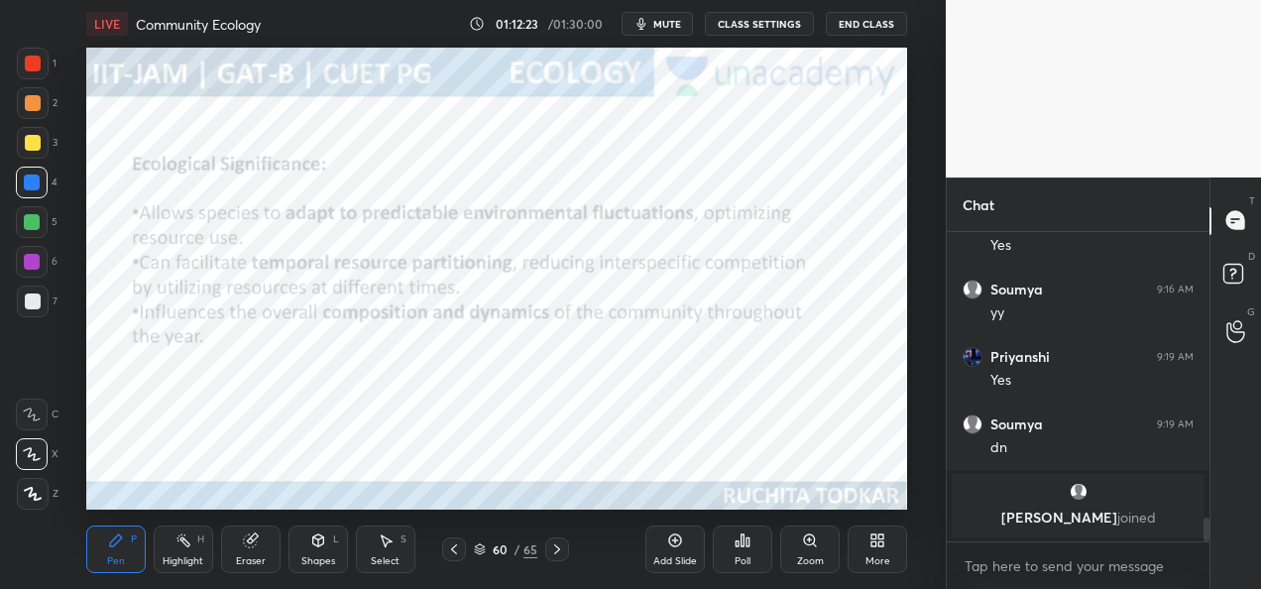
click at [559, 553] on icon at bounding box center [557, 549] width 16 height 16
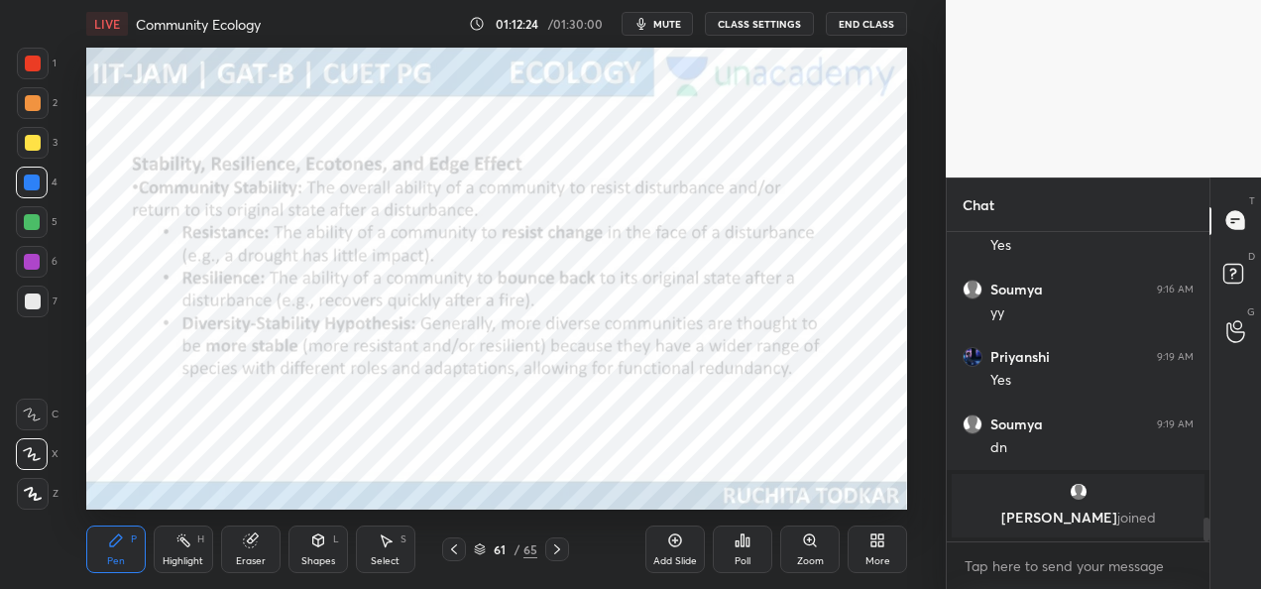
click at [562, 554] on icon at bounding box center [557, 549] width 16 height 16
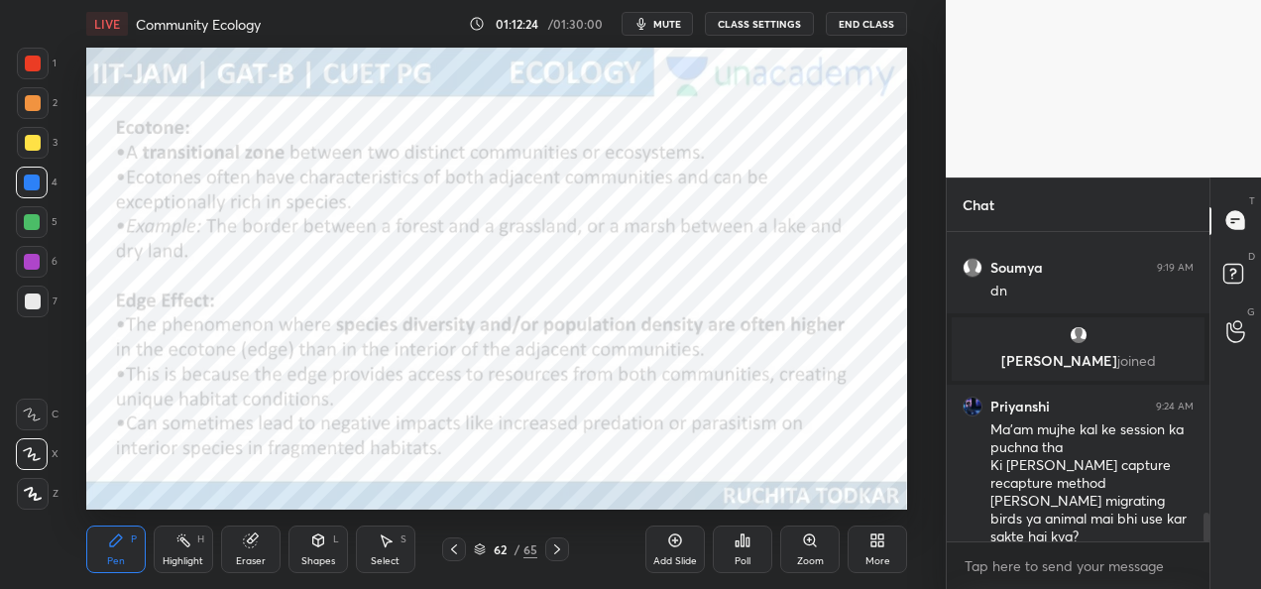
scroll to position [2992, 0]
click at [453, 557] on div at bounding box center [454, 549] width 24 height 24
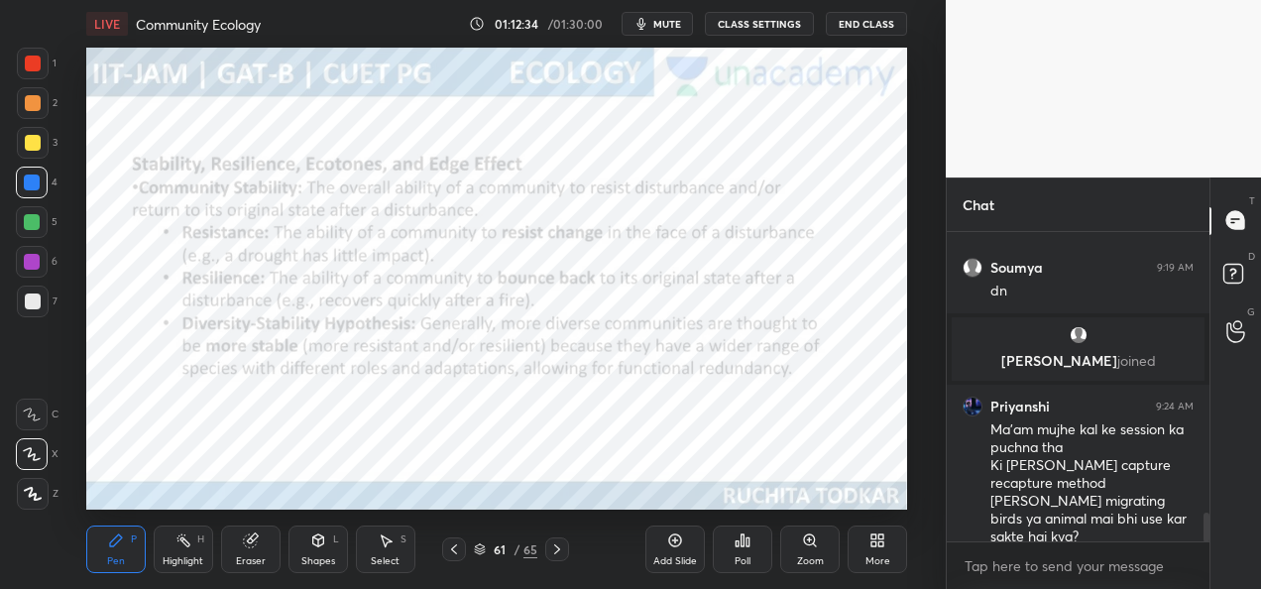
click at [454, 555] on icon at bounding box center [454, 549] width 16 height 16
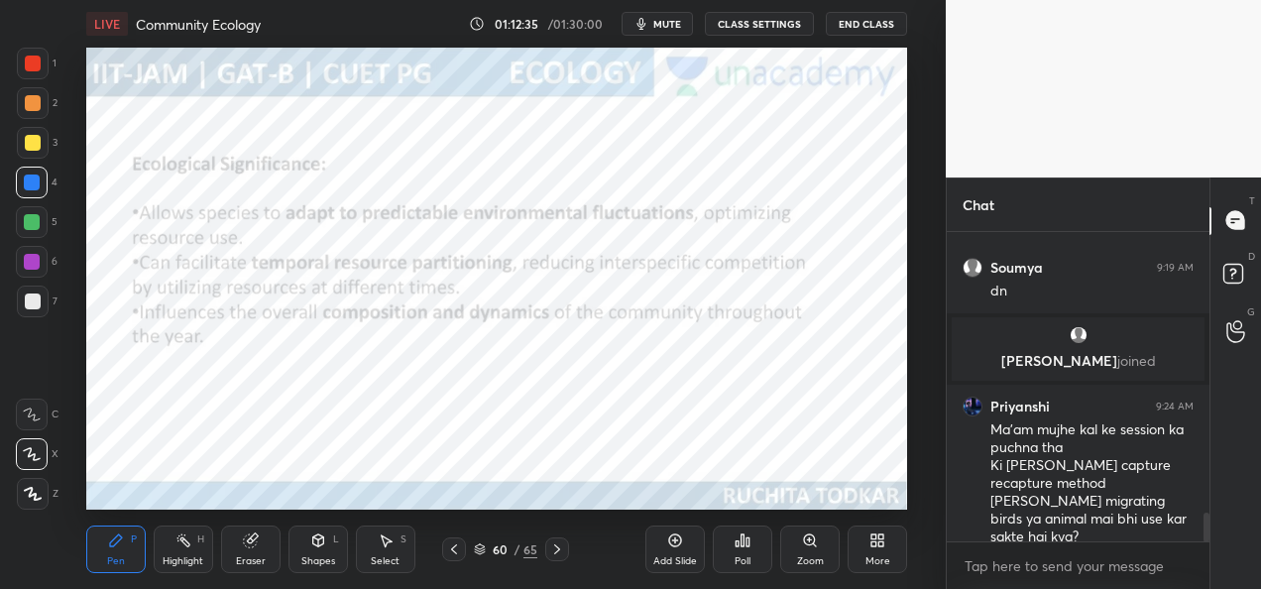
click at [455, 556] on icon at bounding box center [454, 549] width 16 height 16
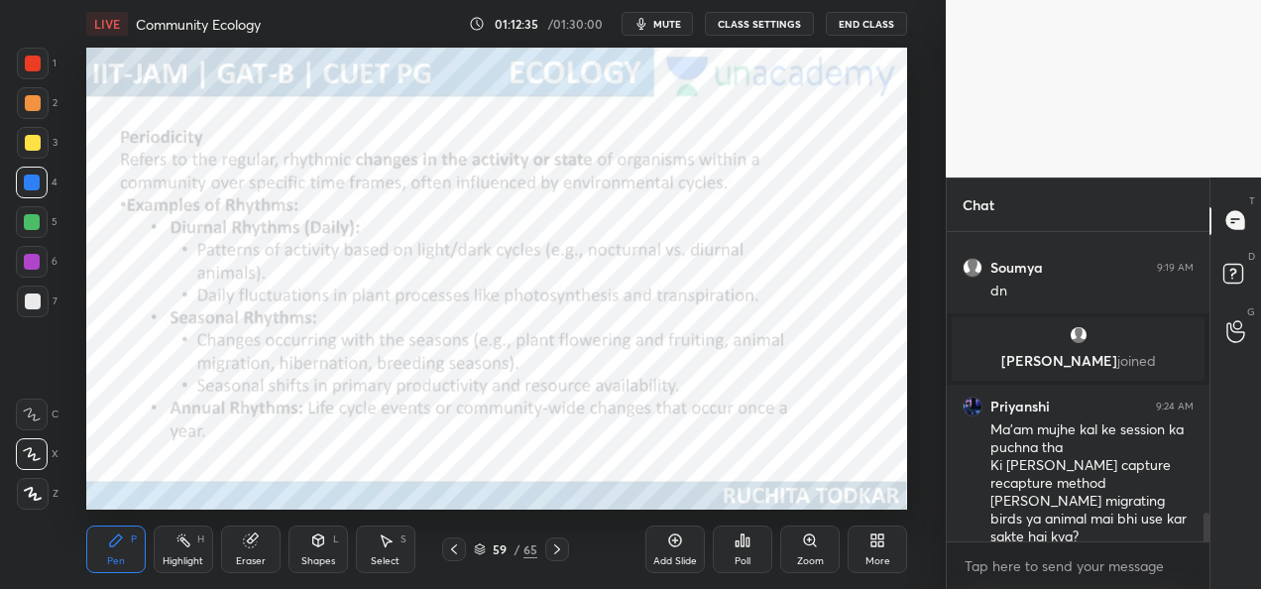
click at [456, 555] on icon at bounding box center [454, 549] width 16 height 16
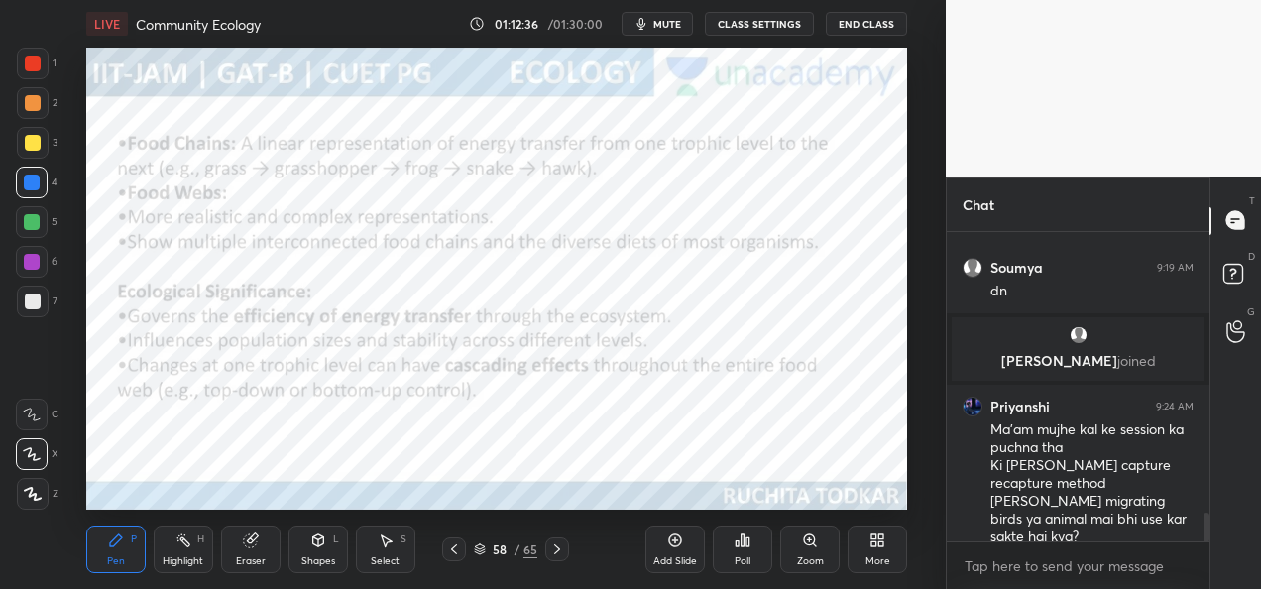
click at [459, 552] on icon at bounding box center [454, 549] width 16 height 16
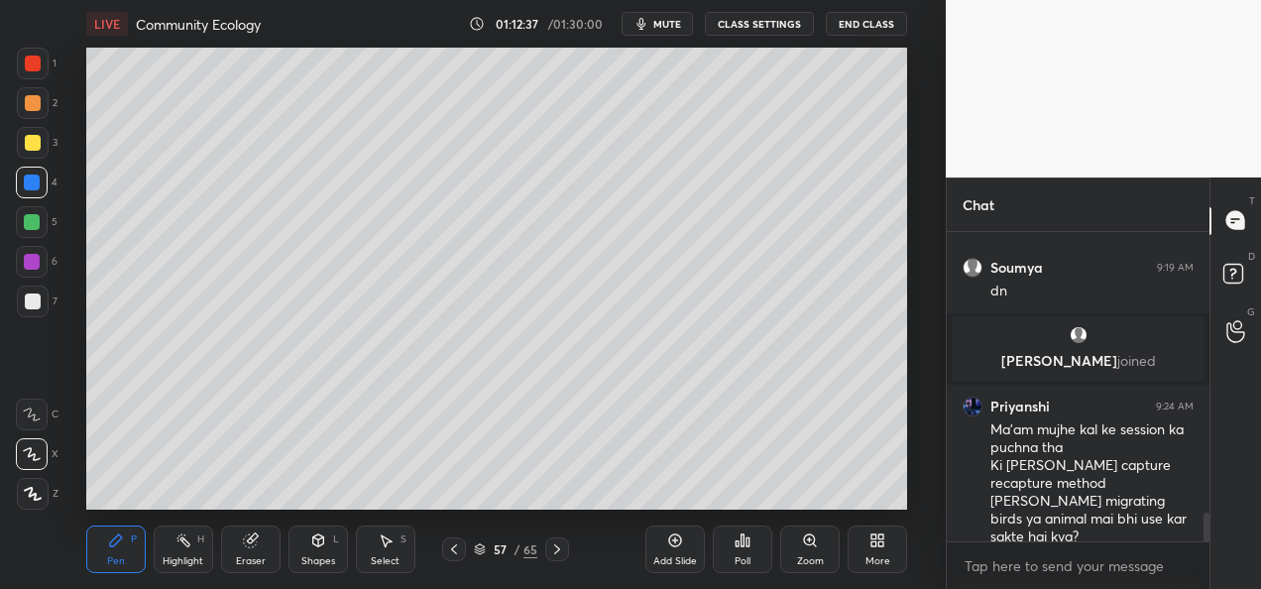
click at [458, 551] on icon at bounding box center [454, 549] width 16 height 16
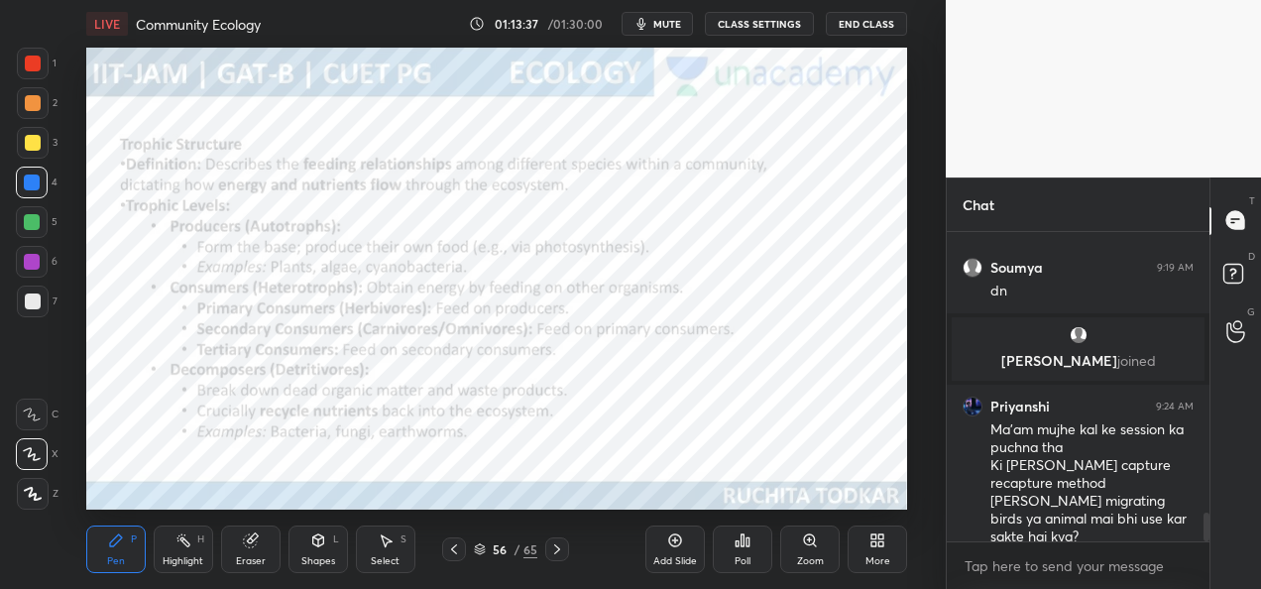
scroll to position [3059, 0]
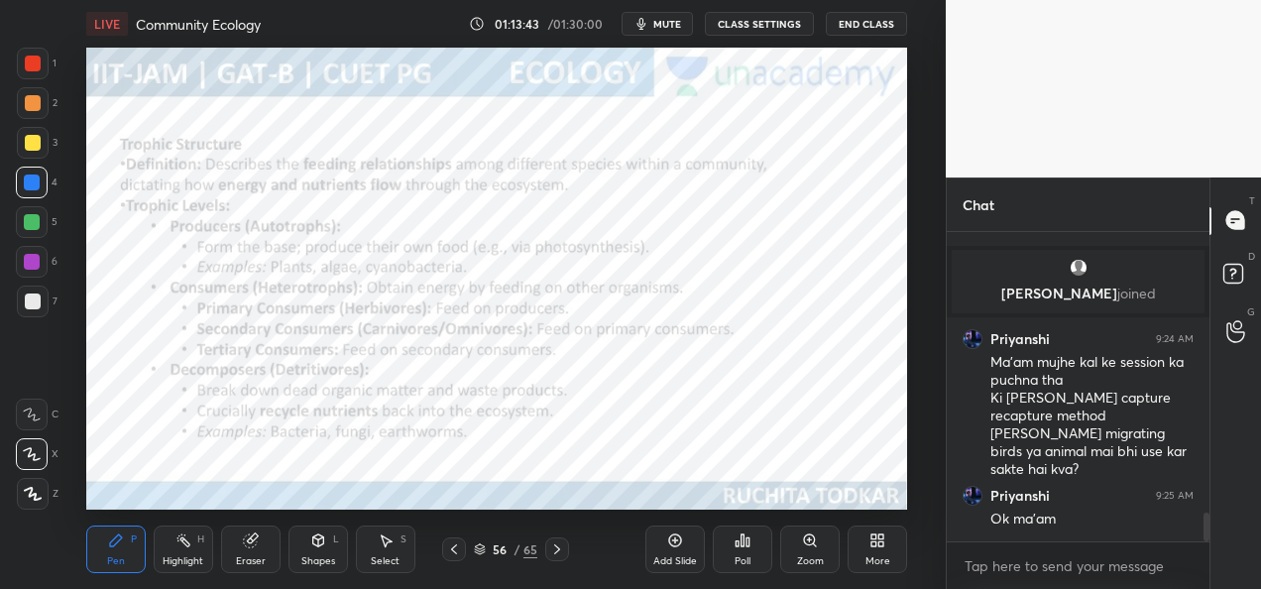
click at [455, 553] on icon at bounding box center [454, 549] width 16 height 16
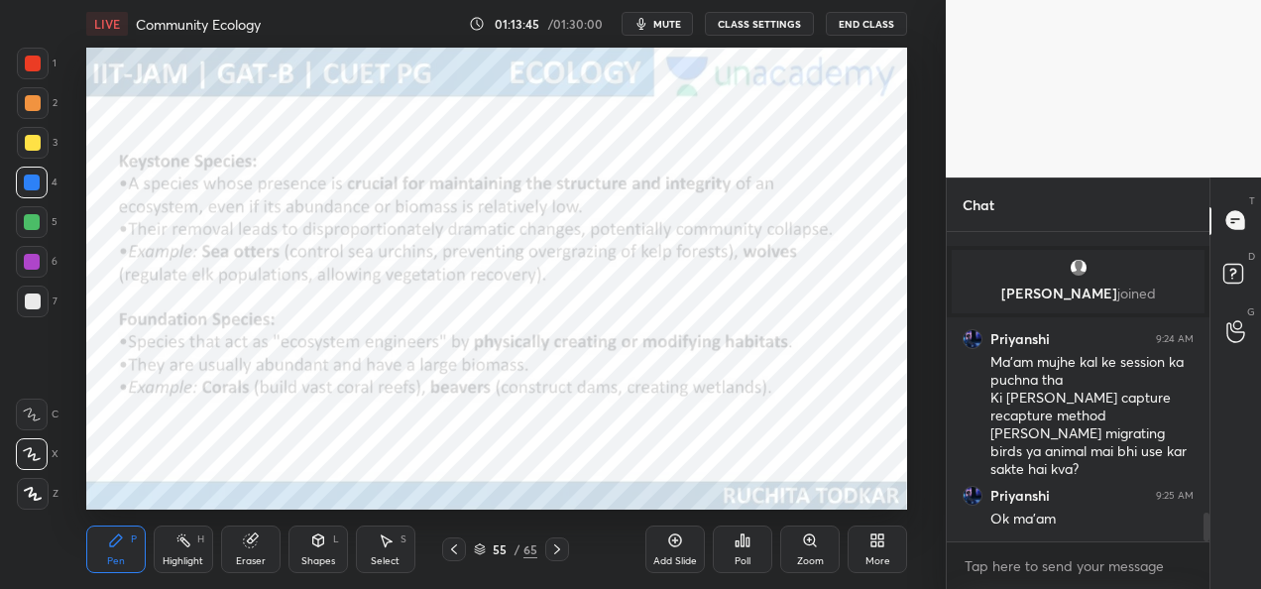
click at [452, 551] on icon at bounding box center [454, 549] width 16 height 16
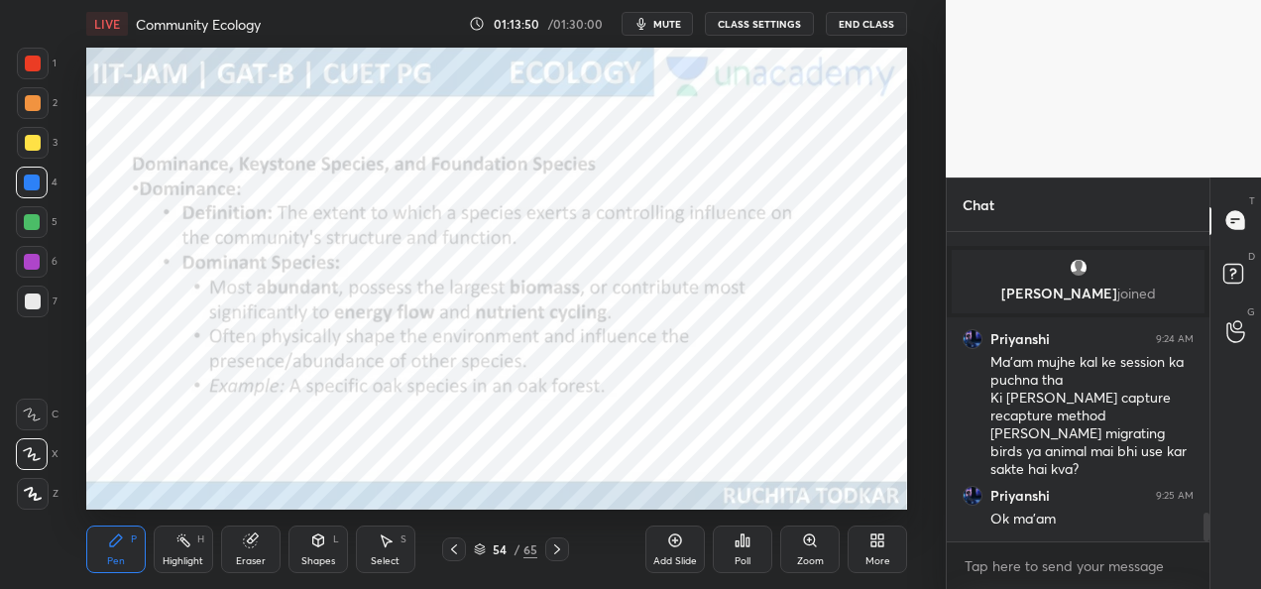
click at [561, 557] on div at bounding box center [557, 549] width 24 height 24
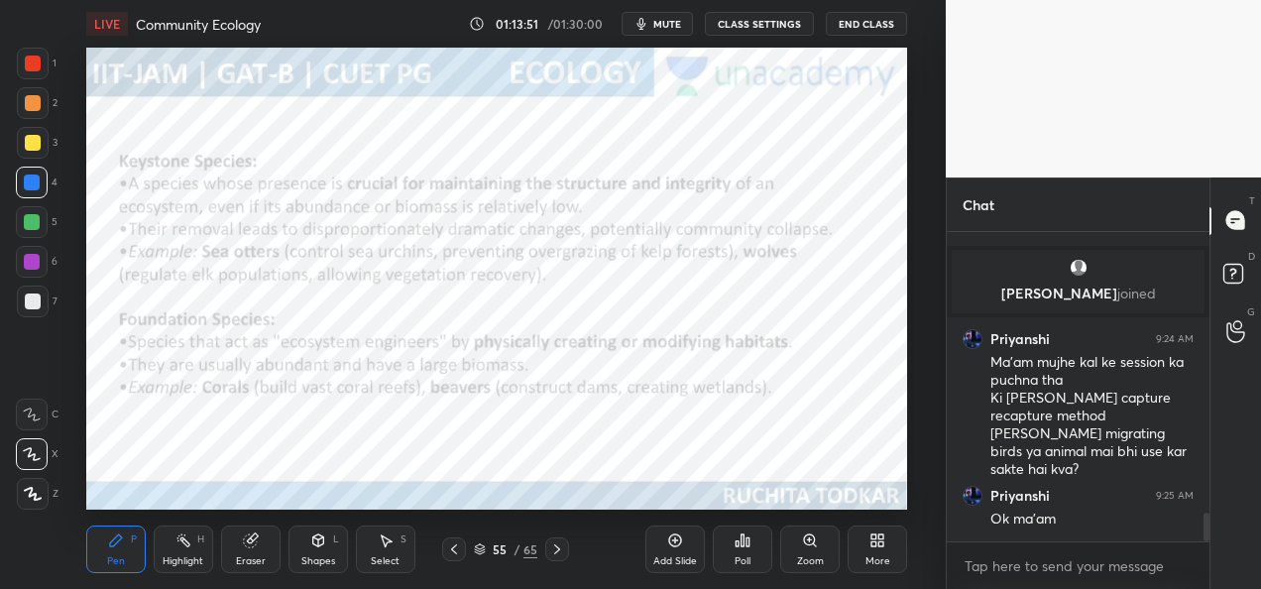
click at [561, 559] on div at bounding box center [557, 549] width 24 height 24
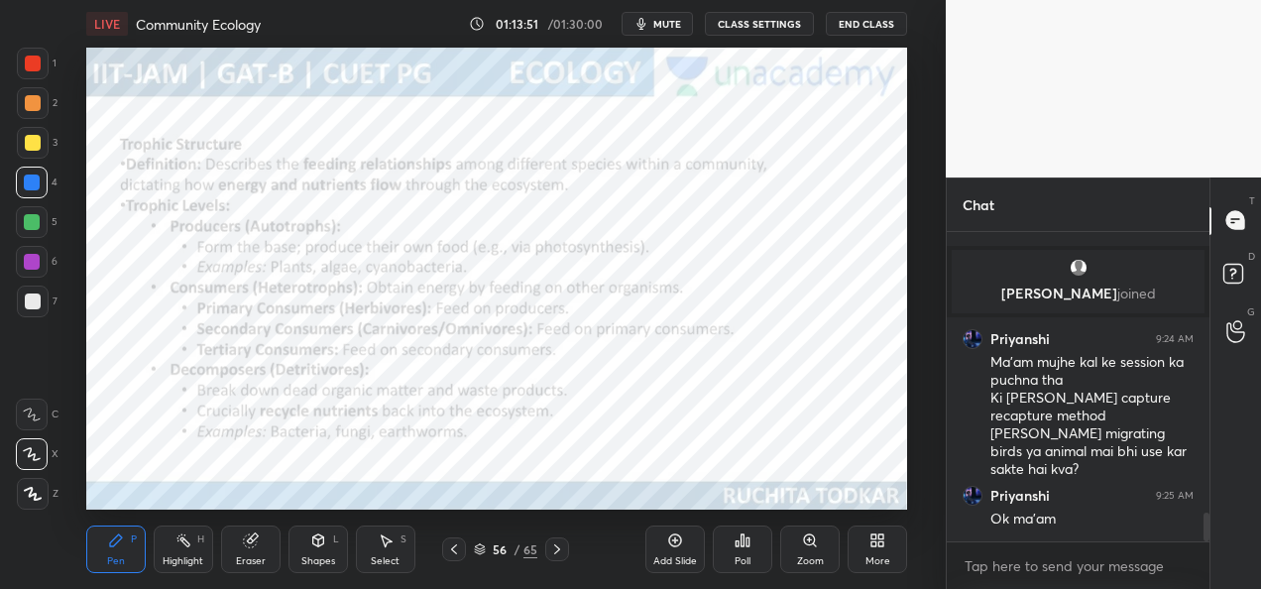
click at [563, 560] on div at bounding box center [557, 549] width 24 height 24
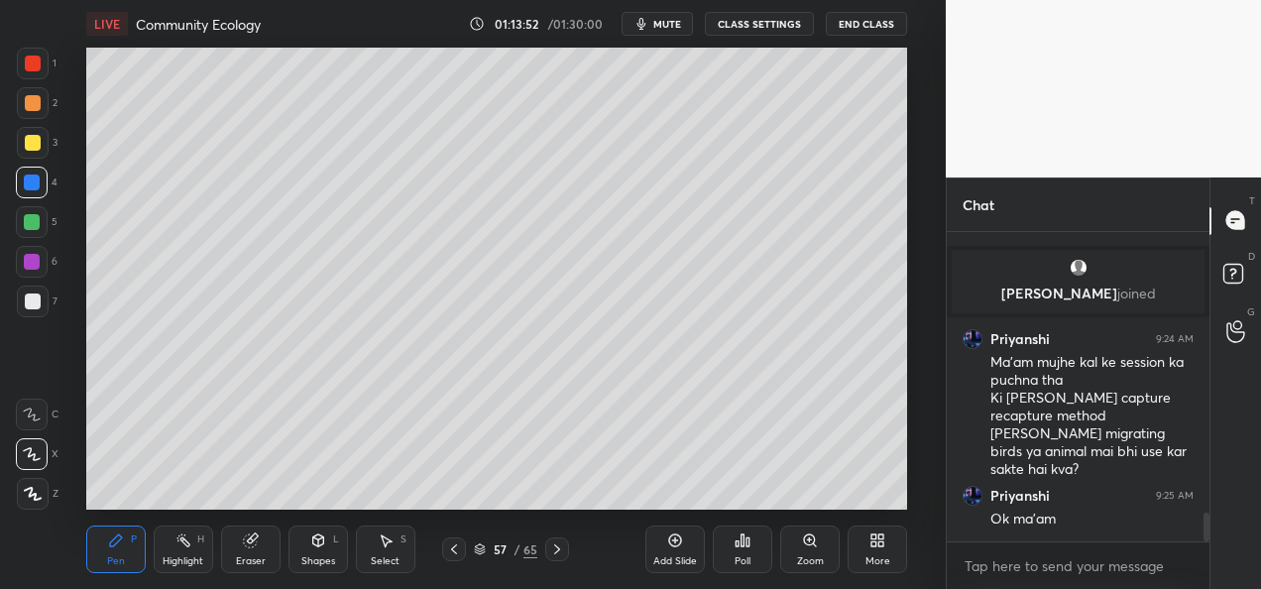
click at [458, 551] on icon at bounding box center [454, 549] width 16 height 16
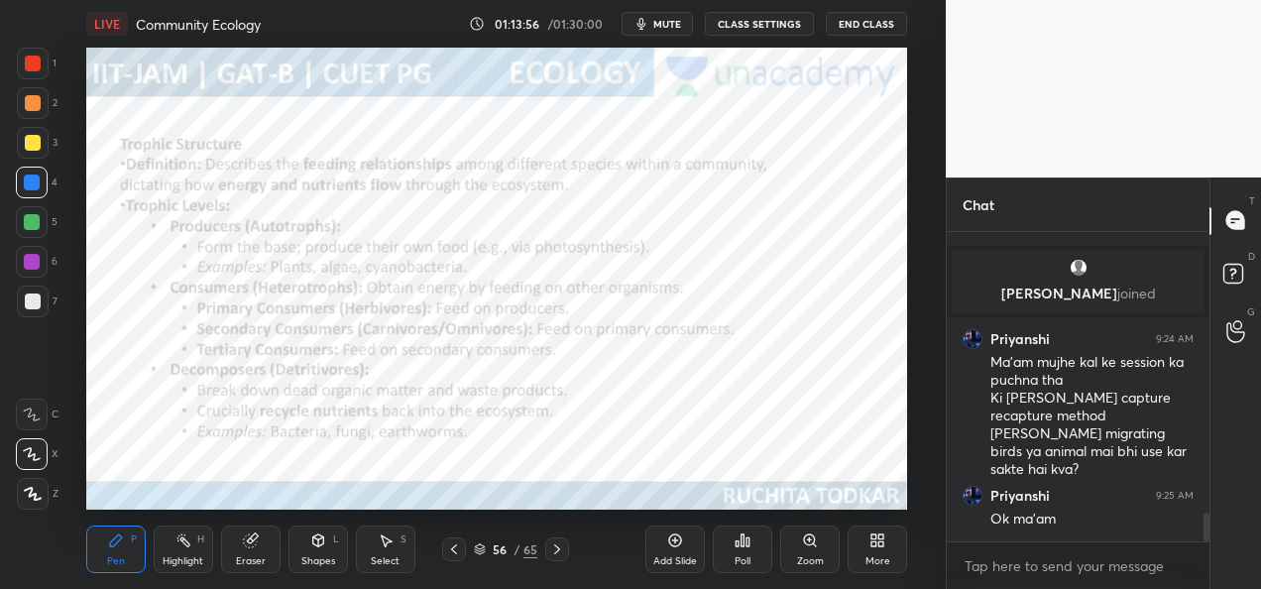
click at [663, 556] on div "Add Slide" at bounding box center [675, 561] width 44 height 10
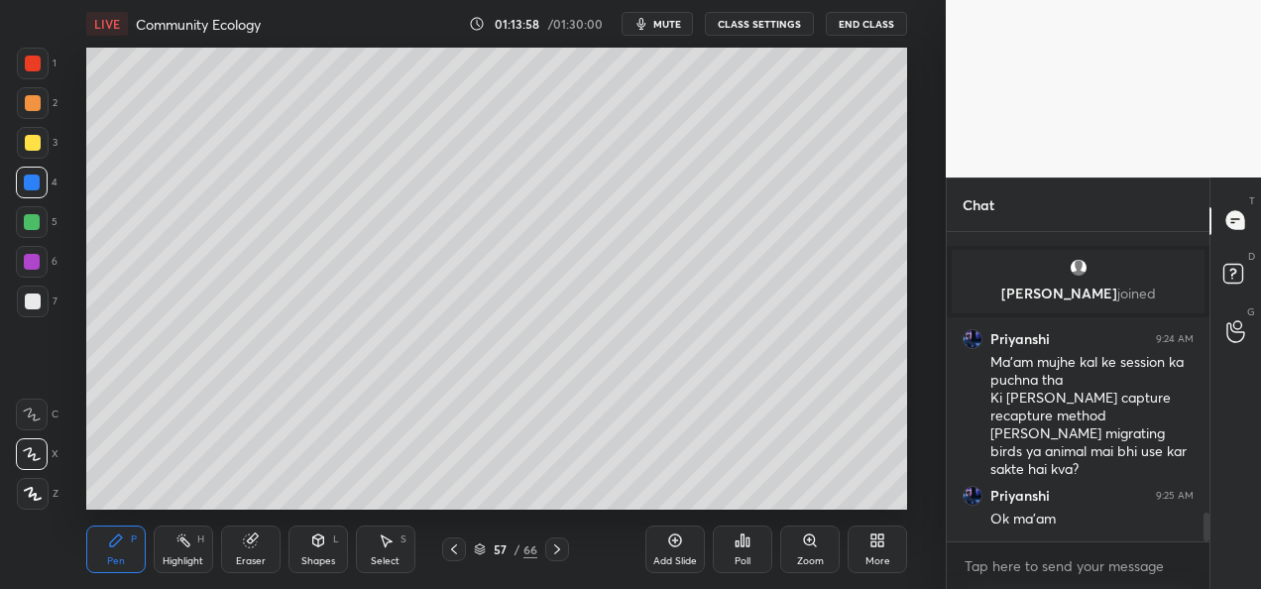
click at [34, 145] on div at bounding box center [33, 143] width 16 height 16
click at [554, 555] on icon at bounding box center [557, 549] width 16 height 16
click at [557, 553] on icon at bounding box center [557, 549] width 16 height 16
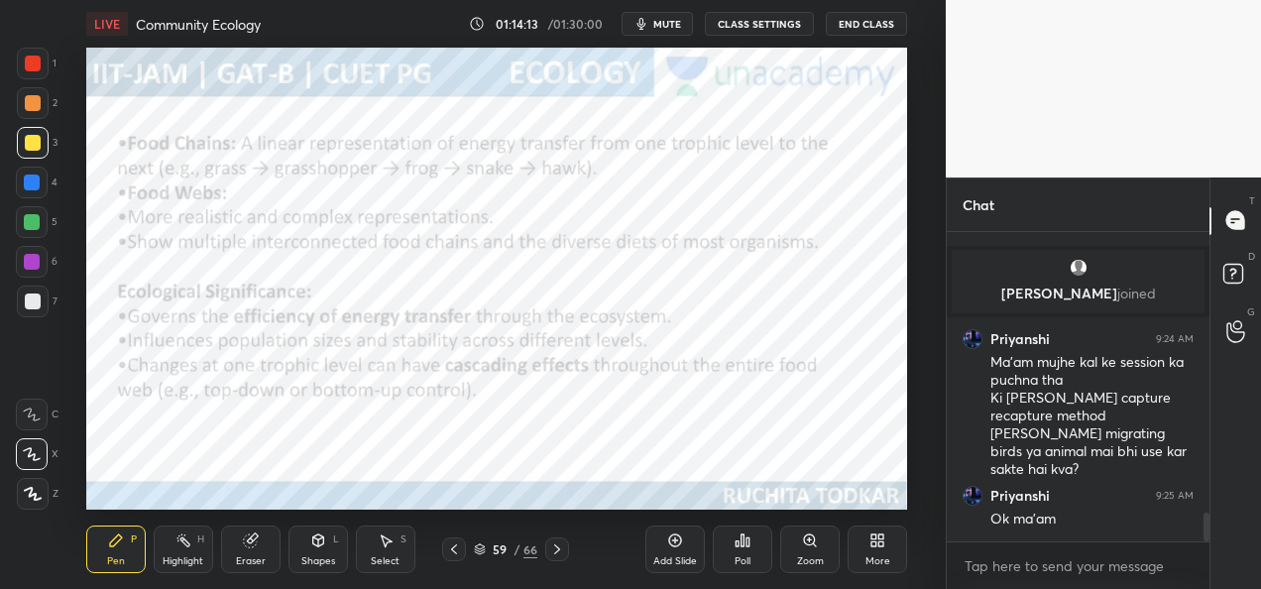
click at [557, 553] on icon at bounding box center [557, 549] width 16 height 16
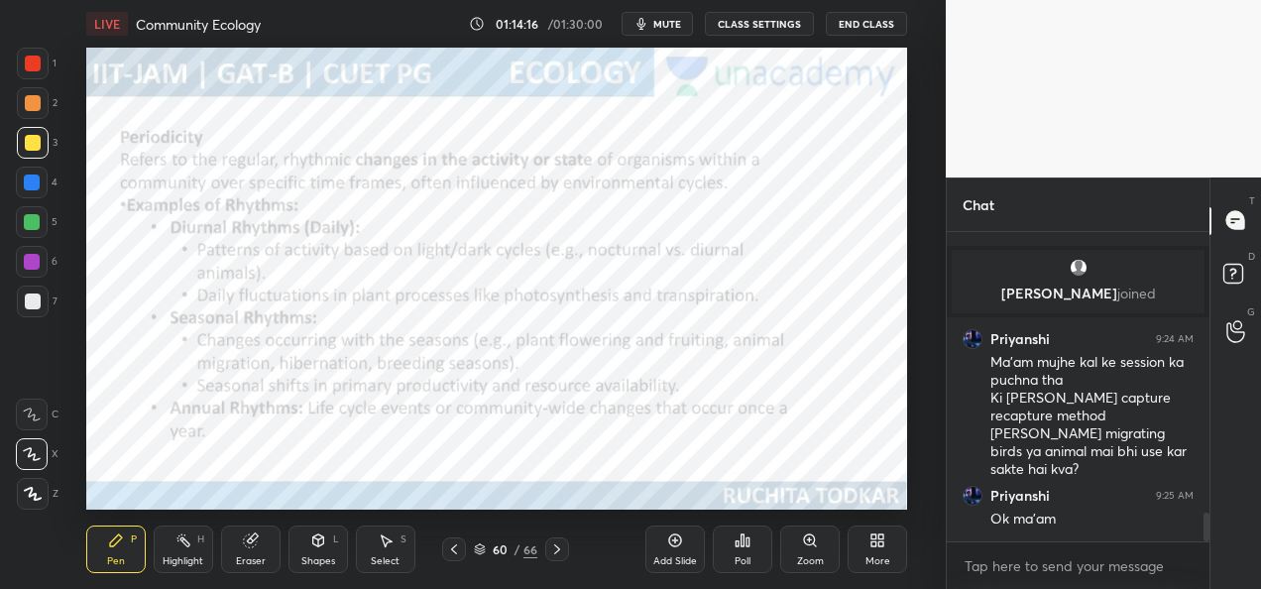
click at [559, 555] on icon at bounding box center [557, 549] width 16 height 16
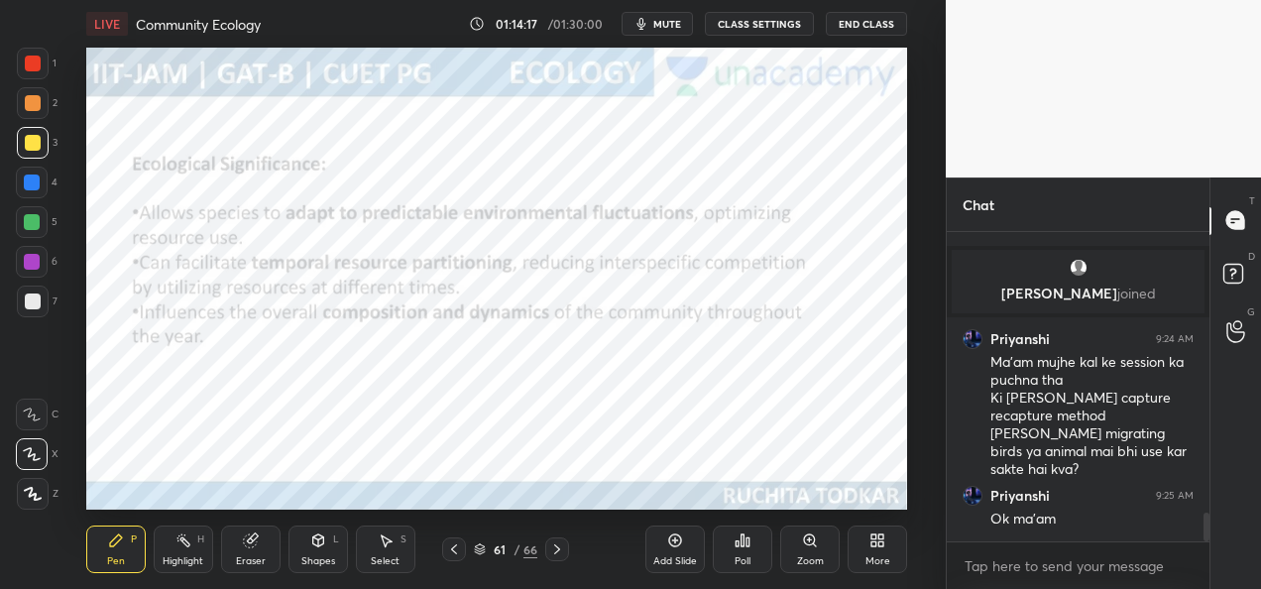
click at [559, 557] on div at bounding box center [557, 549] width 24 height 24
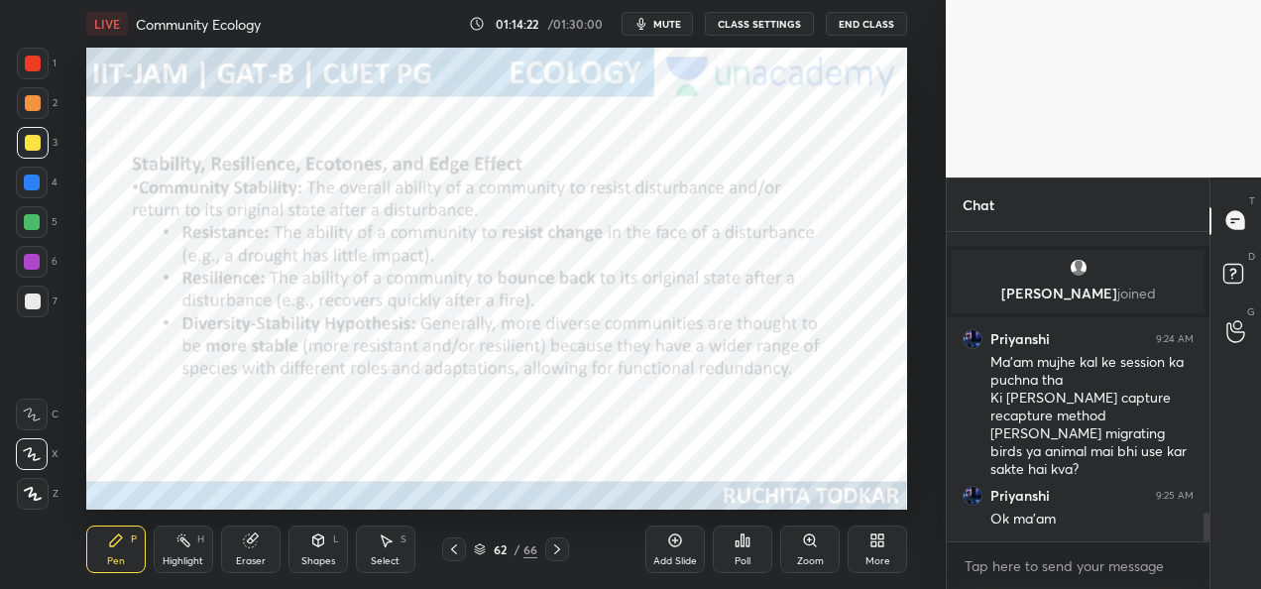
click at [557, 551] on icon at bounding box center [557, 549] width 16 height 16
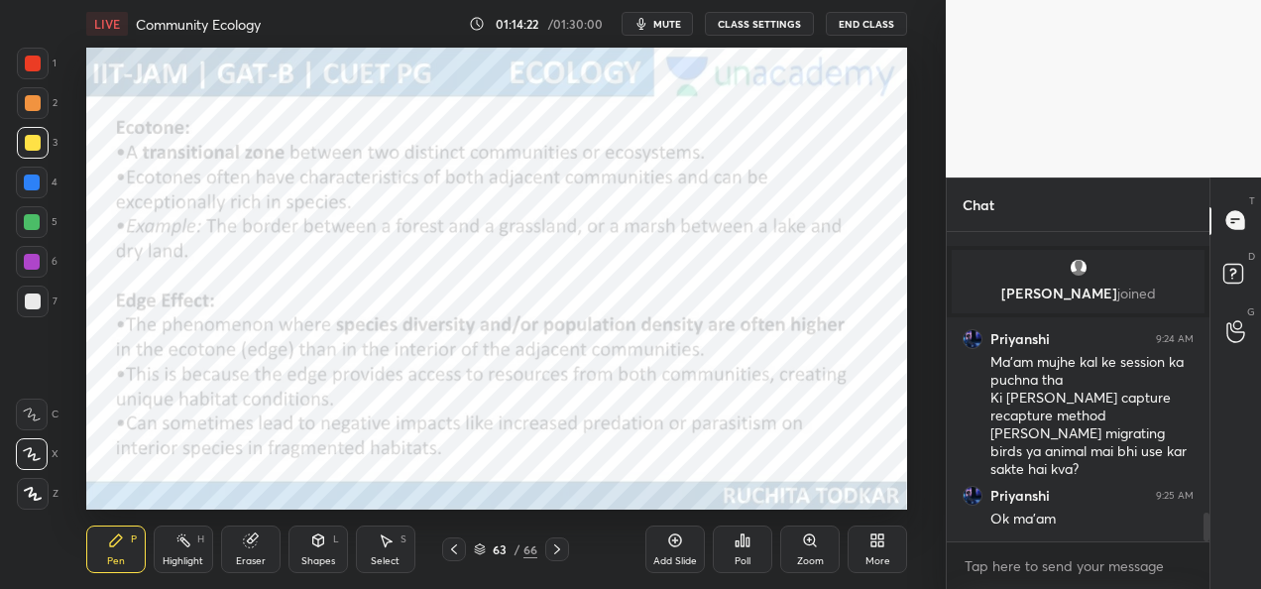
click at [557, 553] on icon at bounding box center [557, 549] width 16 height 16
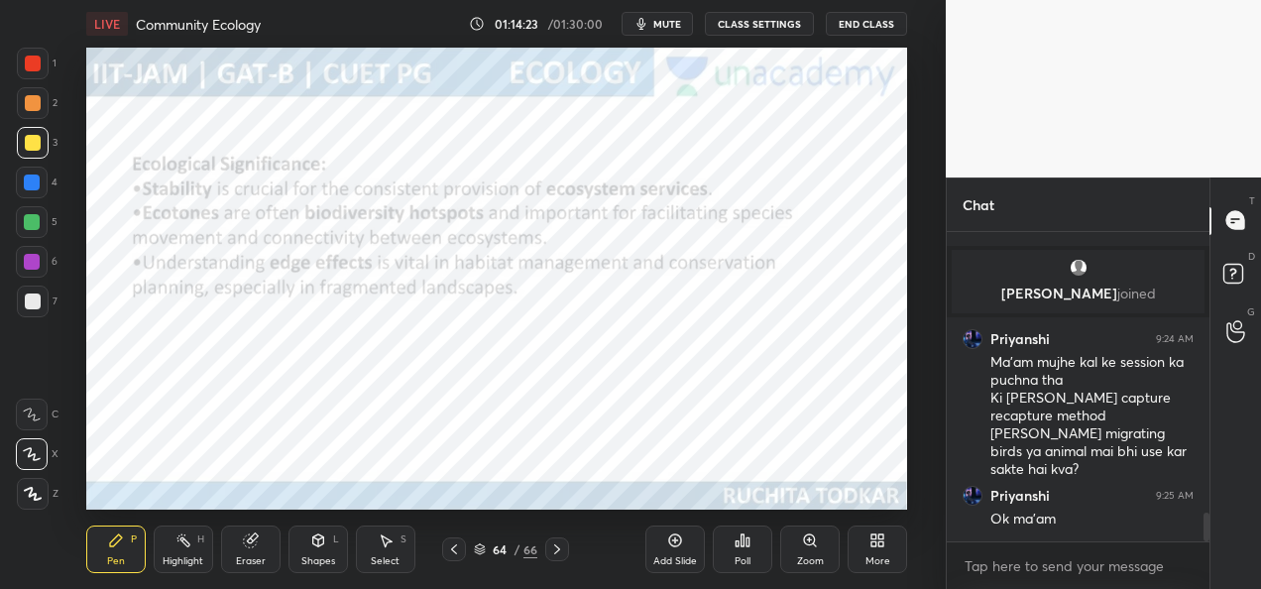
click at [558, 555] on icon at bounding box center [557, 549] width 16 height 16
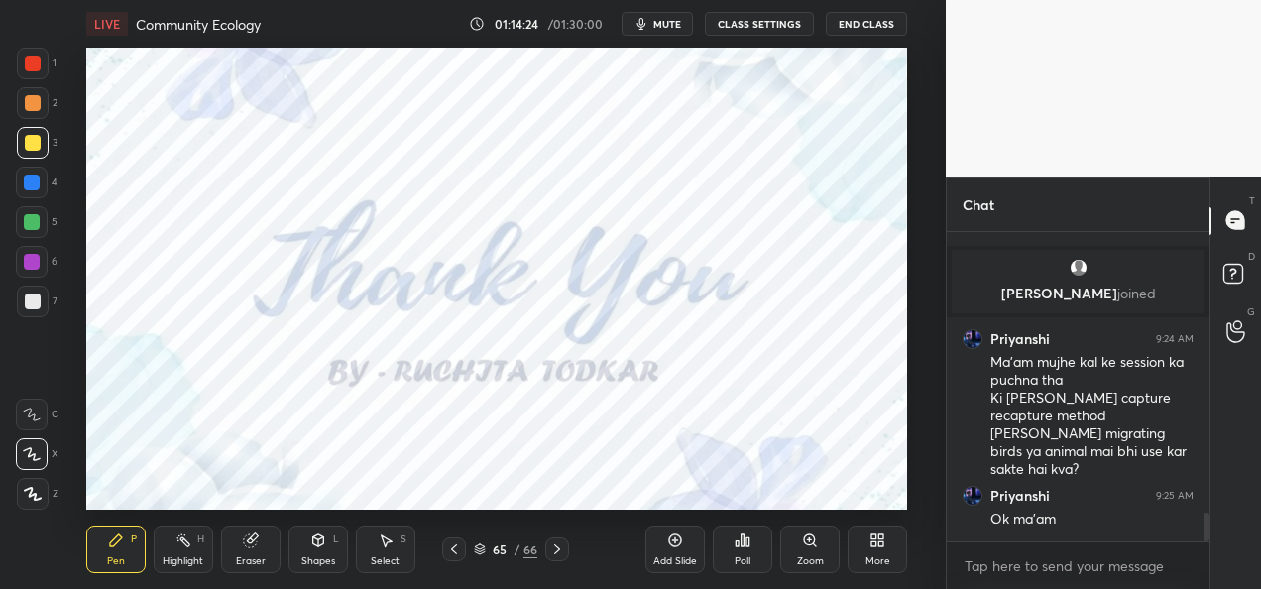
click at [451, 549] on icon at bounding box center [454, 549] width 16 height 16
click at [452, 551] on icon at bounding box center [454, 549] width 16 height 16
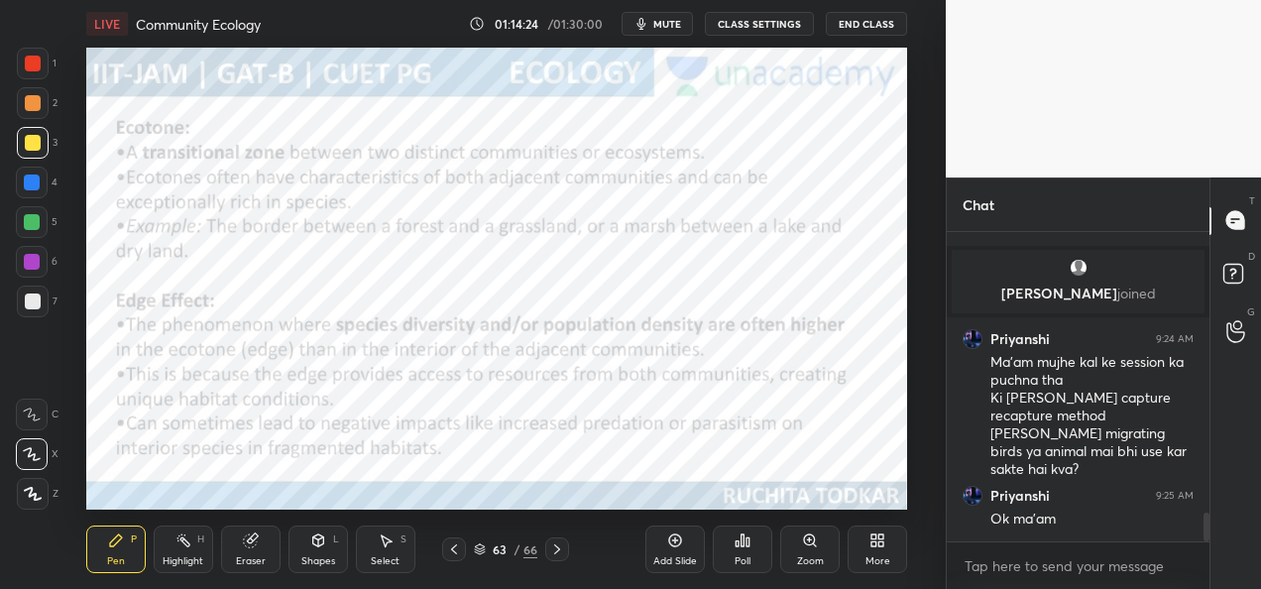
click at [456, 551] on icon at bounding box center [454, 549] width 16 height 16
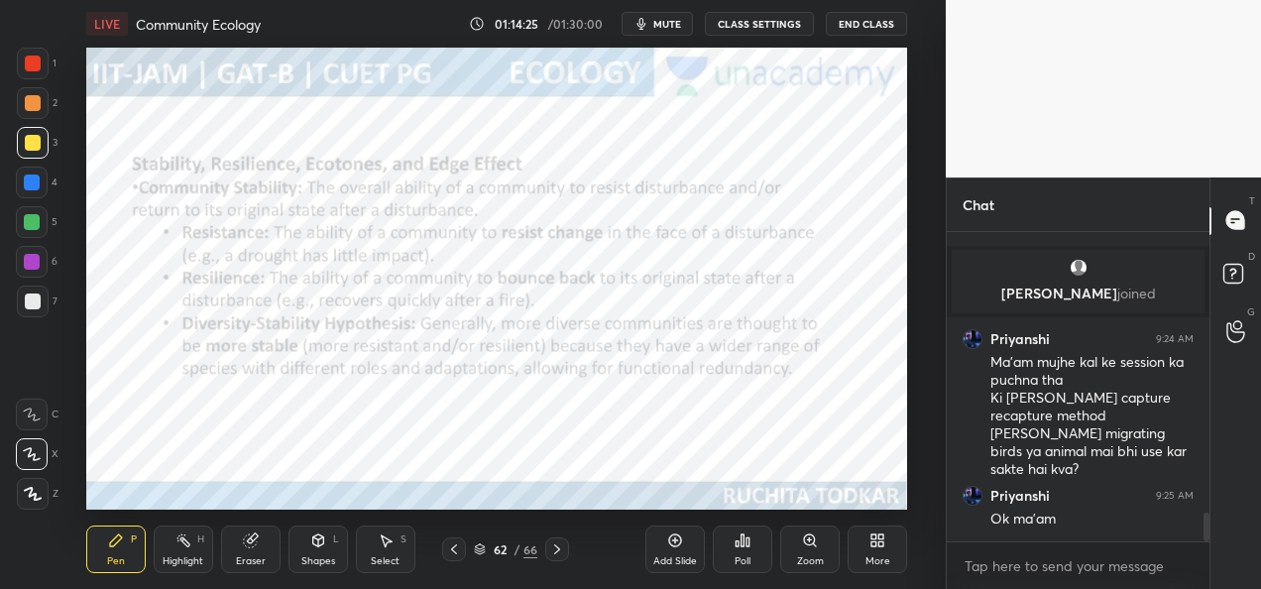
click at [457, 553] on icon at bounding box center [454, 549] width 16 height 16
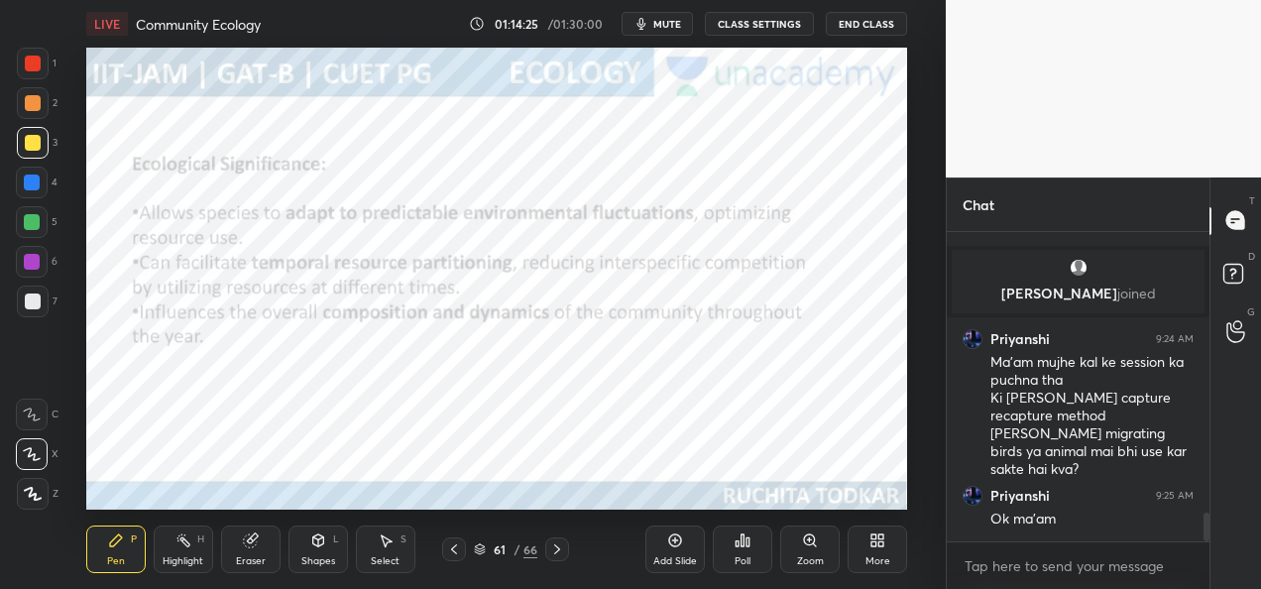
click at [457, 553] on icon at bounding box center [454, 549] width 16 height 16
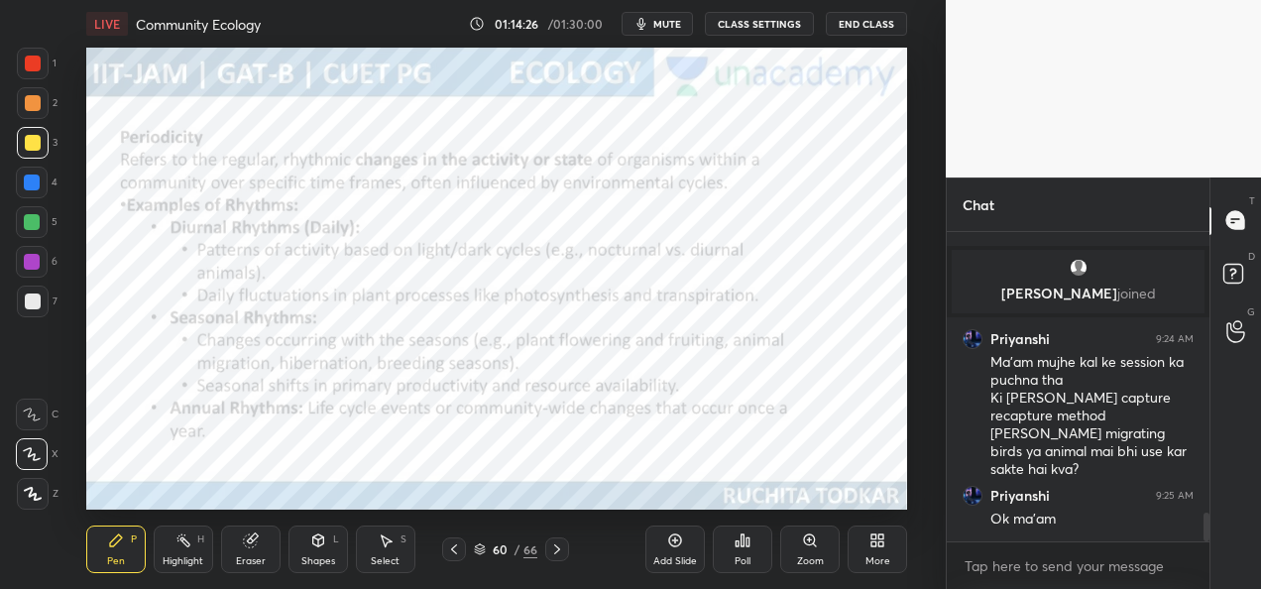
click at [459, 555] on icon at bounding box center [454, 549] width 16 height 16
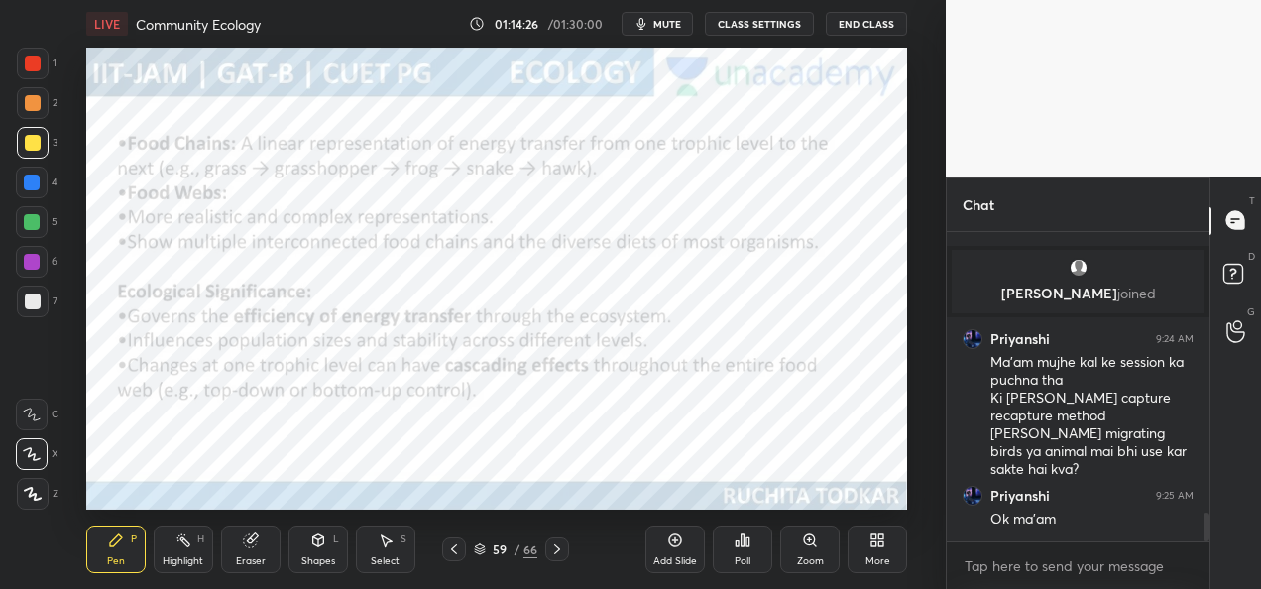
click at [460, 557] on div at bounding box center [454, 549] width 24 height 24
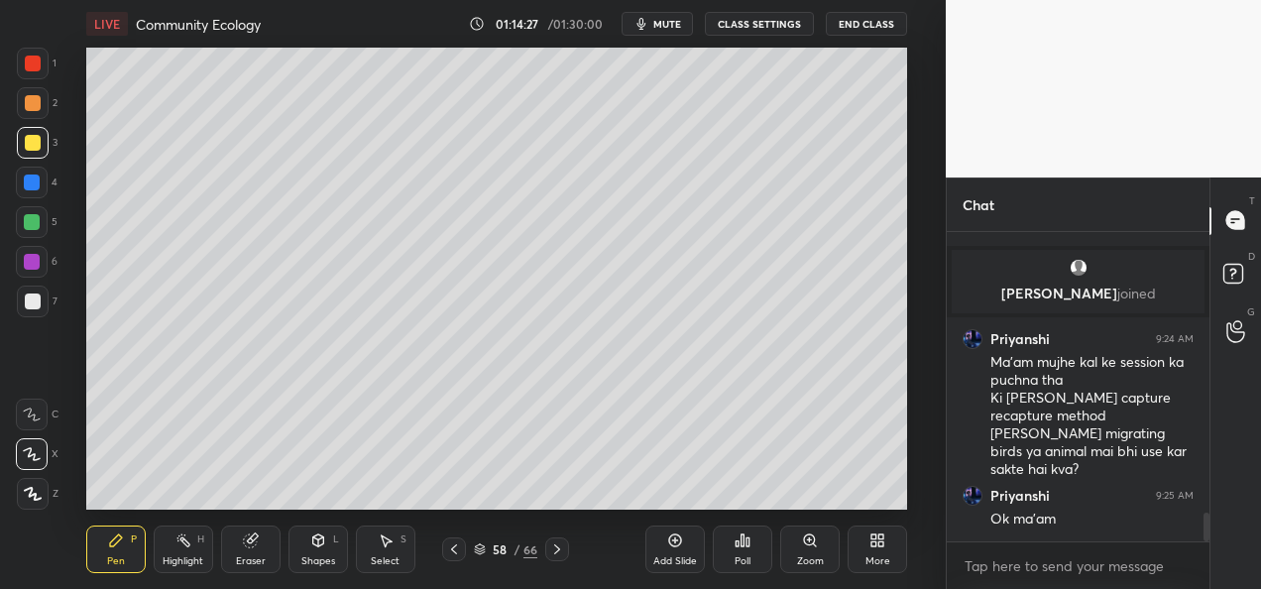
click at [459, 555] on icon at bounding box center [454, 549] width 16 height 16
click at [32, 299] on div at bounding box center [33, 301] width 16 height 16
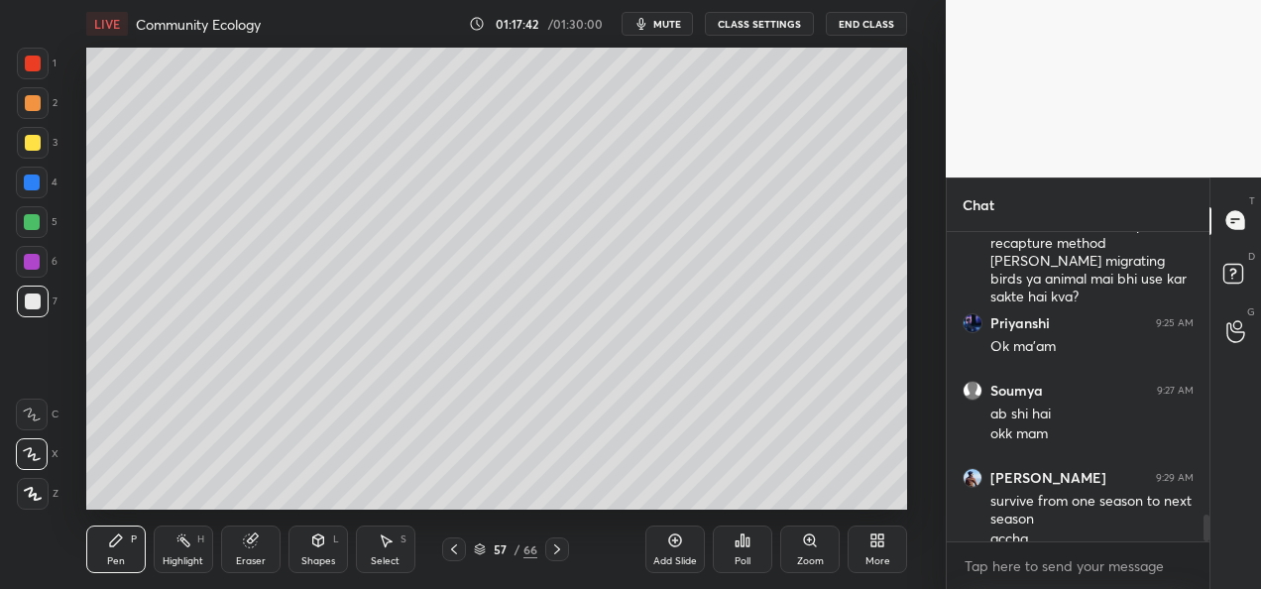
scroll to position [3252, 0]
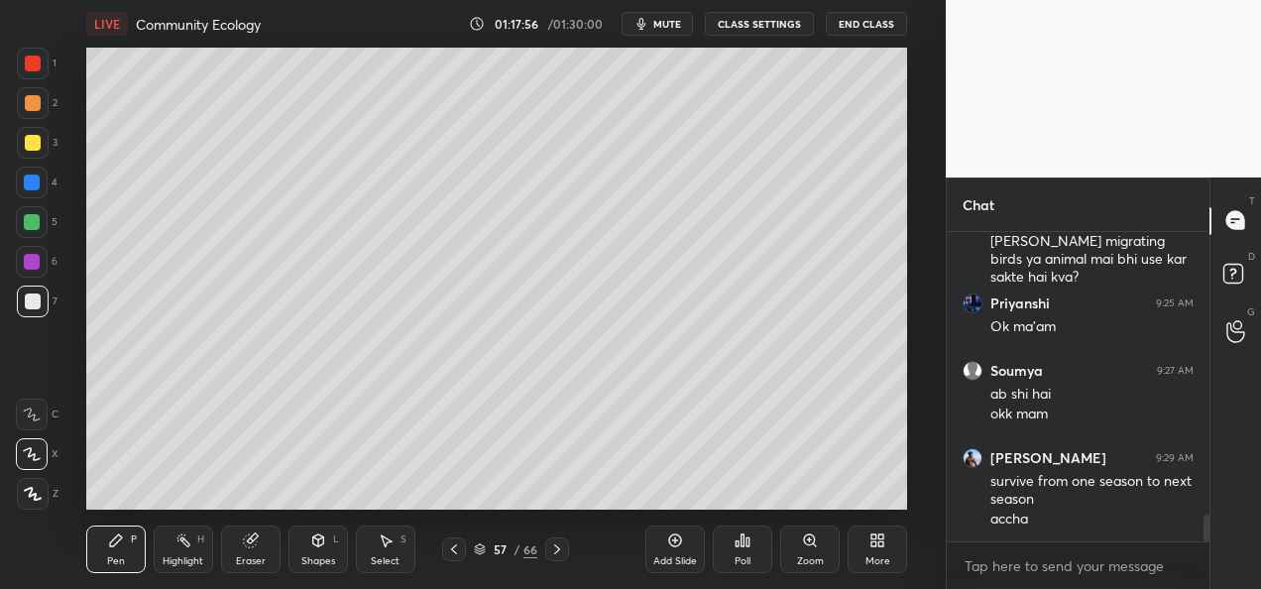
click at [38, 100] on div at bounding box center [33, 103] width 16 height 16
click at [36, 146] on div at bounding box center [33, 143] width 16 height 16
click at [40, 307] on div at bounding box center [33, 302] width 32 height 32
click at [506, 511] on div "Pen P Highlight H Eraser Shapes L Select S 57 / 66 Add Slide Poll Zoom More" at bounding box center [496, 549] width 821 height 79
click at [646, 515] on div "Add Slide Poll Zoom More" at bounding box center [776, 549] width 262 height 111
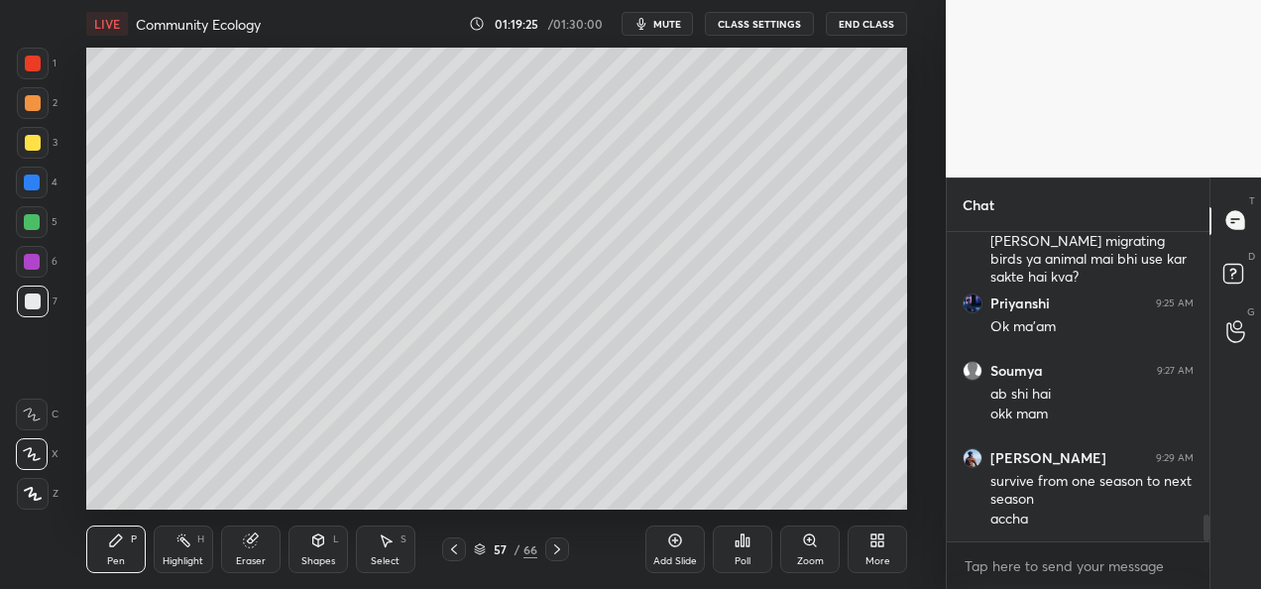
click at [670, 496] on div "Add Slide Poll Zoom More" at bounding box center [776, 549] width 262 height 111
click at [665, 494] on div "Add Slide Poll Zoom More" at bounding box center [776, 549] width 262 height 111
click at [664, 499] on div "Add Slide Poll Zoom More" at bounding box center [776, 549] width 262 height 111
click at [552, 555] on icon at bounding box center [557, 549] width 16 height 16
click at [464, 552] on div at bounding box center [454, 549] width 24 height 24
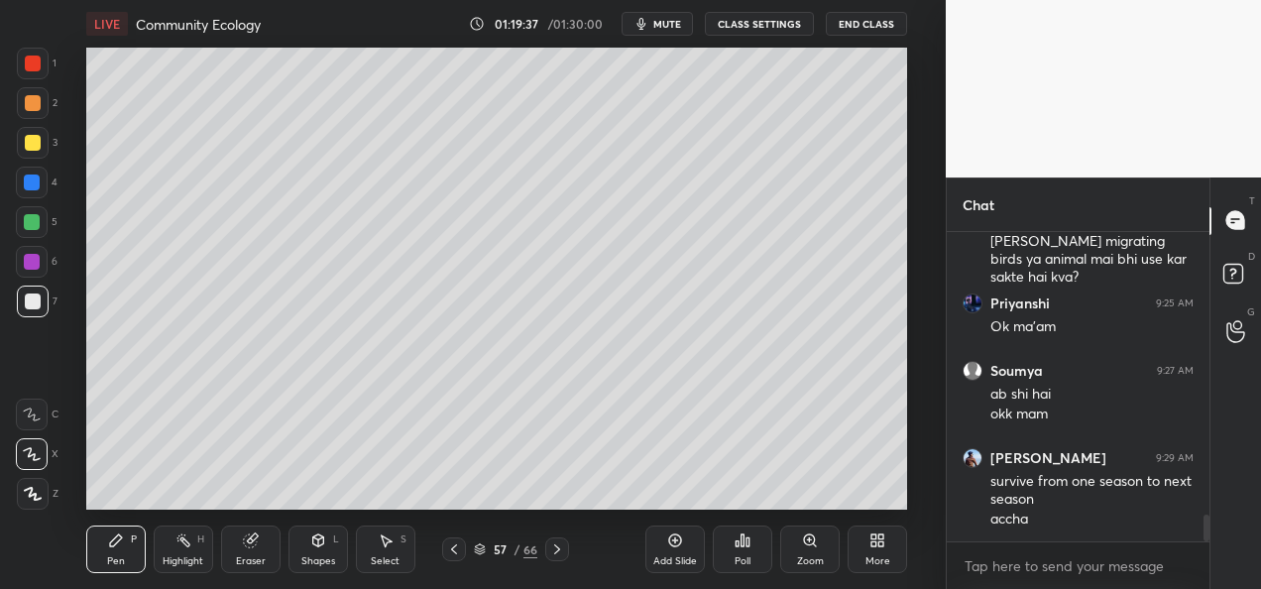
click at [670, 547] on icon at bounding box center [675, 540] width 16 height 16
click at [29, 101] on div at bounding box center [33, 103] width 16 height 16
click at [38, 147] on div at bounding box center [33, 143] width 16 height 16
click at [21, 221] on div at bounding box center [32, 222] width 32 height 32
click at [555, 555] on icon at bounding box center [557, 549] width 16 height 16
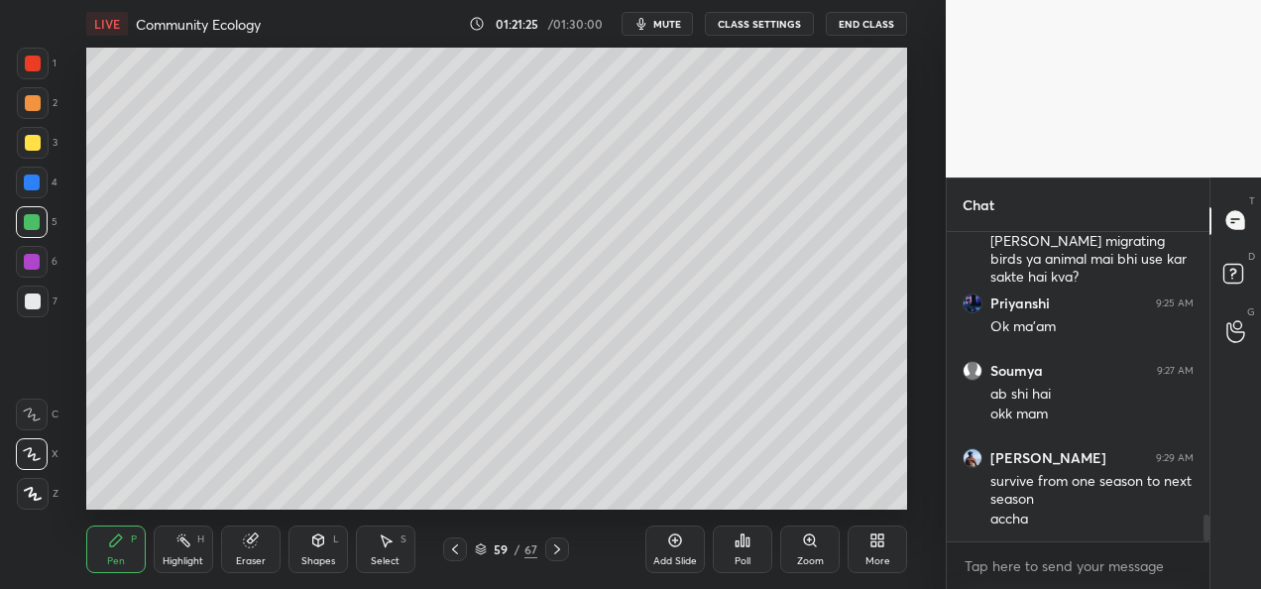
click at [468, 553] on div "59 / 67" at bounding box center [506, 549] width 126 height 24
click at [458, 551] on icon at bounding box center [455, 549] width 16 height 16
click at [672, 556] on div "Add Slide" at bounding box center [675, 561] width 44 height 10
click at [41, 110] on div at bounding box center [33, 103] width 32 height 32
click at [39, 228] on div at bounding box center [32, 222] width 16 height 16
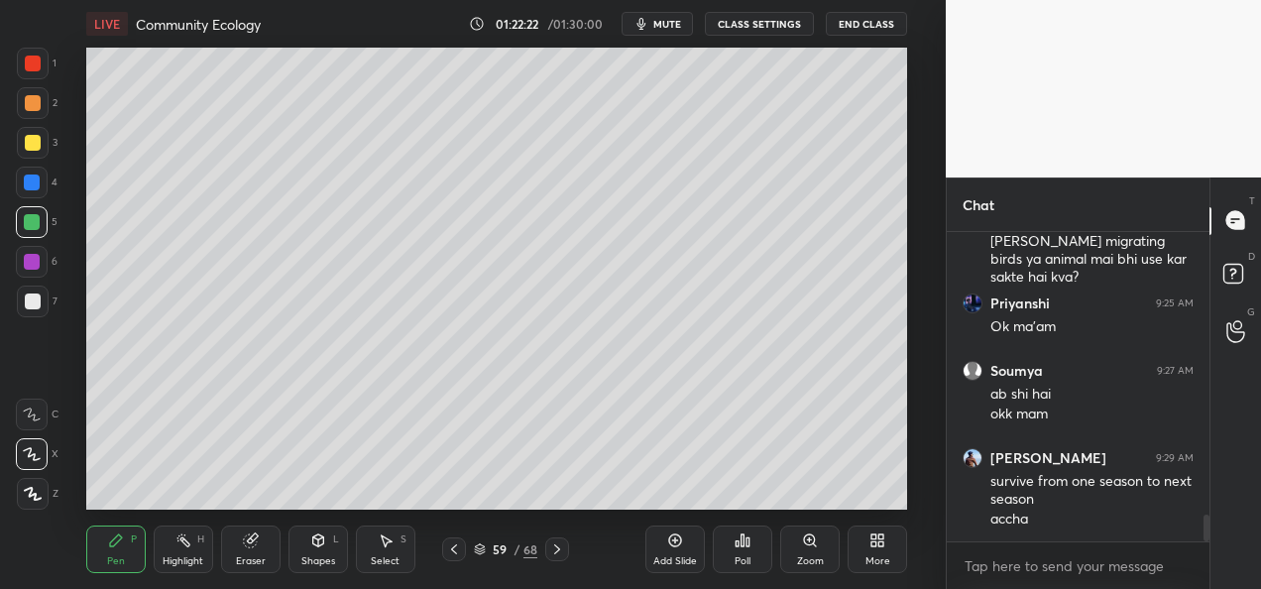
click at [35, 148] on div at bounding box center [33, 143] width 16 height 16
click at [28, 228] on div at bounding box center [32, 222] width 16 height 16
click at [33, 102] on div at bounding box center [33, 103] width 16 height 16
click at [28, 225] on div at bounding box center [32, 222] width 16 height 16
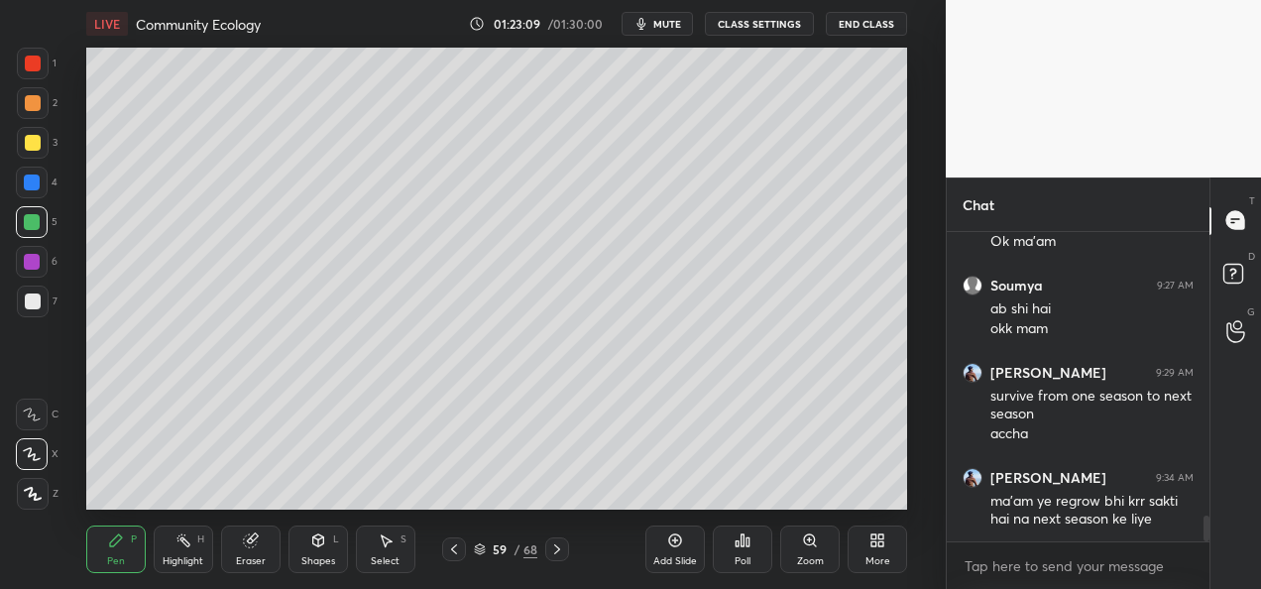
scroll to position [3404, 0]
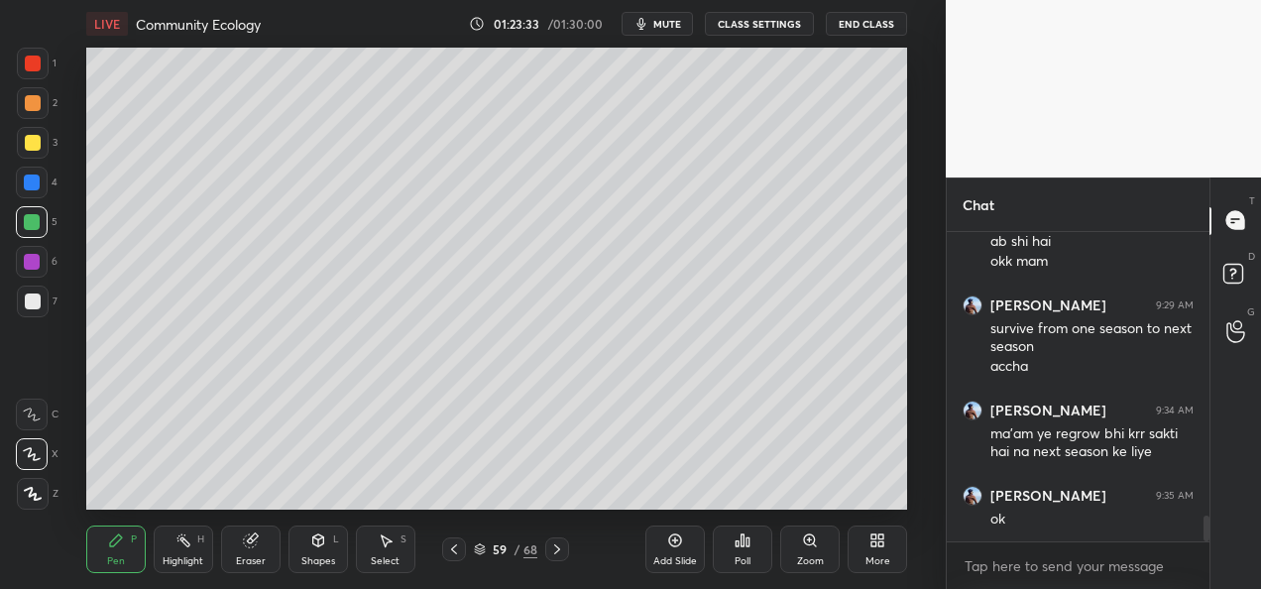
click at [32, 139] on div at bounding box center [33, 143] width 16 height 16
click at [744, 494] on div "Poll" at bounding box center [742, 549] width 59 height 111
click at [740, 497] on div "Poll" at bounding box center [742, 549] width 59 height 111
click at [566, 553] on div at bounding box center [557, 549] width 24 height 24
click at [454, 554] on icon at bounding box center [454, 549] width 16 height 16
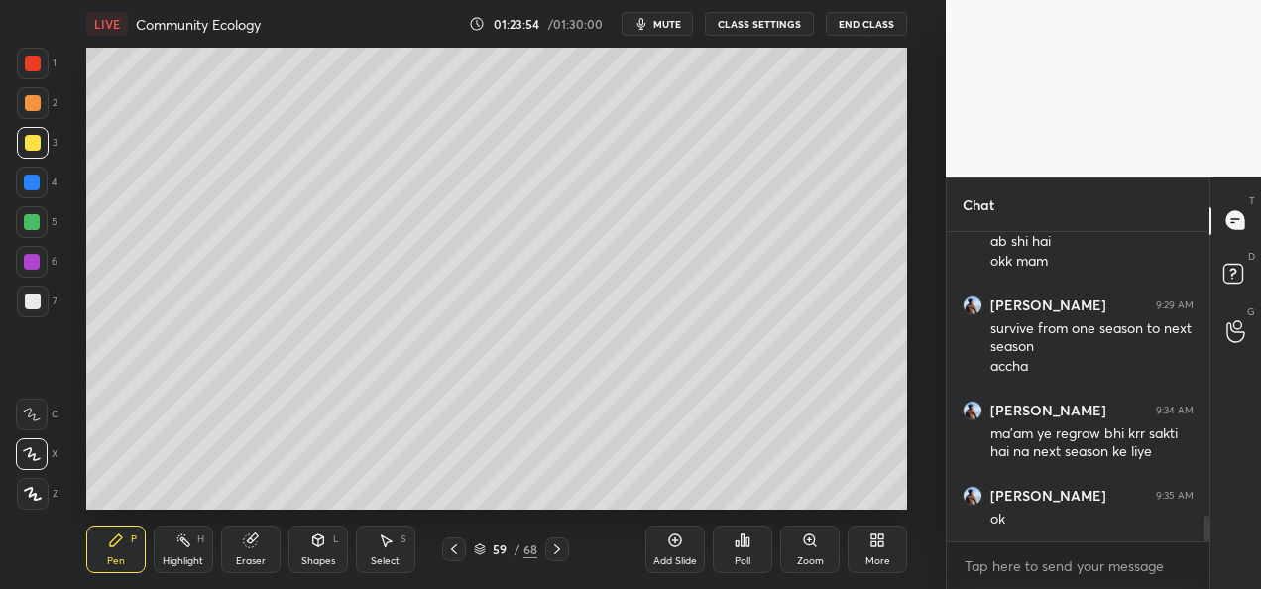
click at [676, 550] on div "Add Slide" at bounding box center [674, 549] width 59 height 48
click at [32, 114] on div at bounding box center [33, 103] width 32 height 32
click at [36, 230] on div at bounding box center [32, 222] width 32 height 32
click at [450, 564] on div "Pen P Highlight H Eraser Shapes L Select S 60 / 69 Add Slide Poll Zoom More" at bounding box center [496, 549] width 821 height 79
click at [451, 557] on div at bounding box center [454, 549] width 24 height 24
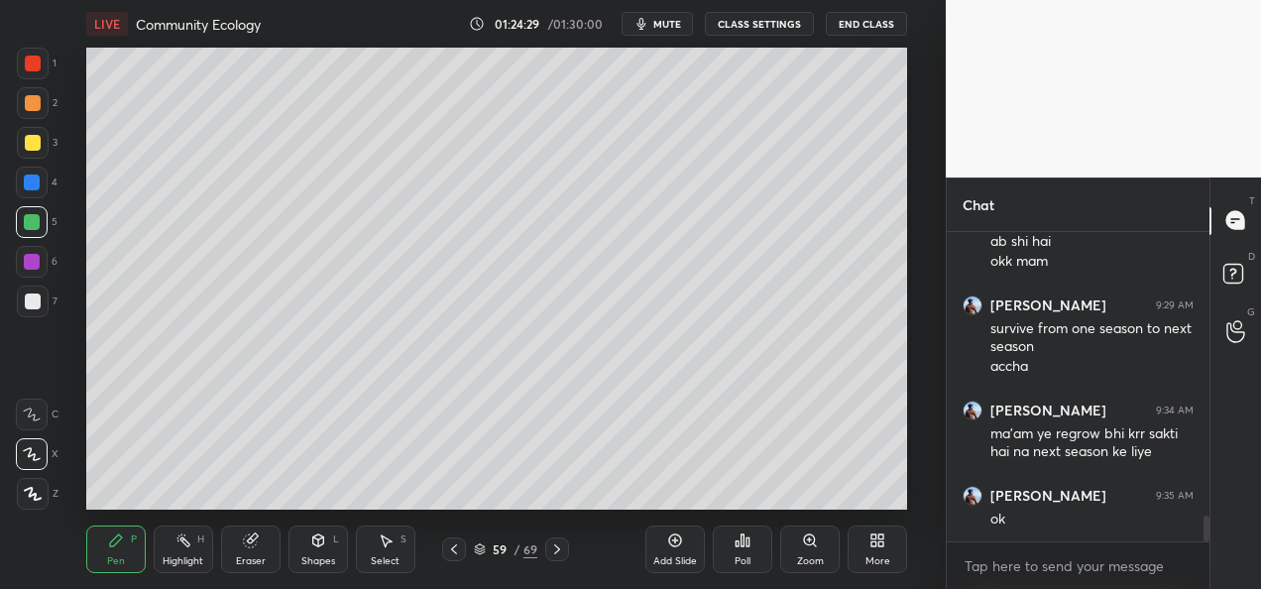
click at [451, 558] on div at bounding box center [454, 549] width 24 height 24
click at [453, 560] on div at bounding box center [454, 549] width 24 height 24
click at [561, 549] on icon at bounding box center [557, 549] width 16 height 16
click at [459, 555] on icon at bounding box center [454, 549] width 16 height 16
click at [558, 546] on icon at bounding box center [557, 549] width 16 height 16
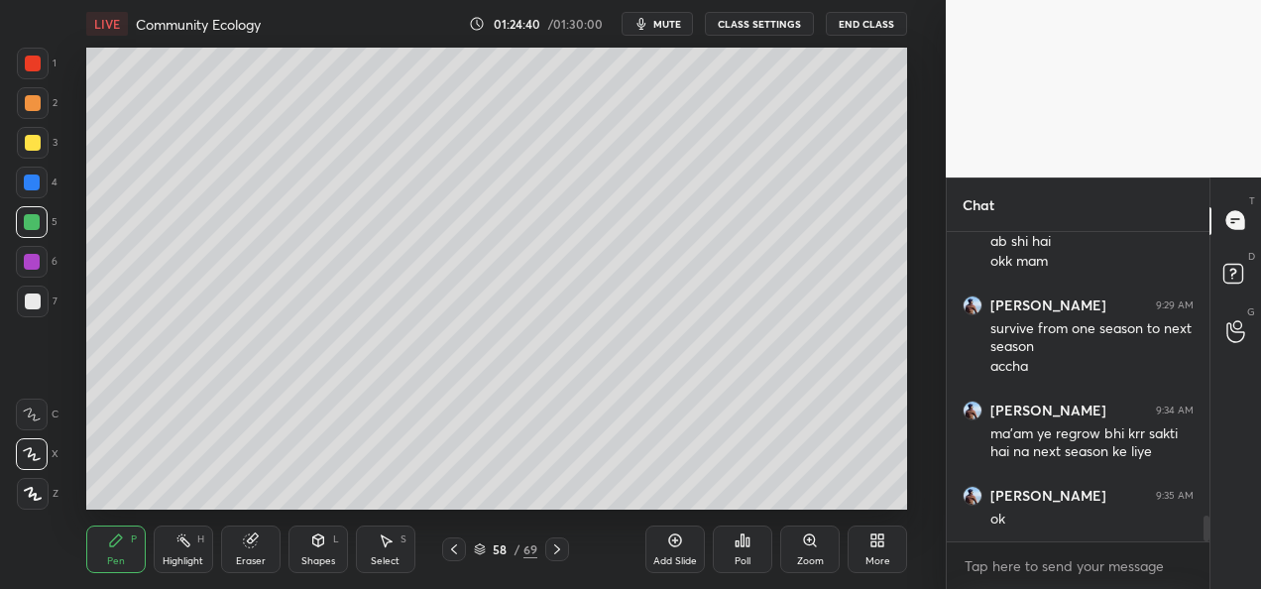
click at [559, 546] on icon at bounding box center [557, 549] width 16 height 16
click at [456, 554] on icon at bounding box center [454, 549] width 16 height 16
click at [555, 549] on icon at bounding box center [557, 549] width 16 height 16
click at [556, 555] on icon at bounding box center [557, 549] width 16 height 16
click at [562, 553] on icon at bounding box center [557, 549] width 16 height 16
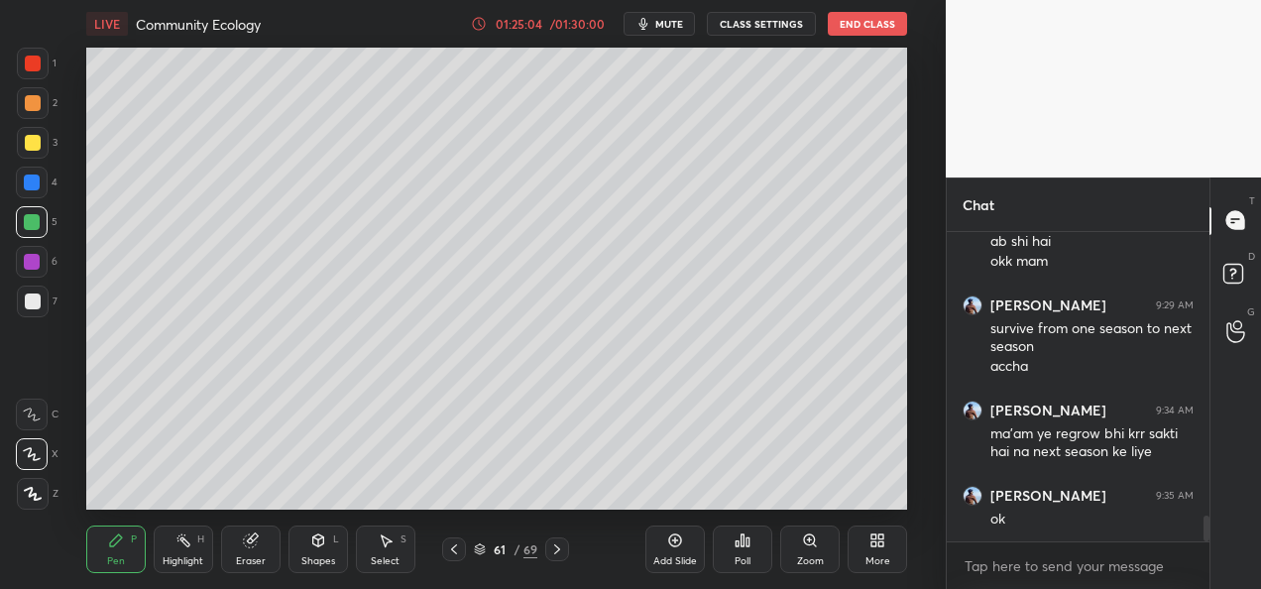
click at [561, 554] on icon at bounding box center [557, 549] width 16 height 16
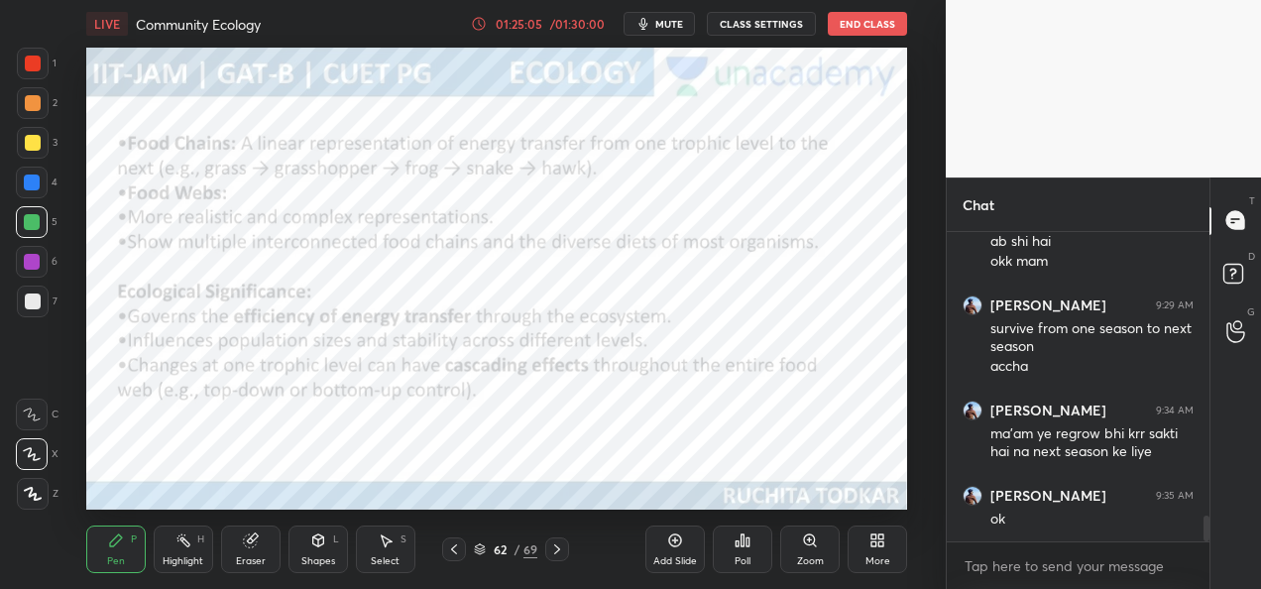
click at [565, 553] on div at bounding box center [557, 549] width 24 height 24
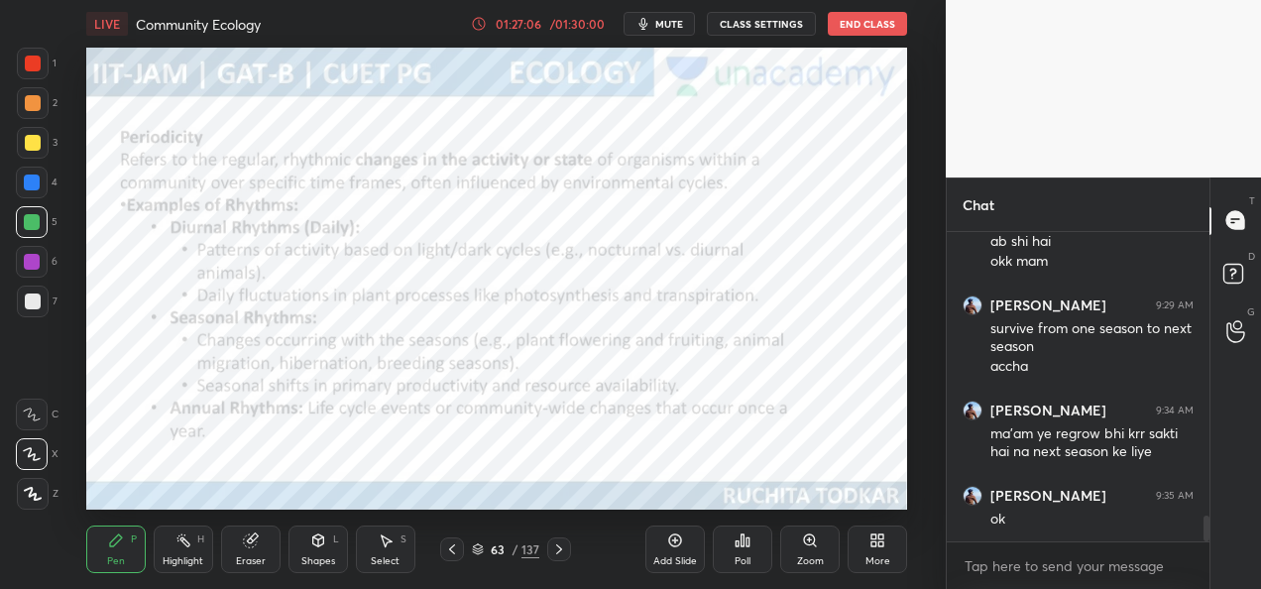
click at [561, 546] on icon at bounding box center [559, 549] width 16 height 16
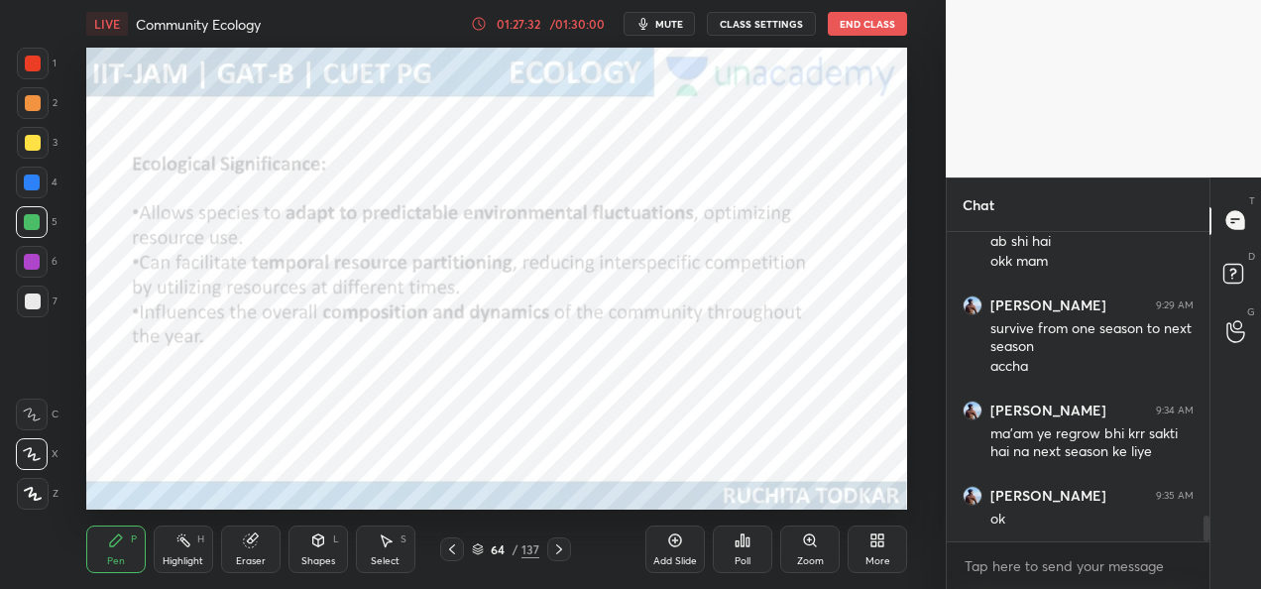
click at [563, 547] on icon at bounding box center [559, 549] width 16 height 16
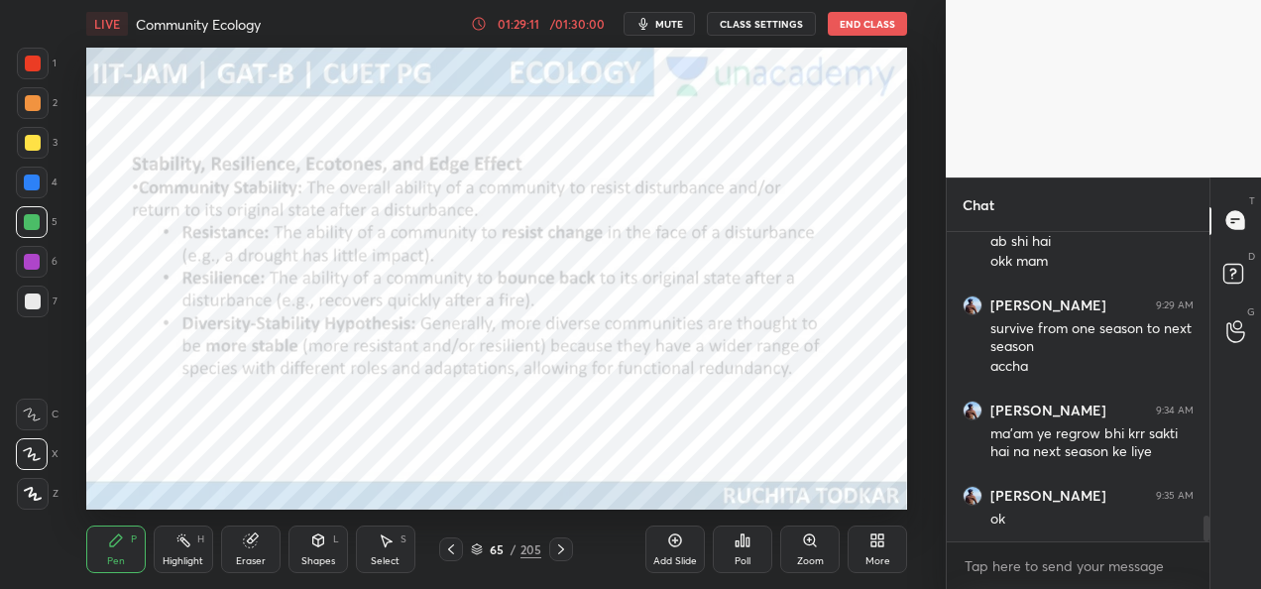
click at [562, 554] on icon at bounding box center [561, 549] width 16 height 16
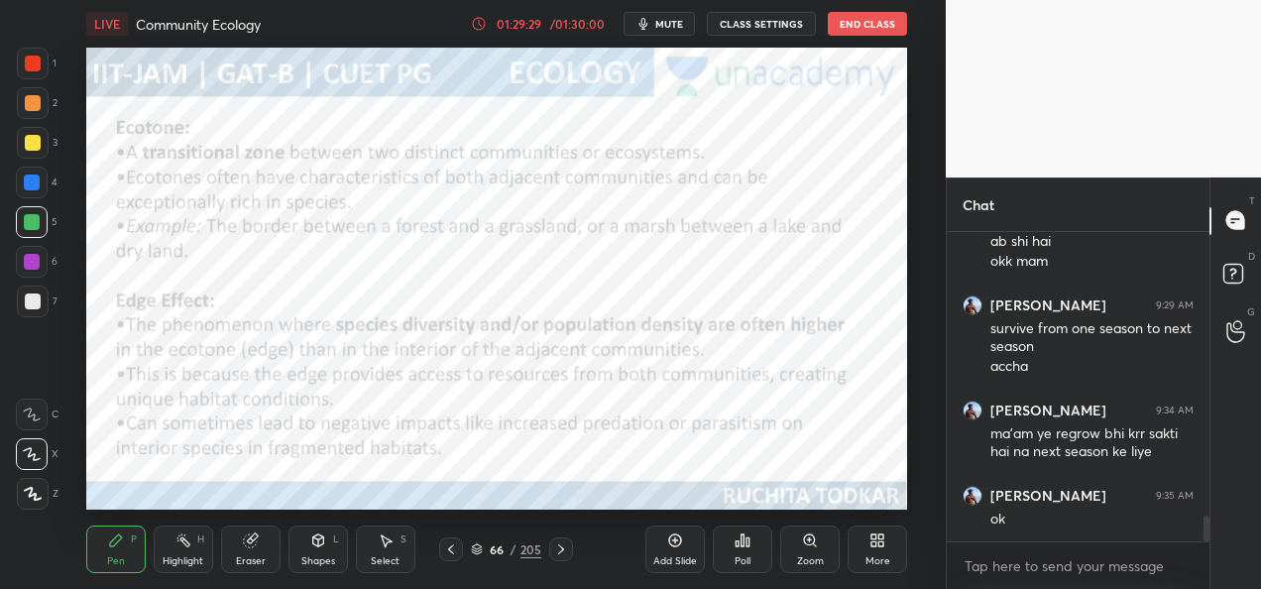
scroll to position [3472, 0]
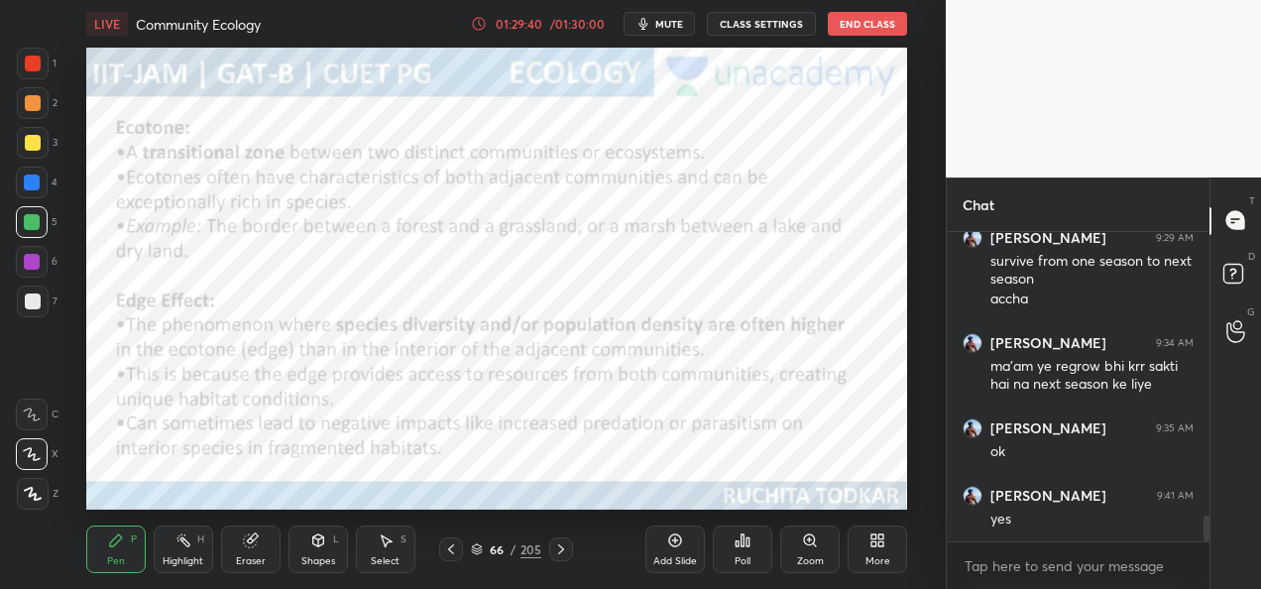
click at [558, 553] on icon at bounding box center [561, 549] width 6 height 10
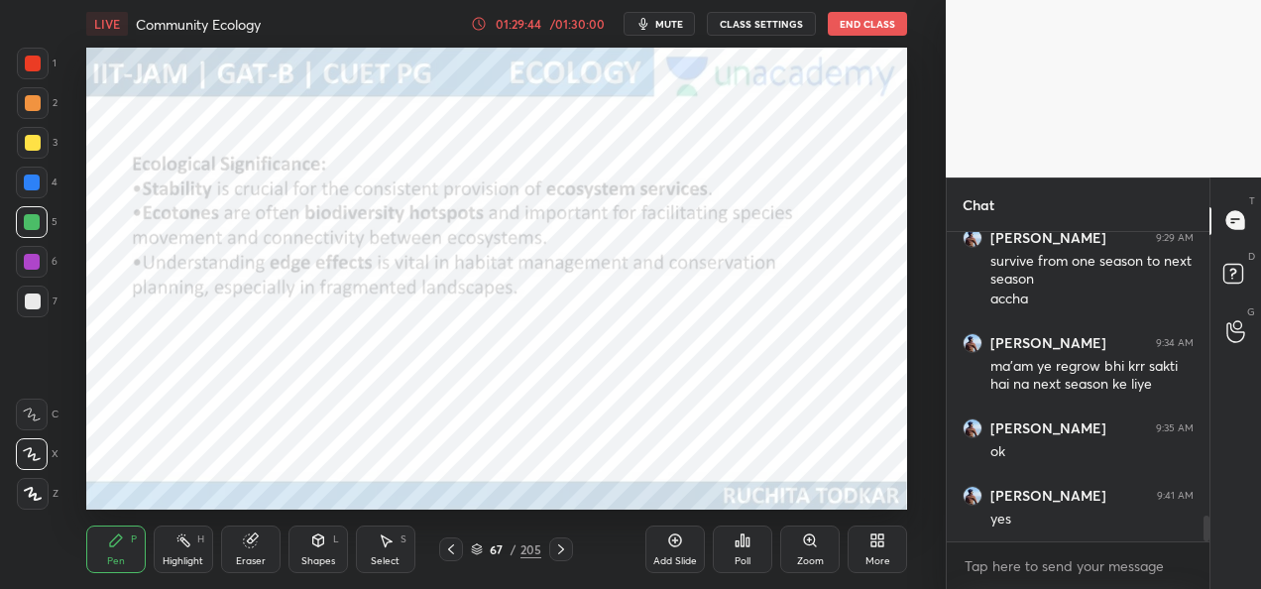
click at [559, 555] on icon at bounding box center [561, 549] width 16 height 16
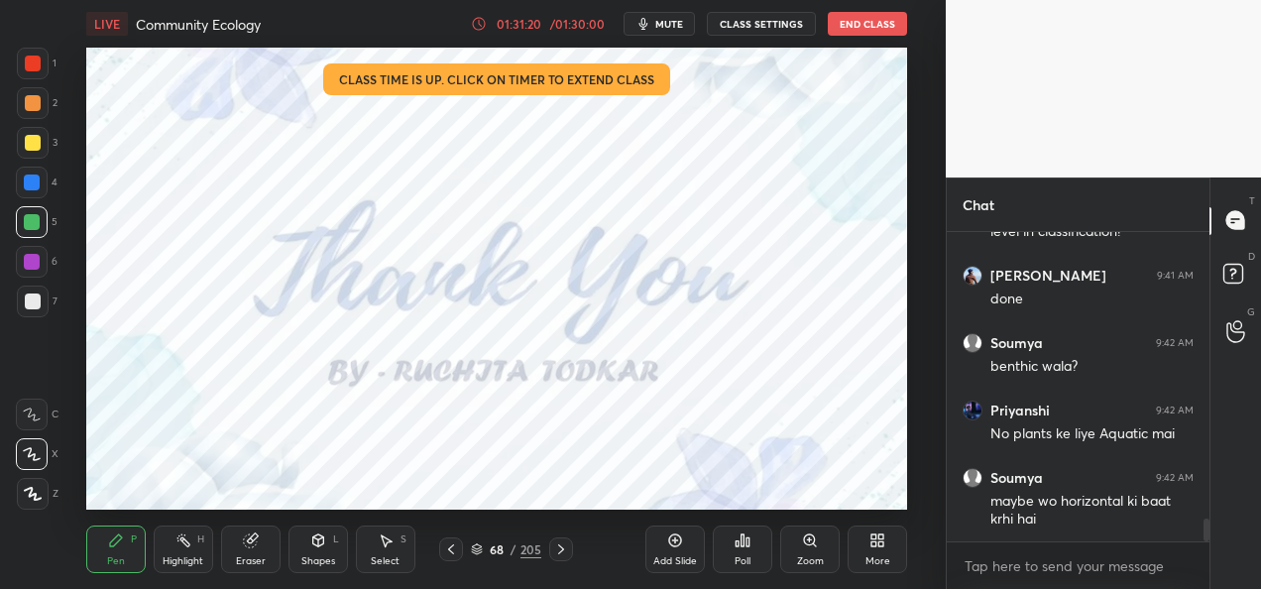
scroll to position [3948, 0]
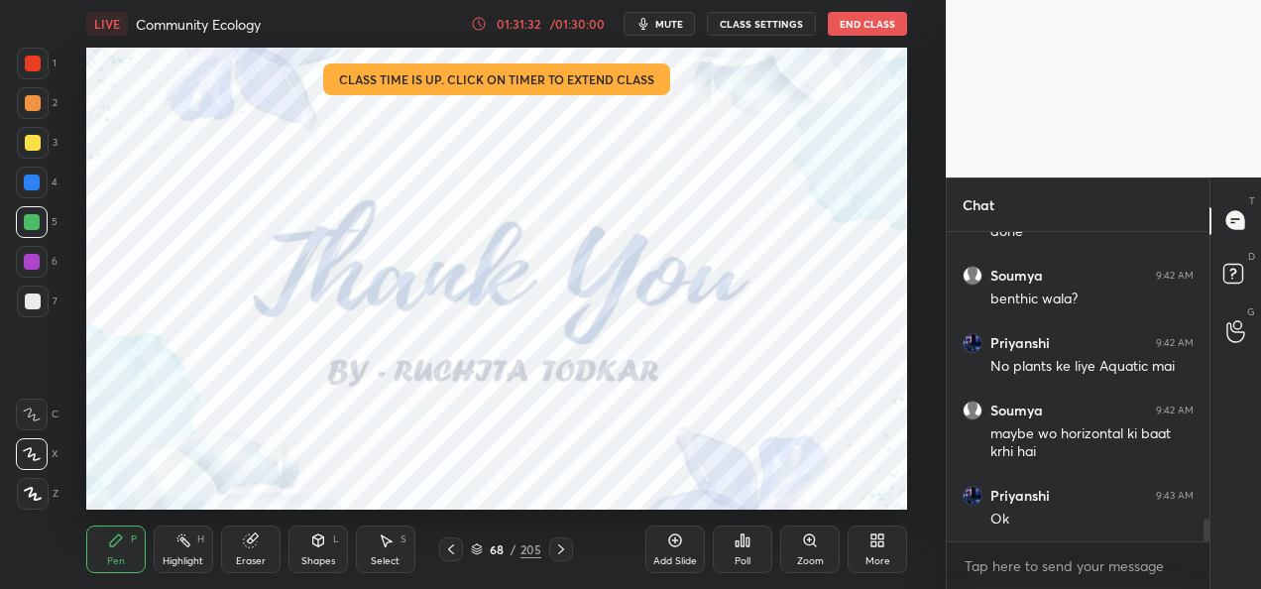
click at [448, 549] on icon at bounding box center [451, 549] width 6 height 10
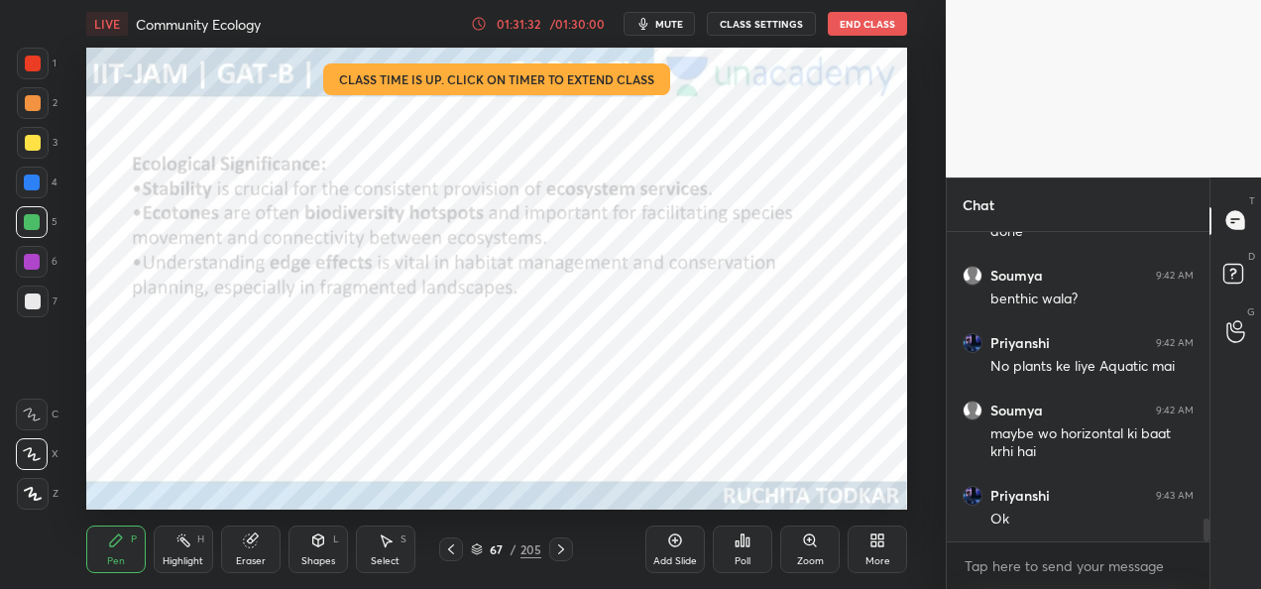
click at [450, 550] on icon at bounding box center [451, 549] width 16 height 16
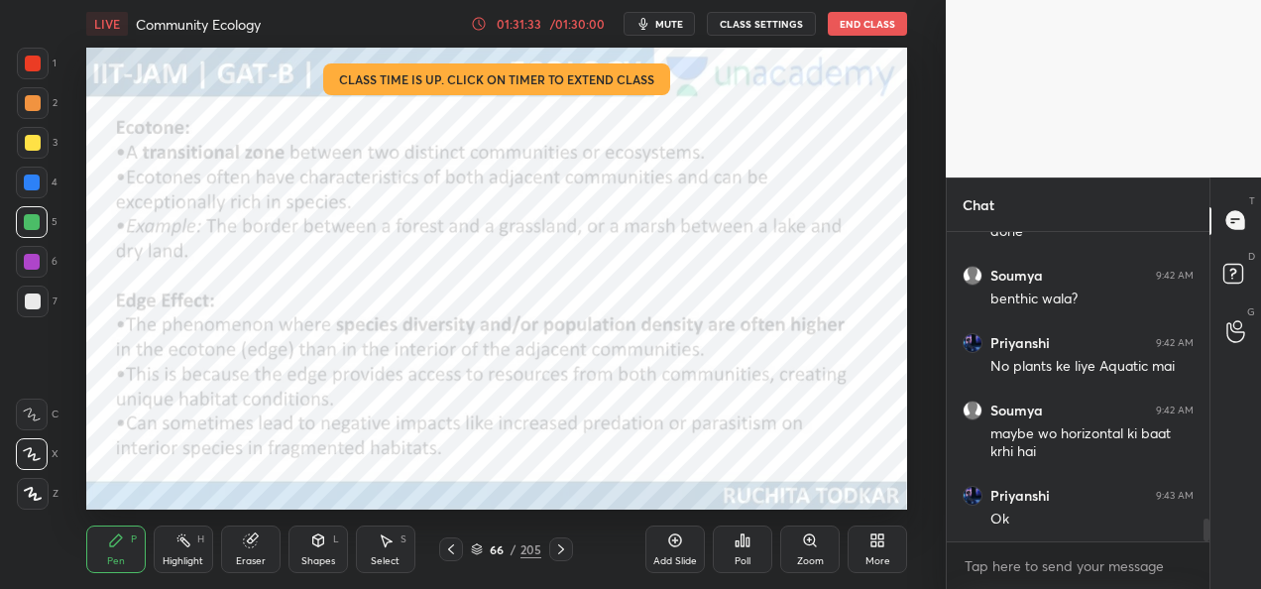
click at [452, 552] on icon at bounding box center [451, 549] width 6 height 10
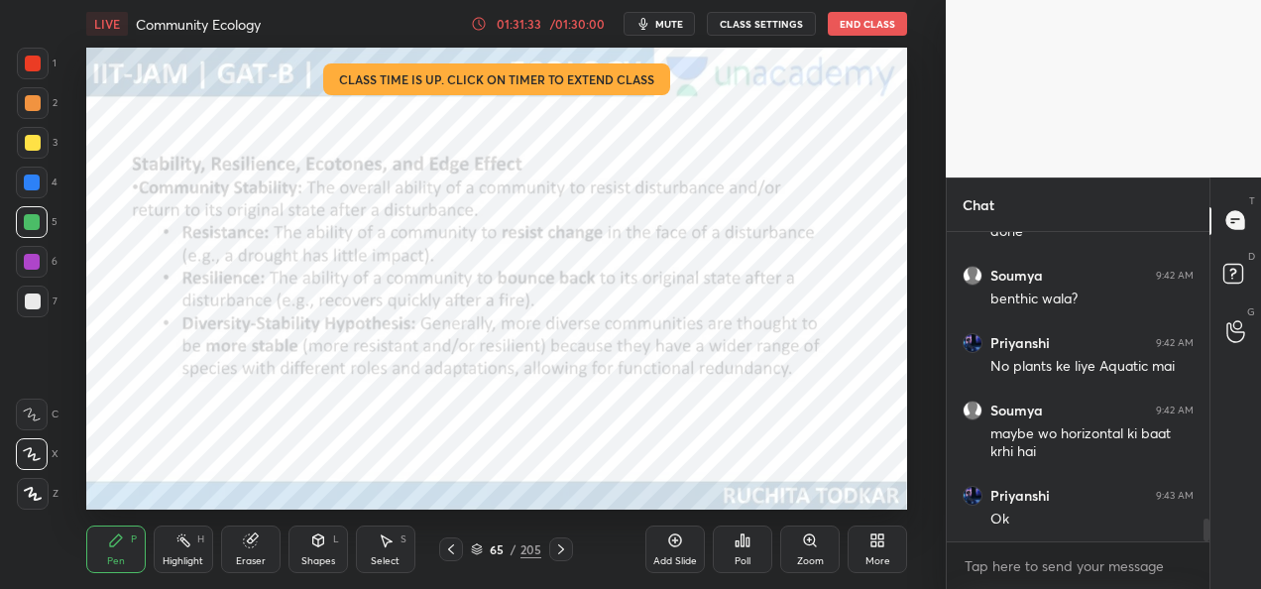
click at [557, 551] on icon at bounding box center [561, 549] width 16 height 16
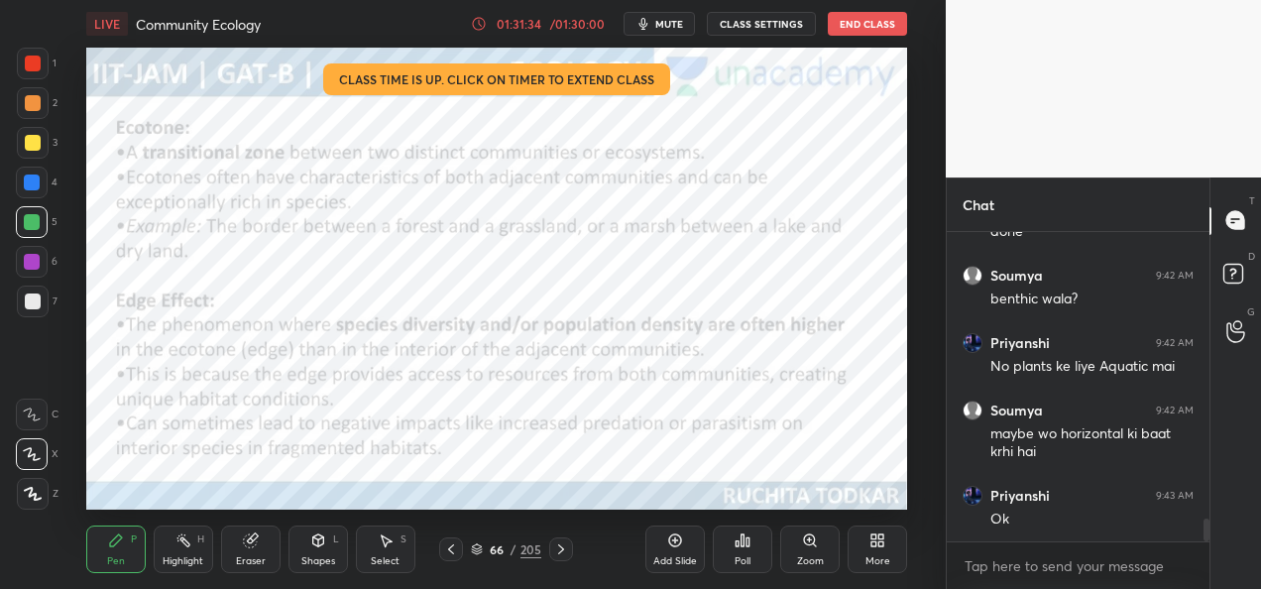
click at [554, 550] on icon at bounding box center [561, 549] width 16 height 16
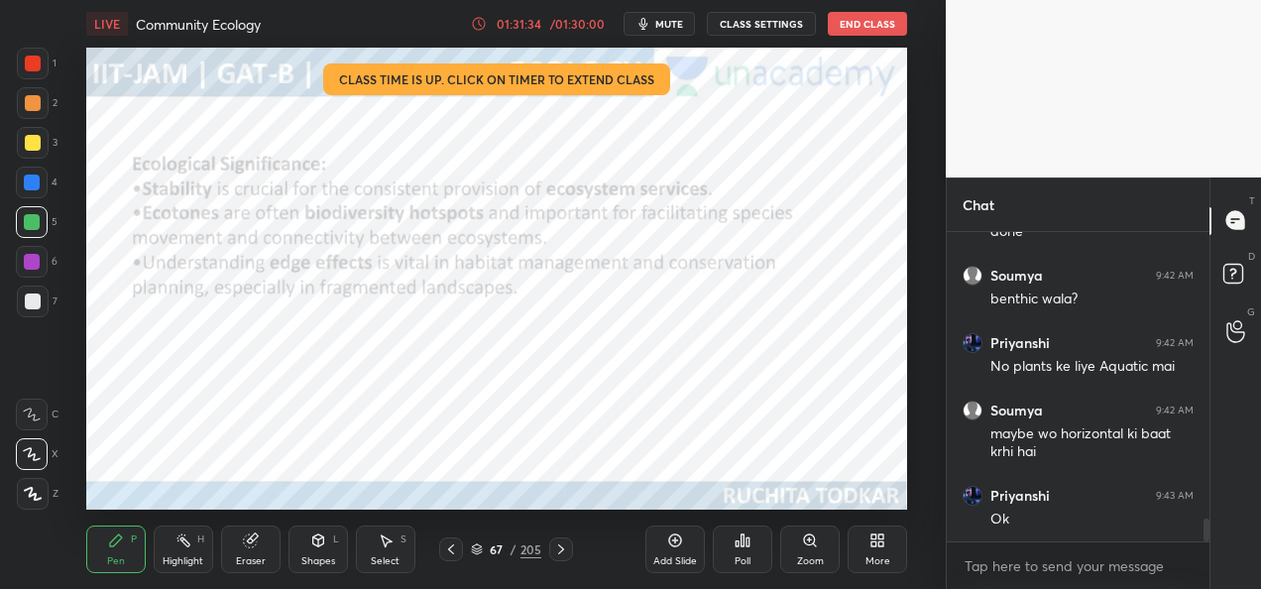
click at [559, 547] on icon at bounding box center [561, 549] width 16 height 16
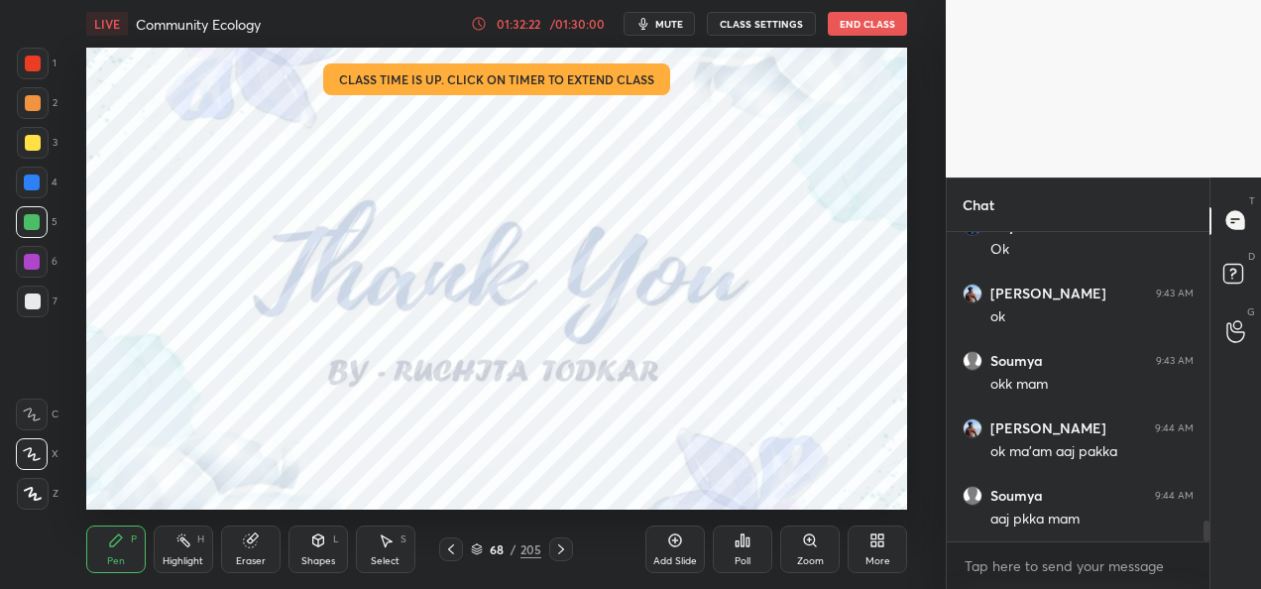
scroll to position [4237, 0]
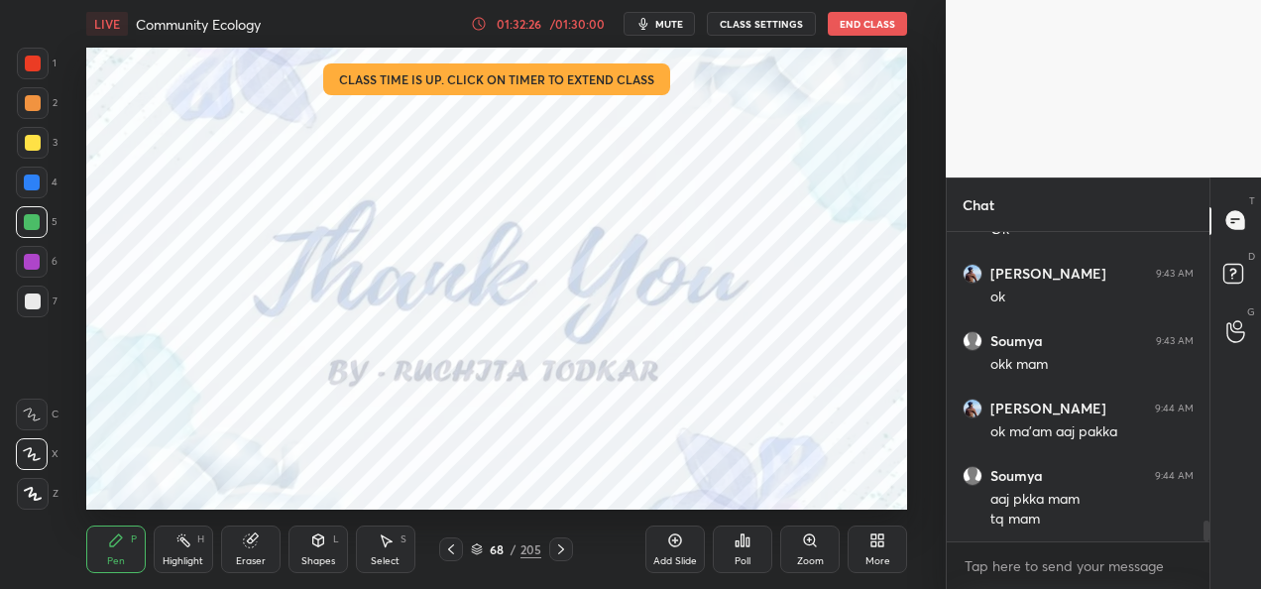
click at [872, 32] on button "End Class" at bounding box center [867, 24] width 79 height 24
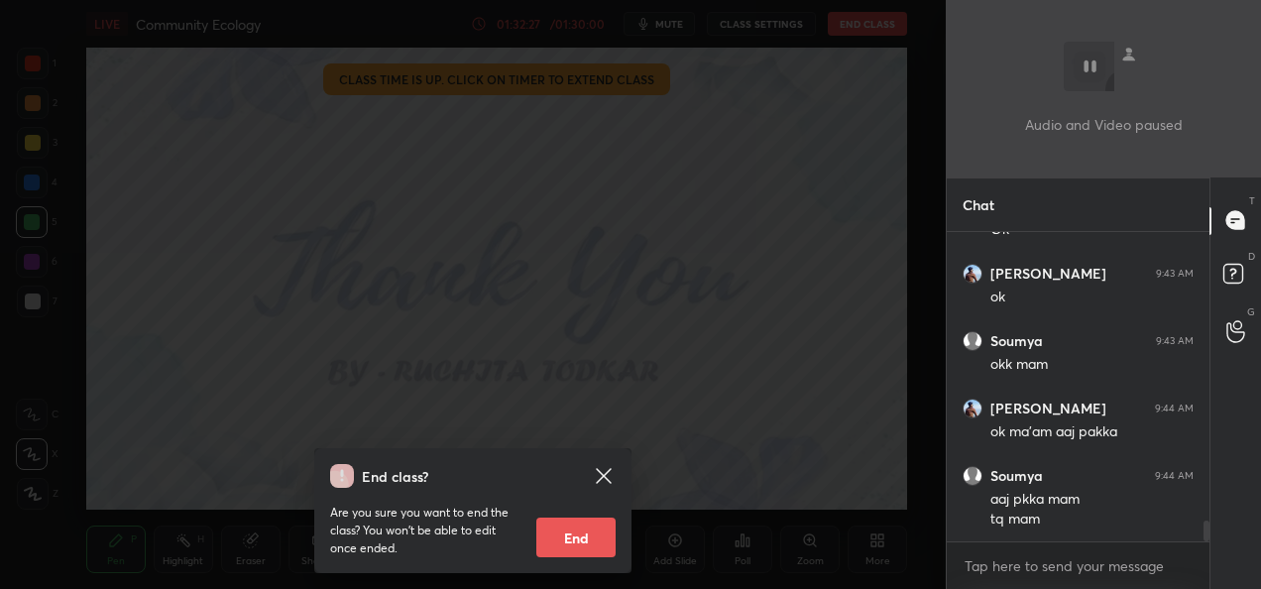
click at [598, 541] on button "End" at bounding box center [575, 537] width 79 height 40
type textarea "x"
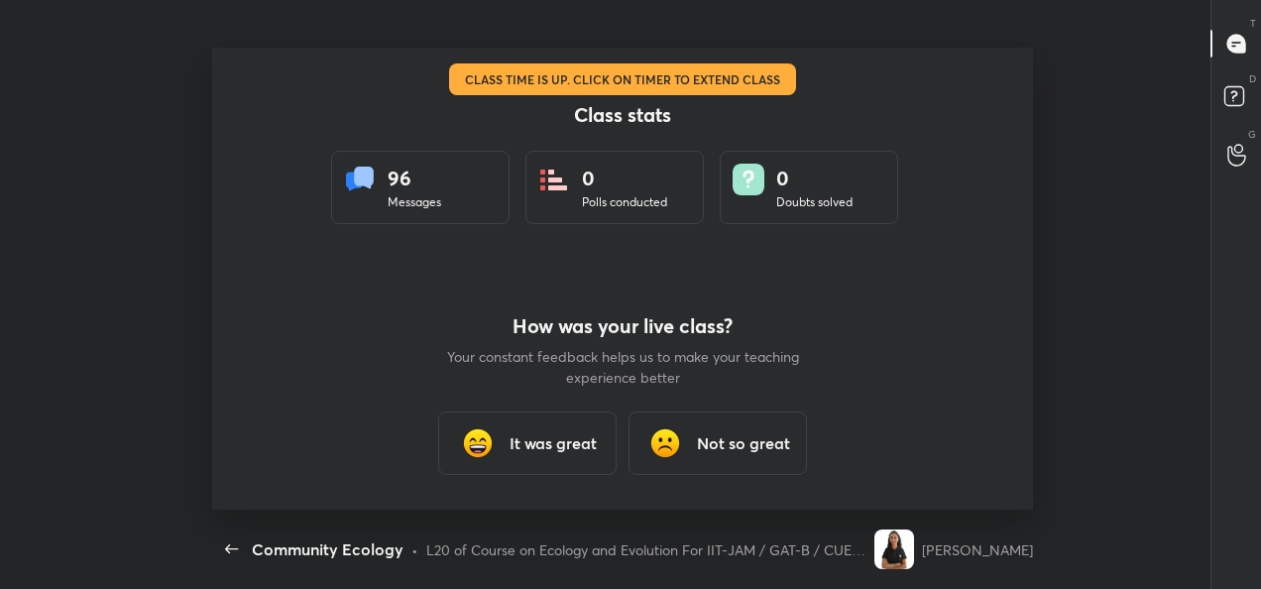
scroll to position [462, 1245]
